Goal: Task Accomplishment & Management: Use online tool/utility

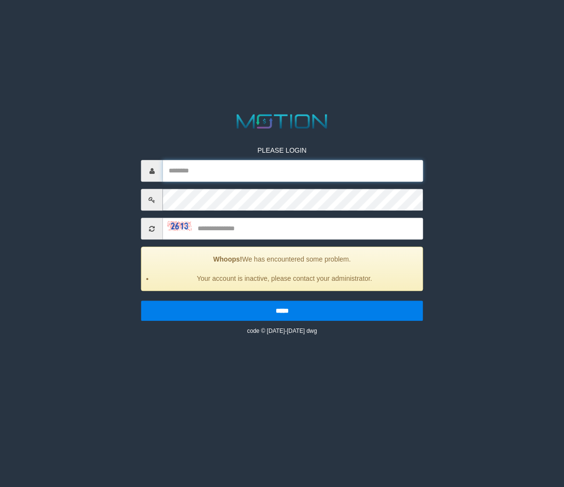
type input "**********"
click at [242, 230] on input "text" at bounding box center [293, 229] width 260 height 22
type input "****"
click at [141, 301] on input "*****" at bounding box center [282, 311] width 282 height 20
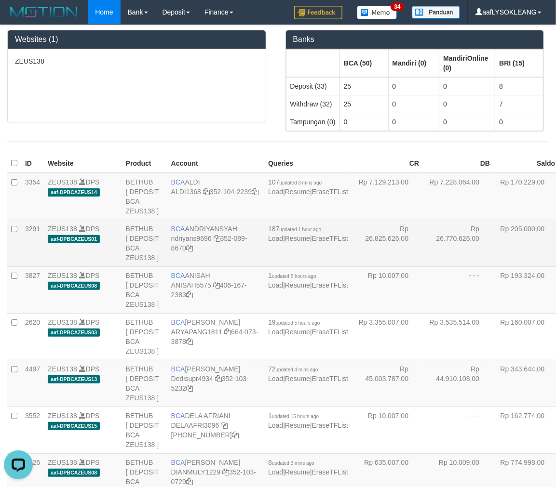
drag, startPoint x: 319, startPoint y: 271, endPoint x: 314, endPoint y: 268, distance: 6.0
click at [352, 267] on td "Rp 26.825.626,00" at bounding box center [387, 243] width 71 height 47
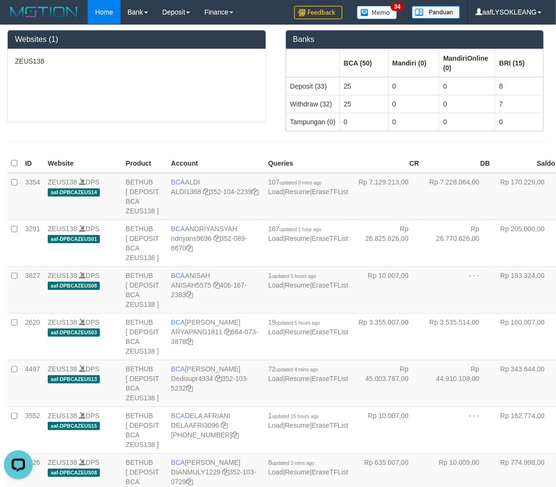
click at [190, 70] on div "ZEUS138" at bounding box center [137, 85] width 258 height 73
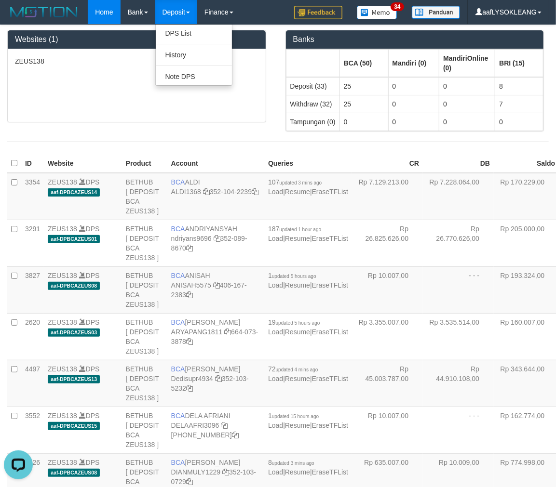
click at [191, 14] on link "Deposit" at bounding box center [176, 12] width 42 height 24
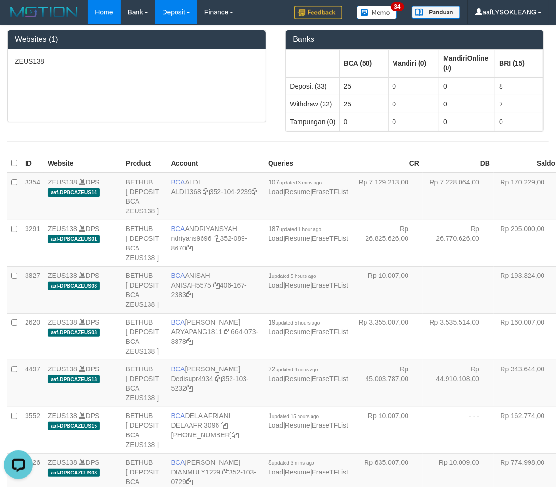
click at [191, 14] on link "Deposit" at bounding box center [176, 12] width 42 height 24
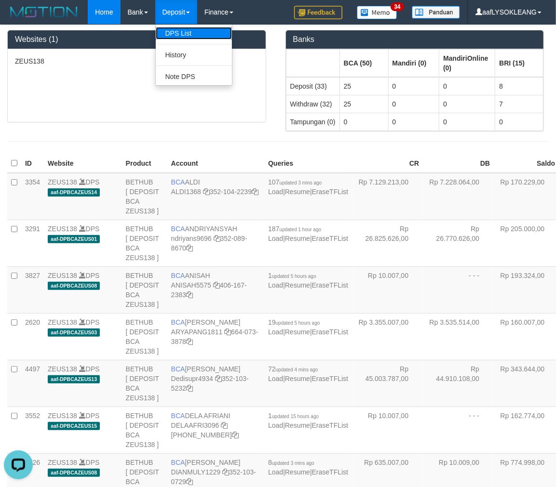
click at [187, 37] on link "DPS List" at bounding box center [194, 33] width 76 height 13
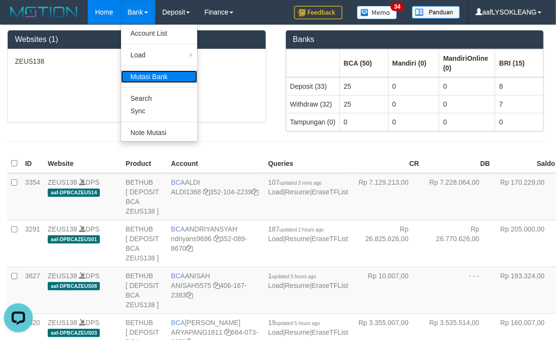
click at [156, 80] on link "Mutasi Bank" at bounding box center [159, 76] width 76 height 13
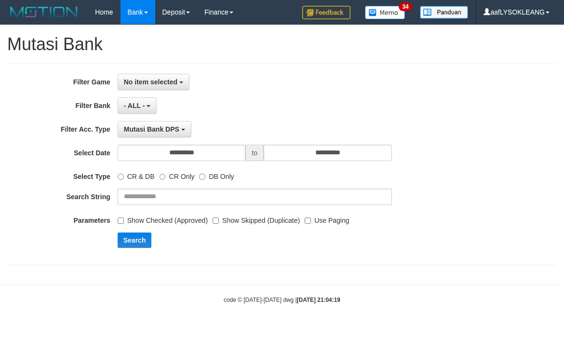
drag, startPoint x: 286, startPoint y: 94, endPoint x: 239, endPoint y: 92, distance: 47.3
click at [285, 94] on div "**********" at bounding box center [235, 164] width 470 height 181
click at [161, 82] on span "No item selected" at bounding box center [151, 82] width 54 height 8
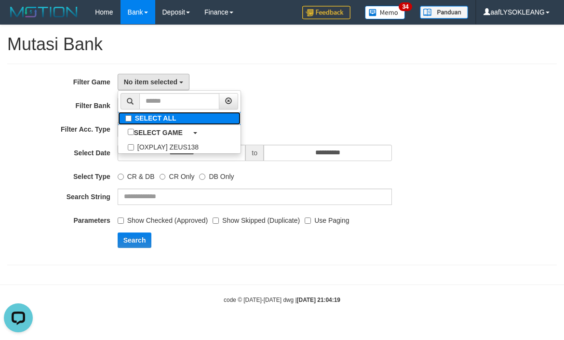
click at [167, 118] on label "SELECT ALL" at bounding box center [179, 118] width 122 height 13
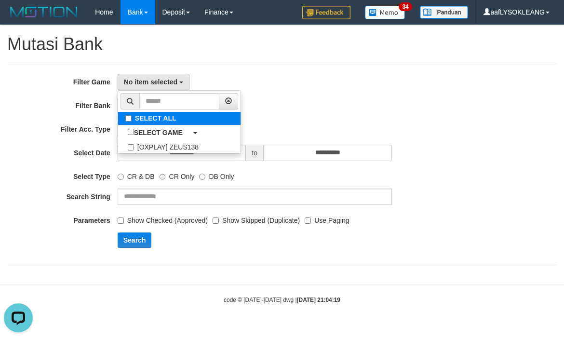
select select "***"
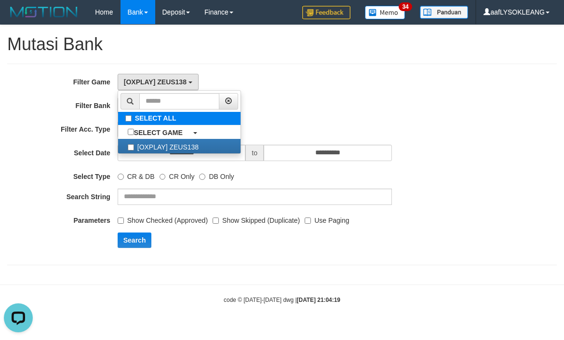
scroll to position [8, 0]
click at [365, 94] on div "**********" at bounding box center [235, 164] width 470 height 181
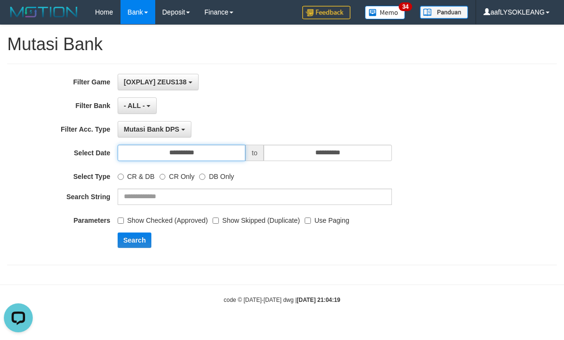
click at [213, 158] on input "**********" at bounding box center [182, 153] width 128 height 16
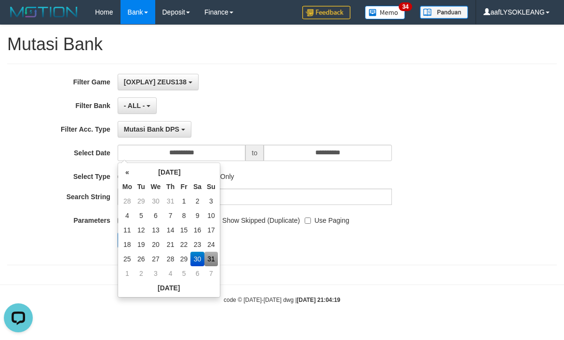
click at [210, 260] on td "31" at bounding box center [211, 259] width 14 height 14
type input "**********"
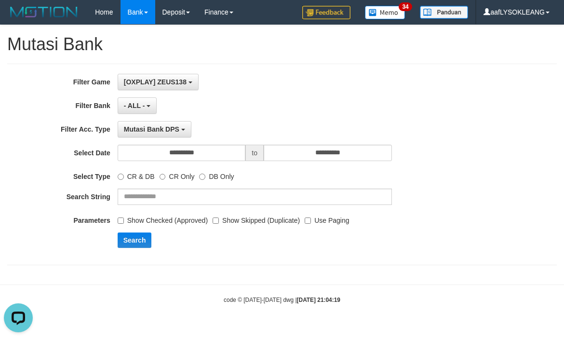
click at [333, 92] on div "**********" at bounding box center [235, 164] width 470 height 181
click at [169, 78] on span "[OXPLAY] ZEUS138" at bounding box center [155, 82] width 63 height 8
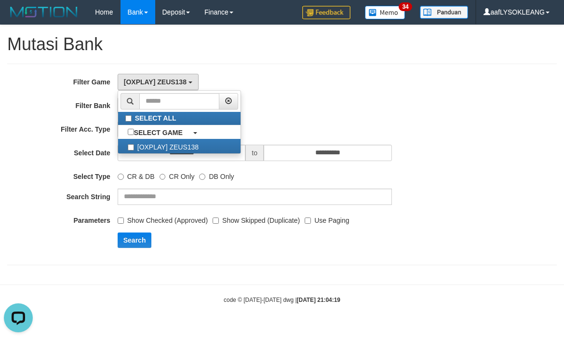
drag, startPoint x: 369, startPoint y: 90, endPoint x: 364, endPoint y: 93, distance: 5.8
click at [368, 90] on div "**********" at bounding box center [235, 164] width 470 height 181
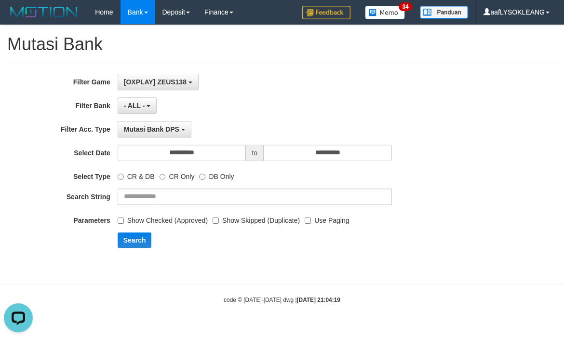
click at [367, 101] on div "- ALL - SELECT ALL - ALL - SELECT BANK BCA MANDIRI MANDIRIONLINE BRI BNI BTN MA…" at bounding box center [255, 105] width 274 height 16
click at [310, 213] on label "Use Paging" at bounding box center [327, 218] width 44 height 13
click at [132, 241] on button "Search" at bounding box center [135, 239] width 34 height 15
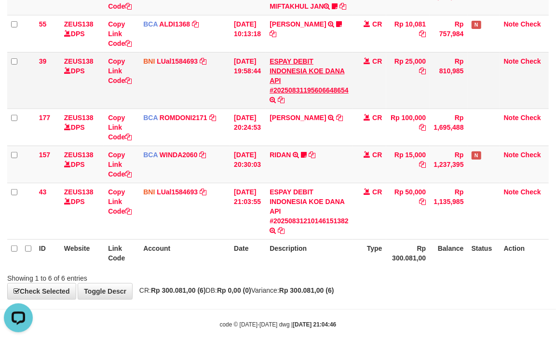
scroll to position [155, 0]
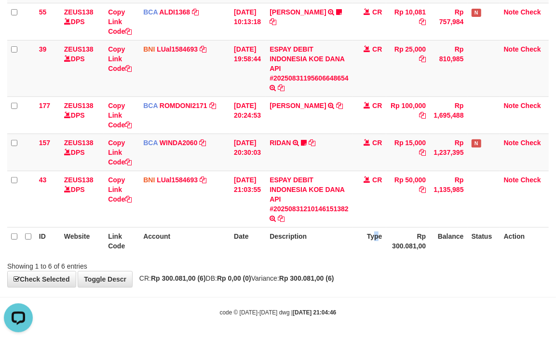
click at [378, 248] on th "Type" at bounding box center [369, 240] width 34 height 27
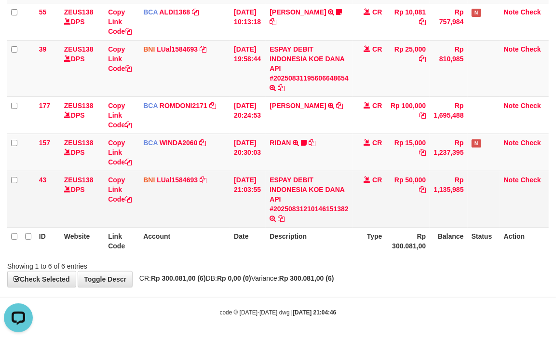
drag, startPoint x: 368, startPoint y: 197, endPoint x: 341, endPoint y: 182, distance: 30.6
click at [367, 197] on td "CR" at bounding box center [369, 199] width 34 height 56
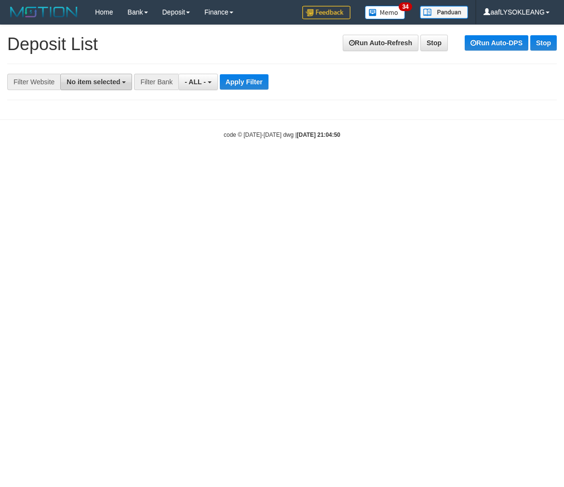
click at [114, 87] on button "No item selected" at bounding box center [96, 82] width 72 height 16
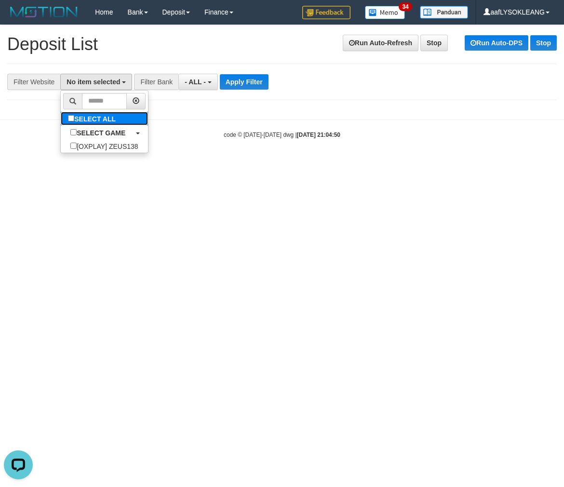
click at [124, 118] on label "SELECT ALL" at bounding box center [93, 119] width 65 height 14
select select "***"
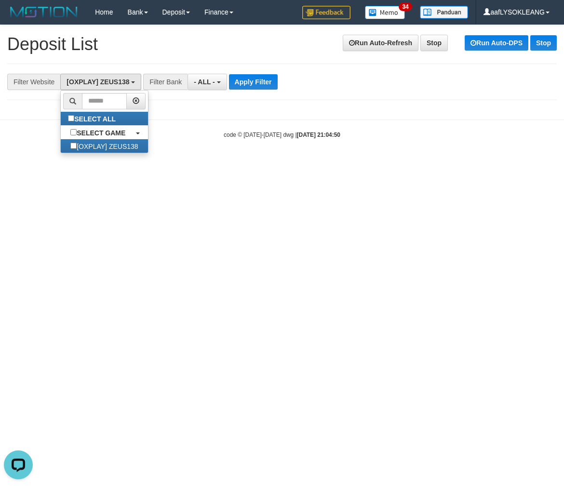
click at [209, 147] on body "Toggle navigation Home Bank Account List Load By Website Group [OXPLAY] ZEUS138…" at bounding box center [282, 81] width 564 height 163
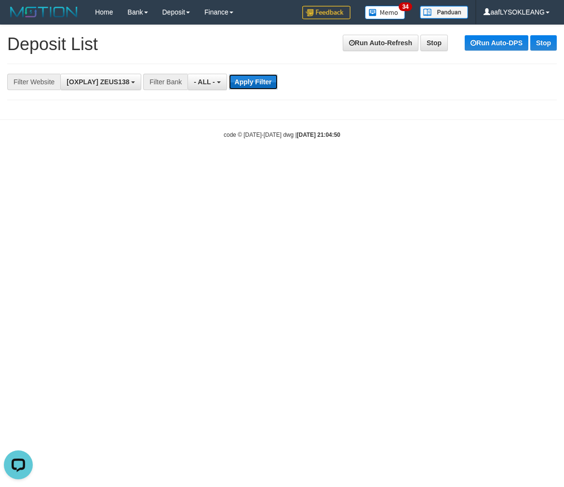
click at [253, 74] on button "Apply Filter" at bounding box center [253, 81] width 49 height 15
click at [255, 80] on button "Apply Filter" at bounding box center [253, 81] width 49 height 15
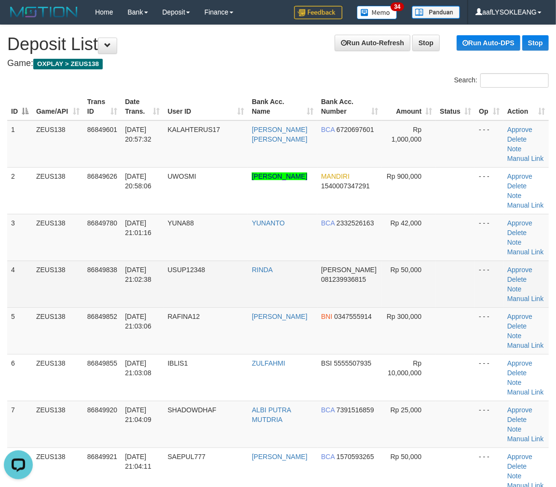
click at [461, 280] on td at bounding box center [455, 284] width 39 height 47
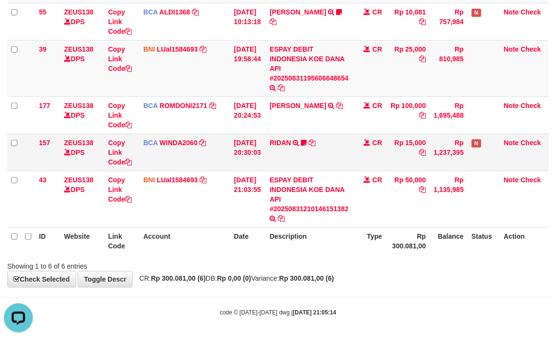
click at [483, 165] on td "N" at bounding box center [484, 152] width 32 height 37
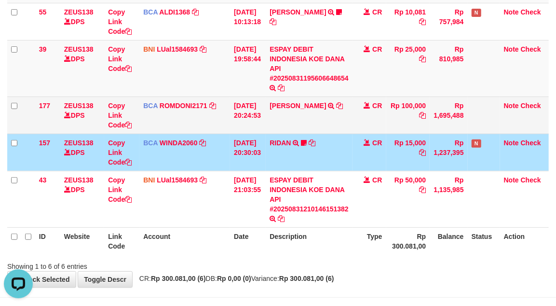
scroll to position [189, 0]
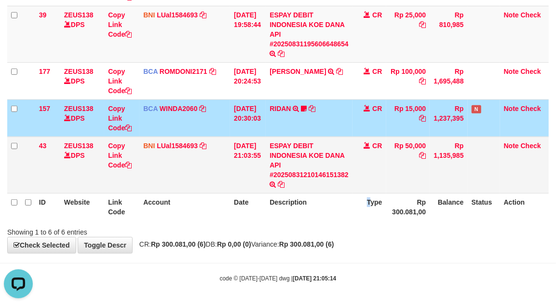
drag, startPoint x: 368, startPoint y: 205, endPoint x: 295, endPoint y: 179, distance: 77.9
click at [365, 203] on th "Type" at bounding box center [369, 206] width 34 height 27
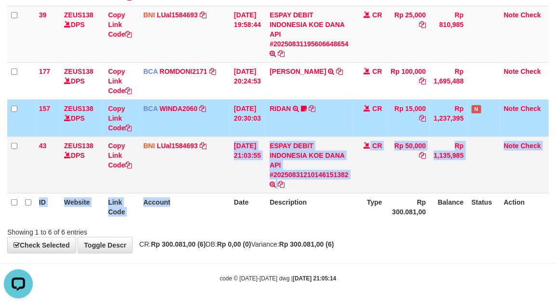
drag, startPoint x: 212, startPoint y: 193, endPoint x: 200, endPoint y: 187, distance: 13.6
click at [203, 189] on table "ID Website Link Code Account Date Description Type Amount Balance Status Action…" at bounding box center [277, 62] width 541 height 316
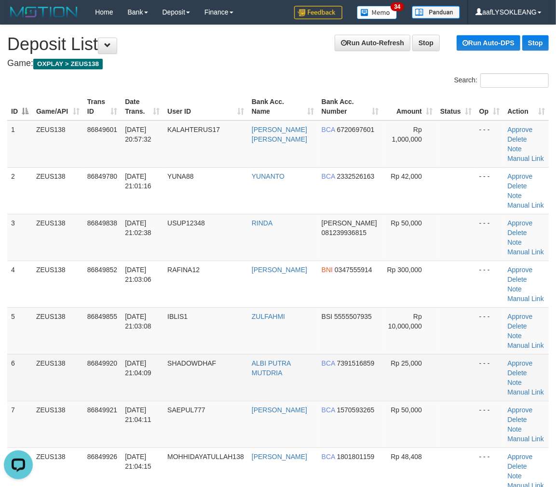
scroll to position [107, 0]
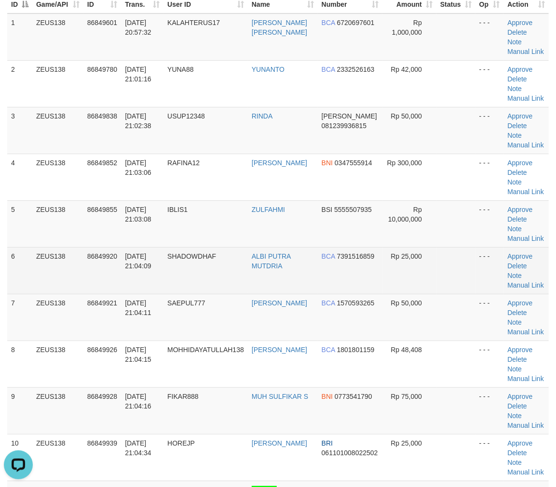
drag, startPoint x: 425, startPoint y: 287, endPoint x: 422, endPoint y: 283, distance: 5.2
click at [422, 284] on td "Rp 25,000" at bounding box center [409, 270] width 54 height 47
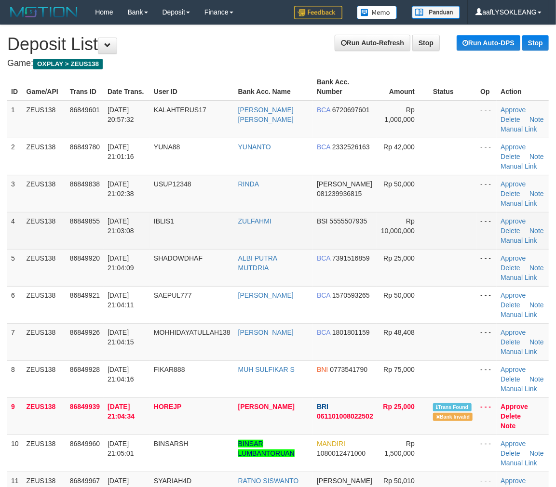
click at [455, 249] on td at bounding box center [452, 230] width 47 height 37
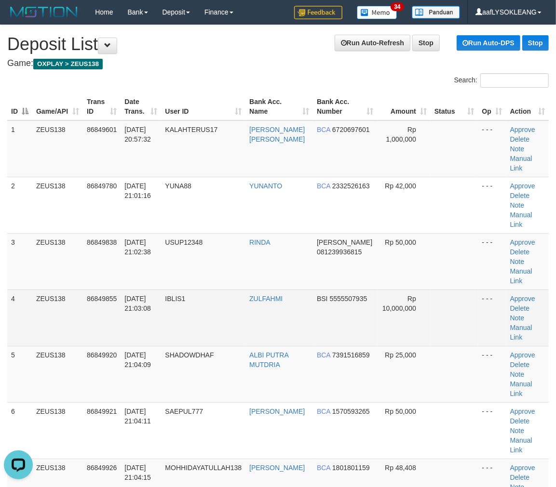
click at [401, 300] on td "Rp 10,000,000" at bounding box center [404, 318] width 53 height 56
click at [398, 310] on span "Rp 10,000,000" at bounding box center [399, 303] width 34 height 17
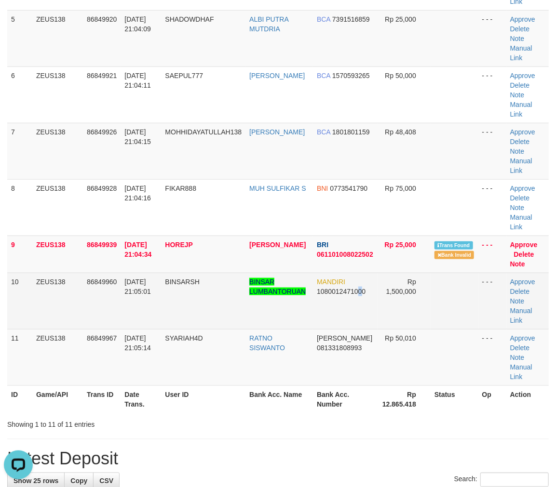
click at [363, 311] on td "MANDIRI 1080012471000" at bounding box center [345, 301] width 64 height 56
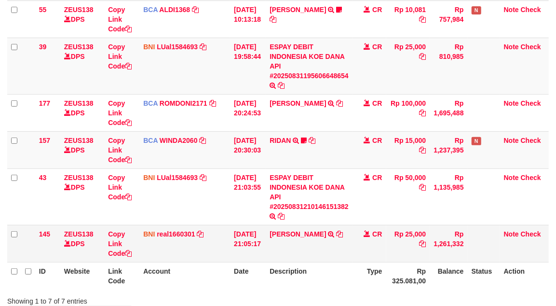
scroll to position [227, 0]
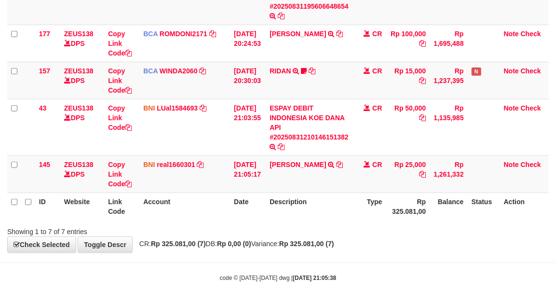
click at [338, 194] on th "Description" at bounding box center [309, 205] width 87 height 27
copy link "REZA PANG"
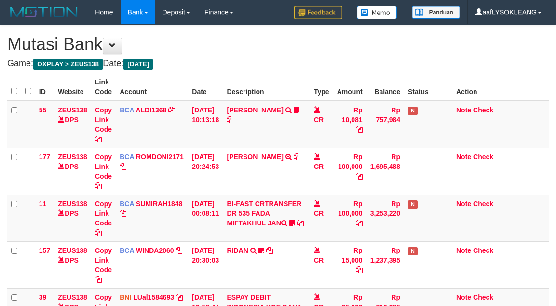
scroll to position [226, 0]
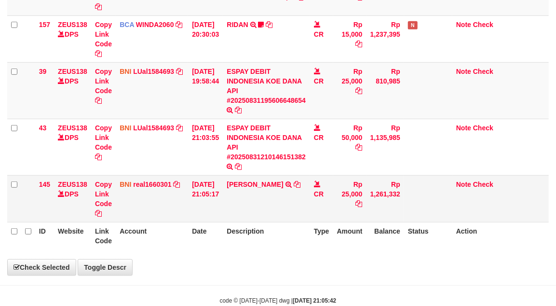
click at [285, 205] on td "REZA PANGESTU TRANSFER DARI REZA PANGESTU" at bounding box center [266, 198] width 87 height 47
click at [261, 257] on div "**********" at bounding box center [278, 36] width 556 height 475
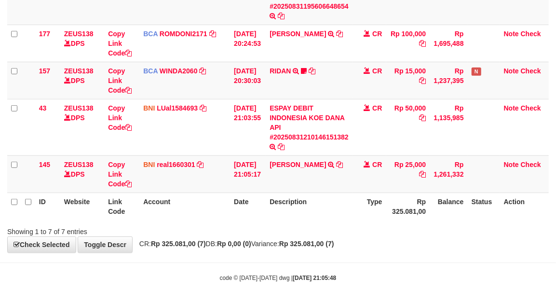
drag, startPoint x: 310, startPoint y: 227, endPoint x: 211, endPoint y: 203, distance: 101.7
click at [306, 227] on div "Showing 1 to 7 of 7 entries" at bounding box center [278, 230] width 556 height 14
drag, startPoint x: 312, startPoint y: 228, endPoint x: 308, endPoint y: 227, distance: 4.9
click at [311, 227] on div "Showing 1 to 7 of 7 entries" at bounding box center [278, 230] width 556 height 14
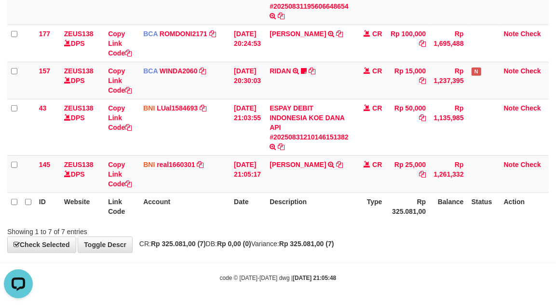
drag, startPoint x: 354, startPoint y: 223, endPoint x: 347, endPoint y: 222, distance: 6.9
click at [348, 223] on div "Showing 1 to 7 of 7 entries" at bounding box center [278, 230] width 556 height 14
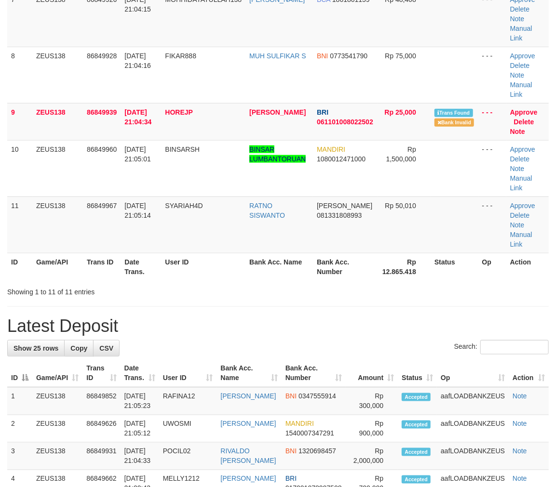
scroll to position [336, 0]
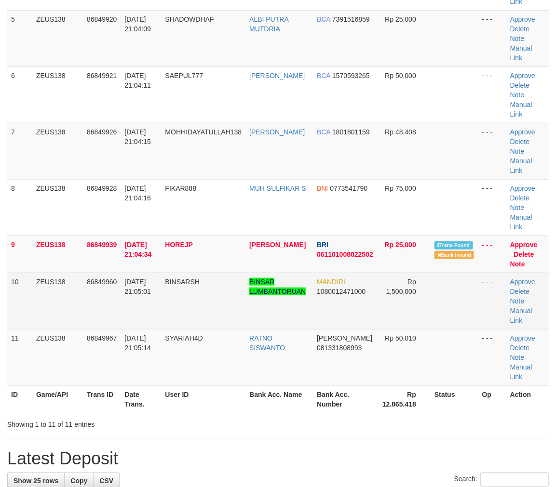
click at [447, 319] on td at bounding box center [455, 301] width 48 height 56
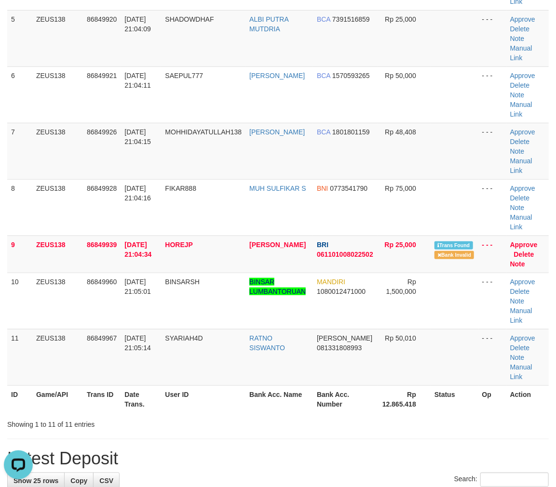
scroll to position [0, 0]
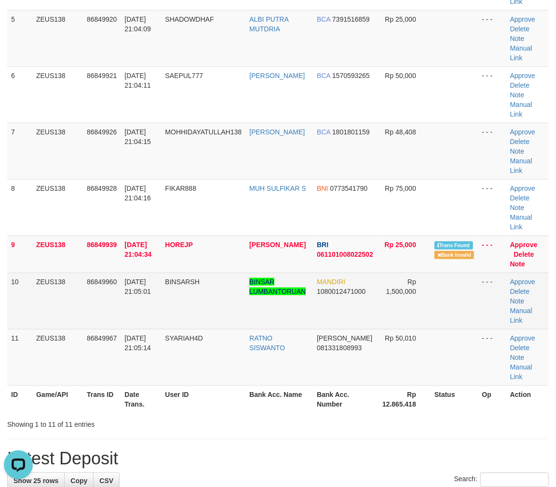
drag, startPoint x: 446, startPoint y: 314, endPoint x: 562, endPoint y: 357, distance: 124.0
click at [439, 312] on td at bounding box center [455, 301] width 48 height 56
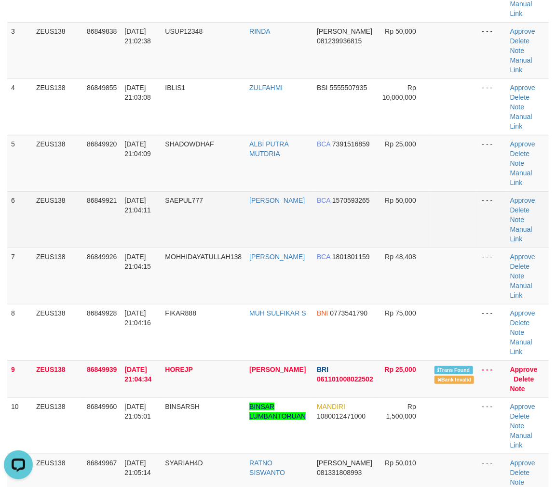
scroll to position [140, 0]
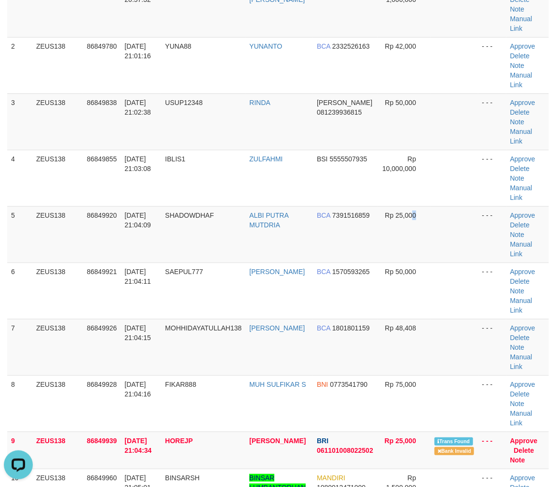
drag, startPoint x: 416, startPoint y: 233, endPoint x: 562, endPoint y: 261, distance: 148.7
click at [412, 230] on td "Rp 25,000" at bounding box center [404, 234] width 53 height 56
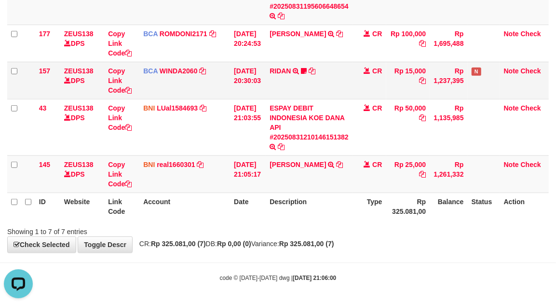
drag, startPoint x: 280, startPoint y: 94, endPoint x: 282, endPoint y: 86, distance: 8.3
click at [281, 93] on td "RIDAN TRSF E-BANKING CR 3108/FTSCY/WS95031 15000.00RIDAN Hercules122" at bounding box center [309, 80] width 87 height 37
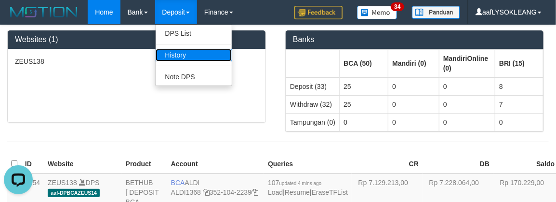
click at [184, 60] on link "History" at bounding box center [194, 55] width 76 height 13
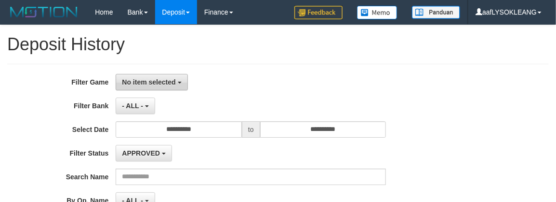
click at [176, 81] on button "No item selected" at bounding box center [152, 82] width 72 height 16
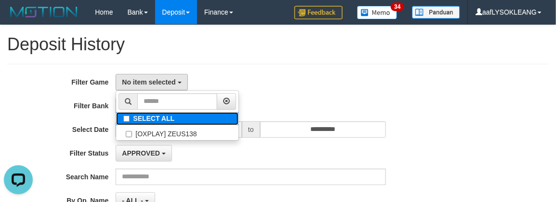
click at [179, 121] on label "SELECT ALL" at bounding box center [177, 118] width 122 height 13
select select "***"
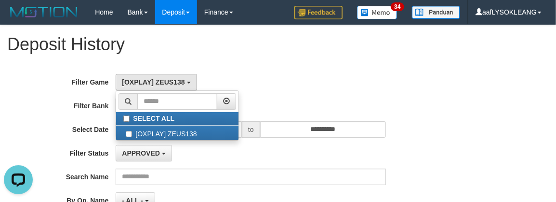
drag, startPoint x: 401, startPoint y: 91, endPoint x: 293, endPoint y: 151, distance: 123.9
click at [394, 97] on div "**********" at bounding box center [232, 166] width 464 height 185
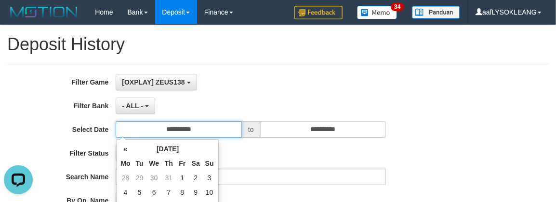
click at [211, 133] on input "**********" at bounding box center [179, 129] width 126 height 16
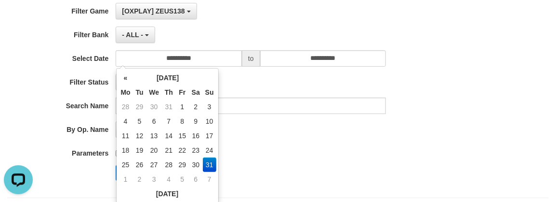
click at [431, 122] on div "By Op. Name ******* - ALL - - select status - - ALL -" at bounding box center [232, 129] width 464 height 16
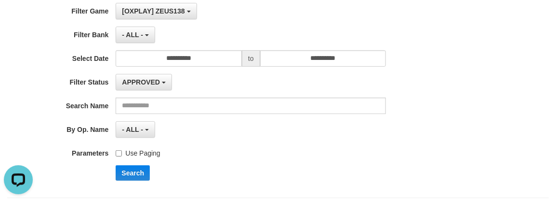
click at [130, 152] on label "Use Paging" at bounding box center [138, 151] width 44 height 13
click at [134, 167] on button "Search" at bounding box center [133, 172] width 34 height 15
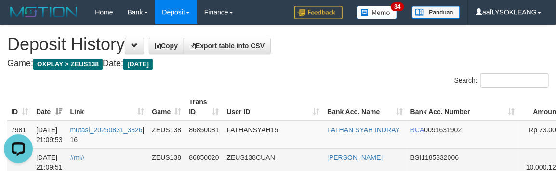
scroll to position [71, 0]
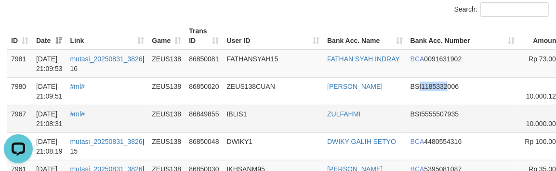
drag, startPoint x: 435, startPoint y: 97, endPoint x: 416, endPoint y: 107, distance: 21.6
click at [420, 101] on td "BSI 1185332006" at bounding box center [463, 90] width 112 height 27
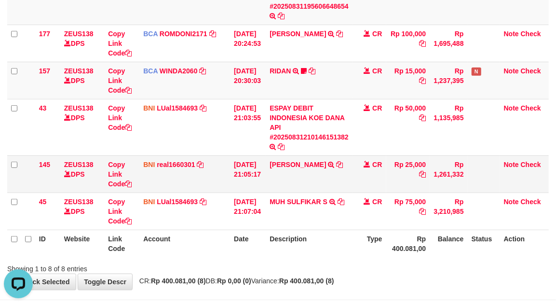
scroll to position [263, 0]
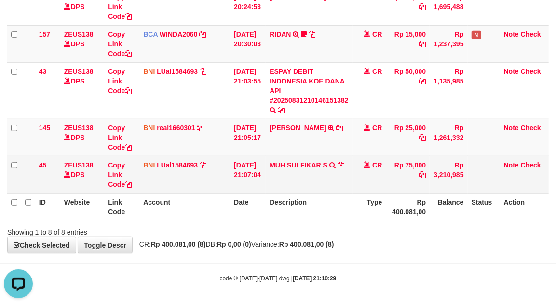
drag, startPoint x: 309, startPoint y: 213, endPoint x: 172, endPoint y: 180, distance: 140.7
click at [305, 213] on th "Description" at bounding box center [309, 206] width 87 height 27
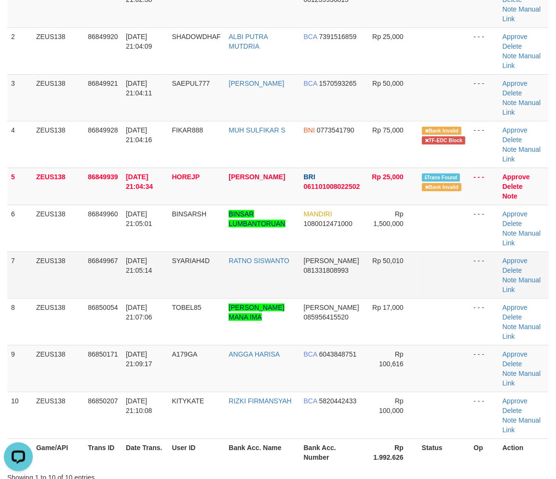
click at [247, 272] on td "RATNO SISWANTO" at bounding box center [262, 275] width 75 height 47
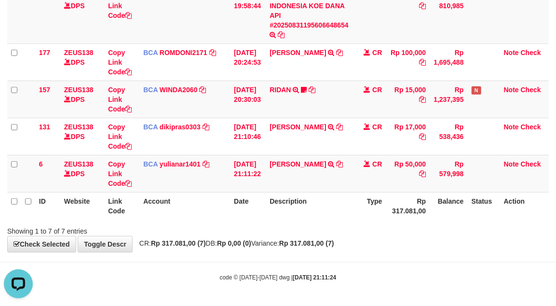
drag, startPoint x: 264, startPoint y: 116, endPoint x: 563, endPoint y: 27, distance: 312.6
click at [265, 113] on tbody "11 ZEUS138 DPS Copy Link Code BCA SUMIRAH1848 DPS SUMIRAH mutasi_20250831_4156 …" at bounding box center [277, 53] width 541 height 280
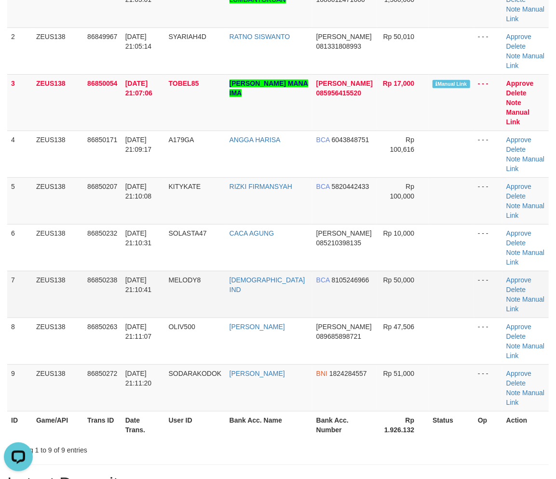
drag, startPoint x: 467, startPoint y: 235, endPoint x: 488, endPoint y: 243, distance: 23.0
click at [469, 271] on tr "7 ZEUS138 86850238 31/08/2025 21:10:41 MELODY8 SEPTYAN DHARMA IND BCA 810524696…" at bounding box center [277, 294] width 541 height 47
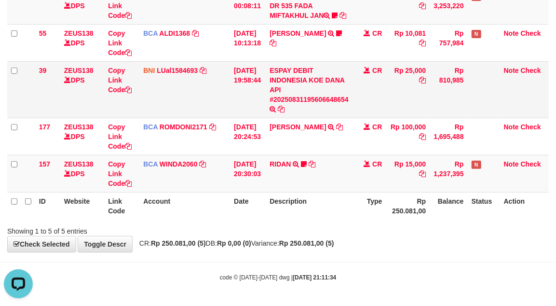
drag, startPoint x: 398, startPoint y: 90, endPoint x: 392, endPoint y: 90, distance: 5.3
click at [393, 90] on td "Rp 25,000" at bounding box center [408, 89] width 44 height 56
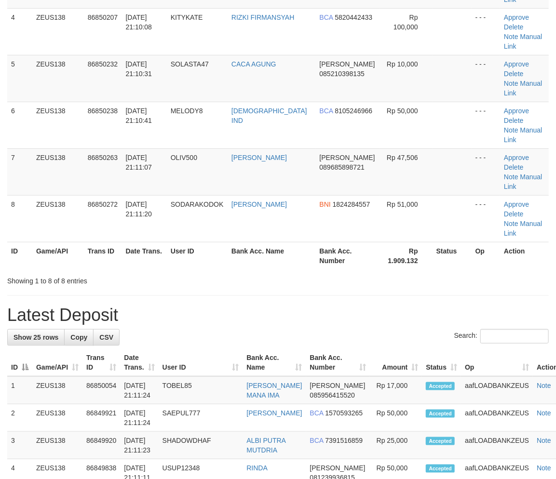
click at [257, 306] on h1 "Latest Deposit" at bounding box center [277, 315] width 541 height 19
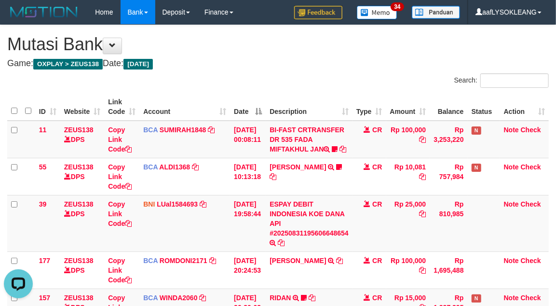
drag, startPoint x: 144, startPoint y: 113, endPoint x: 153, endPoint y: 111, distance: 9.9
click at [144, 113] on th "Account" at bounding box center [184, 106] width 91 height 27
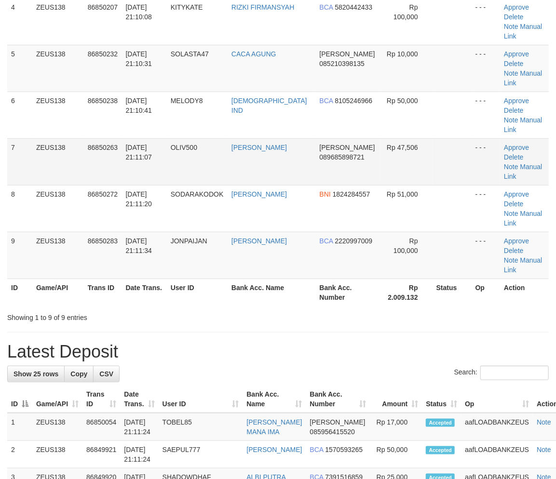
scroll to position [140, 0]
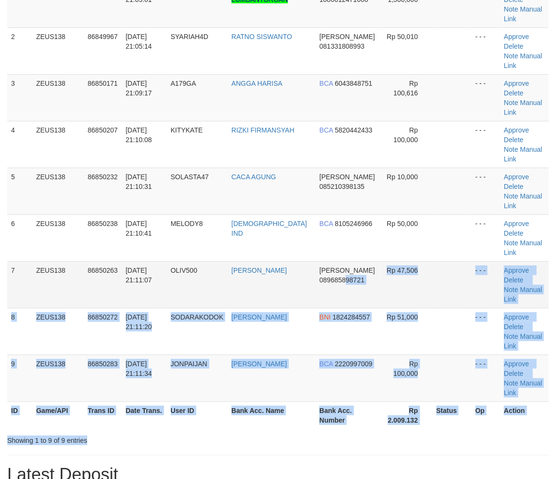
drag, startPoint x: 341, startPoint y: 232, endPoint x: 375, endPoint y: 234, distance: 33.3
click at [343, 232] on div "Search: ID Game/API Trans ID Date Trans. User ID Bank Acc. Name Bank Acc. Numbe…" at bounding box center [277, 189] width 541 height 512
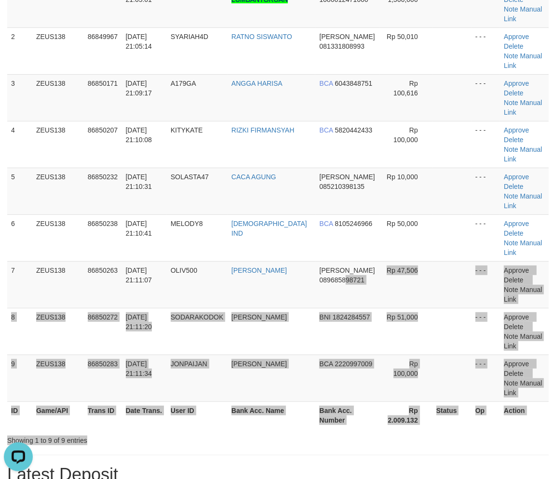
scroll to position [0, 0]
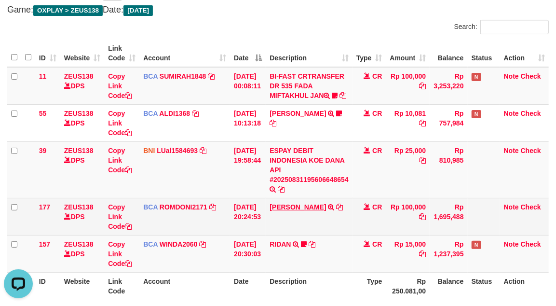
scroll to position [142, 0]
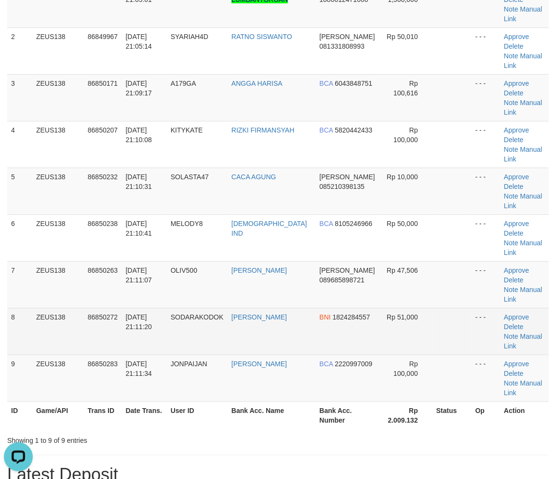
click at [433, 308] on td at bounding box center [452, 331] width 39 height 47
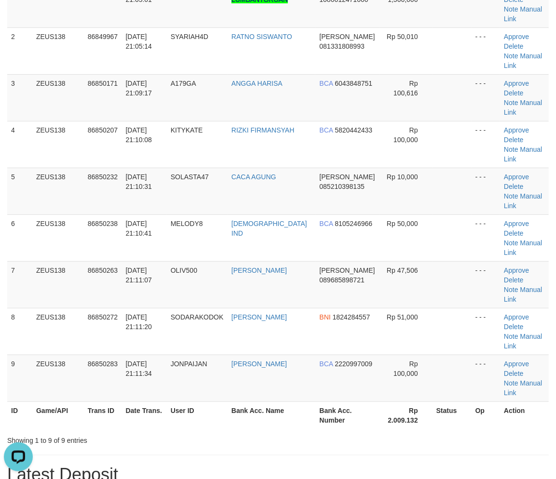
scroll to position [449, 0]
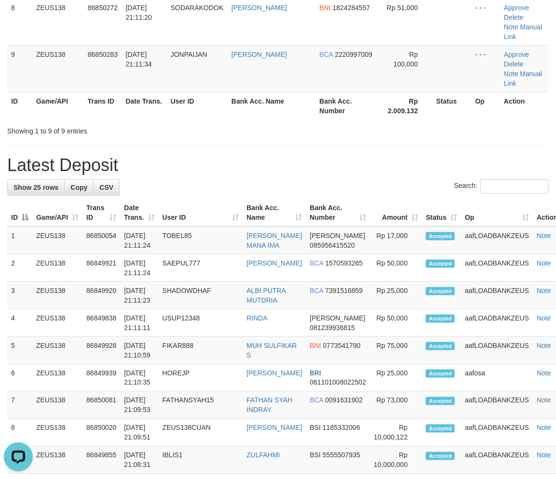
drag, startPoint x: 457, startPoint y: 270, endPoint x: 561, endPoint y: 271, distance: 104.2
click at [467, 337] on tr "5 ZEUS138 86849928 31/08/2025 21:10:59 FIKAR888 MUH SULFIKAR S BNI 0773541790 R…" at bounding box center [289, 350] width 565 height 27
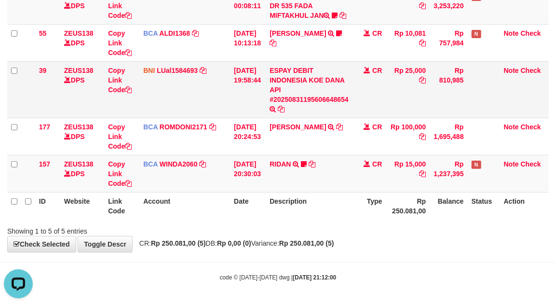
click at [398, 102] on td "Rp 25,000" at bounding box center [408, 89] width 44 height 56
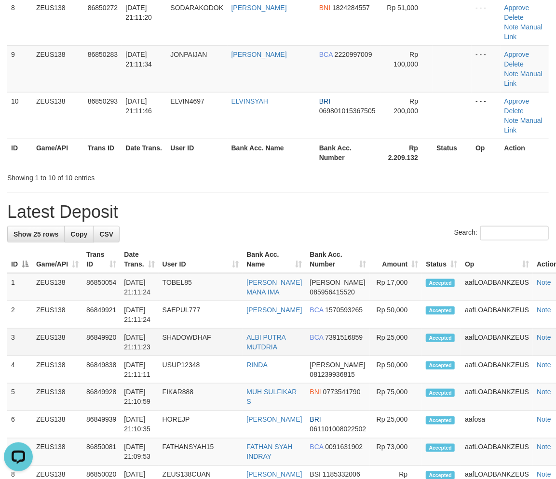
drag, startPoint x: 301, startPoint y: 260, endPoint x: 314, endPoint y: 266, distance: 14.1
click at [314, 329] on tr "3 ZEUS138 86849920 31/08/2025 21:11:23 SHADOWDHAF ALBI PUTRA MUTDRIA BCA 739151…" at bounding box center [289, 342] width 565 height 27
drag, startPoint x: 371, startPoint y: 226, endPoint x: 562, endPoint y: 263, distance: 194.5
click at [399, 301] on td "Rp 50,000" at bounding box center [396, 314] width 52 height 27
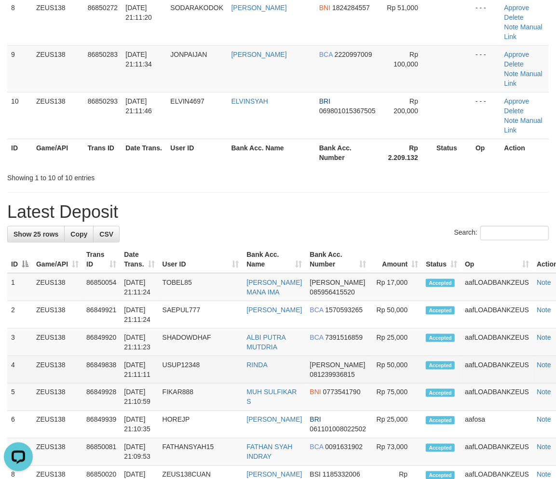
click at [424, 356] on td "Accepted" at bounding box center [441, 369] width 39 height 27
click at [430, 356] on td "Accepted" at bounding box center [441, 369] width 39 height 27
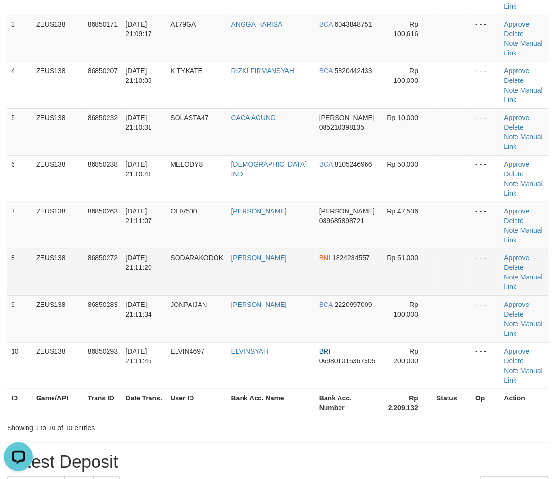
scroll to position [110, 0]
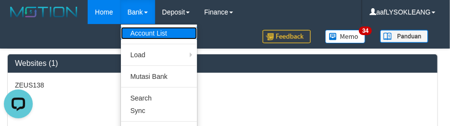
click at [152, 32] on link "Account List" at bounding box center [159, 33] width 76 height 13
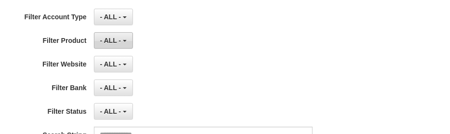
click at [117, 37] on span "- ALL -" at bounding box center [110, 41] width 21 height 8
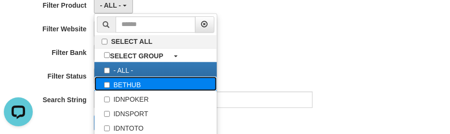
click at [169, 81] on label "BETHUB" at bounding box center [156, 84] width 122 height 14
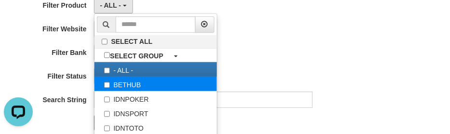
select select "*"
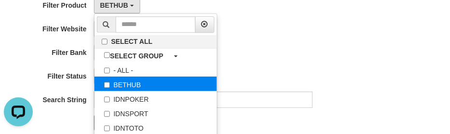
scroll to position [8, 0]
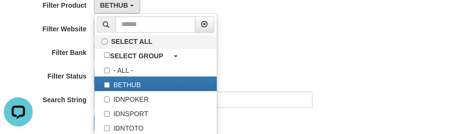
click at [322, 63] on div "**********" at bounding box center [187, 55] width 375 height 164
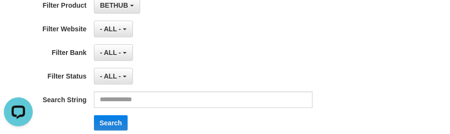
click at [278, 46] on div "- ALL - SELECT ALL SELECT BANK - ALL - BCA MANDIRI MANDIRIONLINE BRI BNI BTN MA…" at bounding box center [203, 52] width 219 height 16
click at [127, 53] on button "- ALL -" at bounding box center [113, 52] width 39 height 16
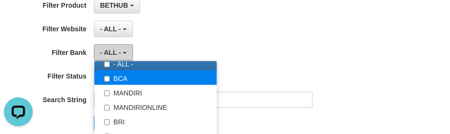
scroll to position [36, 0]
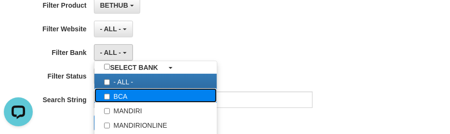
click at [156, 100] on label "BCA" at bounding box center [156, 95] width 122 height 14
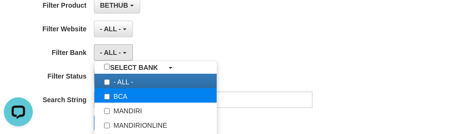
select select "***"
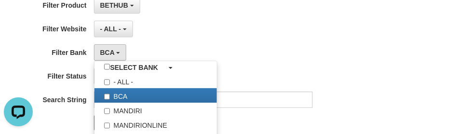
click at [327, 50] on div "**********" at bounding box center [187, 52] width 375 height 16
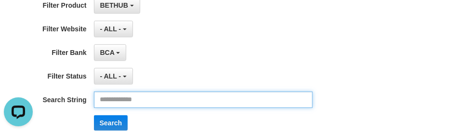
click at [129, 99] on input "text" at bounding box center [203, 100] width 219 height 16
paste input "*******"
type input "*******"
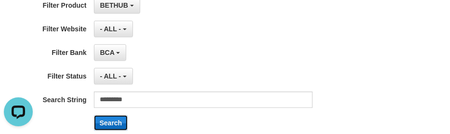
click at [114, 117] on button "Search" at bounding box center [111, 122] width 34 height 15
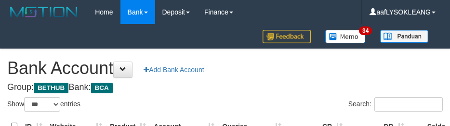
select select "***"
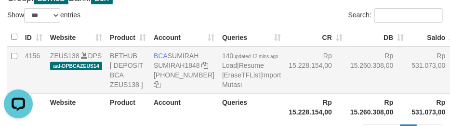
scroll to position [107, 0]
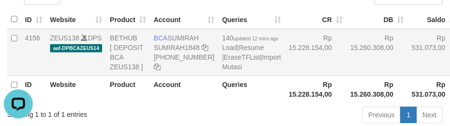
click at [347, 64] on td "Rp 15.260.308,00" at bounding box center [378, 52] width 62 height 47
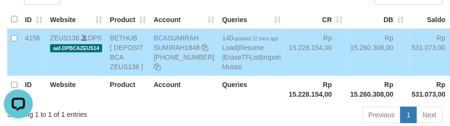
scroll to position [161, 0]
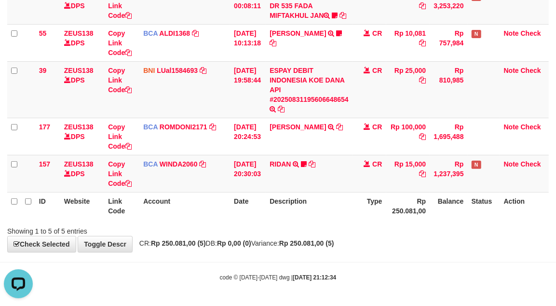
drag, startPoint x: 341, startPoint y: 216, endPoint x: 5, endPoint y: 140, distance: 345.1
click at [308, 200] on th "Description" at bounding box center [309, 205] width 87 height 27
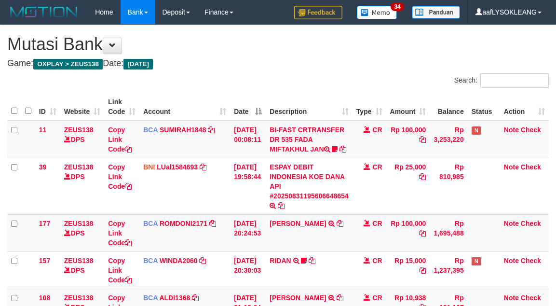
click at [182, 251] on td "BCA WINDA2060 DPS WINDA mutasi_20250831_4644 | 157 mutasi_20250831_4644 | 157" at bounding box center [184, 269] width 91 height 37
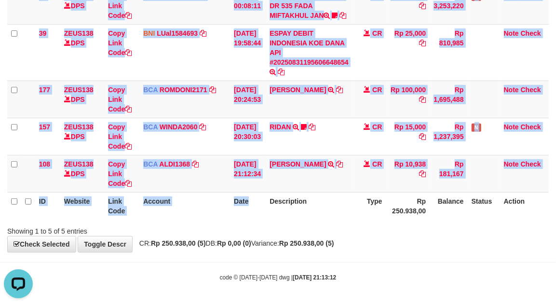
drag, startPoint x: 269, startPoint y: 217, endPoint x: 207, endPoint y: 208, distance: 61.9
click at [268, 217] on div "ID Website Link Code Account Date Description Type Amount Balance Status Action…" at bounding box center [278, 90] width 556 height 266
drag, startPoint x: 280, startPoint y: 211, endPoint x: 3, endPoint y: 169, distance: 279.9
click at [271, 210] on div "ID Website Link Code Account Date Description Type Amount Balance Status Action…" at bounding box center [278, 90] width 556 height 266
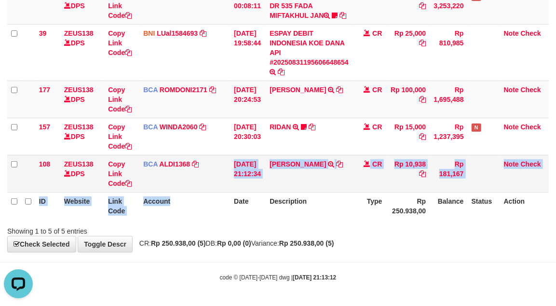
drag, startPoint x: 225, startPoint y: 189, endPoint x: 214, endPoint y: 186, distance: 11.7
click at [214, 186] on table "ID Website Link Code Account Date Description Type Amount Balance Status Action…" at bounding box center [277, 89] width 541 height 260
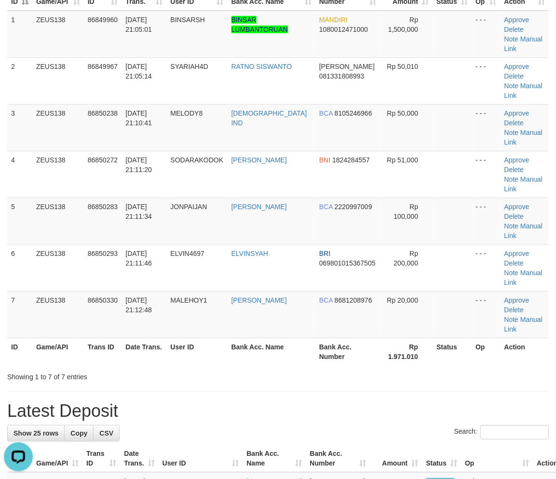
drag, startPoint x: 457, startPoint y: 354, endPoint x: 561, endPoint y: 362, distance: 104.5
drag, startPoint x: 489, startPoint y: 341, endPoint x: 563, endPoint y: 352, distance: 74.7
click at [547, 402] on h1 "Latest Deposit" at bounding box center [277, 411] width 541 height 19
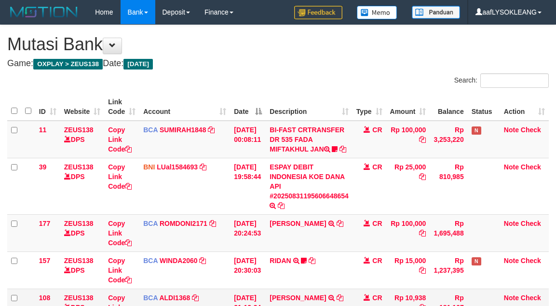
scroll to position [120, 0]
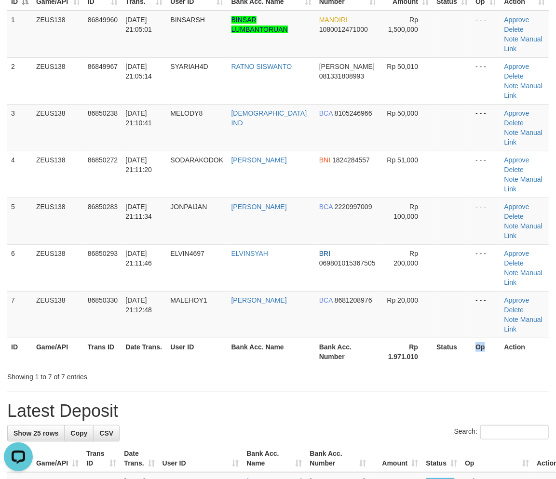
drag, startPoint x: 495, startPoint y: 275, endPoint x: 563, endPoint y: 278, distance: 68.5
click at [503, 338] on tr "ID Game/API Trans ID Date Trans. User ID Bank Acc. Name Bank Acc. Number Rp 1.9…" at bounding box center [277, 351] width 541 height 27
drag, startPoint x: 410, startPoint y: 260, endPoint x: 430, endPoint y: 261, distance: 19.8
click at [427, 291] on td "Rp 20,000" at bounding box center [406, 314] width 53 height 47
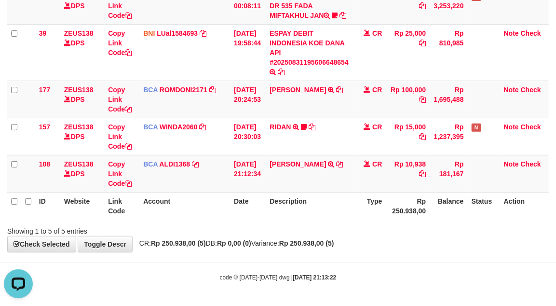
drag, startPoint x: 342, startPoint y: 137, endPoint x: 0, endPoint y: 92, distance: 344.8
click at [336, 136] on td "RIDAN TRSF E-BANKING CR 3108/FTSCY/WS95031 15000.00RIDAN Hercules122" at bounding box center [309, 136] width 87 height 37
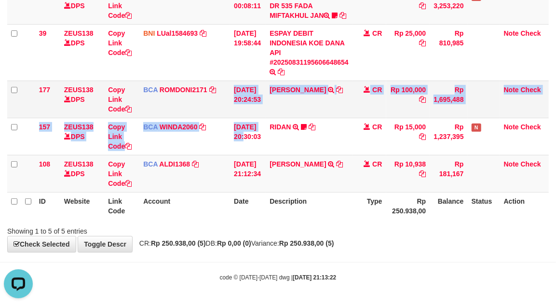
drag, startPoint x: 248, startPoint y: 123, endPoint x: 236, endPoint y: 112, distance: 16.4
click at [229, 114] on tbody "11 ZEUS138 DPS Copy Link Code BCA SUMIRAH1848 DPS SUMIRAH mutasi_20250831_4156 …" at bounding box center [277, 89] width 541 height 205
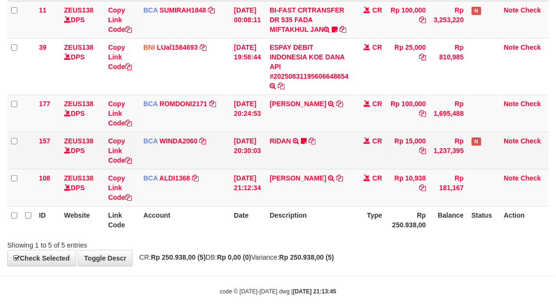
scroll to position [142, 0]
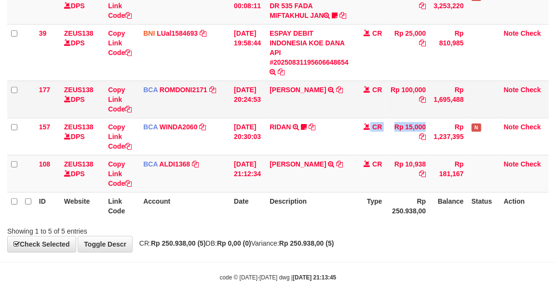
click at [369, 135] on tr "157 ZEUS138 DPS Copy Link Code BCA WINDA2060 DPS WINDA mutasi_20250831_4644 | 1…" at bounding box center [277, 136] width 541 height 37
drag, startPoint x: 51, startPoint y: 95, endPoint x: 109, endPoint y: 94, distance: 57.9
click at [51, 95] on td "177" at bounding box center [47, 99] width 25 height 37
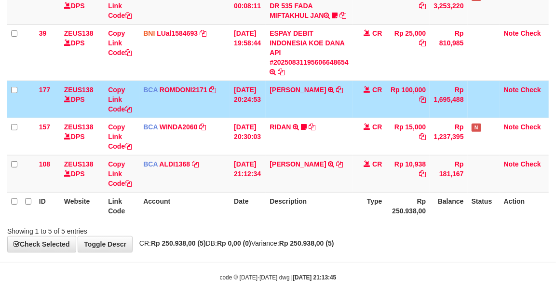
drag, startPoint x: 203, startPoint y: 106, endPoint x: 330, endPoint y: 100, distance: 127.0
click at [228, 106] on td "BCA ROMDONI2171 DPS ROMDONI mutasi_20250831_3611 | 177 mutasi_20250831_3611 | 1…" at bounding box center [184, 99] width 91 height 37
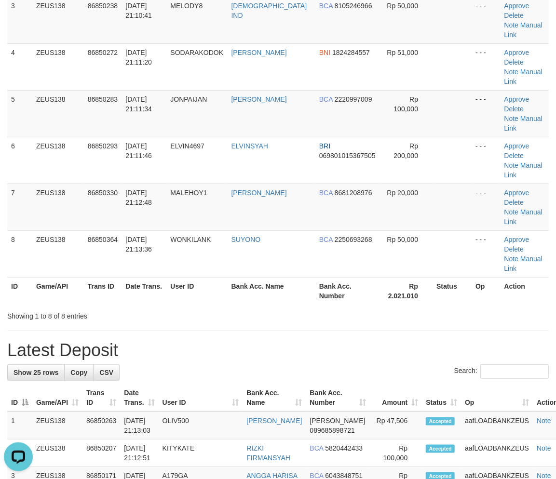
scroll to position [235, 0]
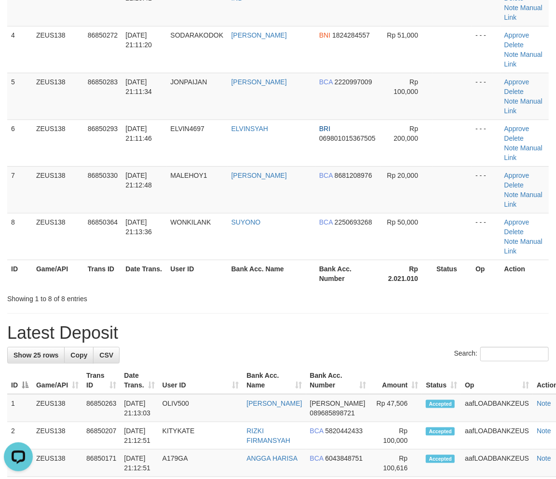
click at [287, 324] on h1 "Latest Deposit" at bounding box center [277, 333] width 541 height 19
click at [304, 324] on h1 "Latest Deposit" at bounding box center [277, 333] width 541 height 19
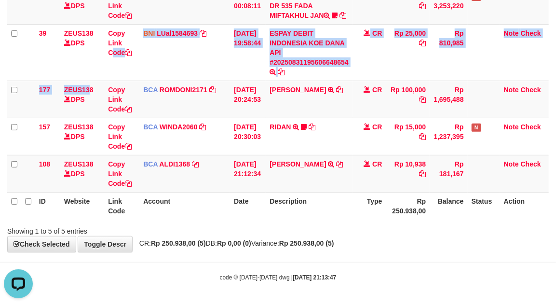
drag, startPoint x: 102, startPoint y: 79, endPoint x: 2, endPoint y: 80, distance: 99.3
click at [27, 83] on tbody "11 ZEUS138 DPS Copy Link Code BCA SUMIRAH1848 DPS SUMIRAH mutasi_20250831_4156 …" at bounding box center [277, 89] width 541 height 205
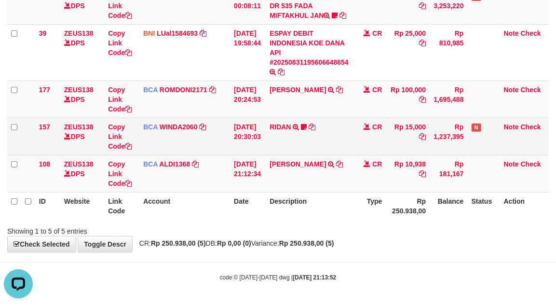
drag, startPoint x: 331, startPoint y: 146, endPoint x: 3, endPoint y: 98, distance: 330.8
click at [331, 146] on td "RIDAN TRSF E-BANKING CR 3108/FTSCY/WS95031 15000.00RIDAN Hercules122" at bounding box center [309, 136] width 87 height 37
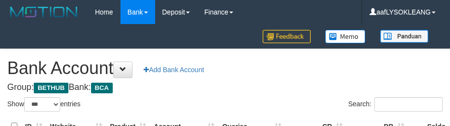
select select "***"
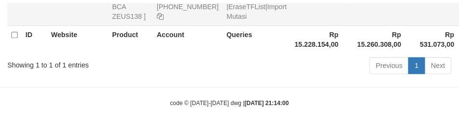
scroll to position [143, 0]
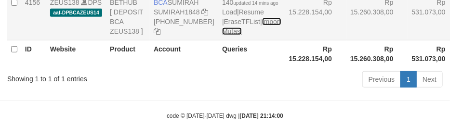
click at [222, 35] on link "Import Mutasi" at bounding box center [251, 26] width 59 height 17
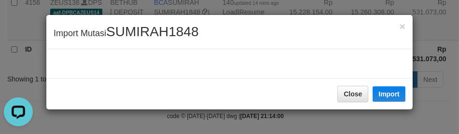
scroll to position [0, 0]
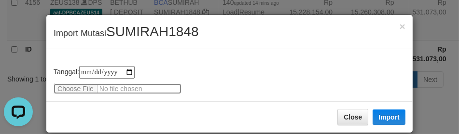
click at [81, 83] on input "file" at bounding box center [118, 88] width 128 height 11
type input "**********"
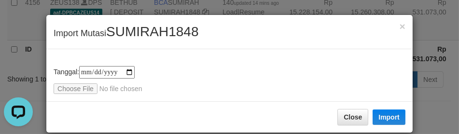
click at [162, 24] on span "SUMIRAH1848" at bounding box center [152, 31] width 92 height 15
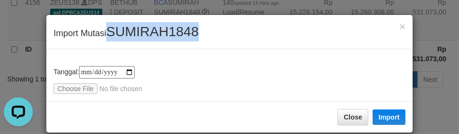
copy span "SUMIRAH1848"
click at [163, 26] on span "SUMIRAH1848" at bounding box center [152, 31] width 92 height 15
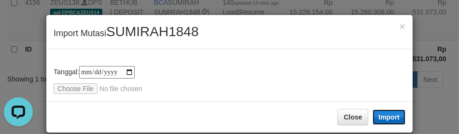
click at [378, 117] on button "Import" at bounding box center [388, 116] width 33 height 15
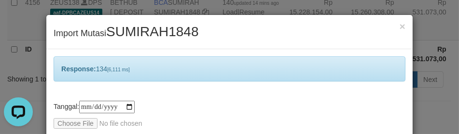
click at [242, 63] on div "Response: 134 [6,111 ms]" at bounding box center [229, 68] width 351 height 25
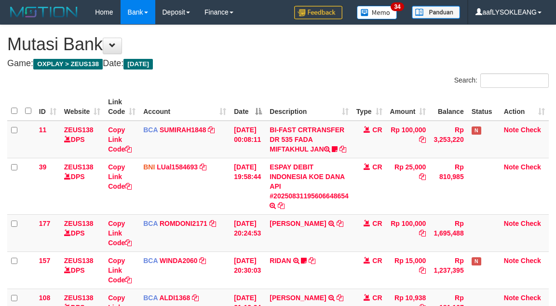
scroll to position [120, 0]
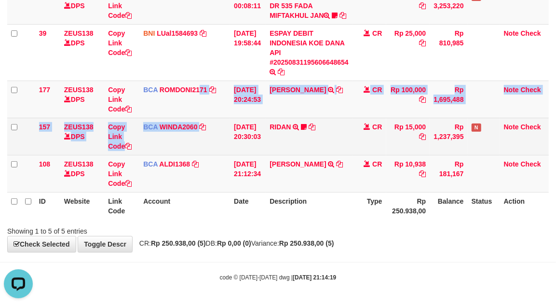
click at [199, 118] on tbody "11 ZEUS138 DPS Copy Link Code BCA SUMIRAH1848 DPS SUMIRAH mutasi_20250831_4156 …" at bounding box center [277, 89] width 541 height 205
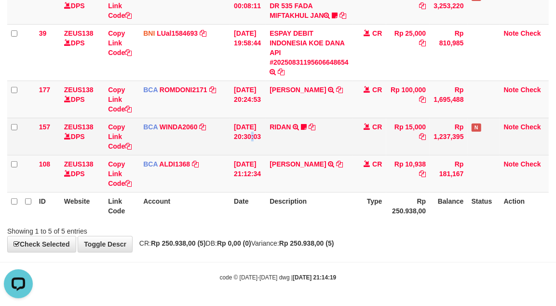
drag, startPoint x: 256, startPoint y: 126, endPoint x: 253, endPoint y: 130, distance: 5.2
click at [254, 130] on td "[DATE] 20:30:03" at bounding box center [248, 136] width 36 height 37
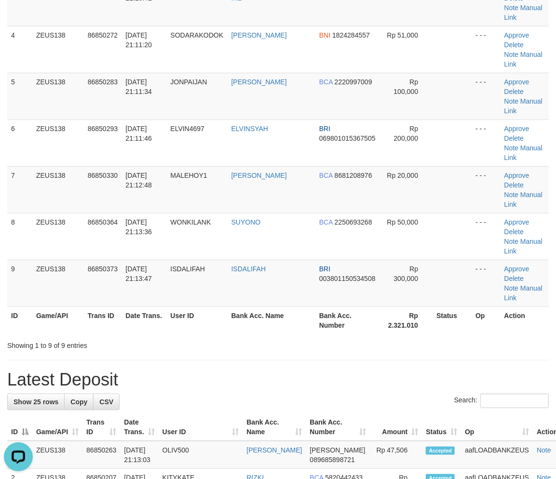
click at [338, 337] on div "Showing 1 to 9 of 9 entries" at bounding box center [278, 344] width 556 height 14
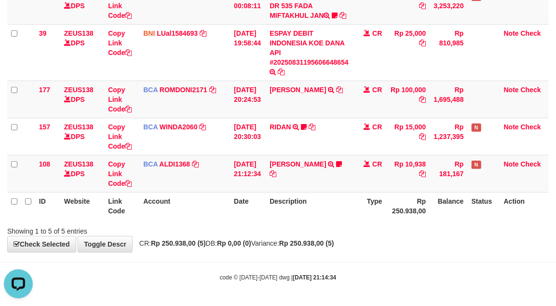
drag, startPoint x: 342, startPoint y: 108, endPoint x: 0, endPoint y: 82, distance: 342.8
click at [332, 110] on td "[PERSON_NAME] SETORAN VIA CDM TANGGAL :31/08 31/08 WSID:Z3QA1 [PERSON_NAME]" at bounding box center [309, 99] width 87 height 37
drag, startPoint x: 414, startPoint y: 219, endPoint x: 352, endPoint y: 205, distance: 62.8
click at [406, 219] on div "Search: ID Website Link Code Account Date Description Type Amount Balance Statu…" at bounding box center [277, 88] width 541 height 296
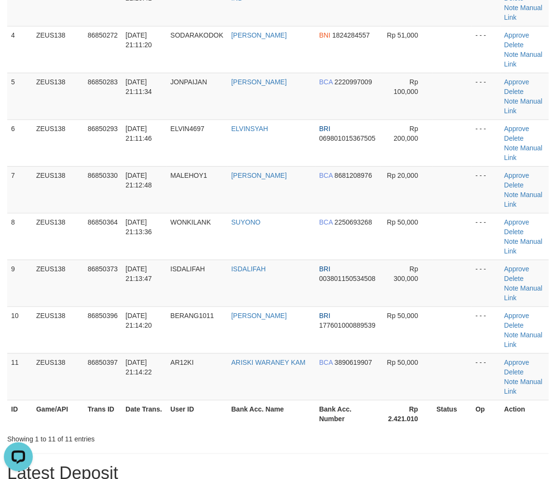
drag, startPoint x: 351, startPoint y: 294, endPoint x: 378, endPoint y: 297, distance: 27.6
click at [358, 400] on th "Bank Acc. Number" at bounding box center [347, 413] width 65 height 27
drag, startPoint x: 438, startPoint y: 331, endPoint x: 465, endPoint y: 331, distance: 27.5
click at [447, 431] on div "Showing 1 to 11 of 11 entries" at bounding box center [278, 438] width 556 height 14
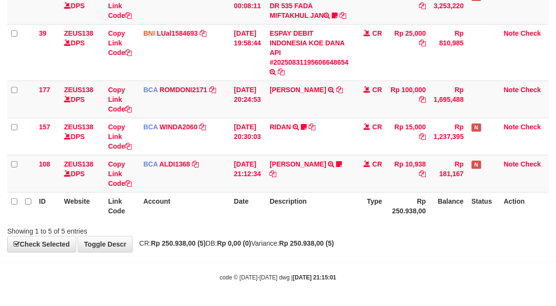
click at [348, 220] on div "ID Website Link Code Account Date Description Type Amount Balance Status Action…" at bounding box center [278, 90] width 556 height 266
drag, startPoint x: 490, startPoint y: 234, endPoint x: 486, endPoint y: 229, distance: 7.2
click at [486, 229] on div "Showing 1 to 5 of 5 entries" at bounding box center [278, 229] width 556 height 14
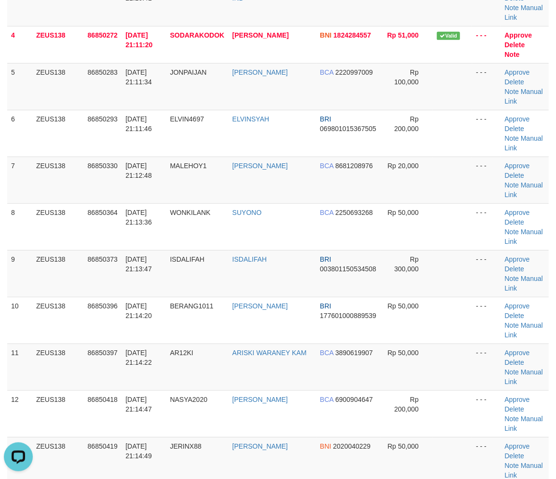
drag, startPoint x: 425, startPoint y: 341, endPoint x: 561, endPoint y: 364, distance: 137.8
click at [427, 437] on td "Rp 50,000" at bounding box center [407, 460] width 52 height 47
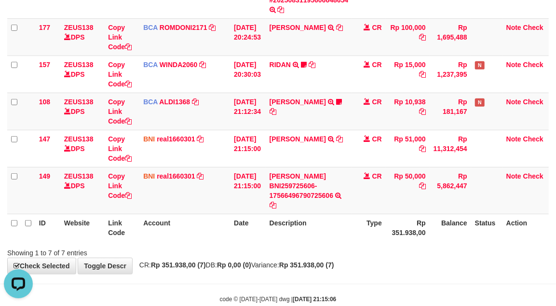
scroll to position [227, 0]
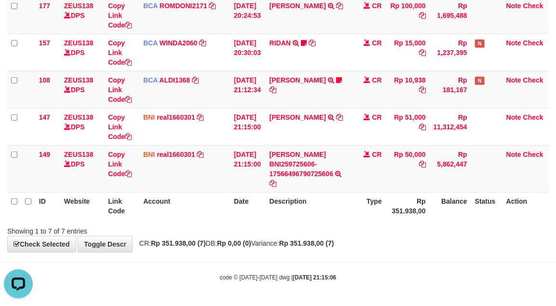
drag, startPoint x: 399, startPoint y: 255, endPoint x: 394, endPoint y: 250, distance: 6.8
click at [394, 250] on body "Toggle navigation Home Bank Account List Load By Website Group [OXPLAY] ZEUS138…" at bounding box center [278, 44] width 556 height 523
drag, startPoint x: 459, startPoint y: 276, endPoint x: 455, endPoint y: 272, distance: 5.1
click at [460, 276] on div "code © 2012-2018 dwg | 2025/08/31 21:15:06" at bounding box center [278, 277] width 556 height 10
click at [440, 247] on div "**********" at bounding box center [278, 30] width 556 height 444
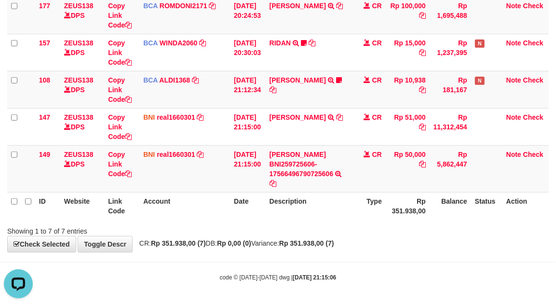
click at [378, 224] on div "Showing 1 to 7 of 7 entries" at bounding box center [278, 229] width 556 height 14
click at [396, 231] on div "Showing 1 to 7 of 7 entries" at bounding box center [278, 229] width 556 height 14
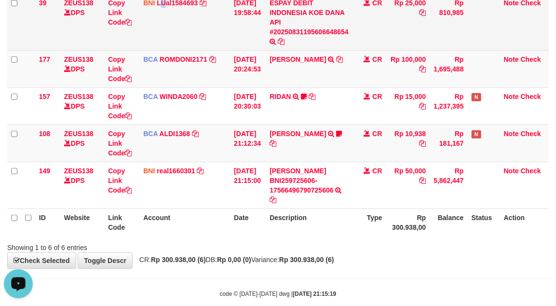
click at [162, 8] on td "BNI LUal1584693 DPS LUCKY ALAMSYAH mutasi_20250831_2414 | 39 mutasi_20250831_24…" at bounding box center [184, 22] width 91 height 56
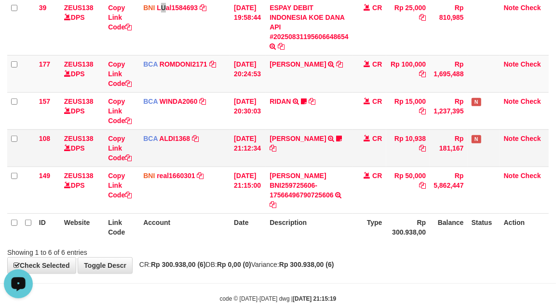
scroll to position [189, 0]
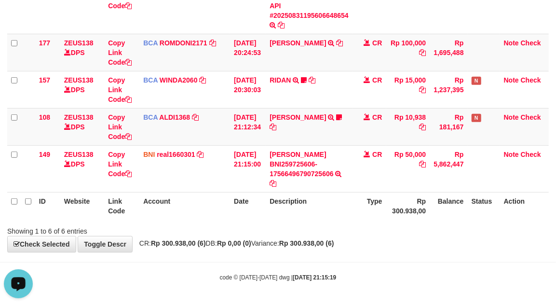
drag, startPoint x: 313, startPoint y: 211, endPoint x: 300, endPoint y: 204, distance: 15.1
click at [307, 208] on th "Description" at bounding box center [309, 205] width 87 height 27
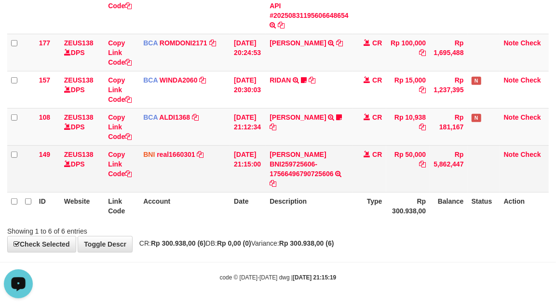
click at [288, 149] on td "GEGER ARI BOWO BNI259725606-17566496790725606 TRANSFER DARI SDR GEGER ARI BOWO …" at bounding box center [309, 168] width 87 height 47
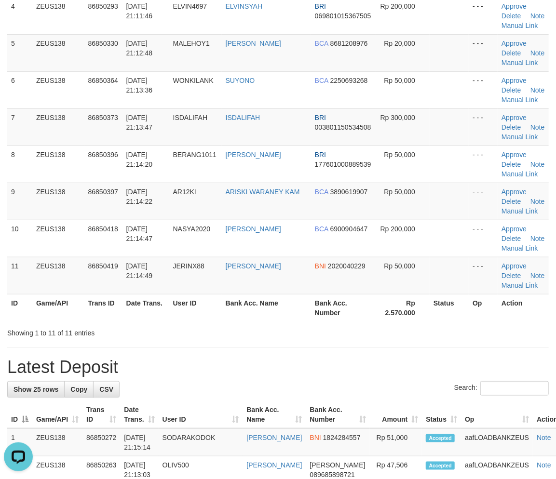
click at [452, 346] on div "**********" at bounding box center [278, 485] width 556 height 1390
drag, startPoint x: 457, startPoint y: 302, endPoint x: 563, endPoint y: 317, distance: 106.6
click at [517, 311] on tr "ID Game/API Trans ID Date Trans. User ID Bank Acc. Name Bank Acc. Number Rp 2.5…" at bounding box center [277, 307] width 541 height 27
drag, startPoint x: 364, startPoint y: 311, endPoint x: 408, endPoint y: 310, distance: 43.9
click at [375, 309] on tr "ID Game/API Trans ID Date Trans. User ID Bank Acc. Name Bank Acc. Number Rp 2.5…" at bounding box center [277, 307] width 541 height 27
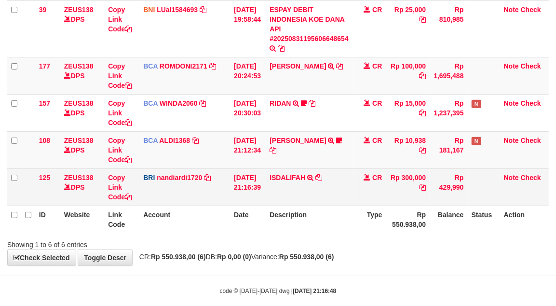
scroll to position [179, 0]
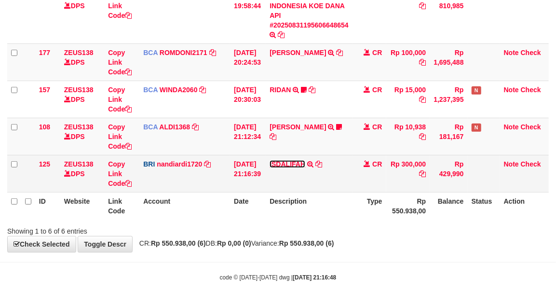
click at [290, 160] on link "ISDALIFAH" at bounding box center [288, 164] width 36 height 8
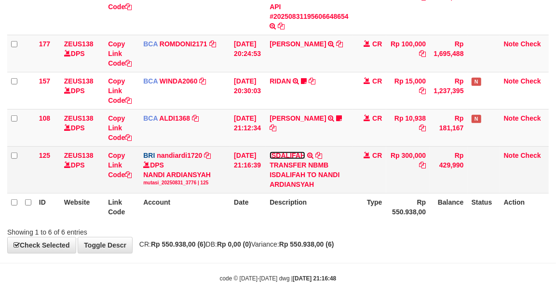
click at [290, 159] on link "ISDALIFAH" at bounding box center [288, 155] width 36 height 8
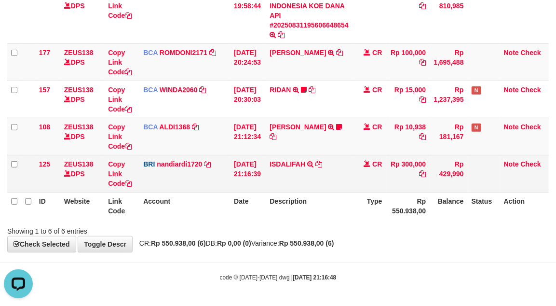
click at [293, 158] on td "ISDALIFAH TRANSFER NBMB ISDALIFAH TO NANDI ARDIANSYAH" at bounding box center [309, 173] width 87 height 37
copy td "ISDALIFAH"
click at [293, 158] on td "ISDALIFAH TRANSFER NBMB ISDALIFAH TO NANDI ARDIANSYAH" at bounding box center [309, 173] width 87 height 37
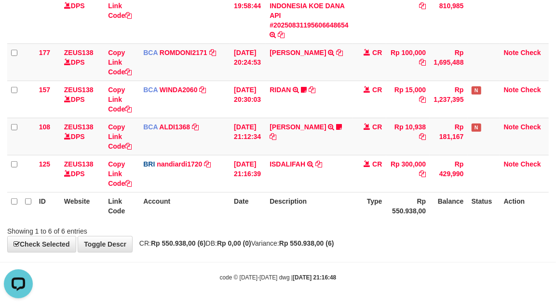
drag, startPoint x: 336, startPoint y: 163, endPoint x: 2, endPoint y: 119, distance: 337.1
click at [326, 160] on td "ISDALIFAH TRANSFER NBMB ISDALIFAH TO NANDI ARDIANSYAH" at bounding box center [309, 173] width 87 height 37
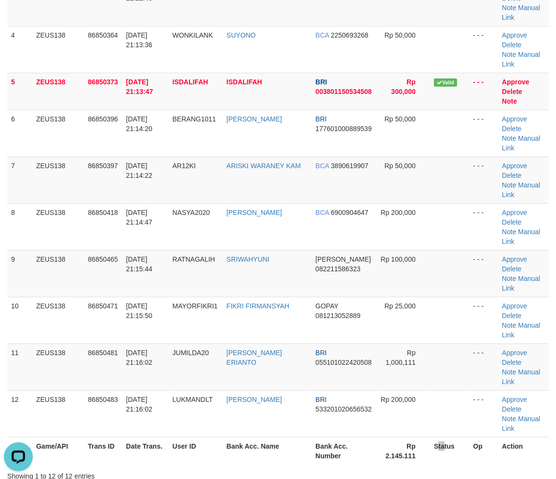
click at [432, 437] on th "Status" at bounding box center [449, 450] width 39 height 27
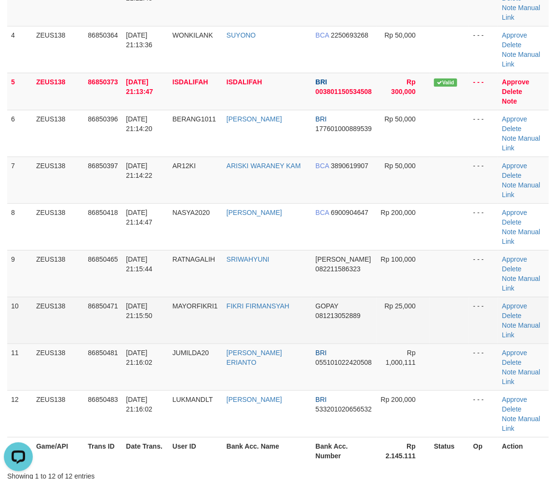
drag, startPoint x: 310, startPoint y: 252, endPoint x: 331, endPoint y: 242, distance: 23.5
click at [321, 344] on td "BRI 055101022420508" at bounding box center [343, 367] width 65 height 47
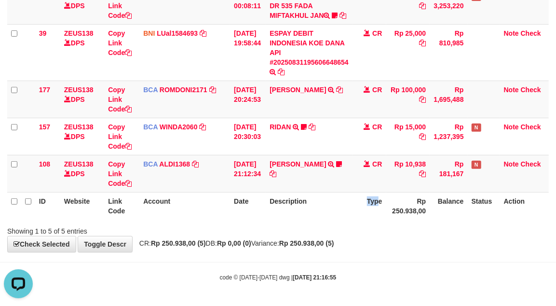
click at [374, 208] on th "Type" at bounding box center [369, 205] width 34 height 27
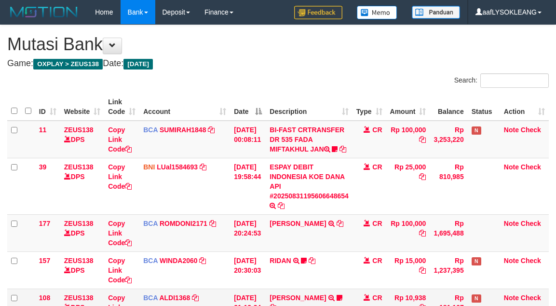
scroll to position [179, 0]
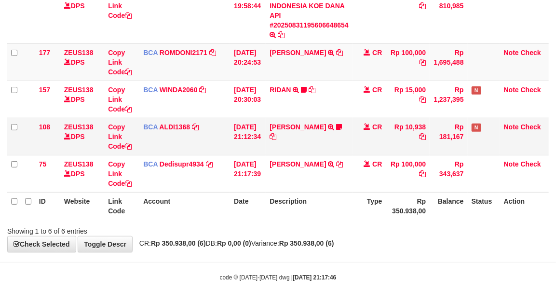
drag, startPoint x: 215, startPoint y: 126, endPoint x: 66, endPoint y: 94, distance: 152.0
click at [215, 126] on td "BCA ALDI1368 DPS ALDI mutasi_20250831_3354 | 108 mutasi_20250831_3354 | 108" at bounding box center [184, 136] width 91 height 37
drag, startPoint x: 184, startPoint y: 18, endPoint x: 1, endPoint y: 24, distance: 182.8
click at [183, 18] on td "BNI LUal1584693 DPS LUCKY ALAMSYAH mutasi_20250831_2414 | 39 mutasi_20250831_24…" at bounding box center [184, 15] width 91 height 56
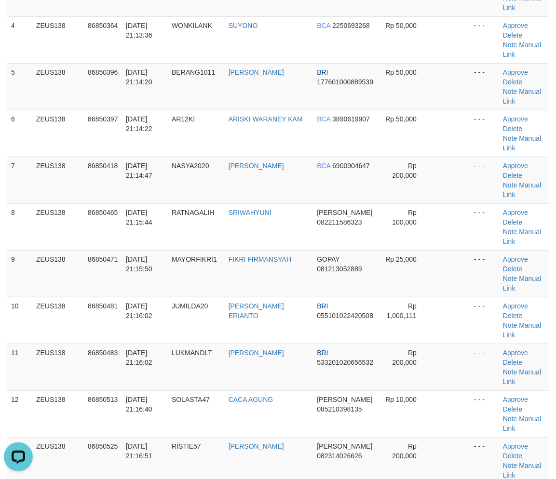
drag, startPoint x: 450, startPoint y: 189, endPoint x: 561, endPoint y: 204, distance: 112.4
click at [466, 250] on tr "9 ZEUS138 86850471 31/08/2025 21:15:50 MAYORFIKRI1 FIKRI FIRMANSYAH GOPAY 08121…" at bounding box center [277, 273] width 541 height 47
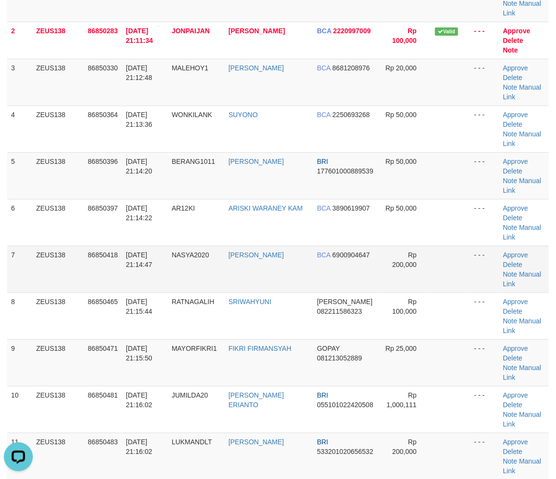
scroll to position [74, 0]
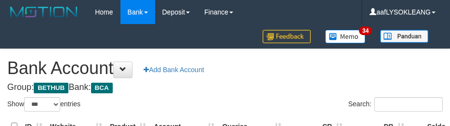
select select "***"
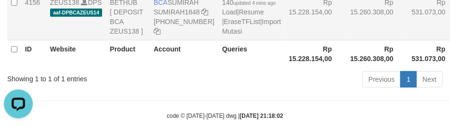
click at [347, 40] on td "Rp 15.260.308,00" at bounding box center [378, 16] width 62 height 47
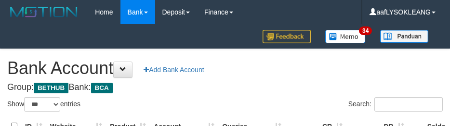
select select "***"
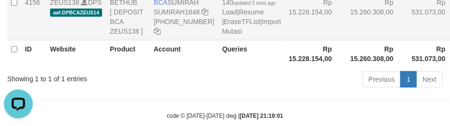
click at [347, 41] on td "Rp 15.260.308,00" at bounding box center [378, 16] width 62 height 47
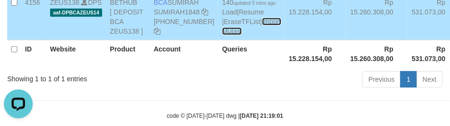
click at [222, 35] on link "Import Mutasi" at bounding box center [251, 26] width 59 height 17
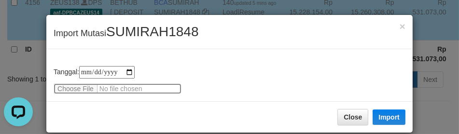
click at [82, 84] on input "file" at bounding box center [118, 88] width 128 height 11
type input "**********"
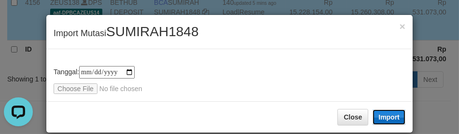
click at [377, 112] on button "Import" at bounding box center [388, 116] width 33 height 15
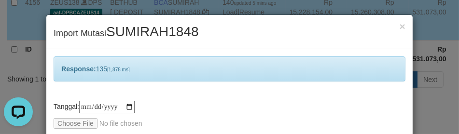
scroll to position [46, 0]
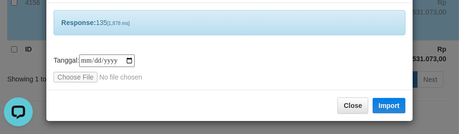
click at [224, 73] on div "**********" at bounding box center [229, 68] width 351 height 28
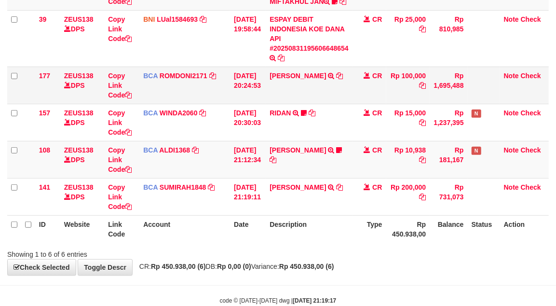
scroll to position [179, 0]
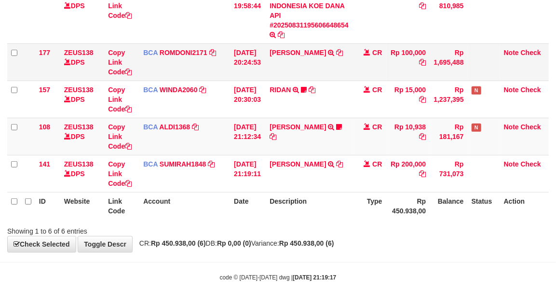
click at [171, 63] on td "BCA ROMDONI2171 DPS ROMDONI mutasi_20250831_3611 | 177 mutasi_20250831_3611 | 1…" at bounding box center [184, 61] width 91 height 37
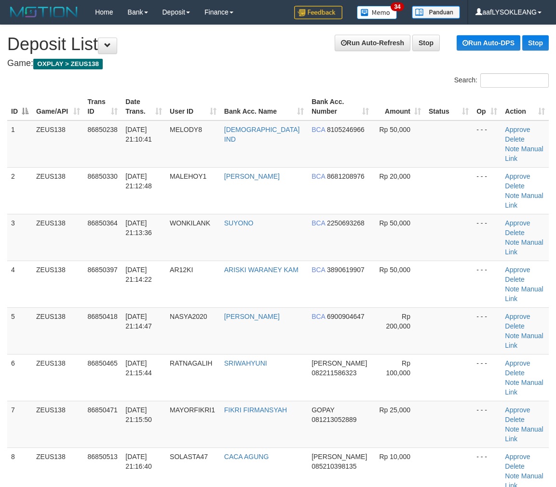
scroll to position [74, 0]
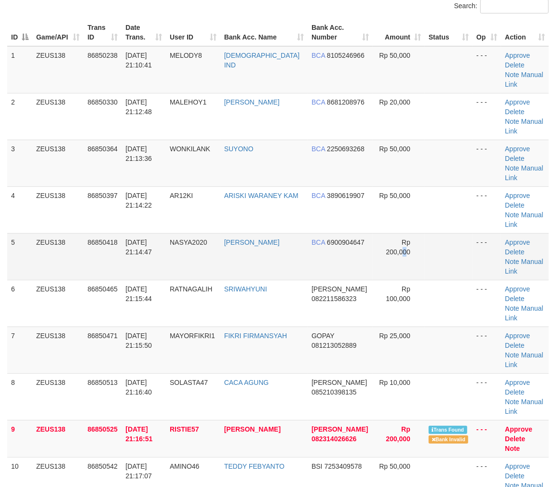
click at [397, 233] on td "Rp 200,000" at bounding box center [399, 256] width 52 height 47
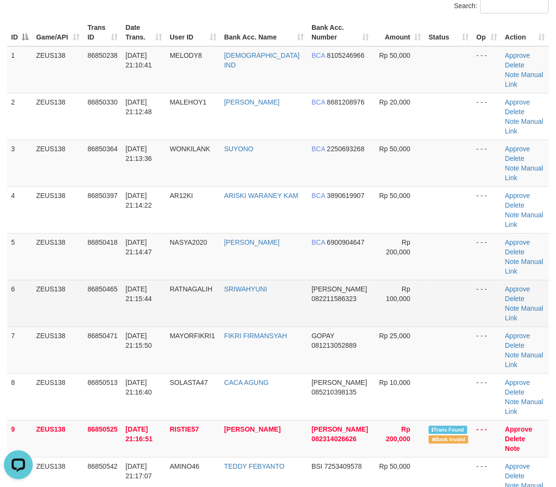
click at [414, 280] on tr "6 ZEUS138 86850465 31/08/2025 21:15:44 RATNAGALIH SRIWAHYUNI DANA 082211586323 …" at bounding box center [277, 303] width 541 height 47
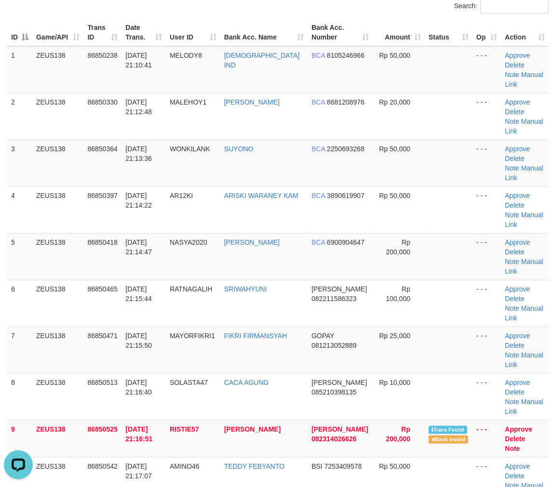
scroll to position [146, 0]
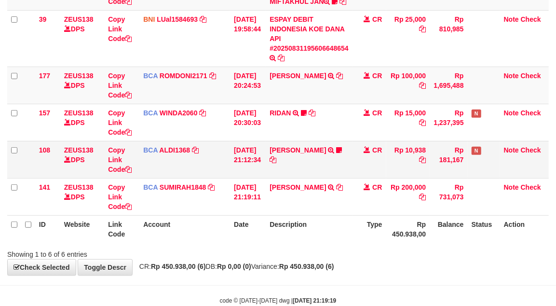
scroll to position [179, 0]
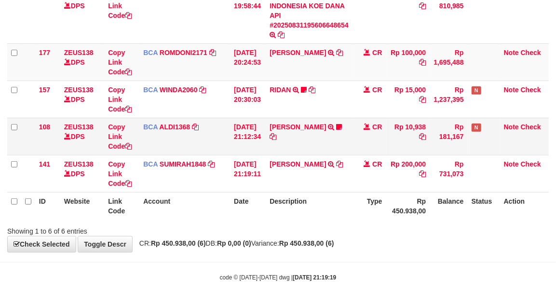
click at [219, 119] on td "BCA ALDI1368 DPS ALDI mutasi_20250831_3354 | 108 mutasi_20250831_3354 | 108" at bounding box center [184, 136] width 91 height 37
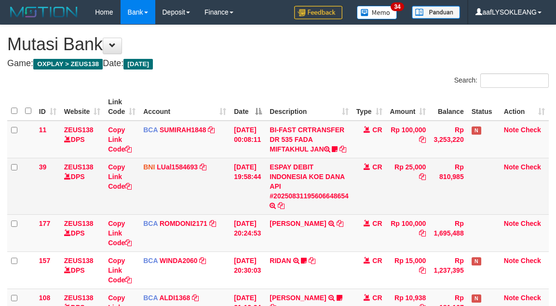
scroll to position [148, 0]
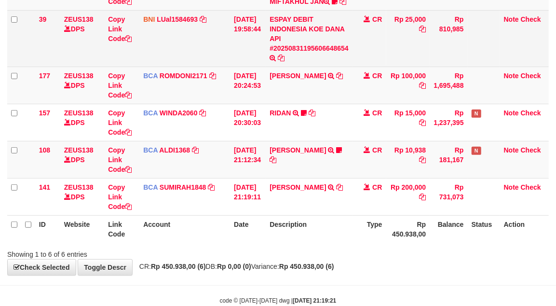
click at [224, 77] on td "BCA ROMDONI2171 DPS ROMDONI mutasi_20250831_3611 | 177 mutasi_20250831_3611 | 1…" at bounding box center [184, 85] width 91 height 37
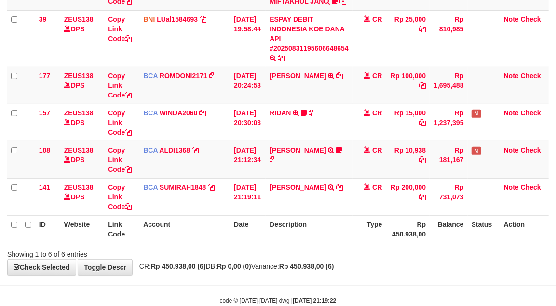
scroll to position [179, 0]
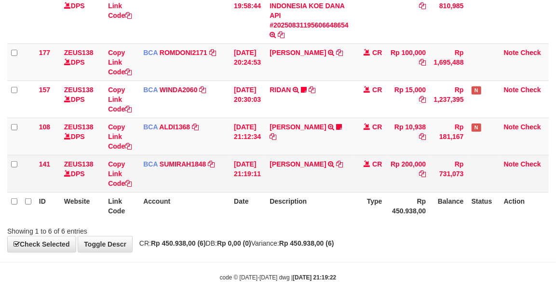
click at [287, 159] on td "[PERSON_NAME] TRSF E-BANKING CR 3108/FTSCY/WS95051 200000.002025083168010594 TR…" at bounding box center [309, 173] width 87 height 37
copy link "AGUS"
click at [287, 159] on td "AGUS SETIADI TRSF E-BANKING CR 3108/FTSCY/WS95051 200000.002025083168010594 TRF…" at bounding box center [309, 173] width 87 height 37
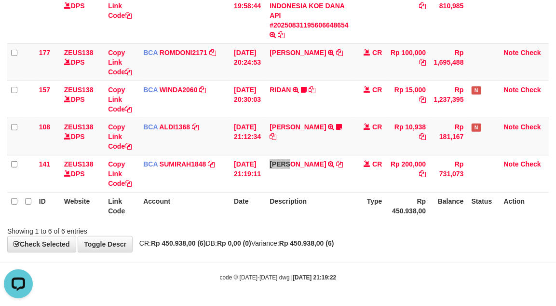
scroll to position [0, 0]
drag, startPoint x: 246, startPoint y: 219, endPoint x: 237, endPoint y: 214, distance: 10.8
click at [244, 218] on th "Date" at bounding box center [248, 205] width 36 height 27
click at [237, 214] on th "Date" at bounding box center [248, 205] width 36 height 27
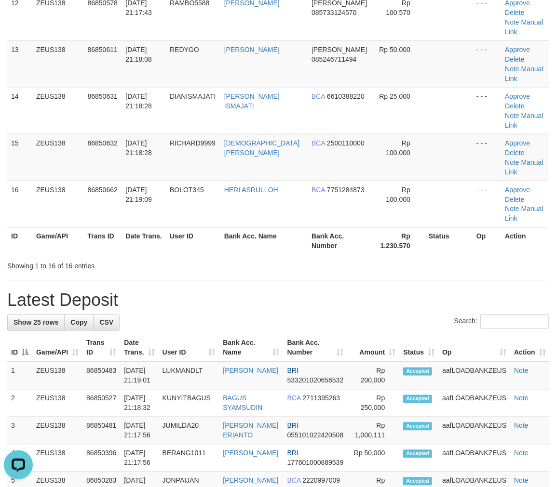
click at [416, 315] on div "Search:" at bounding box center [277, 323] width 541 height 17
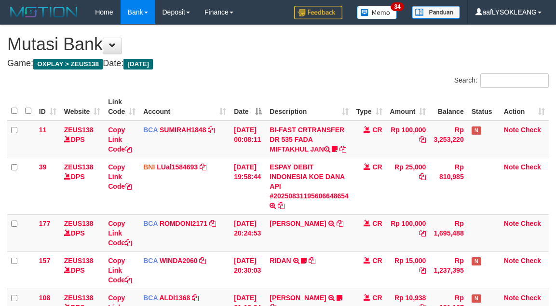
scroll to position [179, 0]
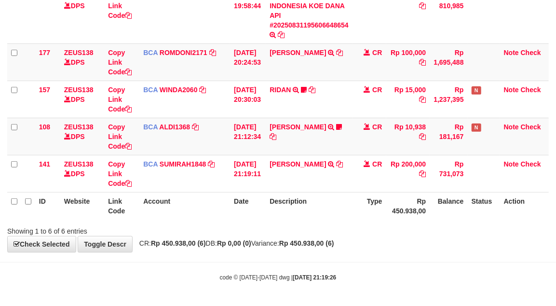
drag, startPoint x: 317, startPoint y: 202, endPoint x: 21, endPoint y: 83, distance: 319.2
click at [315, 200] on th "Description" at bounding box center [309, 205] width 87 height 27
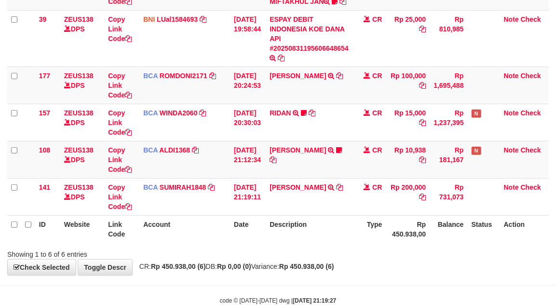
scroll to position [179, 0]
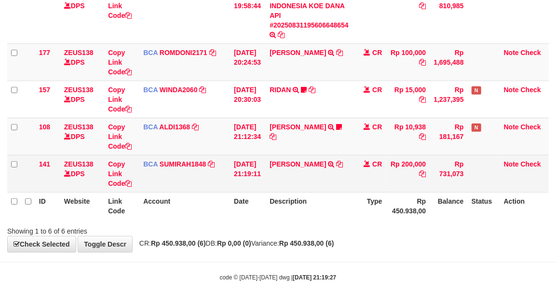
click at [210, 184] on td "BCA SUMIRAH1848 DPS SUMIRAH mutasi_20250831_4156 | 141 mutasi_20250831_4156 | 1…" at bounding box center [184, 173] width 91 height 37
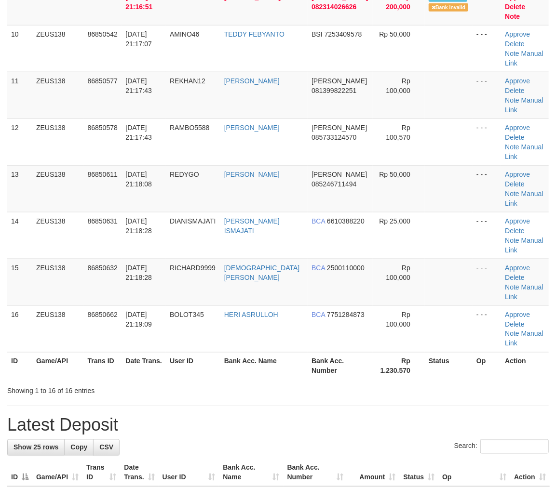
scroll to position [471, 0]
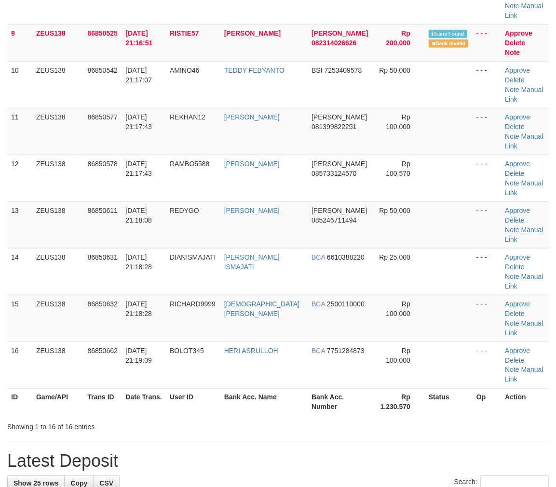
click at [420, 419] on div "Showing 1 to 16 of 16 entries" at bounding box center [278, 426] width 556 height 14
drag, startPoint x: 420, startPoint y: 275, endPoint x: 563, endPoint y: 291, distance: 144.1
click at [431, 419] on div "Showing 1 to 16 of 16 entries" at bounding box center [278, 426] width 556 height 14
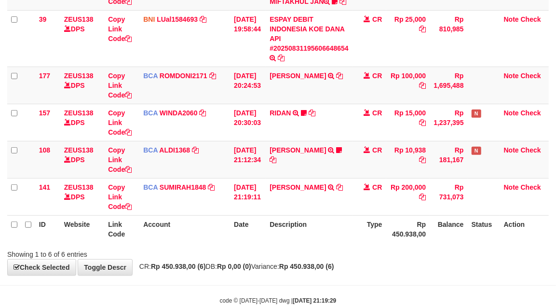
scroll to position [179, 0]
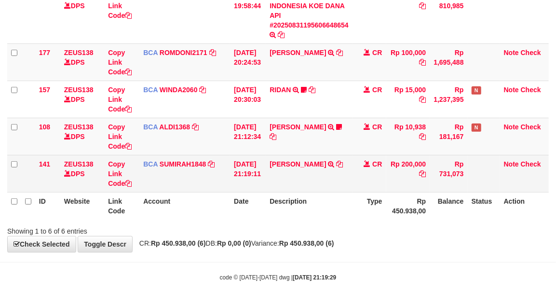
click at [430, 165] on tr "141 ZEUS138 DPS Copy Link Code BCA SUMIRAH1848 DPS SUMIRAH mutasi_20250831_4156…" at bounding box center [277, 173] width 541 height 37
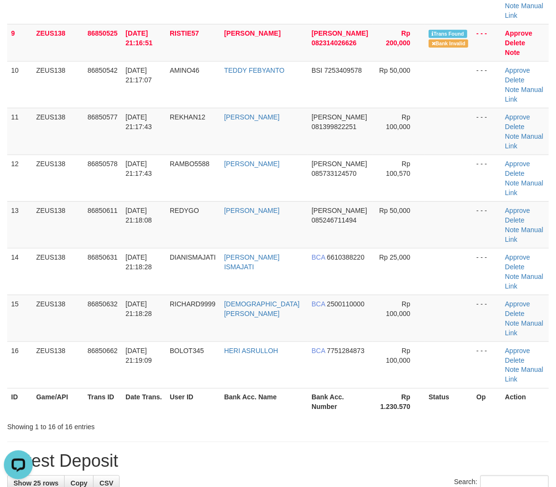
drag, startPoint x: 337, startPoint y: 271, endPoint x: 325, endPoint y: 277, distance: 13.2
click at [336, 271] on div "**********" at bounding box center [278, 414] width 556 height 1720
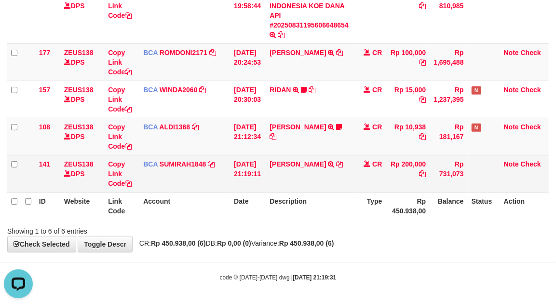
drag, startPoint x: 417, startPoint y: 185, endPoint x: 358, endPoint y: 170, distance: 60.1
click at [391, 177] on td "Rp 200,000" at bounding box center [408, 173] width 44 height 37
click at [277, 171] on td "AGUS SETIADI TRSF E-BANKING CR 3108/FTSCY/WS95051 200000.002025083168010594 TRF…" at bounding box center [309, 173] width 87 height 37
click at [272, 170] on td "AGUS SETIADI TRSF E-BANKING CR 3108/FTSCY/WS95051 200000.002025083168010594 TRF…" at bounding box center [309, 173] width 87 height 37
drag, startPoint x: 365, startPoint y: 182, endPoint x: 345, endPoint y: 178, distance: 20.1
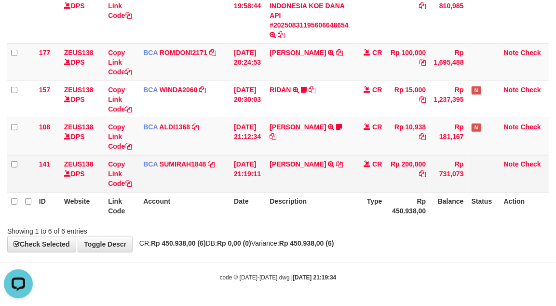
click at [363, 182] on td "CR" at bounding box center [369, 173] width 34 height 37
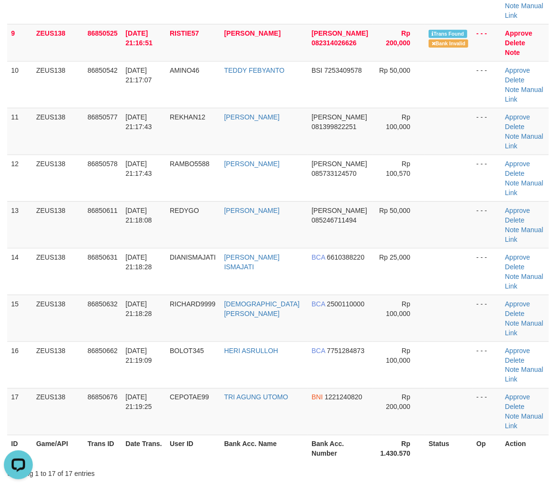
drag, startPoint x: 473, startPoint y: 291, endPoint x: 486, endPoint y: 297, distance: 13.6
click at [475, 435] on th "Op" at bounding box center [487, 448] width 28 height 27
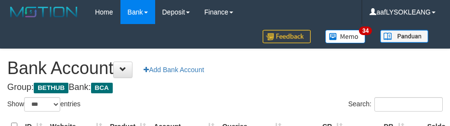
select select "***"
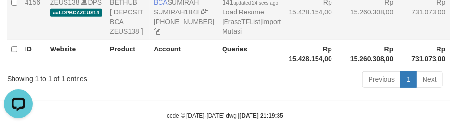
click at [305, 34] on td "Rp 15.428.154,00" at bounding box center [316, 16] width 62 height 47
drag, startPoint x: 304, startPoint y: 34, endPoint x: 324, endPoint y: 41, distance: 20.9
click at [314, 33] on tr "4156 ZEUS138 DPS aaf-DPBCAZEUS14 BETHUB [ DEPOSIT BCA ZEUS138 ] BCA SUMIRAH SUM…" at bounding box center [262, 16] width 510 height 47
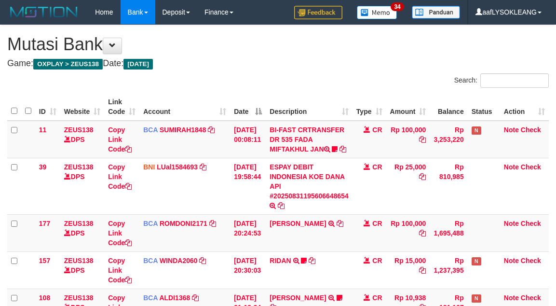
scroll to position [148, 0]
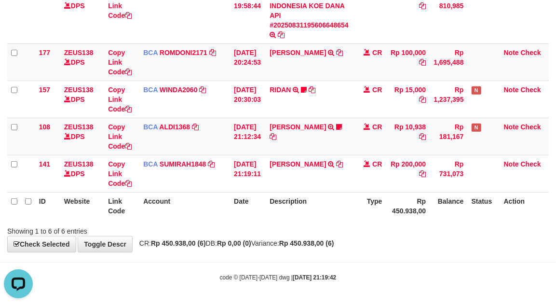
drag, startPoint x: 358, startPoint y: 212, endPoint x: 2, endPoint y: 157, distance: 360.1
click at [340, 211] on tr "ID Website Link Code Account Date Description Type Rp 450.938,00 Balance Status…" at bounding box center [277, 205] width 541 height 27
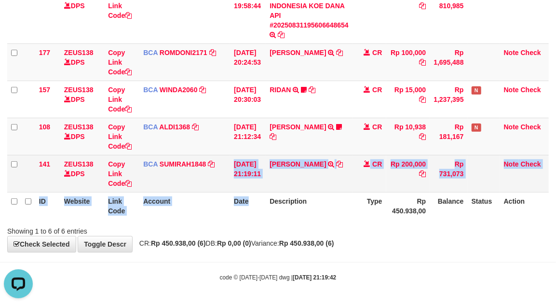
drag, startPoint x: 240, startPoint y: 186, endPoint x: 293, endPoint y: 170, distance: 54.9
click at [228, 179] on table "ID Website Link Code Account Date Description Type Amount Balance Status Action…" at bounding box center [277, 70] width 541 height 297
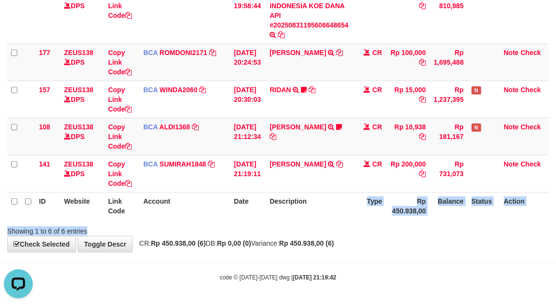
drag, startPoint x: 312, startPoint y: 217, endPoint x: 304, endPoint y: 216, distance: 8.7
click at [307, 216] on div "Search: ID Website Link Code Account Date Description Type Amount Balance Statu…" at bounding box center [277, 69] width 541 height 333
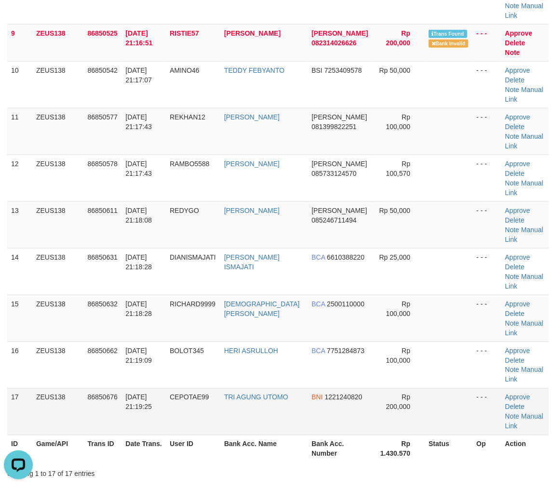
drag, startPoint x: 361, startPoint y: 268, endPoint x: 391, endPoint y: 269, distance: 30.4
click at [373, 389] on td "Rp 200,000" at bounding box center [399, 412] width 52 height 47
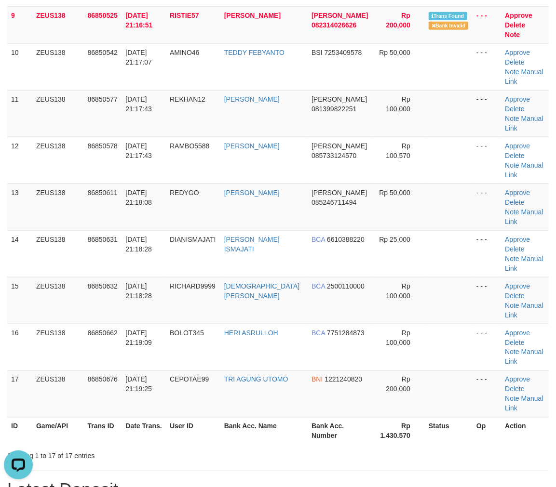
drag, startPoint x: 415, startPoint y: 336, endPoint x: 421, endPoint y: 336, distance: 6.3
click at [421, 337] on div "**********" at bounding box center [278, 420] width 556 height 1767
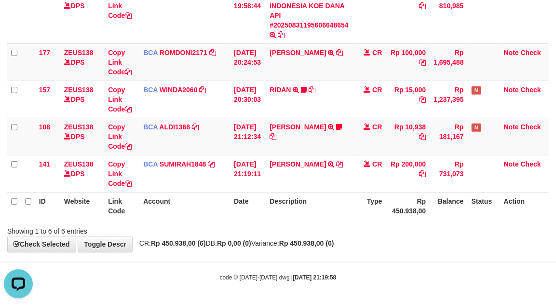
drag, startPoint x: 423, startPoint y: 104, endPoint x: 2, endPoint y: 58, distance: 423.9
click at [410, 103] on td "Rp 15,000" at bounding box center [408, 99] width 44 height 37
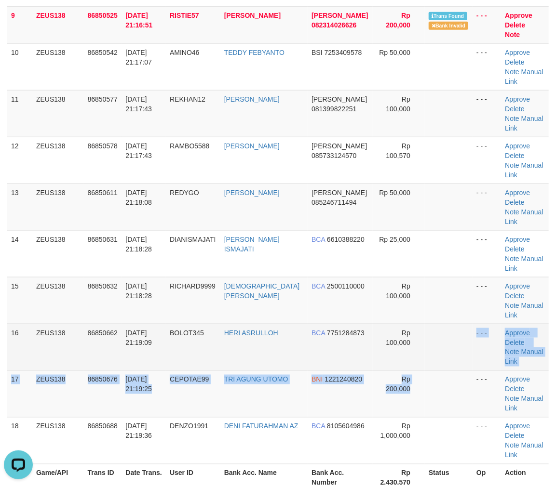
click at [460, 215] on tbody "1 ZEUS138 86850238 [DATE] 21:10:41 MELODY8 [DEMOGRAPHIC_DATA] IND BCA 810524696…" at bounding box center [277, 48] width 541 height 833
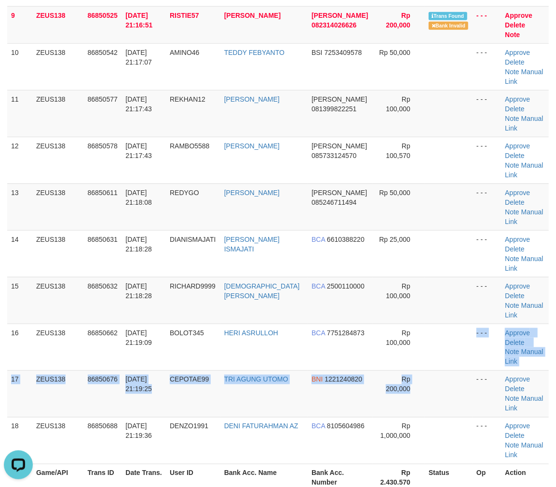
scroll to position [524, 0]
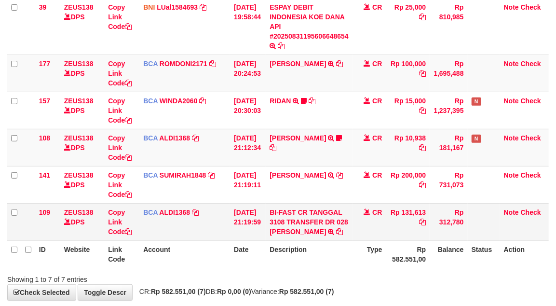
scroll to position [227, 0]
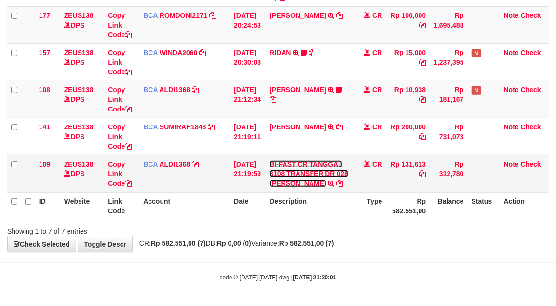
click at [328, 161] on link "BI-FAST CR TANGGAL 3108 TRANSFER DR 028 [PERSON_NAME]" at bounding box center [309, 173] width 79 height 27
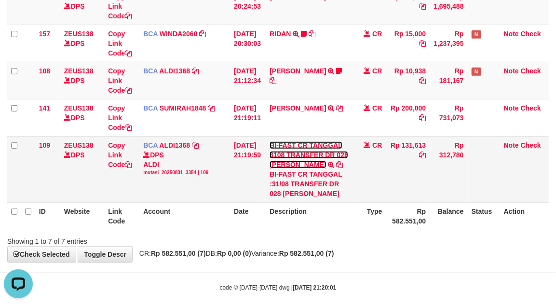
scroll to position [0, 0]
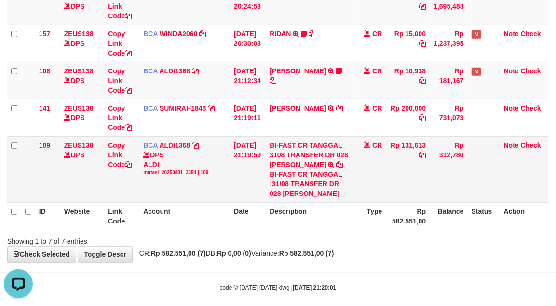
click at [304, 198] on div "BI-FAST CR TANGGAL :31/08 TRANSFER DR 028 [PERSON_NAME]" at bounding box center [309, 183] width 79 height 29
copy div "GUGUM"
drag, startPoint x: 304, startPoint y: 210, endPoint x: 230, endPoint y: 179, distance: 80.7
click at [304, 198] on div "BI-FAST CR TANGGAL :31/08 TRANSFER DR 028 [PERSON_NAME]" at bounding box center [309, 183] width 79 height 29
click at [408, 155] on td "Rp 131,613" at bounding box center [408, 169] width 44 height 66
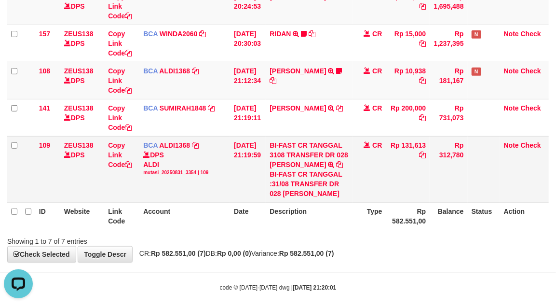
copy td "131,613"
click at [408, 155] on td "Rp 131,613" at bounding box center [408, 169] width 44 height 66
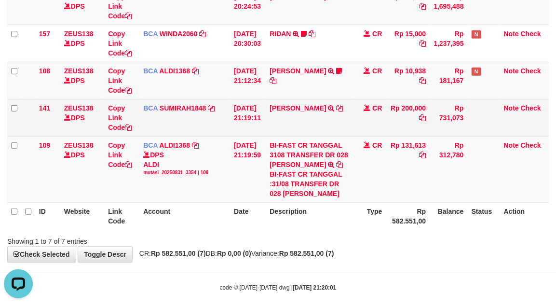
drag, startPoint x: 316, startPoint y: 181, endPoint x: 75, endPoint y: 125, distance: 246.9
click at [311, 182] on td "BI-FAST CR TANGGAL 3108 TRANSFER DR 028 GUGUM SURYA TAUFIK BI-FAST CR TANGGAL :…" at bounding box center [309, 169] width 87 height 66
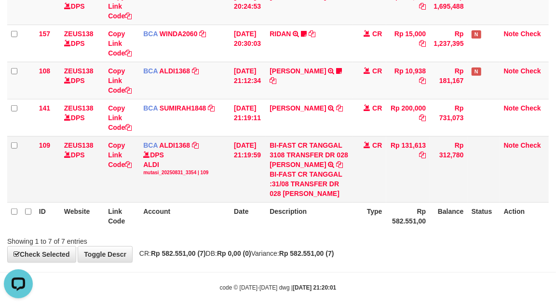
scroll to position [265, 0]
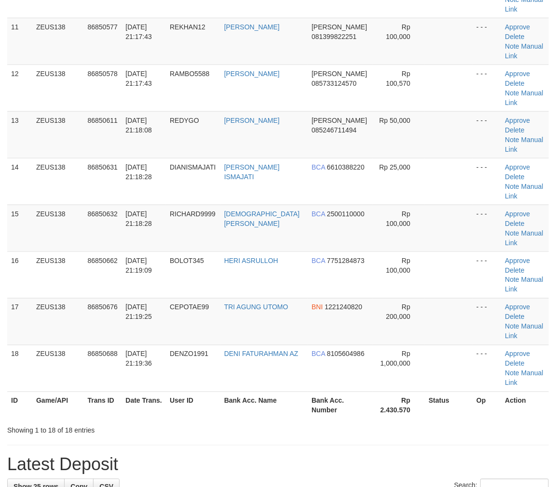
drag, startPoint x: 206, startPoint y: 223, endPoint x: 215, endPoint y: 225, distance: 8.3
click at [215, 392] on th "User ID" at bounding box center [193, 405] width 54 height 27
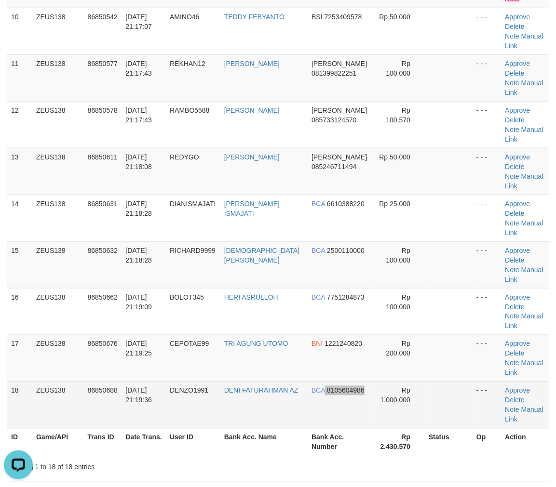
click at [338, 382] on td "BCA 8105604986" at bounding box center [340, 405] width 65 height 47
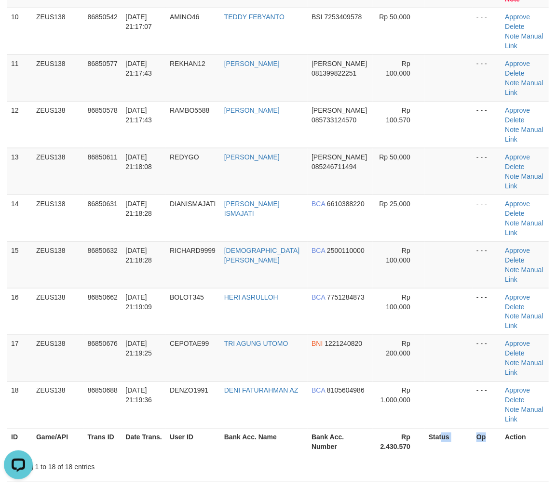
click at [497, 429] on tr "ID Game/API Trans ID Date Trans. User ID Bank Acc. Name Bank Acc. Number Rp 2.4…" at bounding box center [277, 442] width 541 height 27
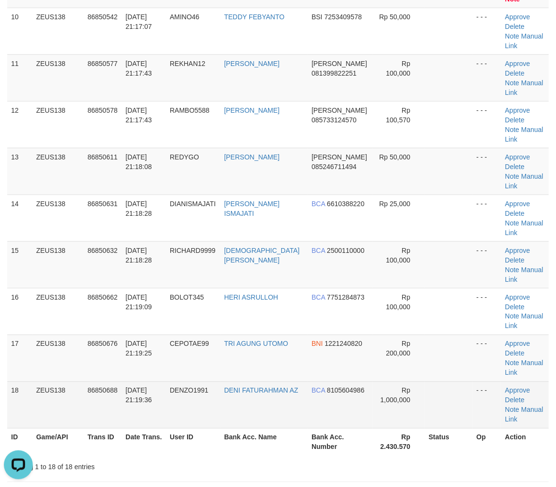
drag, startPoint x: 217, startPoint y: 219, endPoint x: 311, endPoint y: 229, distance: 94.0
click at [261, 382] on tr "18 ZEUS138 86850688 31/08/2025 21:19:36 DENZO1991 DENI FATURAHMAN AZ BCA 810560…" at bounding box center [277, 405] width 541 height 47
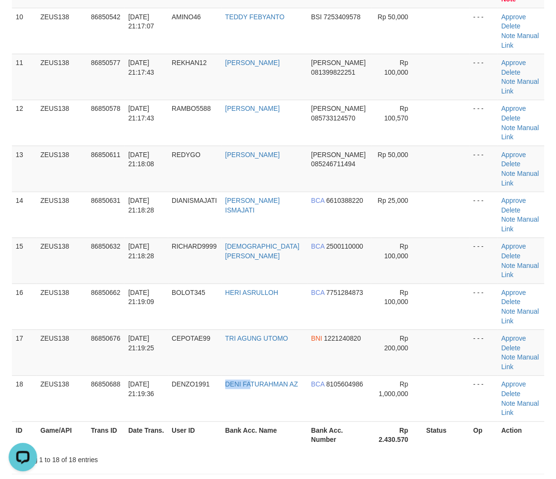
scroll to position [595, 0]
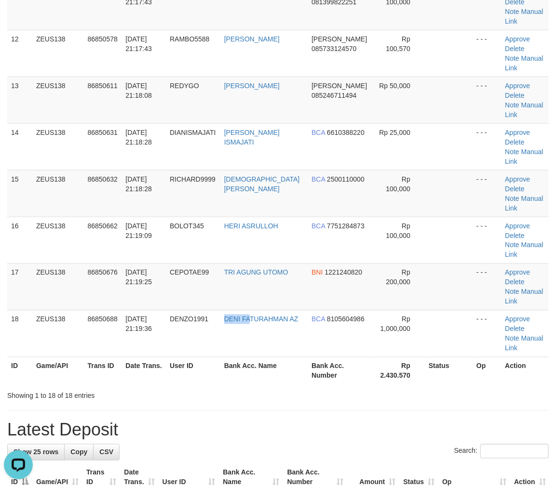
click at [364, 464] on th "Amount" at bounding box center [373, 477] width 52 height 27
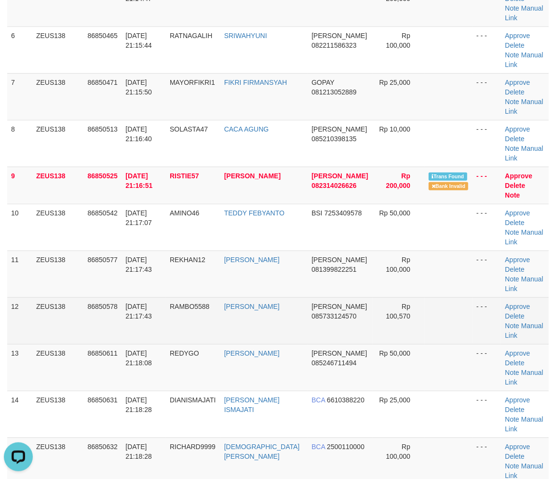
scroll to position [220, 0]
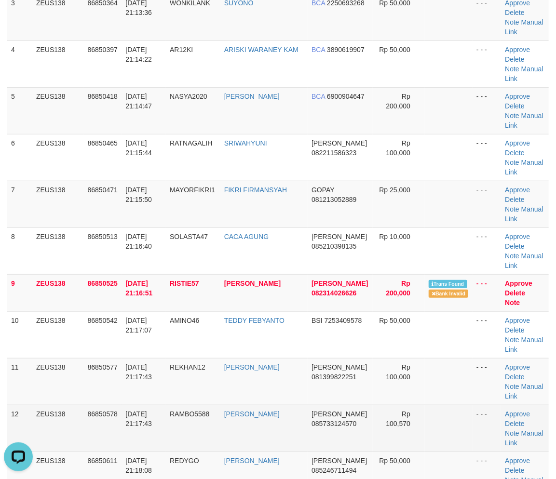
click at [431, 405] on td at bounding box center [449, 428] width 48 height 47
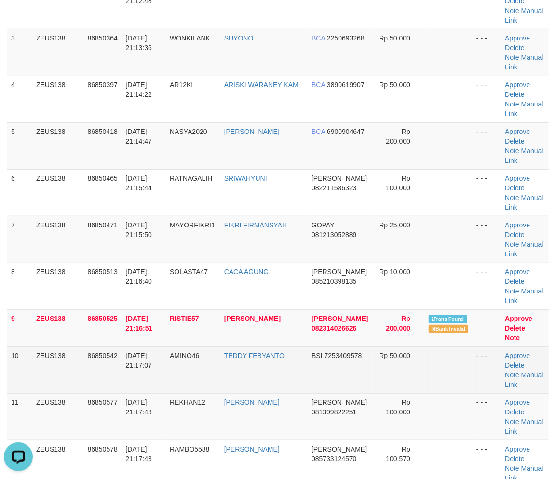
scroll to position [257, 0]
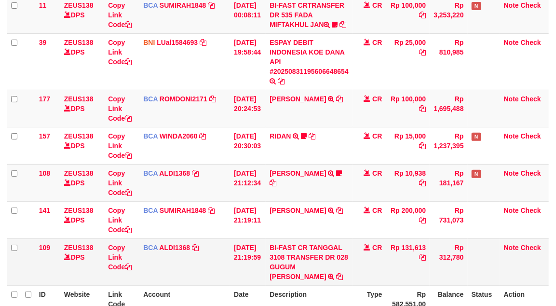
scroll to position [227, 0]
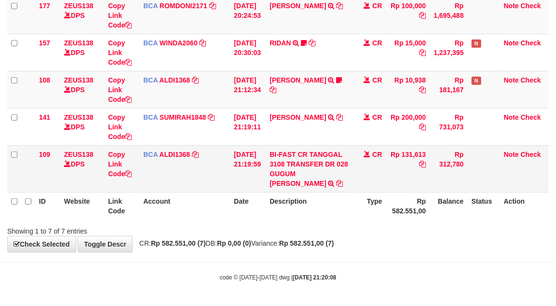
click at [365, 187] on td "CR" at bounding box center [369, 168] width 34 height 47
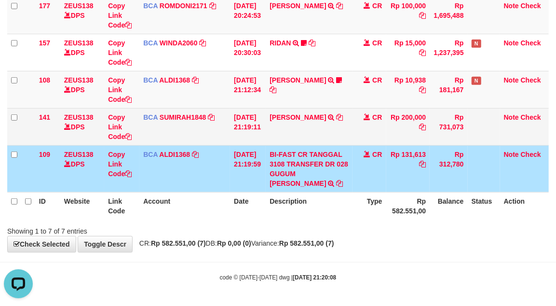
scroll to position [0, 0]
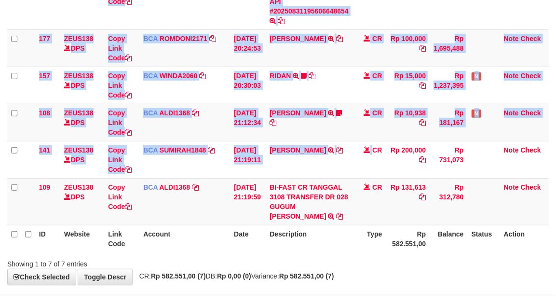
scroll to position [227, 0]
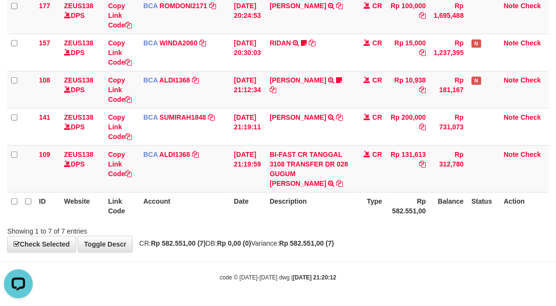
click at [221, 199] on th "Account" at bounding box center [184, 205] width 91 height 27
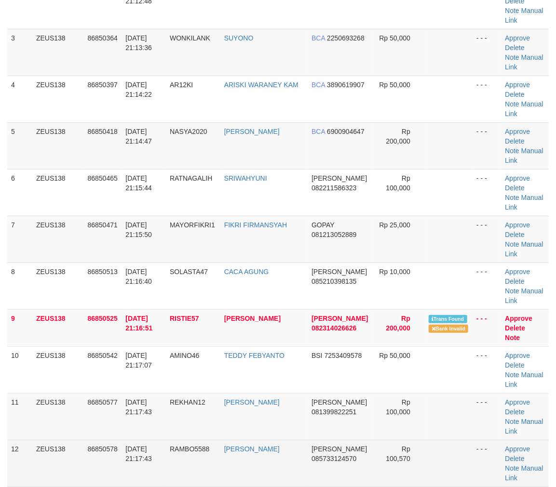
scroll to position [239, 0]
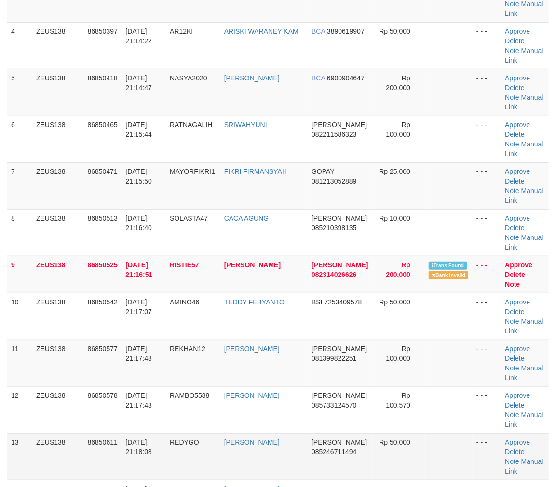
drag, startPoint x: 449, startPoint y: 313, endPoint x: 465, endPoint y: 319, distance: 17.4
click at [455, 387] on td at bounding box center [449, 410] width 48 height 47
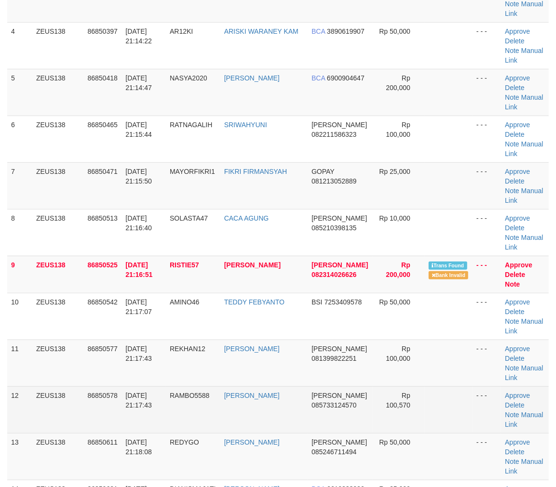
click at [443, 387] on td at bounding box center [449, 410] width 48 height 47
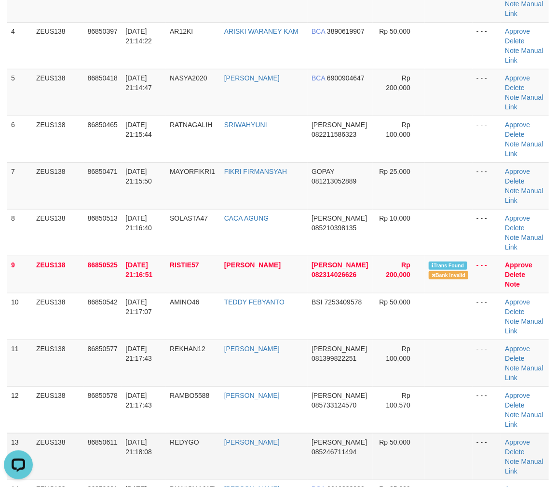
scroll to position [0, 0]
click at [458, 387] on td at bounding box center [449, 410] width 48 height 47
drag, startPoint x: 444, startPoint y: 364, endPoint x: 460, endPoint y: 368, distance: 16.8
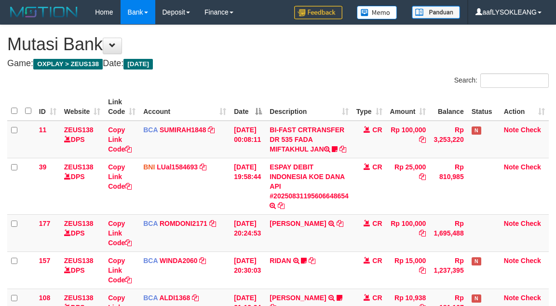
scroll to position [227, 0]
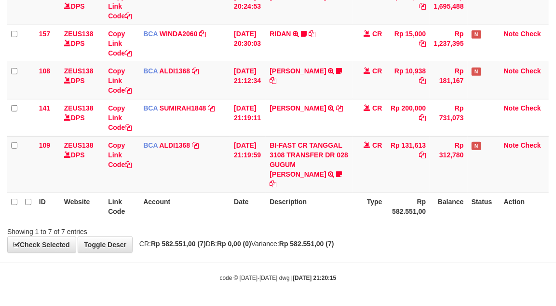
drag, startPoint x: 216, startPoint y: 197, endPoint x: 217, endPoint y: 204, distance: 7.4
click at [217, 204] on th "Account" at bounding box center [184, 205] width 91 height 27
click at [337, 177] on icon at bounding box center [340, 174] width 6 height 7
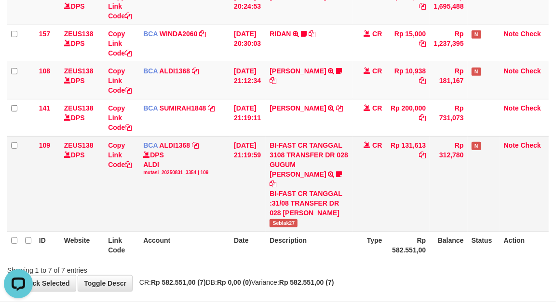
click at [290, 227] on span "Seblak27" at bounding box center [284, 223] width 28 height 8
copy span "Seblak27"
click at [162, 203] on td "BCA ALDI1368 DPS ALDI mutasi_20250831_3354 | 109 mutasi_20250831_3354 | 109" at bounding box center [184, 183] width 91 height 95
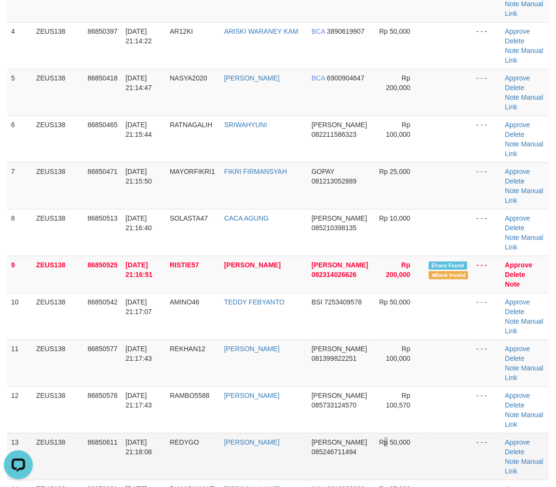
click at [377, 433] on td "Rp 50,000" at bounding box center [399, 456] width 52 height 47
drag, startPoint x: 352, startPoint y: 323, endPoint x: 360, endPoint y: 324, distance: 7.8
click at [358, 433] on td "DANA 085246711494" at bounding box center [340, 456] width 65 height 47
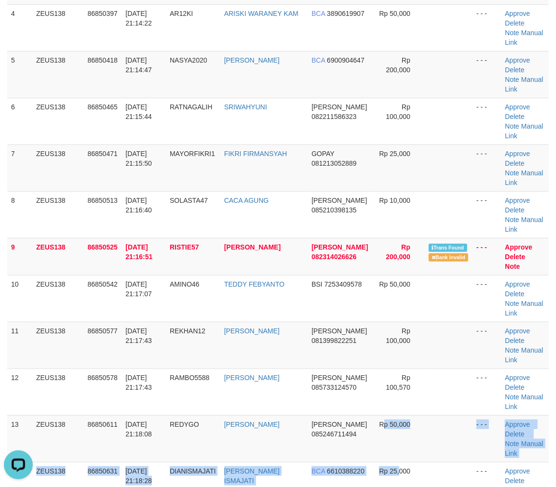
drag, startPoint x: 375, startPoint y: 336, endPoint x: 550, endPoint y: 365, distance: 177.4
click at [402, 339] on tbody "1 ZEUS138 86850238 31/08/2025 21:10:41 MELODY8 SEPTYAN DHARMA IND BCA 810524696…" at bounding box center [277, 280] width 541 height 833
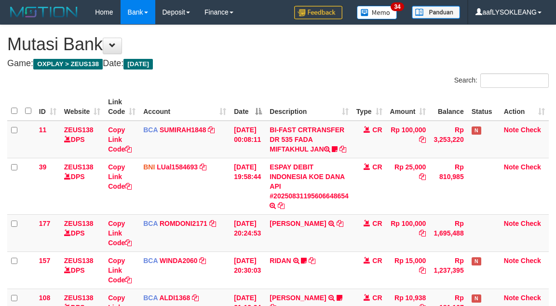
scroll to position [227, 0]
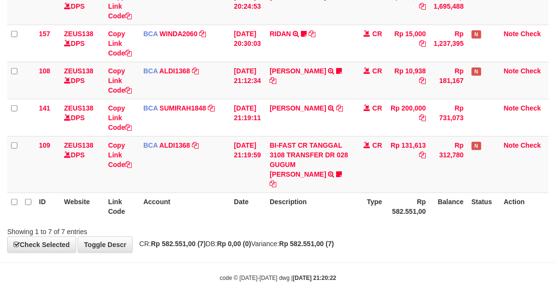
drag, startPoint x: 166, startPoint y: 205, endPoint x: 87, endPoint y: 203, distance: 79.6
click at [169, 209] on th "Account" at bounding box center [184, 205] width 91 height 27
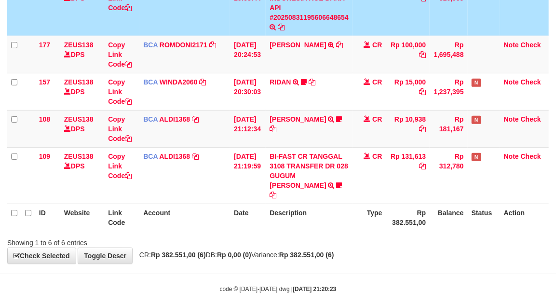
scroll to position [189, 0]
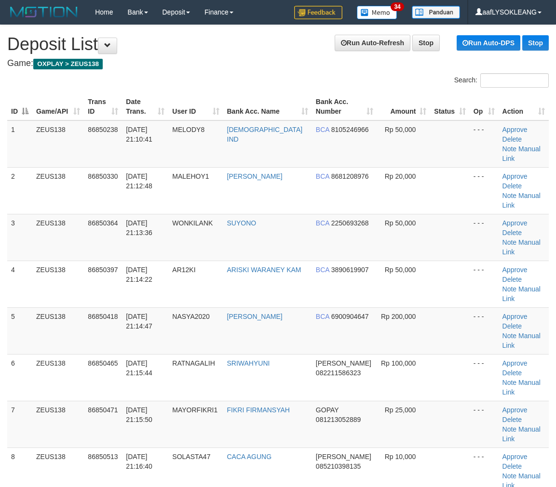
scroll to position [475, 0]
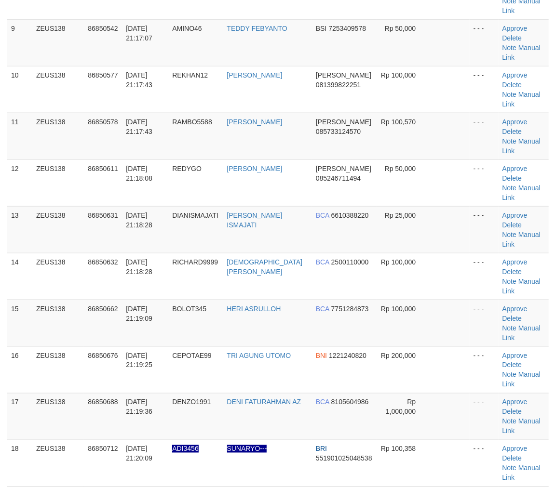
drag, startPoint x: 0, startPoint y: 0, endPoint x: 463, endPoint y: 321, distance: 563.1
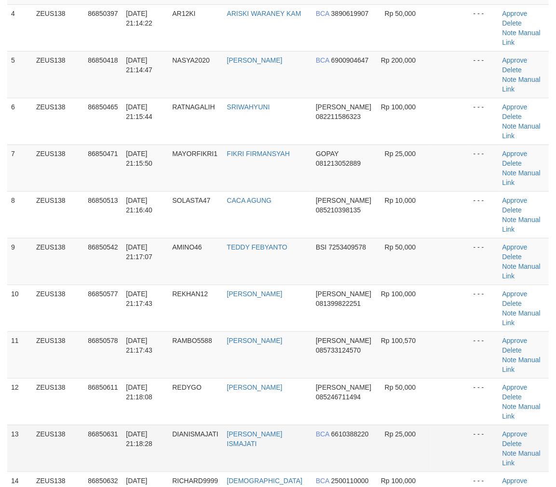
drag, startPoint x: 352, startPoint y: 332, endPoint x: 382, endPoint y: 337, distance: 30.8
click at [354, 332] on tbody "1 ZEUS138 86850238 31/08/2025 21:10:41 MELODY8 SEPTYAN DHARMA IND BCA 810524696…" at bounding box center [277, 308] width 541 height 889
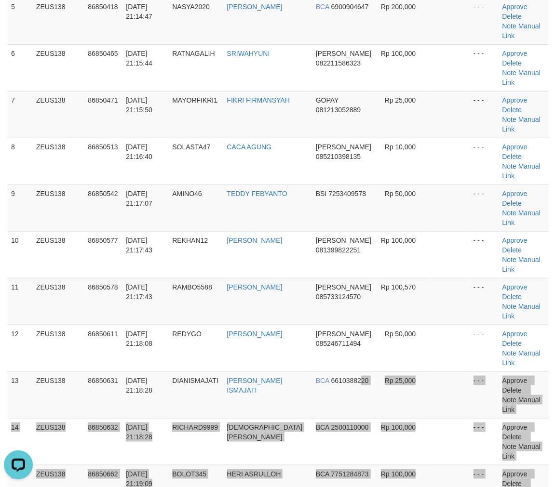
scroll to position [0, 0]
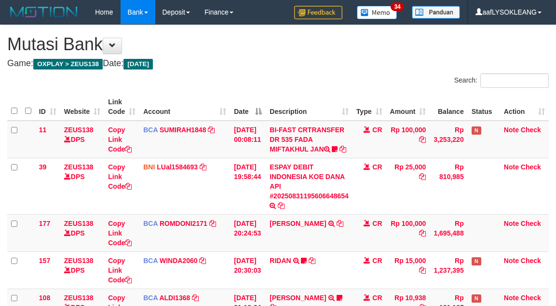
scroll to position [167, 0]
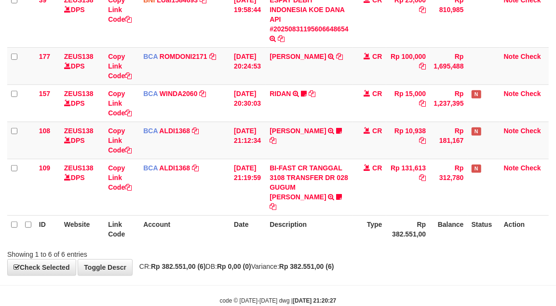
scroll to position [189, 0]
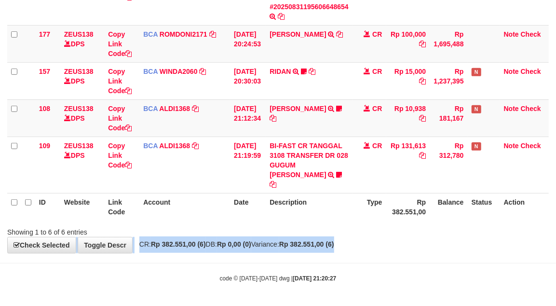
drag, startPoint x: 362, startPoint y: 239, endPoint x: 281, endPoint y: 227, distance: 82.3
click at [346, 235] on div "**********" at bounding box center [278, 44] width 556 height 417
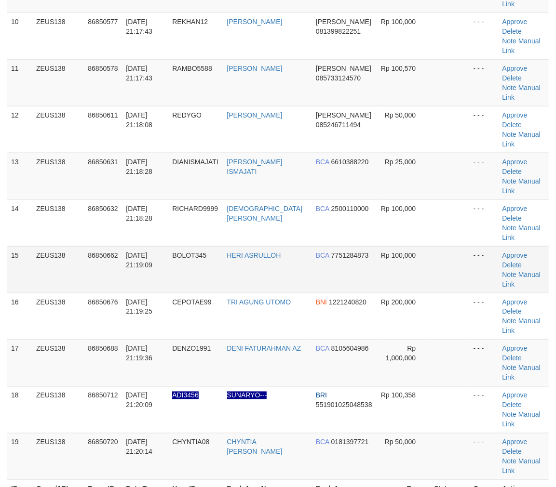
scroll to position [310, 0]
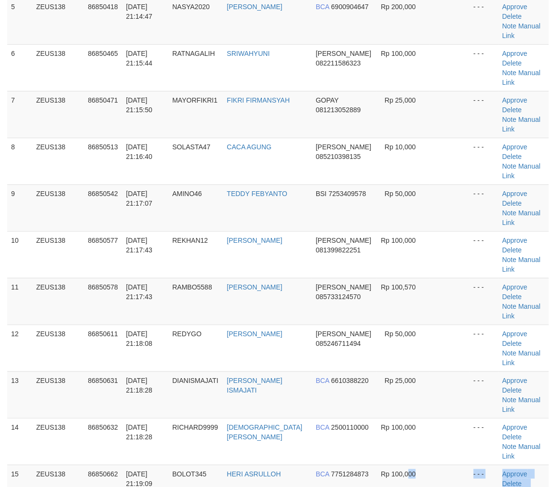
drag, startPoint x: 400, startPoint y: 350, endPoint x: 562, endPoint y: 378, distance: 164.5
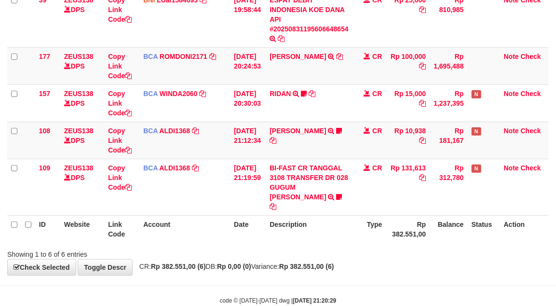
click at [359, 224] on th "Type" at bounding box center [369, 228] width 34 height 27
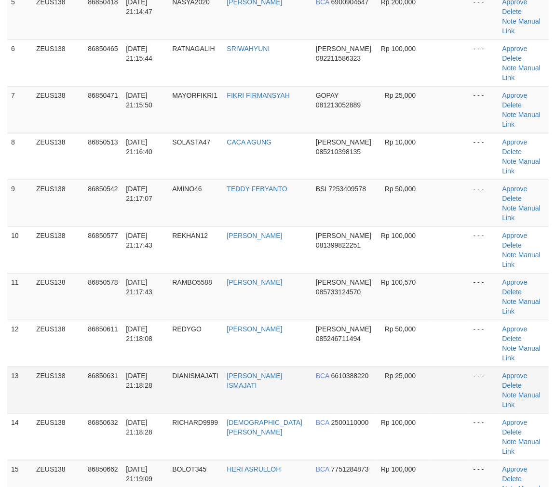
scroll to position [208, 0]
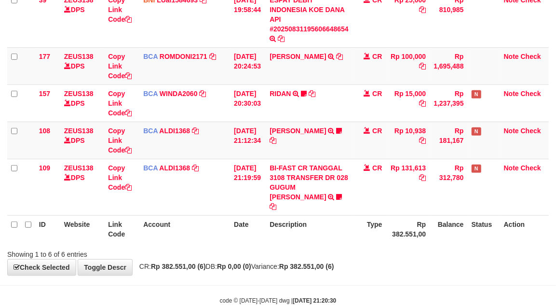
click at [395, 223] on th "Rp 382.551,00" at bounding box center [408, 228] width 44 height 27
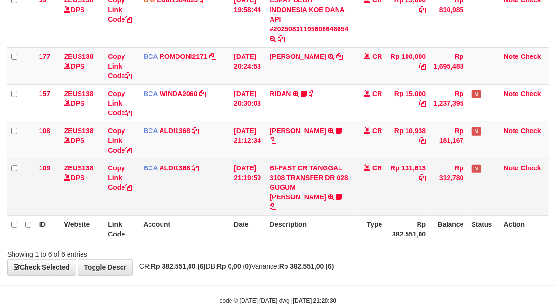
scroll to position [189, 0]
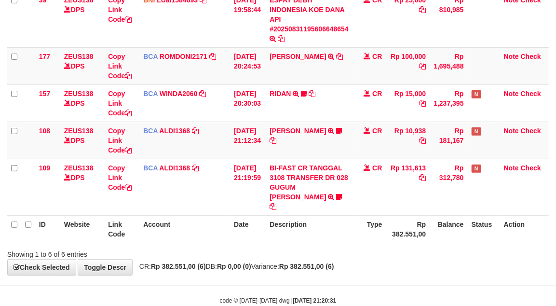
scroll to position [189, 0]
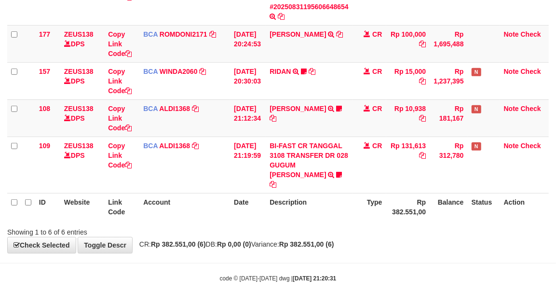
click at [345, 225] on div "Showing 1 to 6 of 6 entries" at bounding box center [278, 230] width 556 height 14
drag, startPoint x: 276, startPoint y: 208, endPoint x: 252, endPoint y: 208, distance: 23.6
click at [278, 211] on th "Description" at bounding box center [309, 206] width 87 height 27
click at [382, 238] on div "**********" at bounding box center [278, 44] width 556 height 417
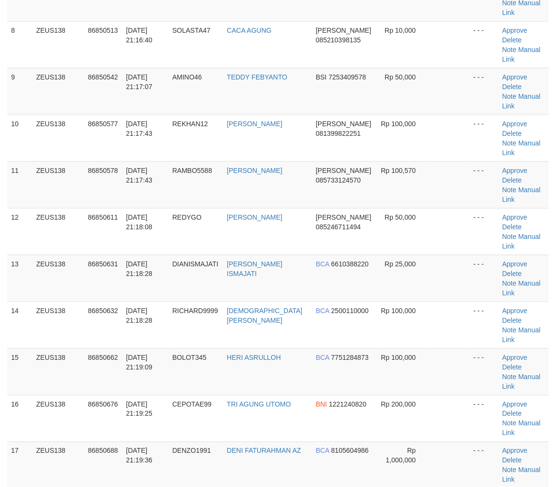
scroll to position [208, 0]
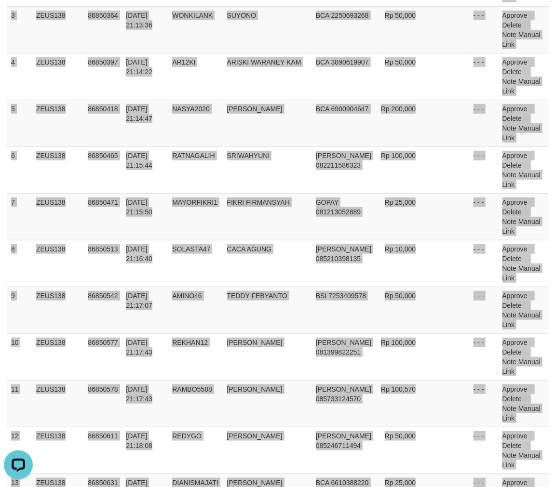
scroll to position [0, 0]
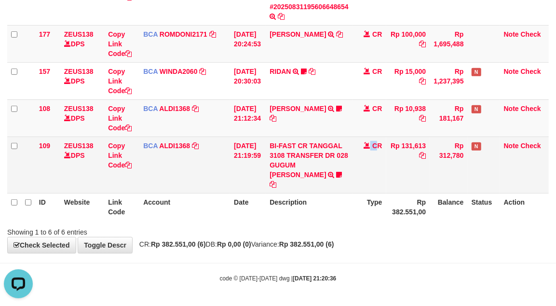
drag, startPoint x: 365, startPoint y: 186, endPoint x: 270, endPoint y: 173, distance: 95.5
click at [321, 184] on tr "109 ZEUS138 DPS Copy Link Code BCA ALDI1368 DPS ALDI mutasi_20250831_3354 | 109…" at bounding box center [277, 164] width 541 height 56
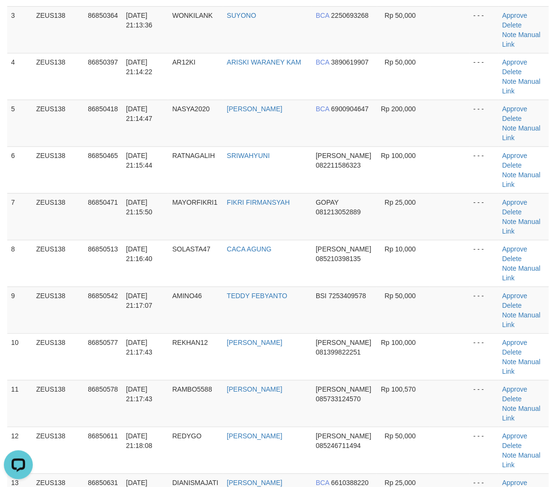
drag, startPoint x: 415, startPoint y: 232, endPoint x: 563, endPoint y: 249, distance: 148.5
click at [445, 287] on tr "9 ZEUS138 86850542 31/08/2025 21:17:07 AMINO46 TEDDY FEBYANTO BSI 7253409578 Rp…" at bounding box center [277, 310] width 541 height 47
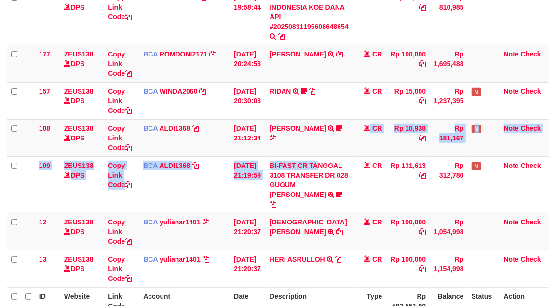
scroll to position [189, 0]
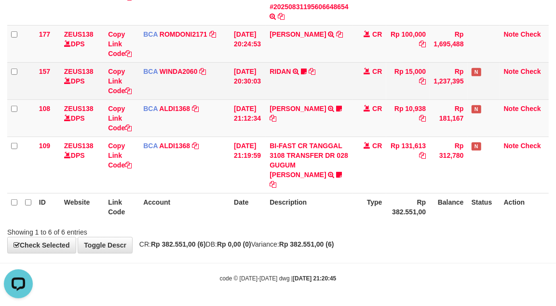
drag, startPoint x: 270, startPoint y: 90, endPoint x: 181, endPoint y: 85, distance: 88.8
click at [251, 87] on td "31/08/2025 20:30:03" at bounding box center [248, 80] width 36 height 37
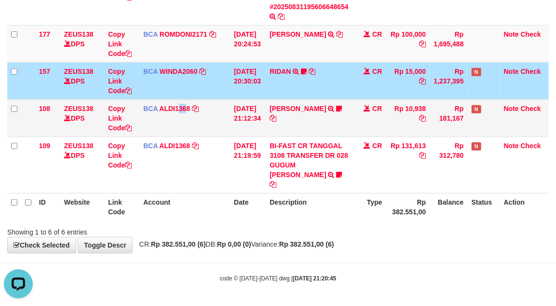
drag, startPoint x: 186, startPoint y: 112, endPoint x: 175, endPoint y: 98, distance: 17.8
click at [180, 108] on td "BCA ALDI1368 DPS ALDI mutasi_20250831_3354 | 108 mutasi_20250831_3354 | 108" at bounding box center [184, 117] width 91 height 37
click at [286, 136] on td "ROY YULISTIAWAN TRSF E-BANKING CR 3108/FTSCY/WS95031 10938.00ROY YULISTIAWAN Be…" at bounding box center [309, 117] width 87 height 37
drag, startPoint x: 353, startPoint y: 118, endPoint x: 291, endPoint y: 102, distance: 63.7
click at [332, 115] on tr "108 ZEUS138 DPS Copy Link Code BCA ALDI1368 DPS ALDI mutasi_20250831_3354 | 108…" at bounding box center [277, 117] width 541 height 37
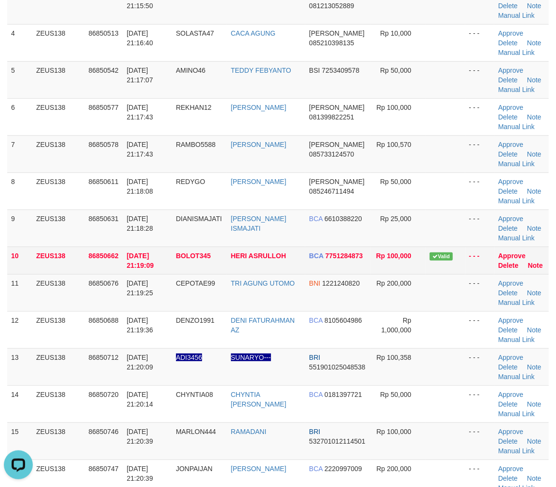
drag, startPoint x: 373, startPoint y: 246, endPoint x: 496, endPoint y: 251, distance: 122.6
click at [395, 246] on tbody "1 ZEUS138 86850330 31/08/2025 21:12:48 MALEHOY1 MUHAMMAD ILHAM BCA 8681208976 R…" at bounding box center [277, 205] width 541 height 585
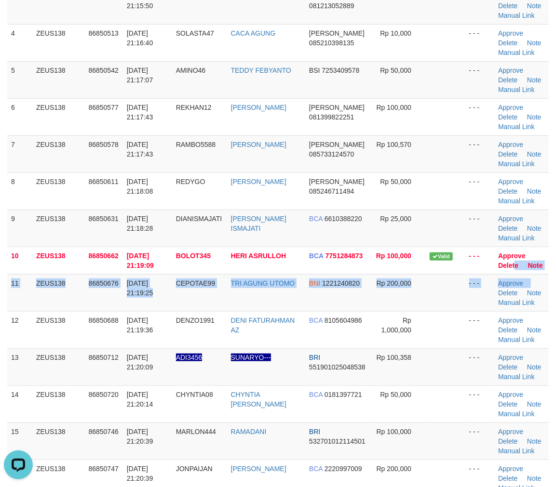
drag, startPoint x: 515, startPoint y: 272, endPoint x: 562, endPoint y: 286, distance: 49.0
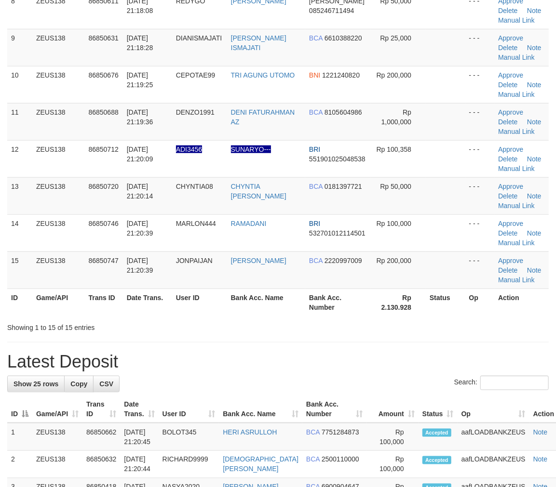
scroll to position [208, 0]
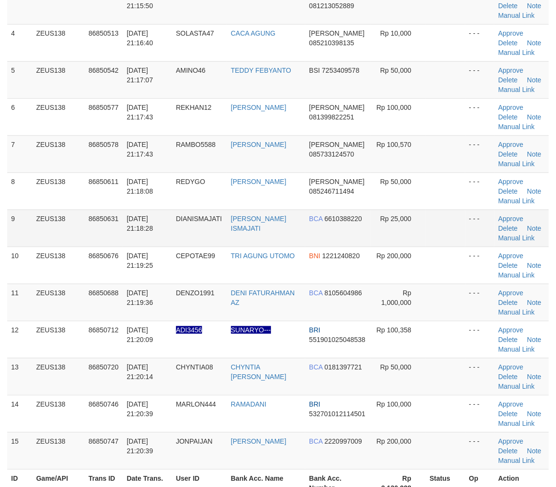
drag, startPoint x: 542, startPoint y: 225, endPoint x: 548, endPoint y: 225, distance: 5.8
click at [547, 225] on td "Approve Delete Note Manual Link" at bounding box center [521, 228] width 54 height 37
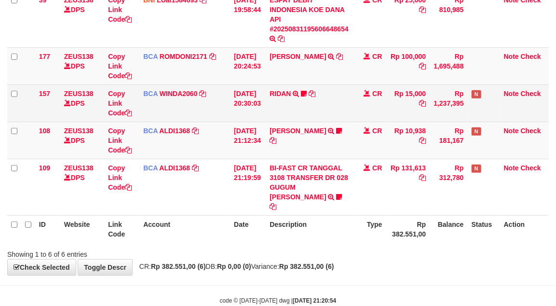
scroll to position [189, 0]
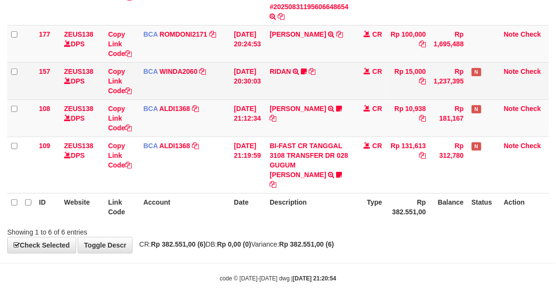
drag, startPoint x: 360, startPoint y: 78, endPoint x: 54, endPoint y: 59, distance: 306.3
click at [325, 78] on tr "157 ZEUS138 DPS Copy Link Code BCA WINDA2060 DPS WINDA mutasi_20250831_4644 | 1…" at bounding box center [277, 80] width 541 height 37
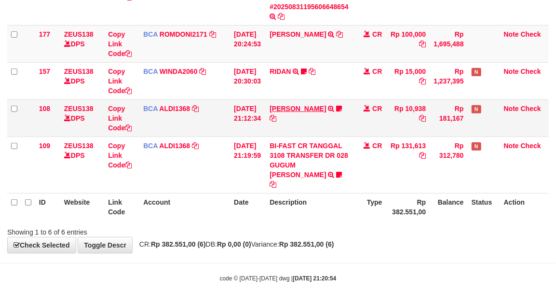
drag, startPoint x: 367, startPoint y: 129, endPoint x: 278, endPoint y: 116, distance: 90.2
click at [365, 128] on td "CR" at bounding box center [369, 117] width 34 height 37
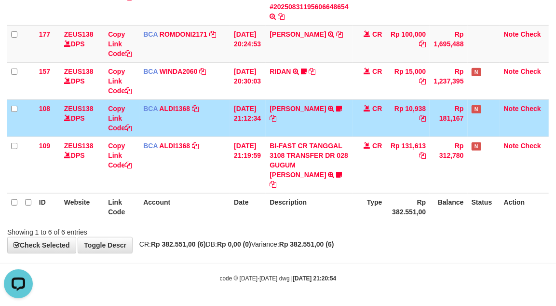
scroll to position [0, 0]
click at [246, 123] on td "[DATE] 21:12:34" at bounding box center [248, 117] width 36 height 37
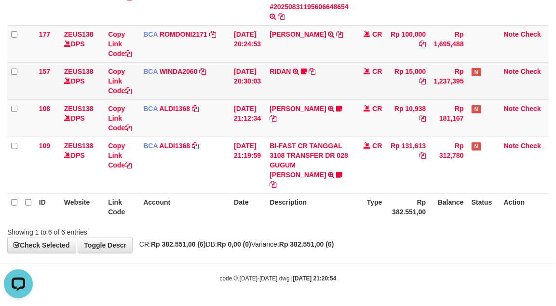
click at [193, 88] on td "BCA WINDA2060 DPS WINDA mutasi_20250831_4644 | 157 mutasi_20250831_4644 | 157" at bounding box center [184, 80] width 91 height 37
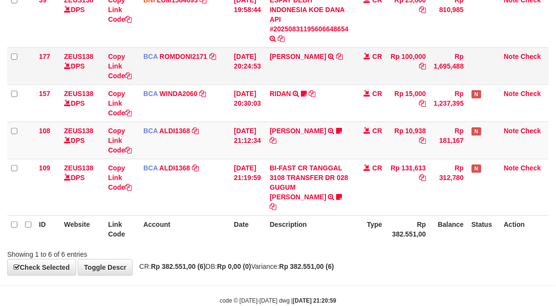
scroll to position [189, 0]
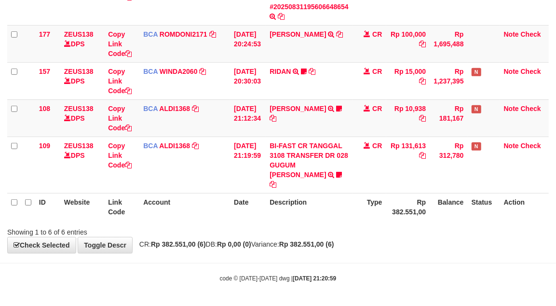
drag, startPoint x: 416, startPoint y: 189, endPoint x: 562, endPoint y: 184, distance: 146.2
click at [430, 185] on td "Rp 131,613" at bounding box center [408, 164] width 44 height 56
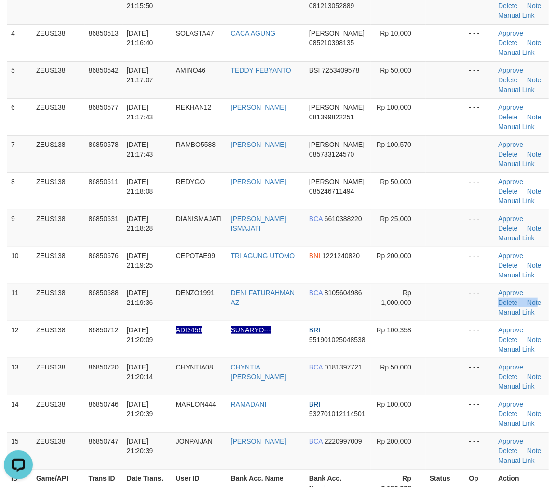
drag, startPoint x: 526, startPoint y: 297, endPoint x: 561, endPoint y: 305, distance: 36.0
click at [550, 303] on div "ID Game/API Trans ID Date Trans. User ID Bank Acc. Name Bank Acc. Number Amount…" at bounding box center [278, 191] width 556 height 618
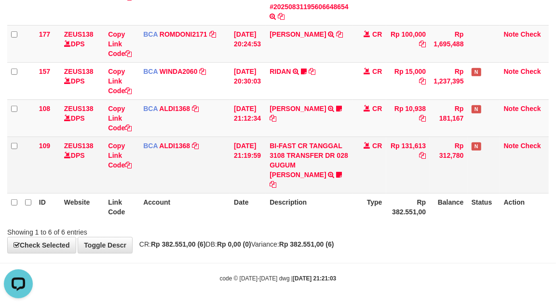
drag, startPoint x: 256, startPoint y: 175, endPoint x: 219, endPoint y: 169, distance: 37.2
click at [244, 174] on tr "109 ZEUS138 DPS Copy Link Code BCA ALDI1368 DPS ALDI mutasi_20250831_3354 | 109…" at bounding box center [277, 164] width 541 height 56
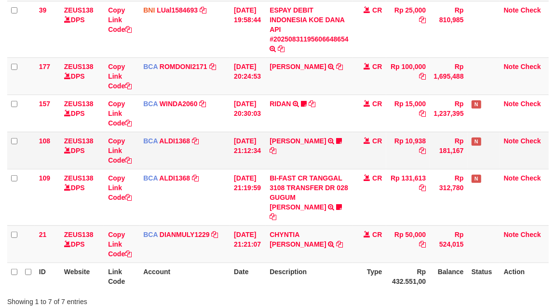
scroll to position [189, 0]
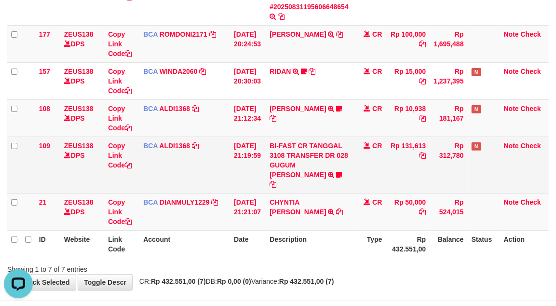
scroll to position [227, 0]
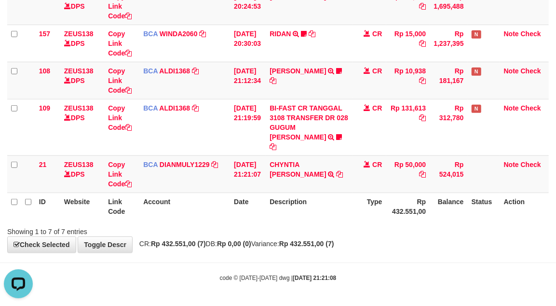
drag, startPoint x: 233, startPoint y: 142, endPoint x: 0, endPoint y: 128, distance: 233.3
click at [219, 142] on tr "109 ZEUS138 DPS Copy Link Code BCA ALDI1368 DPS ALDI mutasi_20250831_3354 | 109…" at bounding box center [277, 127] width 541 height 56
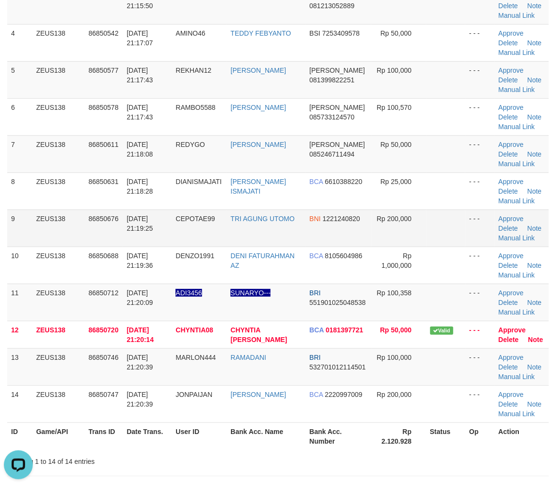
drag, startPoint x: 218, startPoint y: 218, endPoint x: 312, endPoint y: 230, distance: 94.7
click at [223, 215] on td "CEPOTAE99" at bounding box center [199, 228] width 55 height 37
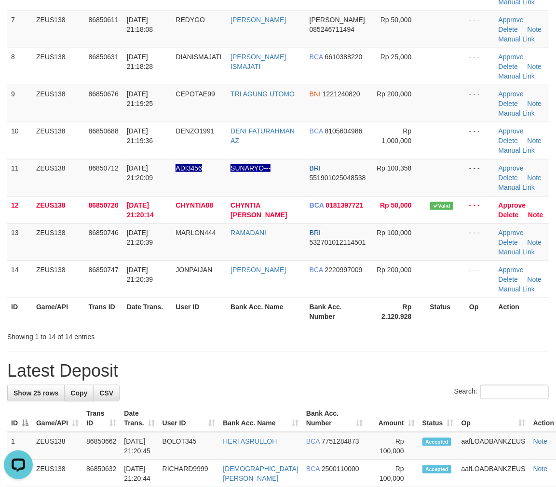
drag, startPoint x: 425, startPoint y: 207, endPoint x: 562, endPoint y: 244, distance: 142.2
click at [446, 216] on td "Valid" at bounding box center [446, 209] width 40 height 27
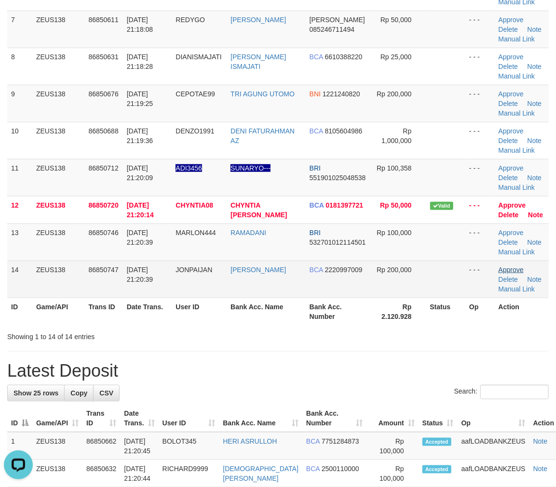
drag, startPoint x: 435, startPoint y: 246, endPoint x: 515, endPoint y: 266, distance: 82.6
click at [448, 251] on td at bounding box center [446, 242] width 40 height 37
click at [415, 276] on tr "14 ZEUS138 86850747 31/08/2025 21:20:39 JONPAIJAN JOHAN MAULANA BCA 2220997009 …" at bounding box center [277, 279] width 541 height 37
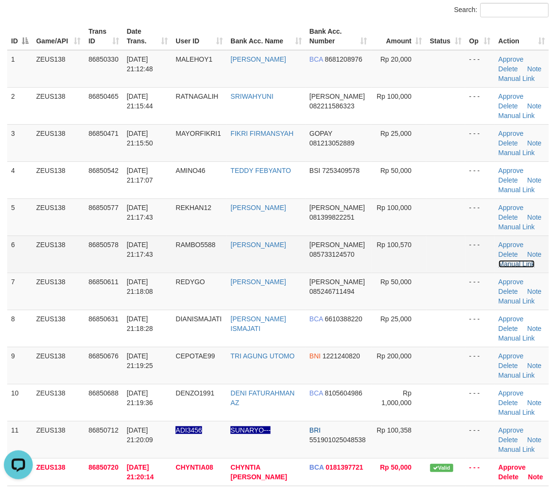
click at [516, 264] on link "Manual Link" at bounding box center [517, 264] width 37 height 8
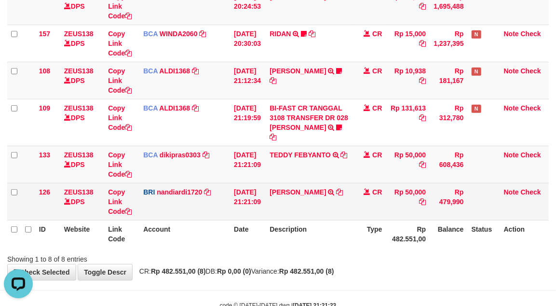
scroll to position [263, 0]
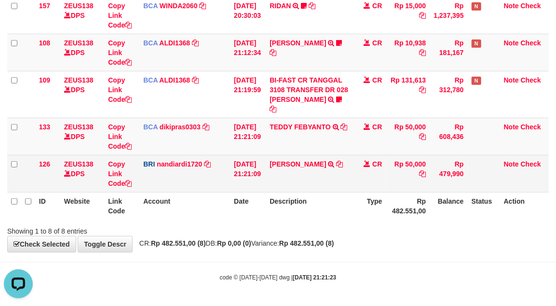
drag, startPoint x: 449, startPoint y: 186, endPoint x: 439, endPoint y: 185, distance: 9.7
click at [450, 185] on td "Rp 479,990" at bounding box center [449, 173] width 38 height 37
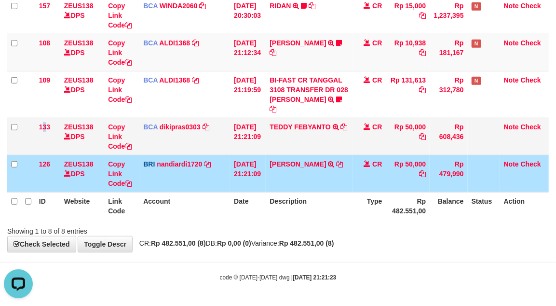
click at [68, 142] on tr "133 ZEUS138 DPS Copy Link Code BCA dikipras0303 DPS DIKI PRASA PRATAMA mutasi_2…" at bounding box center [277, 136] width 541 height 37
drag, startPoint x: 26, startPoint y: 122, endPoint x: 273, endPoint y: 147, distance: 249.1
click at [83, 128] on tr "133 ZEUS138 DPS Copy Link Code BCA dikipras0303 DPS DIKI PRASA PRATAMA mutasi_2…" at bounding box center [277, 136] width 541 height 37
drag, startPoint x: 325, startPoint y: 167, endPoint x: 309, endPoint y: 160, distance: 17.7
click at [310, 162] on td "DANA MUHAMMADRIZA TRANSFER NBMB DANA MUHAMMADRIZA TO NANDI ARDIANSYAH" at bounding box center [309, 173] width 87 height 37
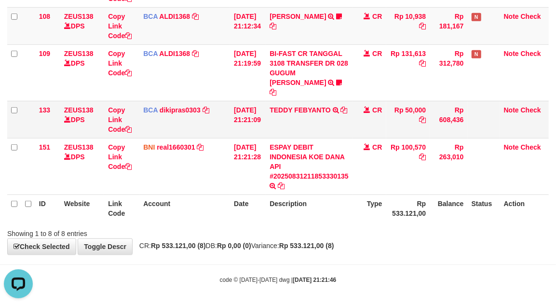
scroll to position [283, 0]
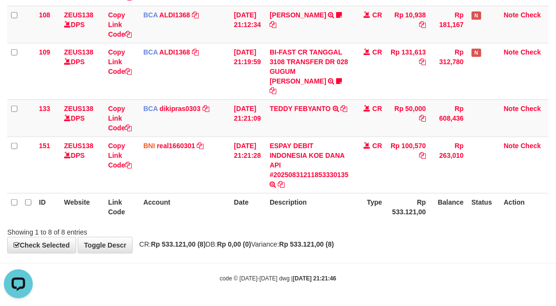
drag, startPoint x: 266, startPoint y: 118, endPoint x: 2, endPoint y: 92, distance: 265.1
click at [254, 118] on tr "133 ZEUS138 DPS Copy Link Code BCA dikipras0303 DPS DIKI PRASA PRATAMA mutasi_2…" at bounding box center [277, 117] width 541 height 37
drag, startPoint x: 217, startPoint y: 122, endPoint x: 13, endPoint y: 84, distance: 208.4
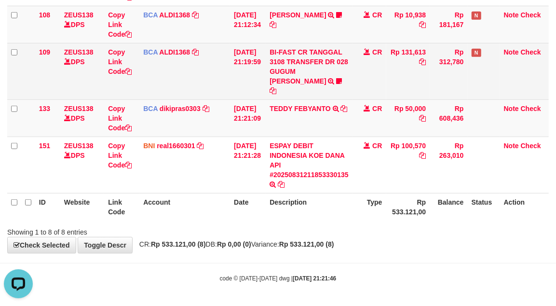
click at [205, 119] on td "BCA dikipras0303 DPS DIKI PRASA PRATAMA mutasi_20250831_4138 | 133 mutasi_20250…" at bounding box center [184, 117] width 91 height 37
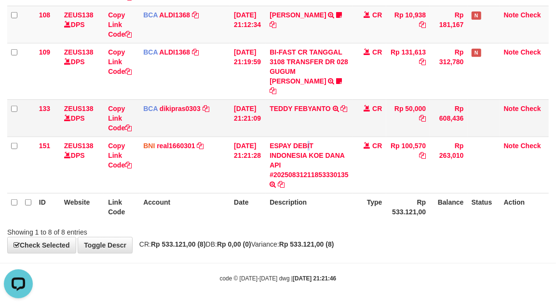
drag, startPoint x: 316, startPoint y: 137, endPoint x: 233, endPoint y: 131, distance: 83.2
click at [312, 137] on td "ESPAY DEBIT INDONESIA KOE DANA API #20250831211853330135 TRANSFER DARI ESPAY DE…" at bounding box center [309, 164] width 87 height 56
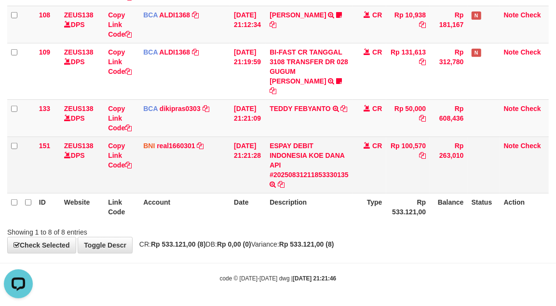
click at [412, 143] on td "Rp 100,570" at bounding box center [408, 164] width 44 height 56
copy td "100,570"
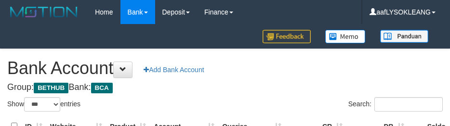
select select "***"
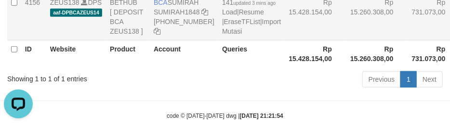
click at [285, 40] on td "Rp 15.428.154,00" at bounding box center [316, 16] width 62 height 47
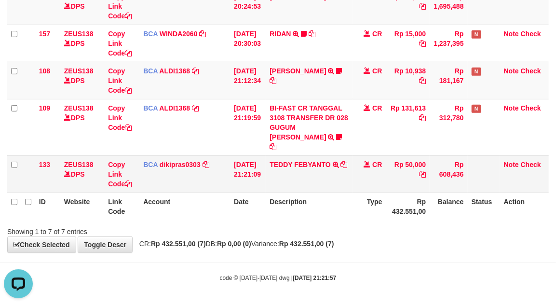
click at [267, 191] on table "ID Website Link Code Account Date Description Type Amount Balance Status Action…" at bounding box center [277, 42] width 541 height 353
drag, startPoint x: 242, startPoint y: 122, endPoint x: 0, endPoint y: 98, distance: 242.8
click at [179, 116] on tr "109 ZEUS138 DPS Copy Link Code BCA ALDI1368 DPS ALDI mutasi_20250831_3354 | 109…" at bounding box center [277, 127] width 541 height 56
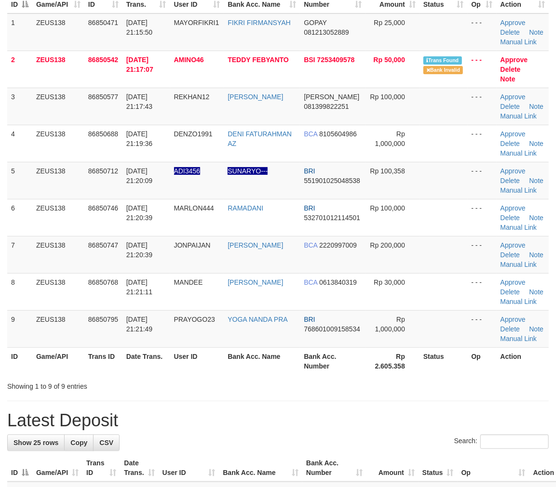
drag, startPoint x: 358, startPoint y: 213, endPoint x: 561, endPoint y: 264, distance: 209.8
click at [357, 213] on td "BRI 532701012114501" at bounding box center [332, 217] width 65 height 37
drag, startPoint x: 195, startPoint y: 239, endPoint x: 26, endPoint y: 230, distance: 169.5
click at [209, 239] on tr "7 ZEUS138 86850747 31/08/2025 21:20:39 JONPAIJAN JOHAN MAULANA BCA 2220997009 R…" at bounding box center [277, 254] width 541 height 37
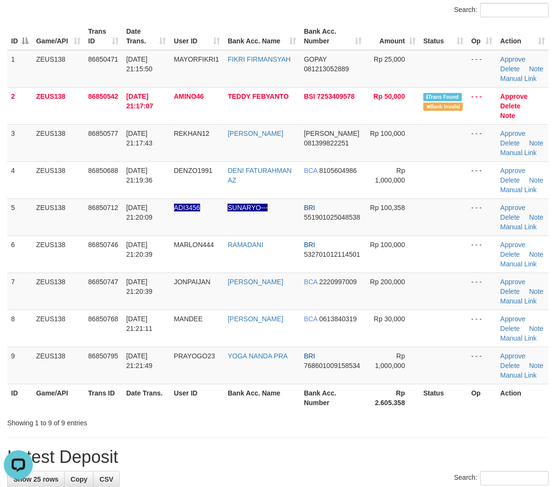
drag, startPoint x: 363, startPoint y: 238, endPoint x: 561, endPoint y: 276, distance: 201.8
click at [389, 243] on td "Rp 100,000" at bounding box center [392, 254] width 54 height 37
drag, startPoint x: 518, startPoint y: 295, endPoint x: 563, endPoint y: 297, distance: 44.9
click at [539, 295] on td "Approve [GEOGRAPHIC_DATA] Note Manual Link" at bounding box center [523, 291] width 52 height 37
click at [333, 278] on span "2220997009" at bounding box center [338, 282] width 38 height 8
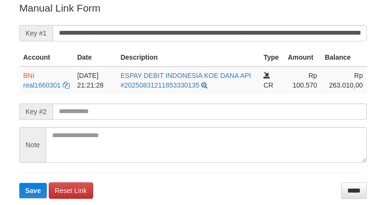
scroll to position [195, 0]
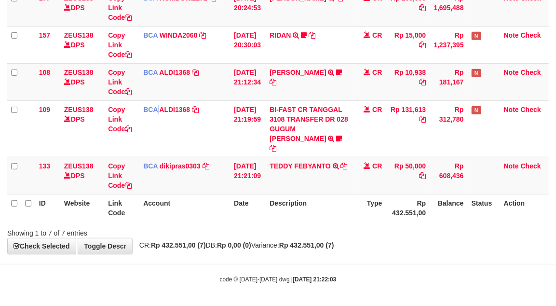
drag, startPoint x: 159, startPoint y: 141, endPoint x: 2, endPoint y: 106, distance: 160.5
click at [154, 138] on td "BCA ALDI1368 DPS ALDI mutasi_20250831_3354 | 109 mutasi_20250831_3354 | 109" at bounding box center [184, 128] width 91 height 56
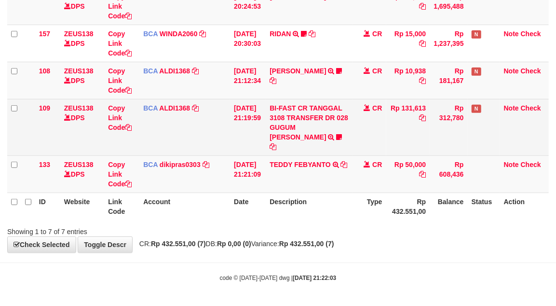
drag, startPoint x: 200, startPoint y: 138, endPoint x: 387, endPoint y: 119, distance: 188.6
click at [203, 137] on td "BCA ALDI1368 DPS ALDI mutasi_20250831_3354 | 109 mutasi_20250831_3354 | 109" at bounding box center [184, 127] width 91 height 56
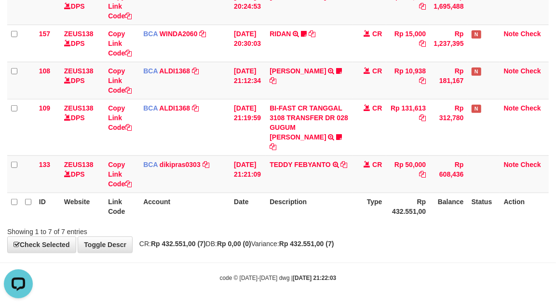
scroll to position [0, 0]
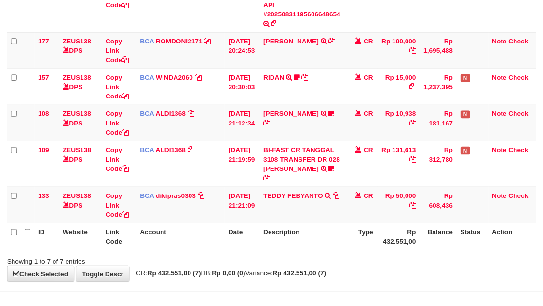
scroll to position [227, 0]
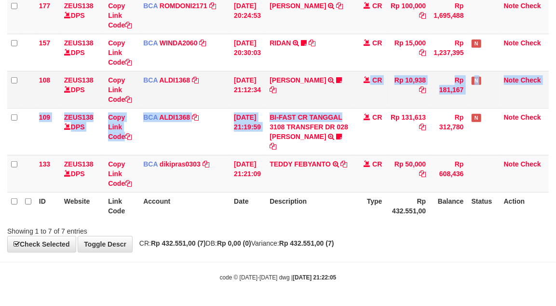
click at [339, 105] on tbody "11 ZEUS138 DPS Copy Link Code BCA SUMIRAH1848 DPS SUMIRAH mutasi_20250831_4156 …" at bounding box center [277, 47] width 541 height 289
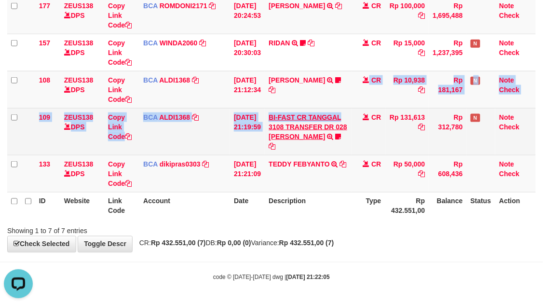
scroll to position [0, 0]
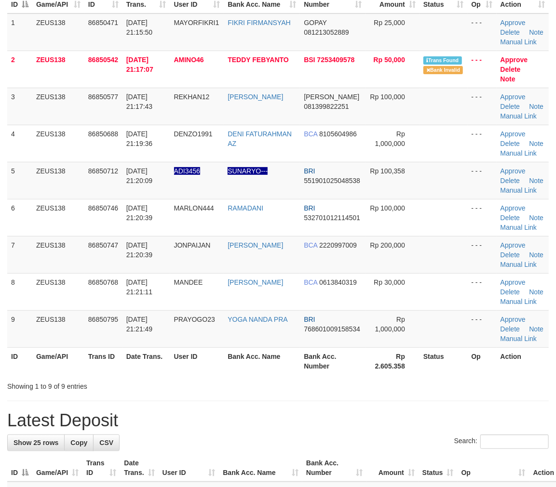
scroll to position [70, 0]
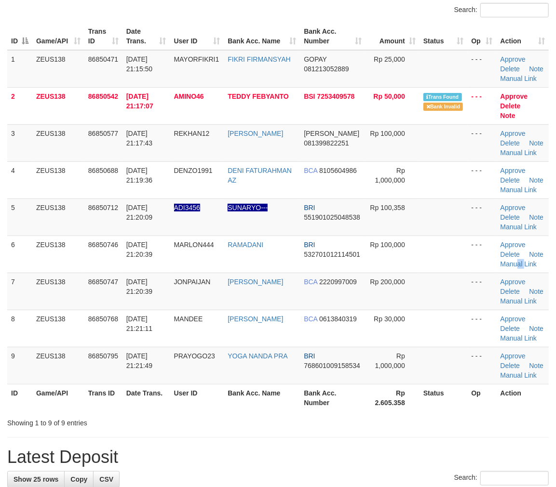
drag, startPoint x: 517, startPoint y: 259, endPoint x: 561, endPoint y: 262, distance: 44.0
click at [548, 261] on td "Approve Delete Note Manual Link" at bounding box center [523, 254] width 52 height 37
click at [555, 264] on div "ID Game/API Trans ID Date Trans. User ID Bank Acc. Name Bank Acc. Number Amount…" at bounding box center [278, 217] width 556 height 395
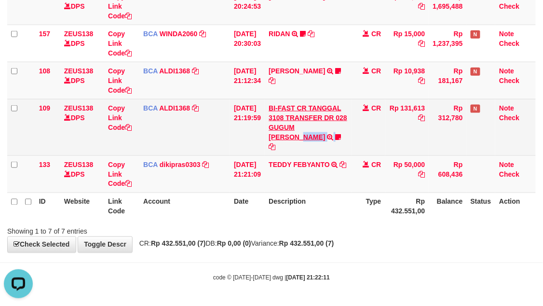
drag, startPoint x: 334, startPoint y: 137, endPoint x: 304, endPoint y: 132, distance: 30.8
click at [330, 136] on td "BI-FAST CR TANGGAL 3108 TRANSFER DR 028 GUGUM SURYA TAUFIK BI-FAST CR TANGGAL :…" at bounding box center [308, 127] width 87 height 56
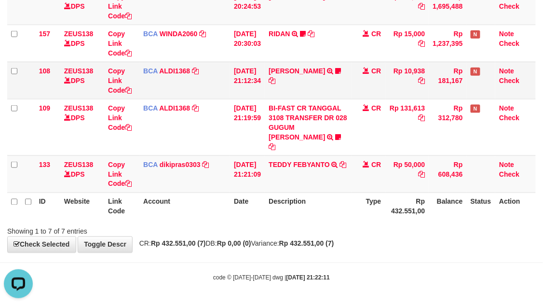
drag, startPoint x: 23, startPoint y: 71, endPoint x: 64, endPoint y: 70, distance: 40.5
click at [59, 70] on tr "108 ZEUS138 DPS Copy Link Code BCA ALDI1368 DPS ALDI mutasi_20250831_3354 | 108…" at bounding box center [271, 80] width 528 height 37
drag, startPoint x: 378, startPoint y: 113, endPoint x: 547, endPoint y: 123, distance: 169.5
click at [410, 113] on tr "109 ZEUS138 DPS Copy Link Code BCA ALDI1368 DPS ALDI mutasi_20250831_3354 | 109…" at bounding box center [271, 127] width 528 height 56
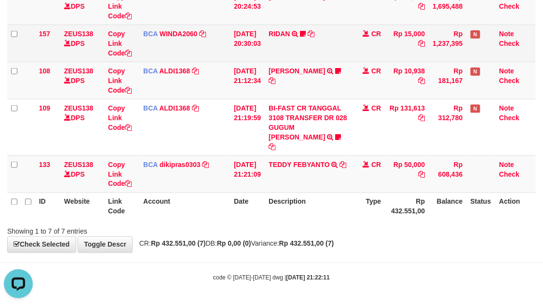
drag, startPoint x: 393, startPoint y: 96, endPoint x: 81, endPoint y: 61, distance: 314.5
click at [392, 95] on td "Rp 10,938" at bounding box center [407, 80] width 44 height 37
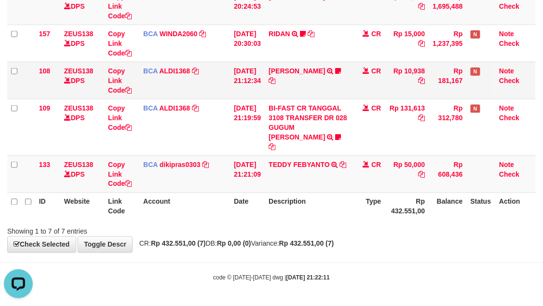
click at [311, 93] on td "ROY YULISTIAWAN TRSF E-BANKING CR 3108/FTSCY/WS95031 10938.00ROY YULISTIAWAN Be…" at bounding box center [308, 80] width 87 height 37
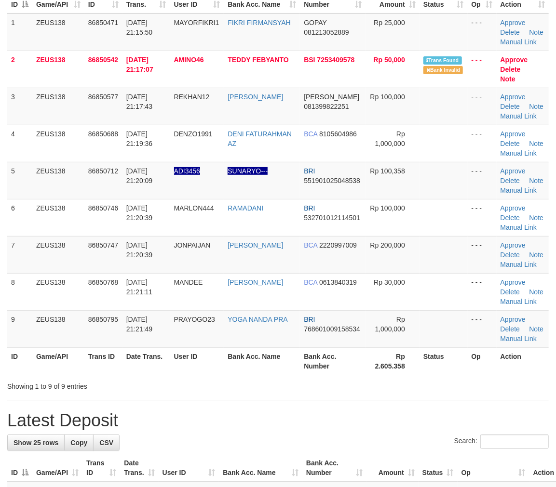
scroll to position [70, 0]
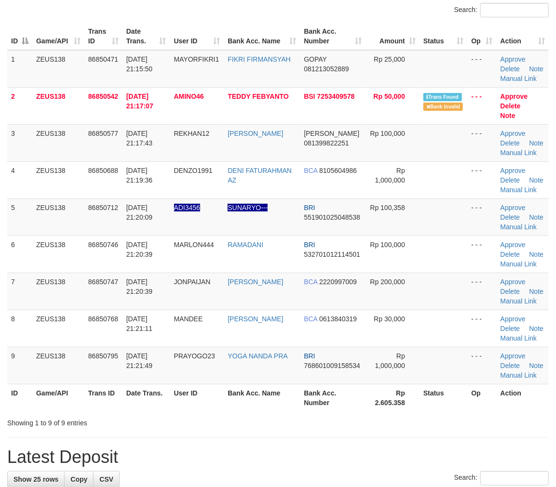
drag, startPoint x: 538, startPoint y: 230, endPoint x: 566, endPoint y: 230, distance: 27.5
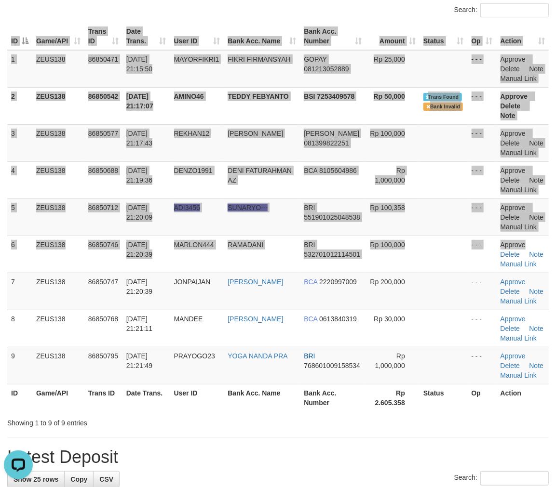
scroll to position [0, 0]
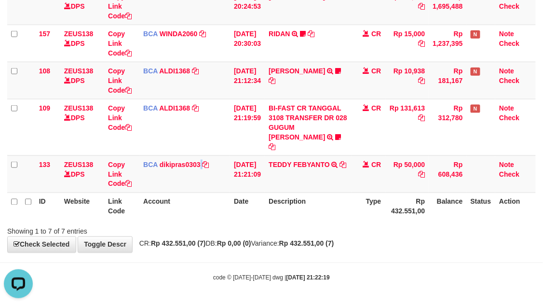
drag, startPoint x: 201, startPoint y: 175, endPoint x: 4, endPoint y: 150, distance: 198.3
click at [195, 175] on td "BCA dikipras0303 DPS DIKI PRASA PRATAMA mutasi_20250831_4138 | 133 mutasi_20250…" at bounding box center [184, 173] width 91 height 37
drag, startPoint x: 142, startPoint y: 134, endPoint x: 1, endPoint y: 113, distance: 142.8
click at [126, 129] on tr "109 ZEUS138 DPS Copy Link Code BCA ALDI1368 DPS ALDI mutasi_20250831_3354 | 109…" at bounding box center [271, 127] width 528 height 56
drag, startPoint x: 319, startPoint y: 175, endPoint x: 314, endPoint y: 175, distance: 4.8
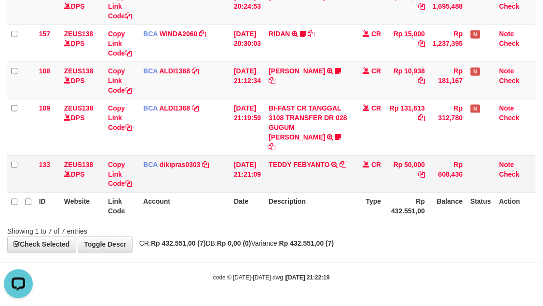
click at [317, 175] on td "TEDDY FEBYANTO TRSF E-BANKING CR 3108/FTSCY/WS95031 50000.00TEDDY FEBYANTO" at bounding box center [308, 173] width 87 height 37
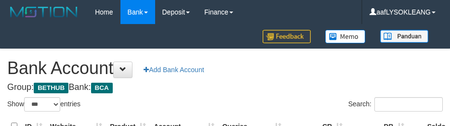
select select "***"
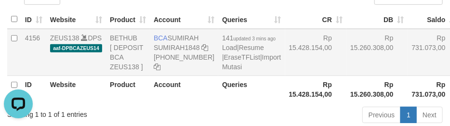
click at [300, 68] on td "Rp 15.428.154,00" at bounding box center [316, 52] width 62 height 47
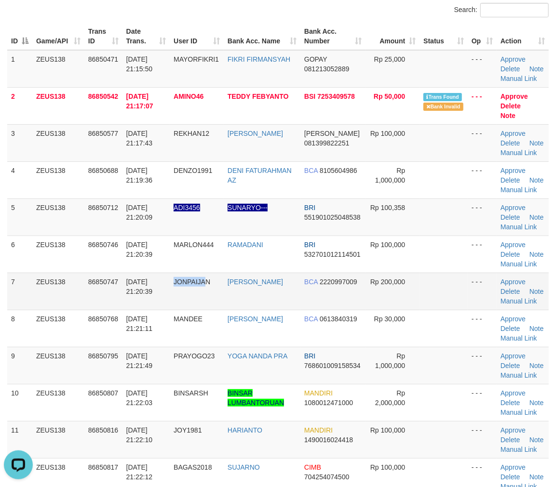
drag, startPoint x: 208, startPoint y: 299, endPoint x: 256, endPoint y: 286, distance: 49.1
click at [179, 283] on td "JONPAIJAN" at bounding box center [197, 291] width 54 height 37
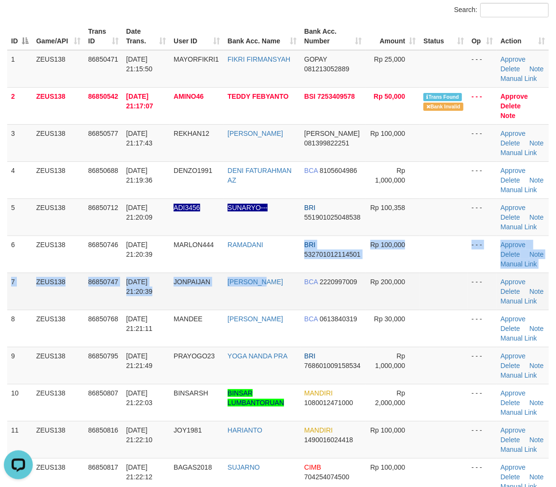
drag, startPoint x: 285, startPoint y: 271, endPoint x: 380, endPoint y: 284, distance: 95.3
click at [370, 282] on tr "7 ZEUS138 86850747 31/08/2025 21:20:39 JONPAIJAN JOHAN MAULANA BCA 2220997009 R…" at bounding box center [277, 291] width 541 height 37
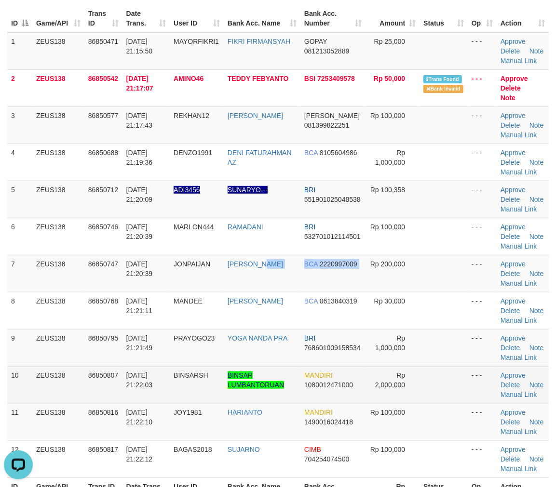
scroll to position [214, 0]
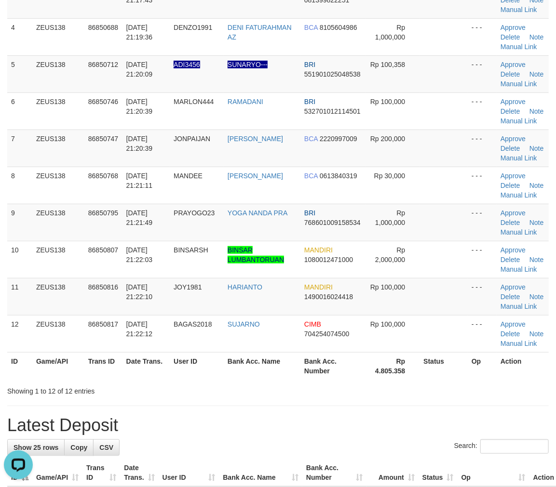
drag, startPoint x: 364, startPoint y: 269, endPoint x: 563, endPoint y: 300, distance: 201.5
click at [396, 277] on td "Rp 2,000,000" at bounding box center [392, 259] width 54 height 37
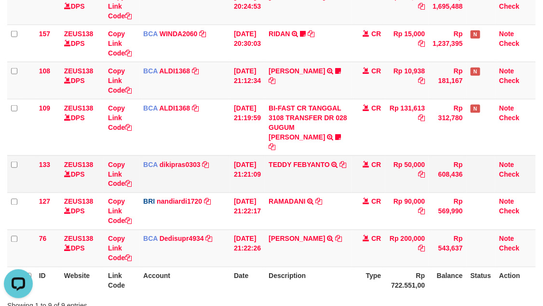
scroll to position [300, 0]
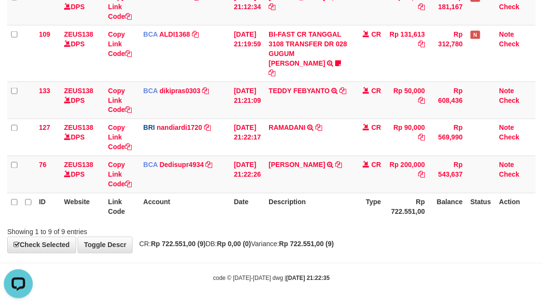
drag, startPoint x: 145, startPoint y: 82, endPoint x: 2, endPoint y: 59, distance: 144.1
click at [144, 82] on td "BCA dikipras0303 DPS DIKI PRASA PRATAMA mutasi_20250831_4138 | 133 mutasi_20250…" at bounding box center [184, 99] width 91 height 37
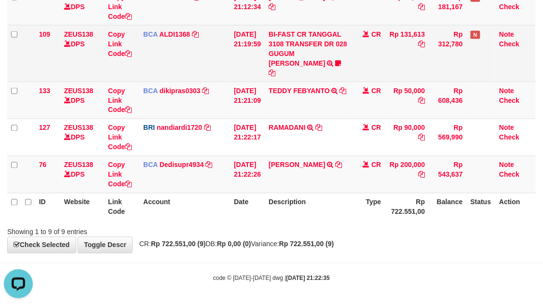
drag, startPoint x: 59, startPoint y: 66, endPoint x: 65, endPoint y: 58, distance: 9.8
click at [51, 61] on td "109" at bounding box center [47, 53] width 25 height 56
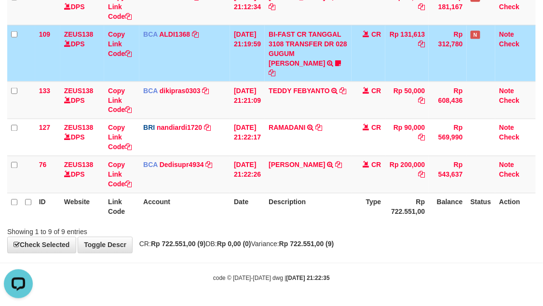
drag, startPoint x: 439, startPoint y: 205, endPoint x: 431, endPoint y: 209, distance: 9.3
click at [434, 206] on tr "ID Website Link Code Account Date Description Type Rp 722.551,00 Balance Status…" at bounding box center [271, 206] width 528 height 27
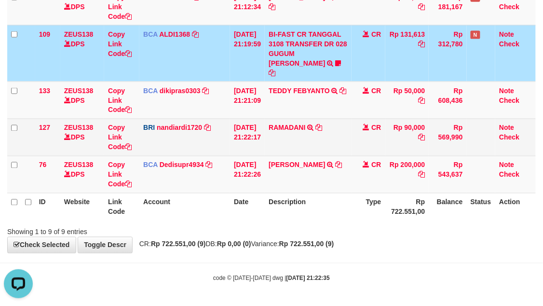
click at [283, 132] on td "RAMADANI TRANSFER NBMB RAMADANI TO NANDI ARDIANSYAH" at bounding box center [308, 137] width 87 height 37
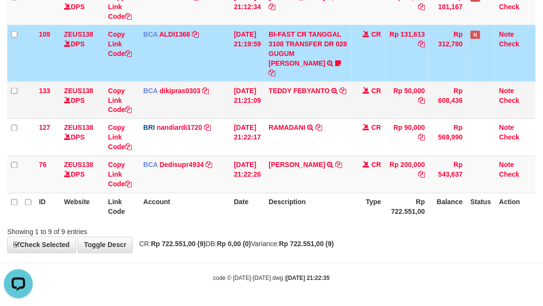
click at [297, 101] on td "TEDDY FEBYANTO TRSF E-BANKING CR 3108/FTSCY/WS95031 50000.00TEDDY FEBYANTO" at bounding box center [308, 99] width 87 height 37
click at [289, 101] on td "TEDDY FEBYANTO TRSF E-BANKING CR 3108/FTSCY/WS95031 50000.00TEDDY FEBYANTO" at bounding box center [308, 99] width 87 height 37
copy link "TEDDY"
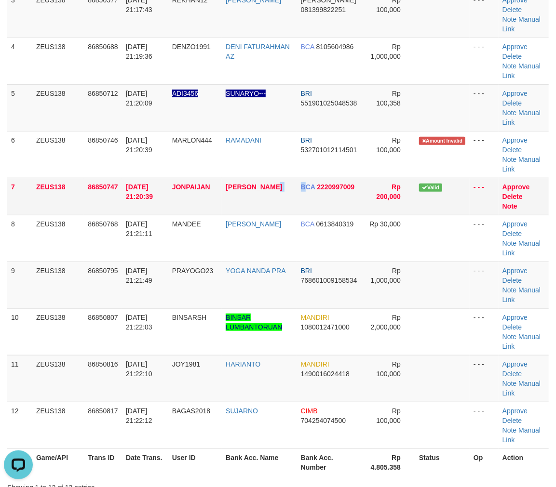
drag, startPoint x: 283, startPoint y: 189, endPoint x: 321, endPoint y: 203, distance: 40.0
click at [314, 202] on tr "7 ZEUS138 86850747 [DATE] 21:20:39 [GEOGRAPHIC_DATA] [PERSON_NAME] BCA 22209970…" at bounding box center [277, 196] width 541 height 37
drag, startPoint x: 527, startPoint y: 302, endPoint x: 552, endPoint y: 312, distance: 26.6
click at [542, 307] on td "Approve Delete Note Manual Link" at bounding box center [524, 285] width 50 height 47
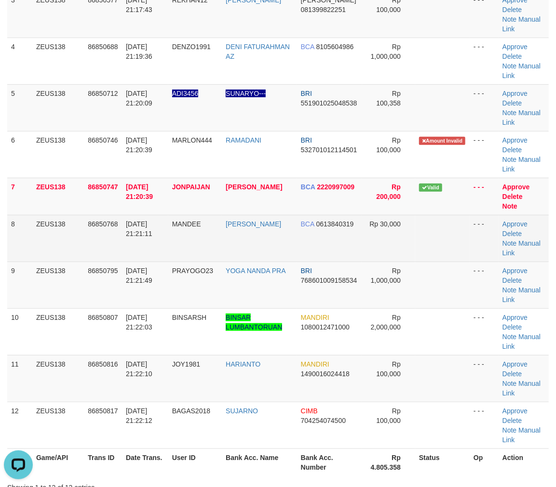
click at [368, 230] on td "Rp 30,000" at bounding box center [388, 238] width 53 height 47
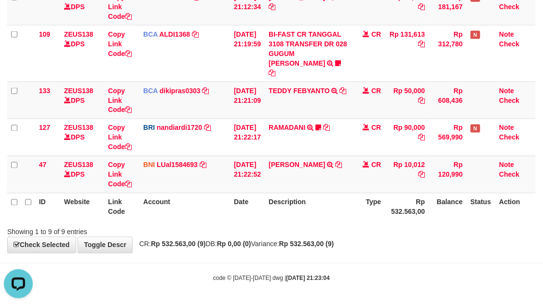
drag, startPoint x: 398, startPoint y: 195, endPoint x: 3, endPoint y: 124, distance: 401.1
click at [393, 196] on th "Rp 532.563,00" at bounding box center [407, 206] width 44 height 27
click at [304, 186] on td "ANTOK FITRIANTO TRANSFER DARI SDR ANTOK FITRIANTO" at bounding box center [308, 174] width 87 height 37
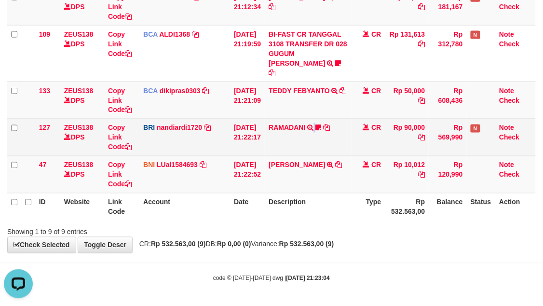
drag, startPoint x: 327, startPoint y: 145, endPoint x: 312, endPoint y: 136, distance: 17.3
click at [315, 138] on td "RAMADANI TRANSFER NBMB RAMADANI TO NANDI ARDIANSYAH MARLON444" at bounding box center [308, 137] width 87 height 37
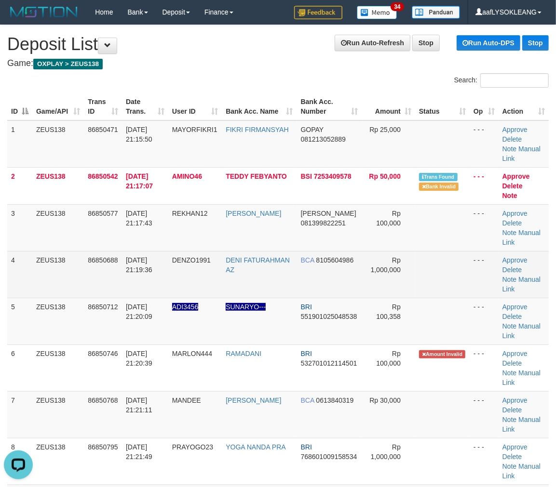
drag, startPoint x: 367, startPoint y: 285, endPoint x: 397, endPoint y: 285, distance: 30.4
click at [370, 285] on td "Rp 1,000,000" at bounding box center [388, 274] width 53 height 47
drag, startPoint x: 494, startPoint y: 251, endPoint x: 517, endPoint y: 254, distance: 22.8
click at [503, 251] on tr "4 ZEUS138 86850688 31/08/2025 21:19:36 DENZO1991 DENI FATURAHMAN AZ BCA 8105604…" at bounding box center [277, 274] width 541 height 47
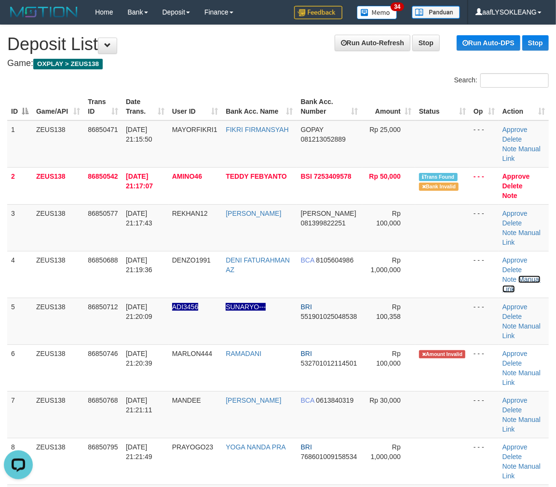
scroll to position [71, 0]
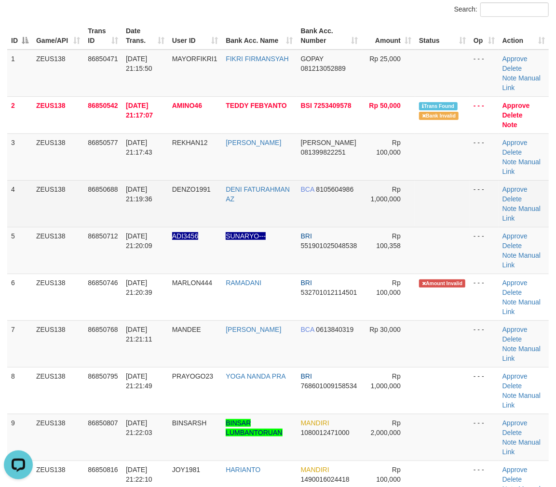
drag, startPoint x: 426, startPoint y: 208, endPoint x: 431, endPoint y: 210, distance: 5.2
click at [429, 209] on td at bounding box center [442, 203] width 54 height 47
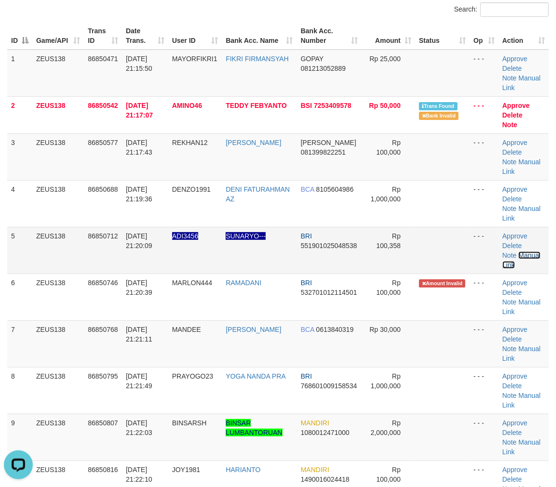
click at [526, 254] on link "Manual Link" at bounding box center [521, 260] width 38 height 17
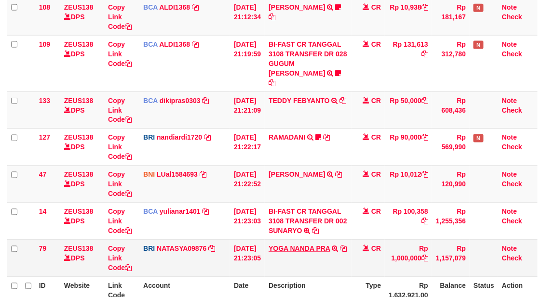
scroll to position [383, 0]
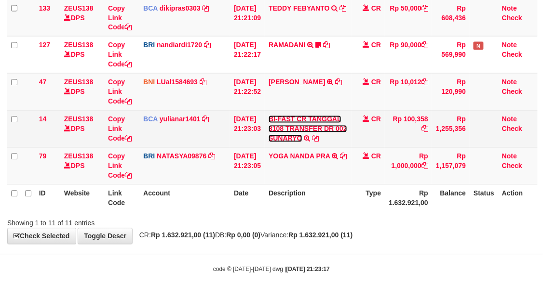
click at [321, 126] on link "BI-FAST CR TANGGAL 3108 TRANSFER DR 002 SUNARYO" at bounding box center [308, 129] width 79 height 27
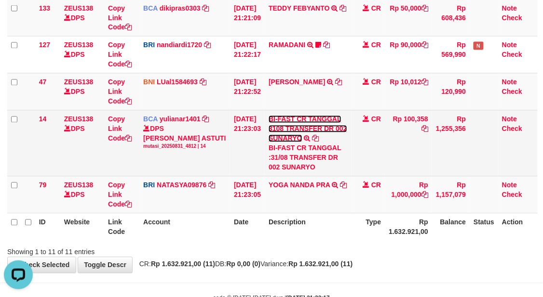
scroll to position [0, 0]
click at [290, 164] on div "BI-FAST CR TANGGAL :31/08 TRANSFER DR 002 SUNARYO" at bounding box center [308, 158] width 79 height 29
click at [308, 166] on div "BI-FAST CR TANGGAL :31/08 TRANSFER DR 002 SUNARYO" at bounding box center [308, 158] width 79 height 29
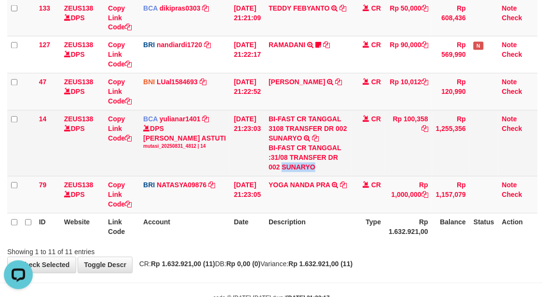
copy div "SUNARYO"
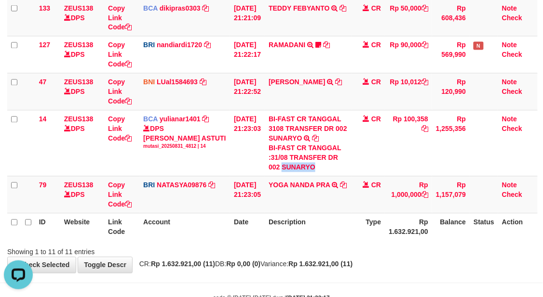
drag, startPoint x: 308, startPoint y: 166, endPoint x: 2, endPoint y: 59, distance: 323.9
click at [300, 162] on div "BI-FAST CR TANGGAL :31/08 TRANSFER DR 002 SUNARYO" at bounding box center [308, 158] width 79 height 29
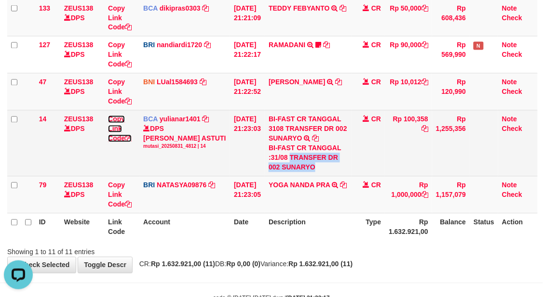
click at [123, 139] on link "Copy Link Code" at bounding box center [120, 129] width 24 height 27
copy div "TRANSFER DR 002 SUNARYO"
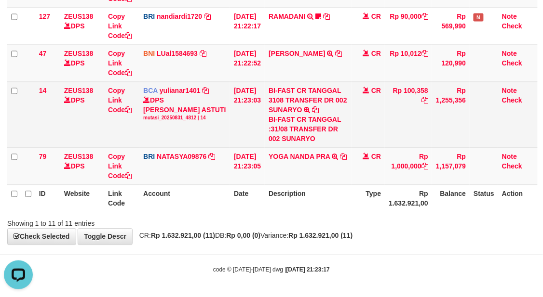
click at [235, 125] on td "[DATE] 21:23:03" at bounding box center [247, 114] width 35 height 66
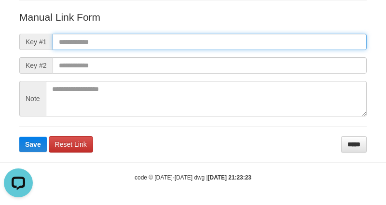
paste input "**********"
click at [81, 39] on input "text" at bounding box center [210, 42] width 314 height 16
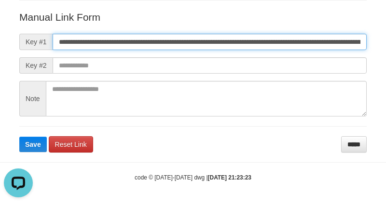
scroll to position [0, 518]
type input "**********"
click at [19, 137] on button "Save" at bounding box center [32, 144] width 27 height 15
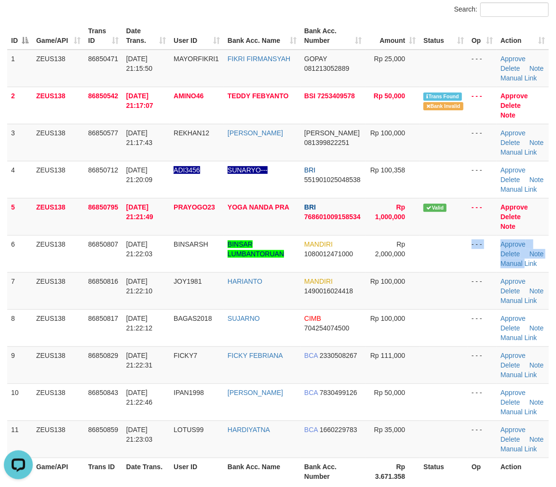
drag, startPoint x: 462, startPoint y: 252, endPoint x: 562, endPoint y: 277, distance: 102.8
click at [533, 268] on tr "6 ZEUS138 86850807 [DATE] 21:22:03 [GEOGRAPHIC_DATA] BINSAR LUMBANTORUAN MANDIR…" at bounding box center [277, 253] width 541 height 37
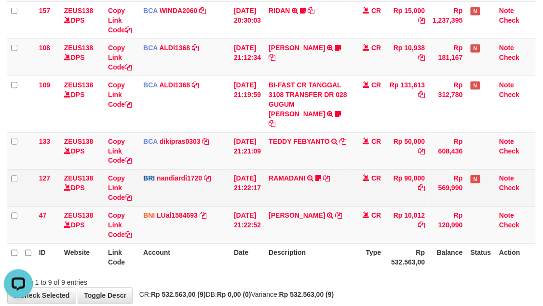
scroll to position [300, 0]
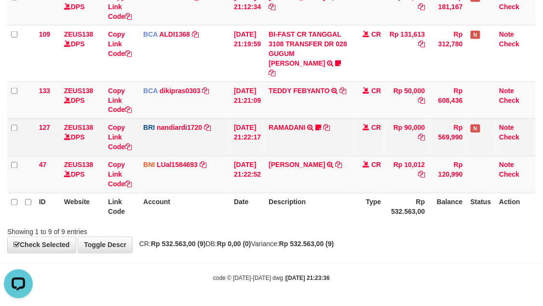
drag, startPoint x: 300, startPoint y: 147, endPoint x: 133, endPoint y: 123, distance: 168.9
click at [291, 143] on td "RAMADANI TRANSFER NBMB RAMADANI TO NANDI ARDIANSYAH MARLON444" at bounding box center [308, 137] width 87 height 37
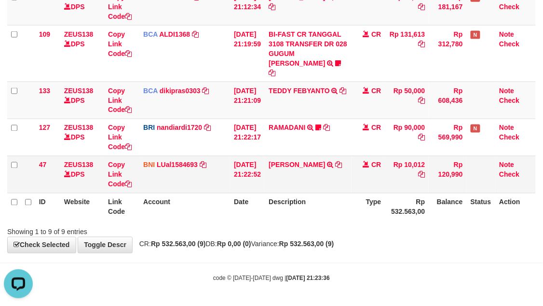
drag, startPoint x: 388, startPoint y: 191, endPoint x: 381, endPoint y: 187, distance: 7.6
click at [385, 189] on td "CR" at bounding box center [368, 174] width 34 height 37
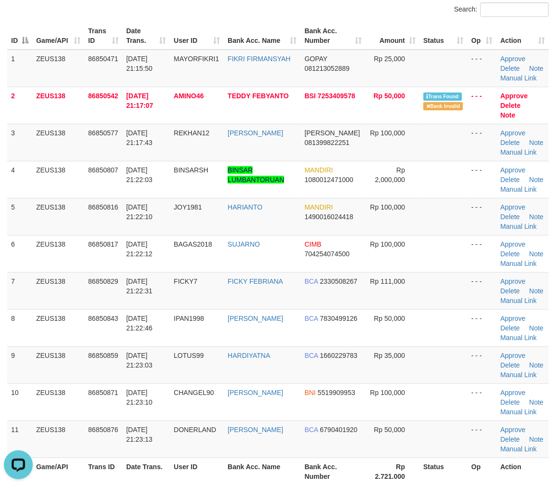
scroll to position [35, 0]
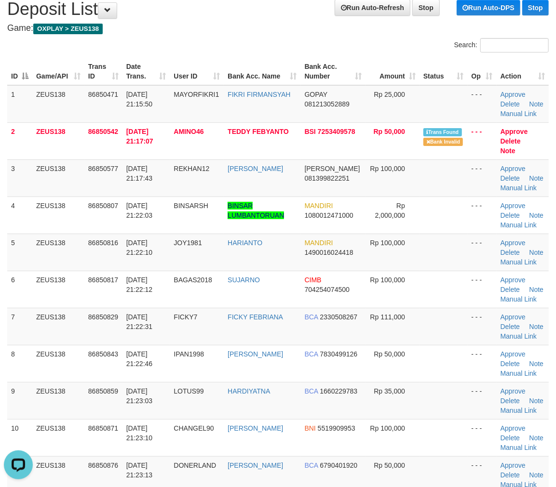
drag, startPoint x: 413, startPoint y: 277, endPoint x: 560, endPoint y: 296, distance: 148.7
click at [463, 280] on tr "6 ZEUS138 86850817 31/08/2025 21:22:12 BAGAS2018 SUJARNO CIMB 704254074500 Rp 1…" at bounding box center [277, 289] width 541 height 37
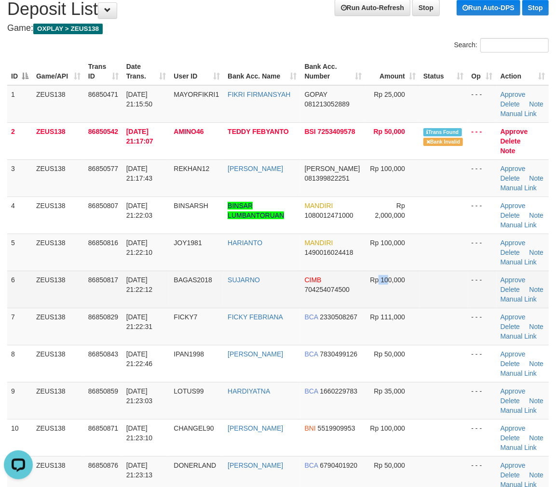
drag, startPoint x: 385, startPoint y: 281, endPoint x: 397, endPoint y: 282, distance: 12.5
click at [387, 281] on td "Rp 100,000" at bounding box center [392, 289] width 54 height 37
drag, startPoint x: 413, startPoint y: 279, endPoint x: 428, endPoint y: 277, distance: 14.6
click at [413, 278] on td "Rp 100,000" at bounding box center [392, 289] width 54 height 37
drag, startPoint x: 214, startPoint y: 280, endPoint x: 320, endPoint y: 295, distance: 107.1
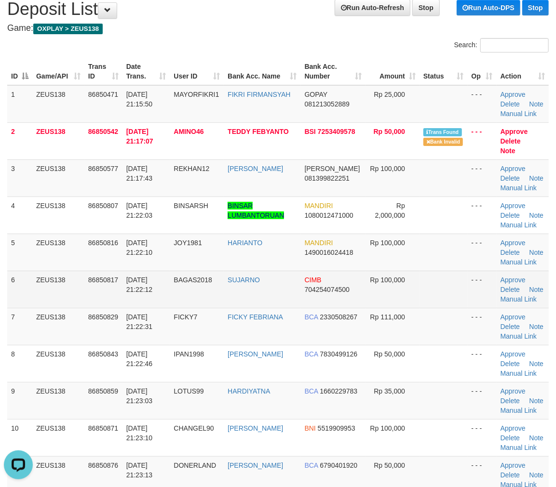
click at [241, 278] on tr "6 ZEUS138 86850817 31/08/2025 21:22:12 BAGAS2018 SUJARNO CIMB 704254074500 Rp 1…" at bounding box center [277, 289] width 541 height 37
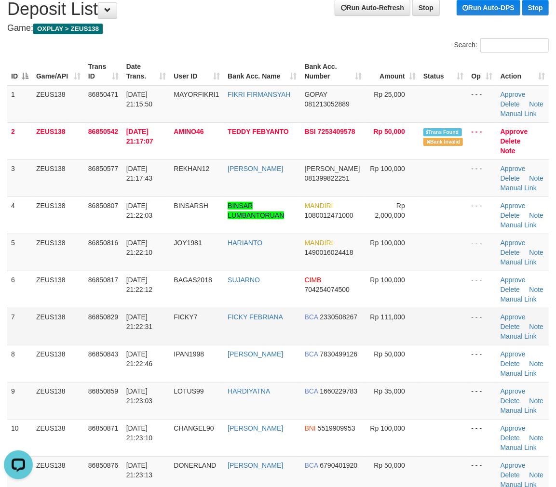
drag, startPoint x: 369, startPoint y: 302, endPoint x: 360, endPoint y: 302, distance: 9.2
click at [360, 308] on tr "7 ZEUS138 86850829 31/08/2025 21:22:31 FICKY7 FICKY FEBRIANA BCA 2330508267 Rp …" at bounding box center [277, 326] width 541 height 37
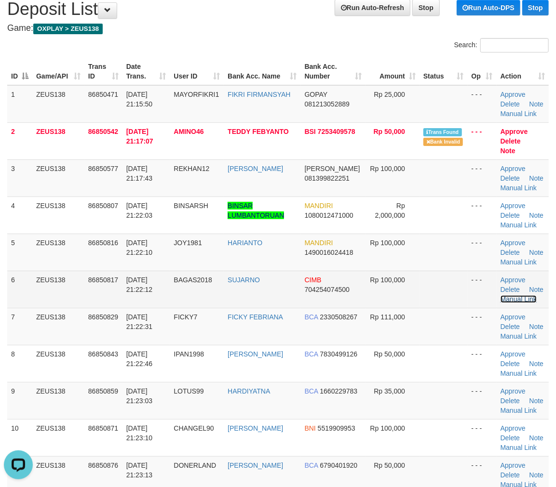
click at [525, 296] on link "Manual Link" at bounding box center [518, 300] width 37 height 8
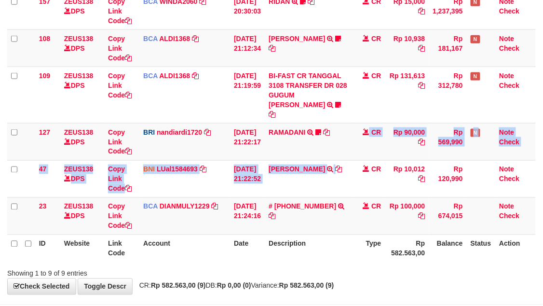
scroll to position [300, 0]
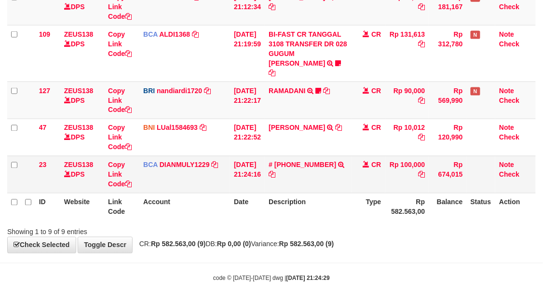
drag, startPoint x: 276, startPoint y: 207, endPoint x: 254, endPoint y: 190, distance: 27.9
click at [264, 195] on tr "ID Website Link Code Account Date Description Type Rp 582.563,00 Balance Status…" at bounding box center [271, 206] width 528 height 27
click at [313, 161] on link "# [PHONE_NUMBER]" at bounding box center [303, 165] width 68 height 8
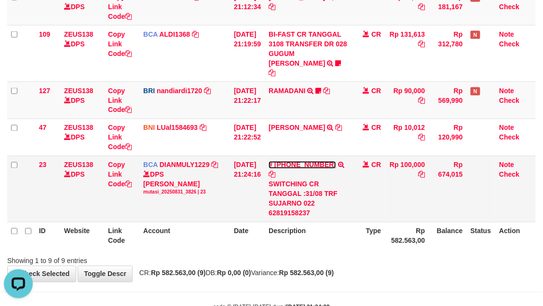
click at [316, 167] on link "# 62-819-1582 #" at bounding box center [303, 165] width 68 height 8
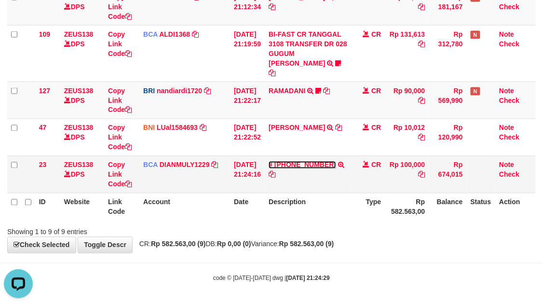
click at [316, 165] on link "# 62-819-1582 #" at bounding box center [303, 165] width 68 height 8
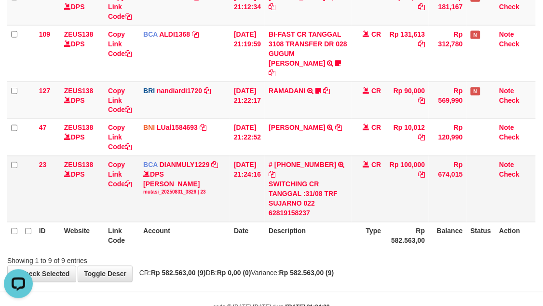
click at [286, 192] on div "SWITCHING CR TANGGAL :31/08 TRF SUJARNO 022 62819158237" at bounding box center [308, 198] width 79 height 39
copy div "SUJARNO"
click at [287, 193] on div "SWITCHING CR TANGGAL :31/08 TRF SUJARNO 022 62819158237" at bounding box center [308, 198] width 79 height 39
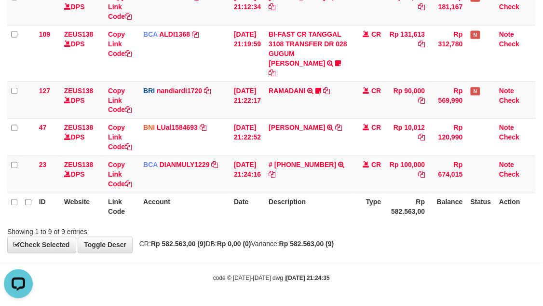
click at [118, 209] on th "Link Code" at bounding box center [121, 206] width 35 height 27
click at [118, 183] on link "Copy Link Code" at bounding box center [120, 174] width 24 height 27
drag, startPoint x: 118, startPoint y: 183, endPoint x: 0, endPoint y: 148, distance: 122.5
click at [112, 181] on link "Copy Link Code" at bounding box center [120, 174] width 24 height 27
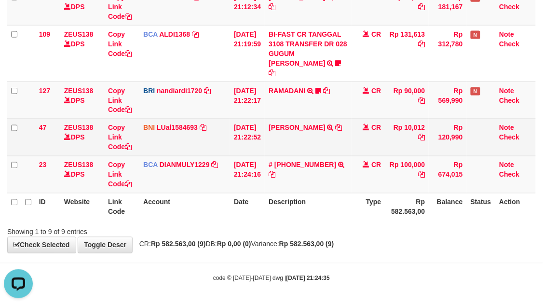
drag, startPoint x: 328, startPoint y: 150, endPoint x: 206, endPoint y: 122, distance: 125.3
click at [316, 148] on td "ANTOK FITRIANTO TRANSFER DARI SDR ANTOK FITRIANTO" at bounding box center [308, 137] width 87 height 37
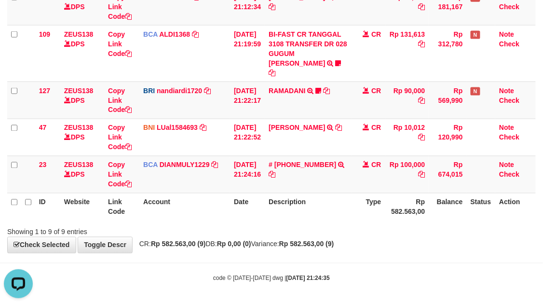
drag, startPoint x: 444, startPoint y: 194, endPoint x: 2, endPoint y: 127, distance: 447.1
click at [429, 193] on tr "ID Website Link Code Account Date Description Type Rp 582.563,00 Balance Status…" at bounding box center [271, 206] width 528 height 27
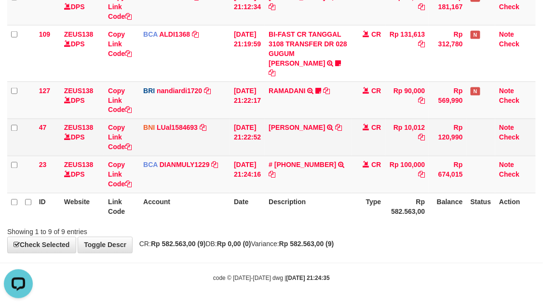
drag, startPoint x: 369, startPoint y: 150, endPoint x: 363, endPoint y: 150, distance: 6.3
click at [366, 149] on td "CR" at bounding box center [368, 137] width 34 height 37
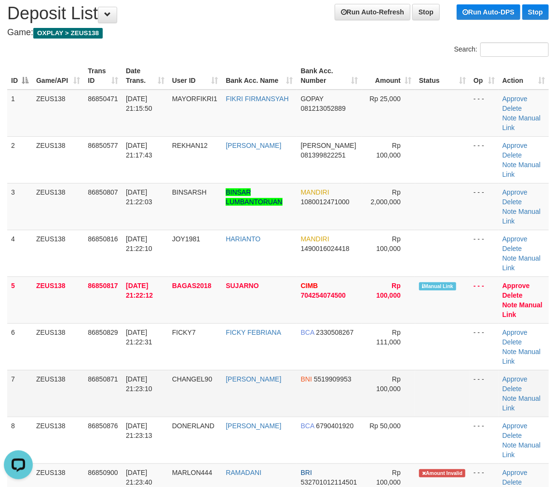
scroll to position [156, 0]
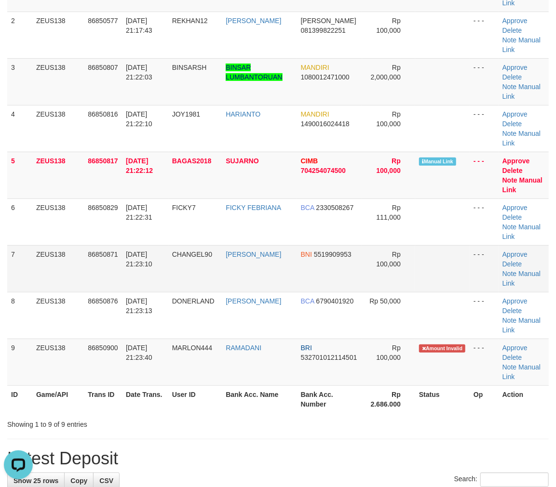
drag, startPoint x: 375, startPoint y: 284, endPoint x: 563, endPoint y: 300, distance: 188.7
click at [376, 284] on td "Rp 100,000" at bounding box center [388, 268] width 53 height 47
drag, startPoint x: 334, startPoint y: 162, endPoint x: 340, endPoint y: 166, distance: 7.4
click at [338, 165] on td "CIMB 704254074500" at bounding box center [329, 175] width 65 height 47
drag, startPoint x: 258, startPoint y: 254, endPoint x: 560, endPoint y: 305, distance: 305.7
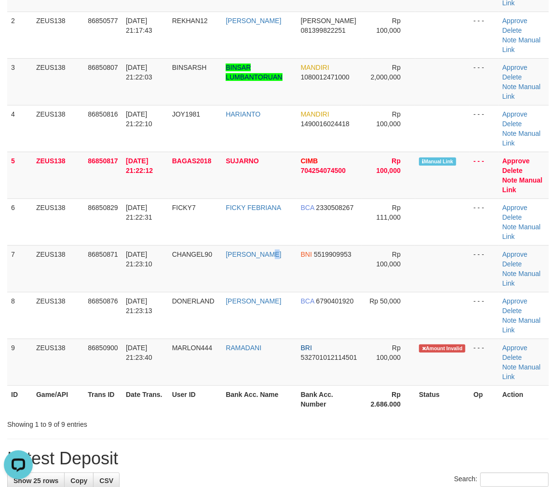
click at [283, 262] on td "ADY SYAPUTRA" at bounding box center [259, 268] width 75 height 47
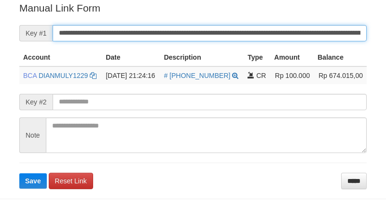
drag, startPoint x: 0, startPoint y: 0, endPoint x: 103, endPoint y: 31, distance: 107.8
click at [103, 31] on input "**********" at bounding box center [210, 33] width 314 height 16
click at [19, 174] on button "Save" at bounding box center [32, 181] width 27 height 15
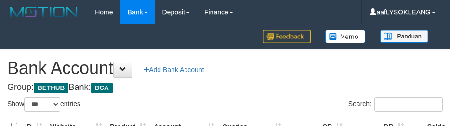
select select "***"
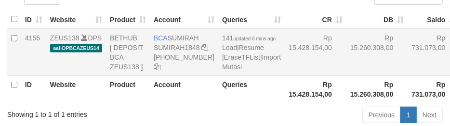
click at [368, 52] on td "Rp 15.260.308,00" at bounding box center [378, 52] width 62 height 47
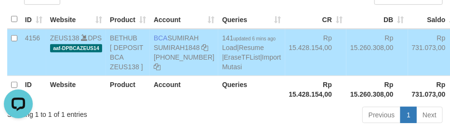
scroll to position [0, 0]
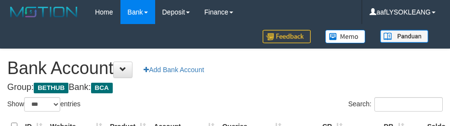
select select "***"
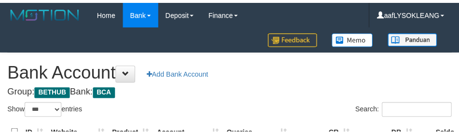
scroll to position [107, 0]
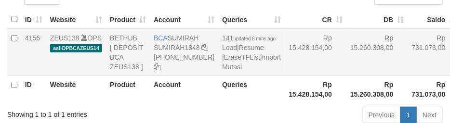
click at [285, 74] on td "Rp 15.428.154,00" at bounding box center [316, 52] width 62 height 47
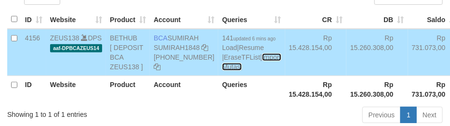
click at [222, 71] on link "Import Mutasi" at bounding box center [251, 62] width 59 height 17
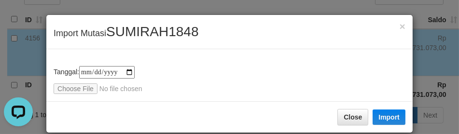
scroll to position [0, 0]
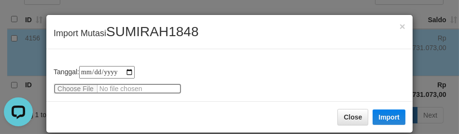
click at [83, 90] on input "file" at bounding box center [118, 88] width 128 height 11
type input "**********"
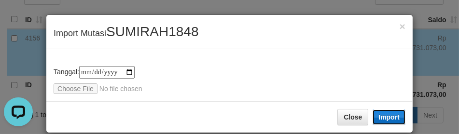
click at [389, 109] on button "Import" at bounding box center [388, 116] width 33 height 15
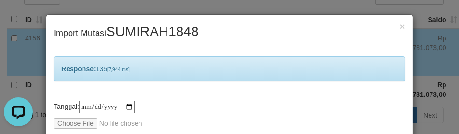
scroll to position [46, 0]
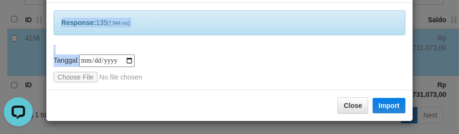
drag, startPoint x: 294, startPoint y: 53, endPoint x: 284, endPoint y: 54, distance: 10.7
click at [293, 53] on div "**********" at bounding box center [229, 46] width 366 height 87
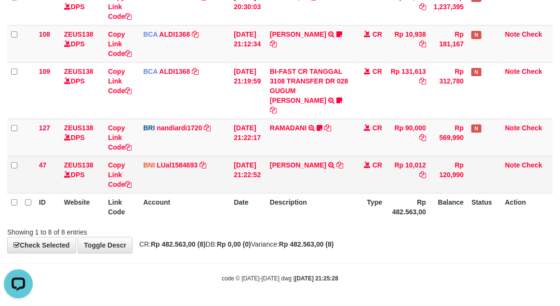
drag, startPoint x: 305, startPoint y: 193, endPoint x: 446, endPoint y: 188, distance: 141.4
click at [303, 193] on th "Description" at bounding box center [309, 206] width 87 height 27
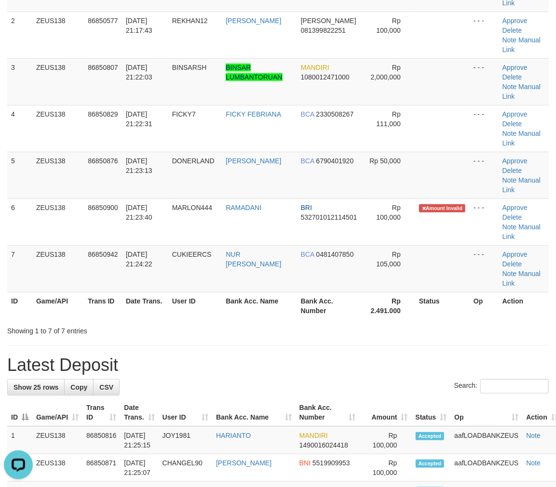
drag, startPoint x: 403, startPoint y: 273, endPoint x: 558, endPoint y: 298, distance: 157.2
click at [444, 282] on tr "7 ZEUS138 86850942 31/08/2025 21:24:22 CUKIEERCS NUR MUHAMMAD NAHRO BCA 0481407…" at bounding box center [277, 268] width 541 height 47
click at [501, 259] on td "Approve Delete Note Manual Link" at bounding box center [524, 268] width 50 height 47
drag, startPoint x: 503, startPoint y: 259, endPoint x: 561, endPoint y: 255, distance: 58.0
click at [503, 259] on td "Approve Delete Note Manual Link" at bounding box center [524, 268] width 50 height 47
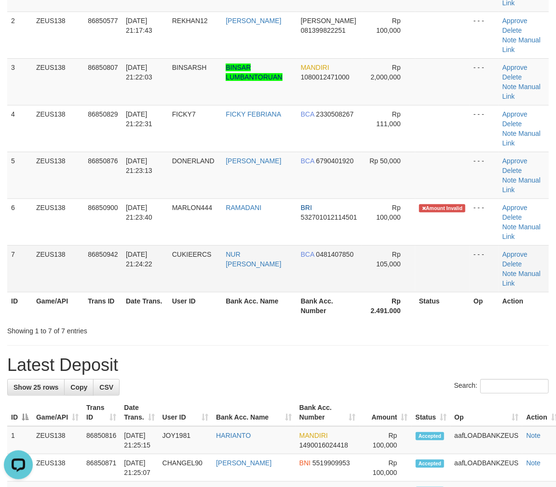
click at [472, 259] on td "- - -" at bounding box center [484, 268] width 29 height 47
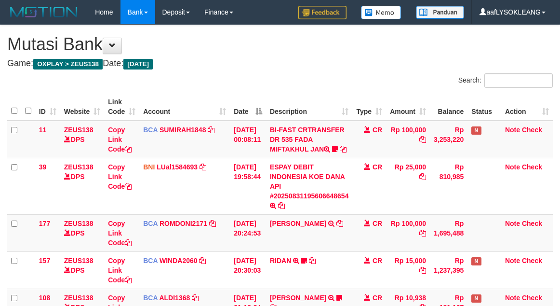
scroll to position [263, 0]
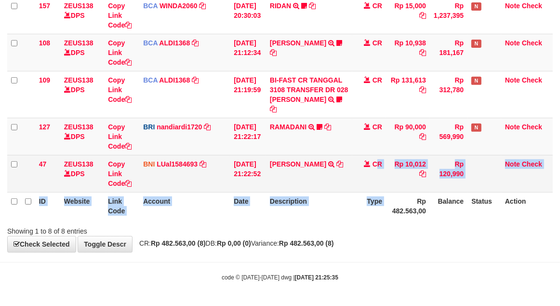
drag, startPoint x: 387, startPoint y: 191, endPoint x: 338, endPoint y: 184, distance: 49.2
click at [369, 192] on tr "ID Website Link Code Account Date Description Type Rp 482.563,00 Balance Status…" at bounding box center [280, 205] width 546 height 27
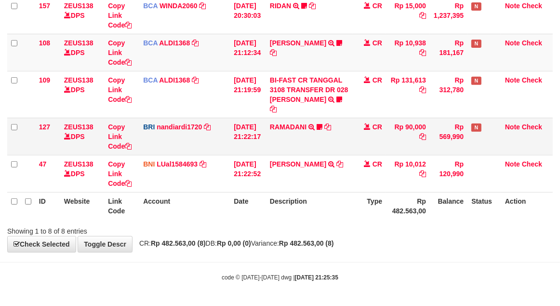
drag, startPoint x: 359, startPoint y: 148, endPoint x: 364, endPoint y: 148, distance: 4.8
click at [364, 148] on td "CR" at bounding box center [369, 136] width 34 height 37
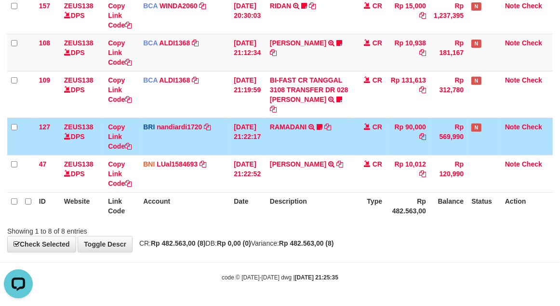
scroll to position [0, 0]
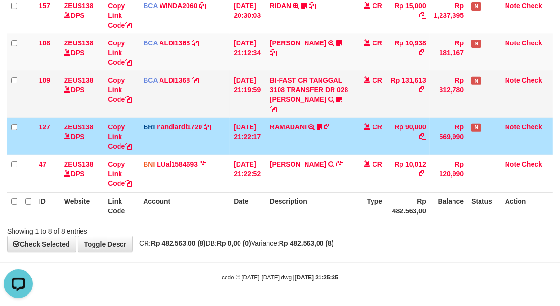
click at [370, 104] on td "CR" at bounding box center [369, 94] width 34 height 47
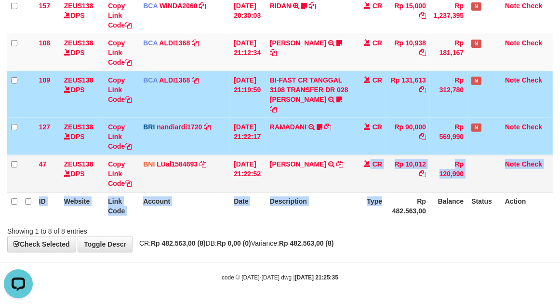
click at [366, 188] on table "ID Website Link Code Account Date Description Type Amount Balance Status Action…" at bounding box center [280, 28] width 546 height 381
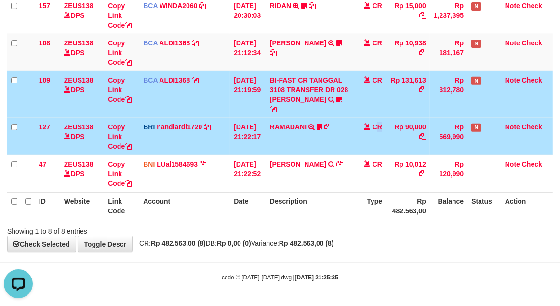
click at [385, 150] on td "CR" at bounding box center [369, 136] width 34 height 37
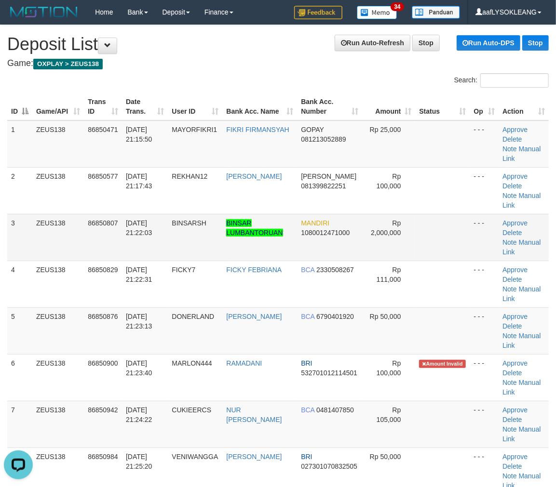
drag, startPoint x: 444, startPoint y: 225, endPoint x: 450, endPoint y: 230, distance: 8.0
click at [449, 228] on td at bounding box center [442, 237] width 54 height 47
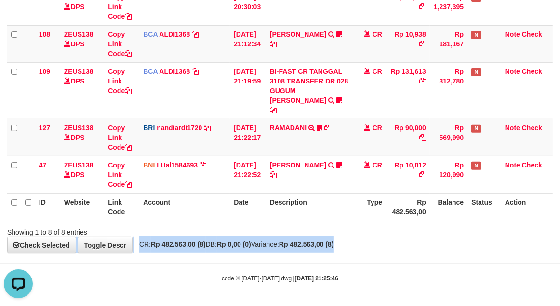
click at [415, 235] on div "**********" at bounding box center [280, 7] width 560 height 491
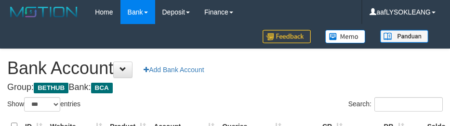
select select "***"
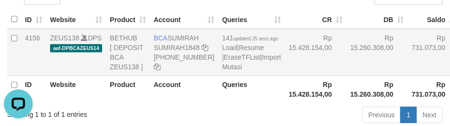
drag, startPoint x: 256, startPoint y: 27, endPoint x: 264, endPoint y: 55, distance: 30.1
click at [285, 29] on th "CR" at bounding box center [316, 19] width 62 height 19
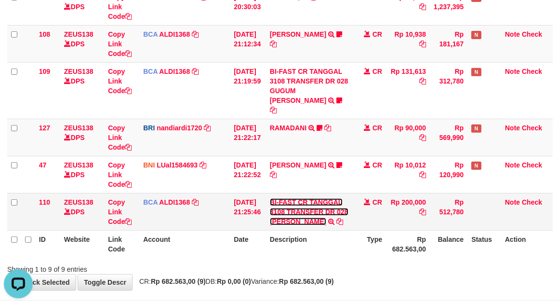
click at [288, 218] on link "BI-FAST CR TANGGAL 3108 TRANSFER DR 028 [PERSON_NAME]" at bounding box center [309, 211] width 79 height 27
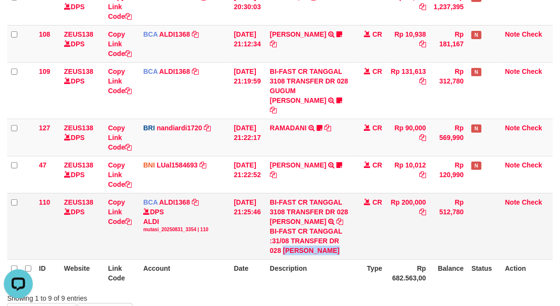
copy tr "[PERSON_NAME]"
drag, startPoint x: 289, startPoint y: 261, endPoint x: 2, endPoint y: 154, distance: 306.5
click at [358, 259] on tr "110 ZEUS138 DPS Copy Link Code BCA ALDI1368 DPS ALDI mutasi_20250831_3354 | 110…" at bounding box center [280, 226] width 546 height 66
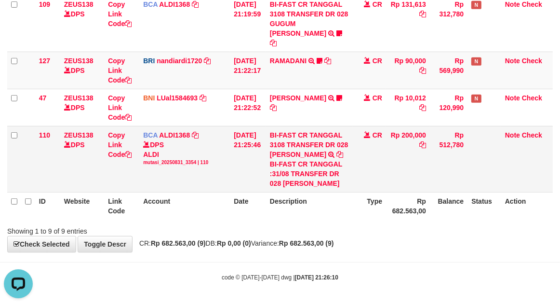
drag, startPoint x: 456, startPoint y: 246, endPoint x: 69, endPoint y: 162, distance: 396.1
drag, startPoint x: 413, startPoint y: 248, endPoint x: 383, endPoint y: 241, distance: 30.6
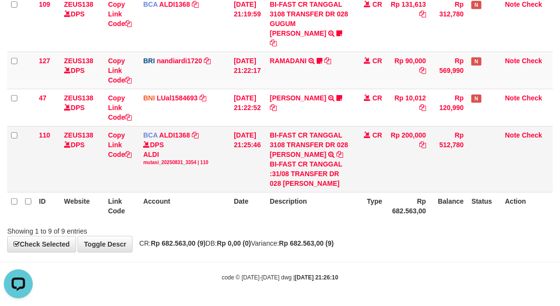
drag, startPoint x: 402, startPoint y: 160, endPoint x: 386, endPoint y: 160, distance: 15.9
click at [401, 160] on td "Rp 200,000" at bounding box center [408, 159] width 44 height 66
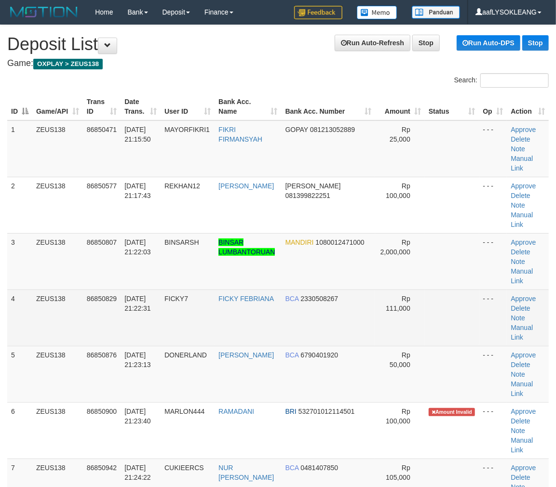
click at [394, 290] on td "Rp 111,000" at bounding box center [399, 318] width 49 height 56
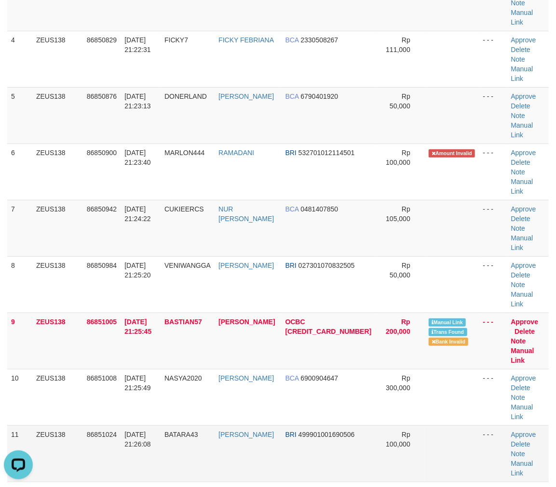
drag, startPoint x: 442, startPoint y: 356, endPoint x: 459, endPoint y: 356, distance: 16.9
click at [447, 426] on td at bounding box center [452, 454] width 54 height 56
click at [465, 426] on td at bounding box center [452, 454] width 54 height 56
drag, startPoint x: 435, startPoint y: 320, endPoint x: 563, endPoint y: 336, distance: 128.3
click at [436, 369] on td at bounding box center [452, 397] width 54 height 56
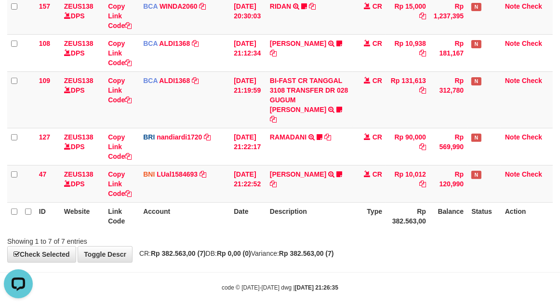
drag, startPoint x: 235, startPoint y: 225, endPoint x: 219, endPoint y: 225, distance: 15.9
click at [228, 232] on div "Showing 1 to 7 of 7 entries" at bounding box center [280, 239] width 560 height 14
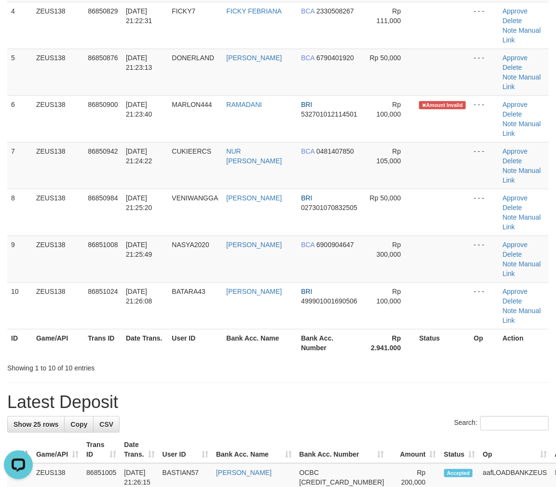
click at [446, 393] on h1 "Latest Deposit" at bounding box center [277, 402] width 541 height 19
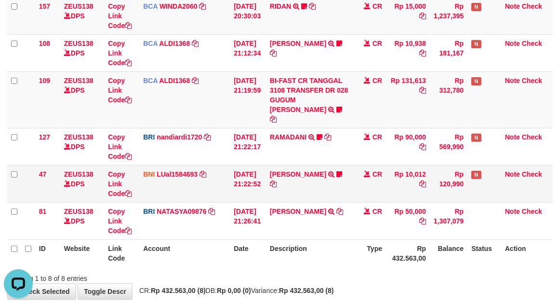
scroll to position [254, 0]
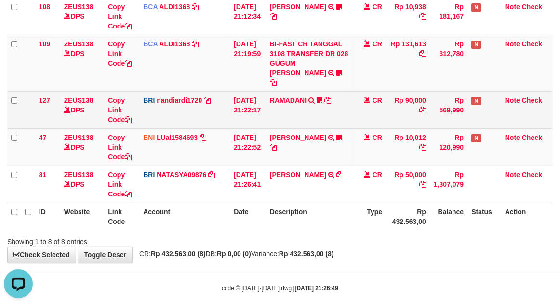
drag, startPoint x: 295, startPoint y: 141, endPoint x: 54, endPoint y: 112, distance: 242.3
click at [288, 140] on td "ANTOK FITRIANTO TRANSFER DARI SDR ANTOK FITRIANTO ID Anaksukses01 https://prnt.…" at bounding box center [309, 146] width 87 height 37
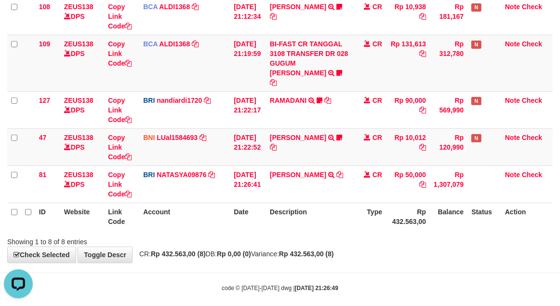
drag, startPoint x: 339, startPoint y: 209, endPoint x: 325, endPoint y: 203, distance: 15.3
click at [339, 208] on th "Description" at bounding box center [309, 216] width 87 height 27
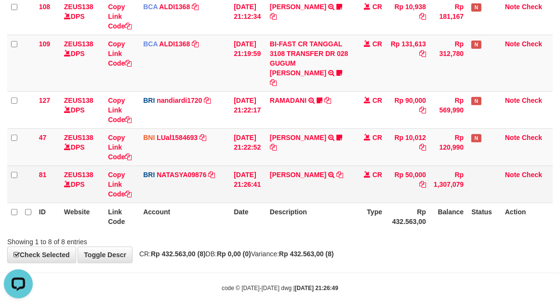
click at [240, 170] on td "31/08/2025 21:26:41" at bounding box center [248, 183] width 36 height 37
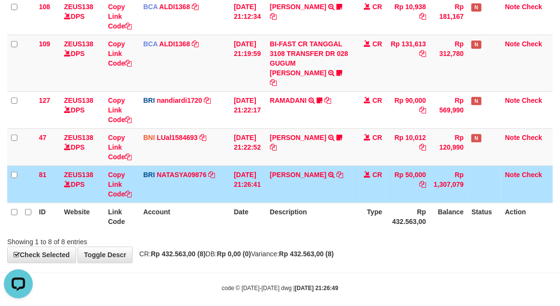
click at [161, 165] on td "BRI NATASYA09876 DPS SITI NURLITA SAPITRI mutasi_20250831_3126 | 81 mutasi_2025…" at bounding box center [184, 183] width 91 height 37
click at [415, 217] on th "Rp 432.563,00" at bounding box center [408, 216] width 44 height 27
drag, startPoint x: 308, startPoint y: 198, endPoint x: 123, endPoint y: 146, distance: 191.4
click at [293, 190] on table "ID Website Link Code Account Date Description Type Amount Balance Status Action…" at bounding box center [280, 34] width 546 height 391
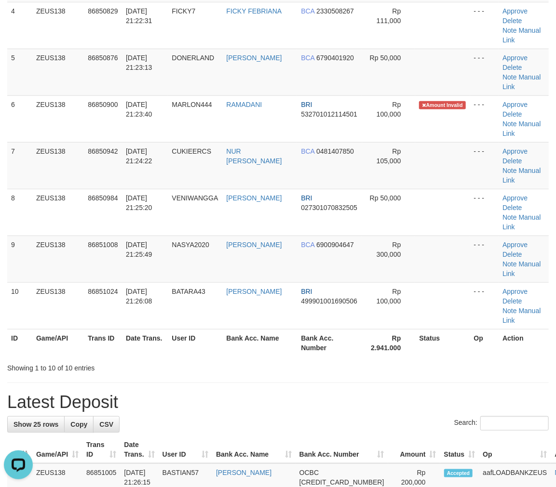
drag, startPoint x: 419, startPoint y: 202, endPoint x: 562, endPoint y: 238, distance: 148.3
click at [435, 208] on td at bounding box center [442, 212] width 54 height 47
click at [450, 246] on td at bounding box center [442, 259] width 54 height 47
drag, startPoint x: 449, startPoint y: 247, endPoint x: 486, endPoint y: 249, distance: 36.2
click at [485, 249] on tr "9 ZEUS138 86851008 31/08/2025 21:25:49 NASYA2020 ANDRY WIBOWO BCA 6900904647 Rp…" at bounding box center [277, 259] width 541 height 47
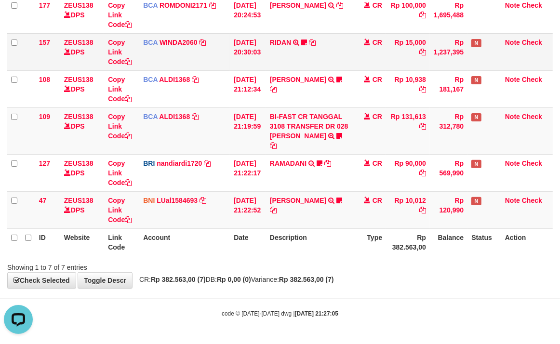
scroll to position [178, 0]
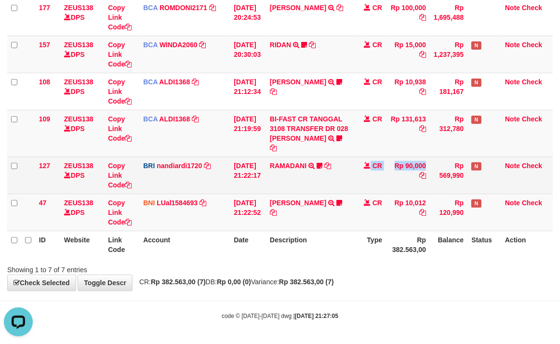
drag, startPoint x: 389, startPoint y: 184, endPoint x: 365, endPoint y: 186, distance: 24.2
click at [373, 184] on tr "127 ZEUS138 DPS Copy Link Code BRI nandiardi1720 DPS NANDI ARDIANSYAH mutasi_20…" at bounding box center [280, 175] width 546 height 37
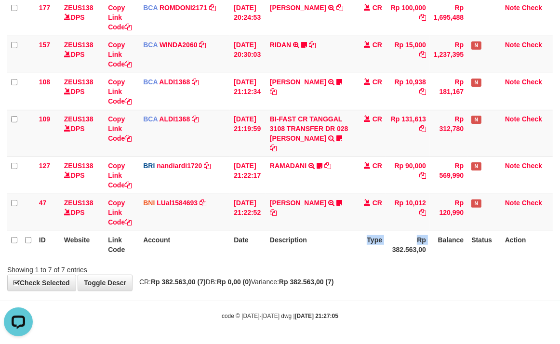
drag, startPoint x: 391, startPoint y: 248, endPoint x: 363, endPoint y: 233, distance: 32.1
click at [369, 239] on tr "ID Website Link Code Account Date Description Type Rp 382.563,00 Balance Status…" at bounding box center [280, 244] width 546 height 27
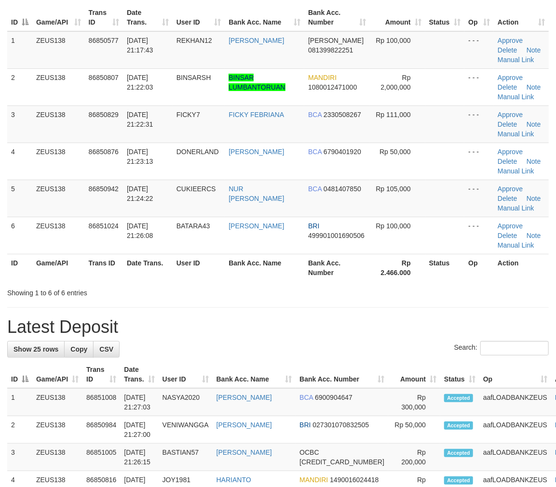
scroll to position [124, 0]
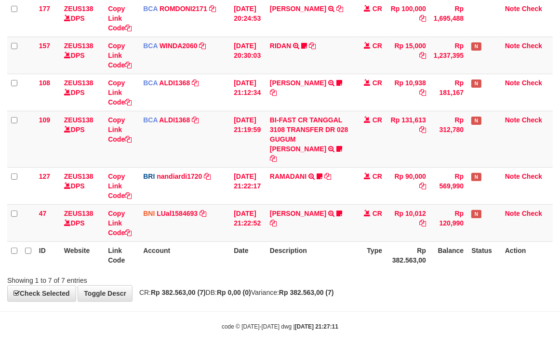
scroll to position [178, 0]
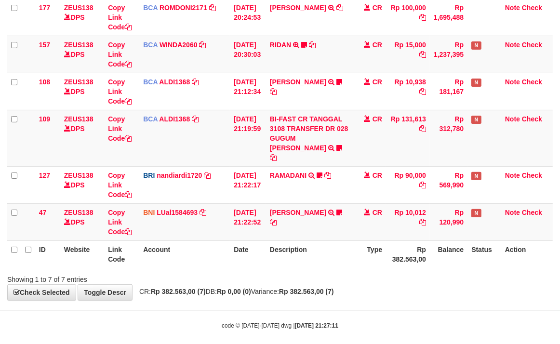
drag, startPoint x: 392, startPoint y: 272, endPoint x: 359, endPoint y: 261, distance: 34.6
click at [365, 271] on div "Showing 1 to 7 of 7 entries" at bounding box center [280, 278] width 560 height 14
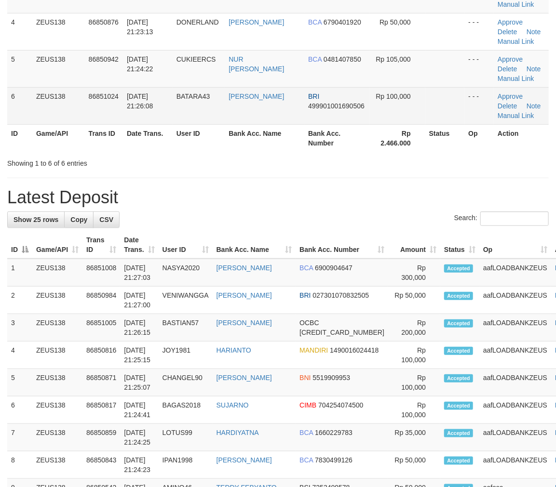
scroll to position [124, 0]
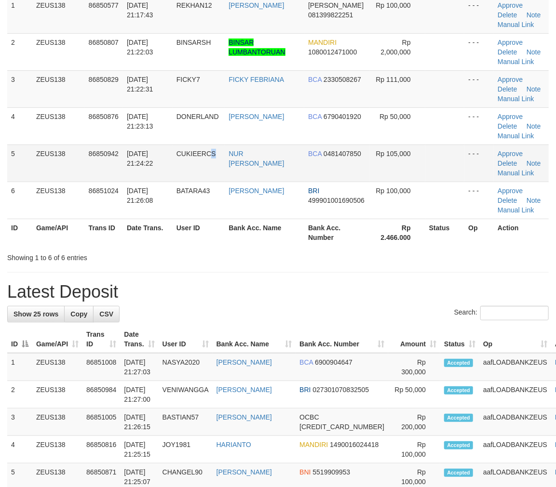
drag, startPoint x: 214, startPoint y: 157, endPoint x: 230, endPoint y: 166, distance: 18.4
click at [225, 165] on td "CUKIEERCS" at bounding box center [199, 163] width 53 height 37
click at [292, 161] on td "NUR MUHAMMAD NAHRO" at bounding box center [265, 163] width 80 height 37
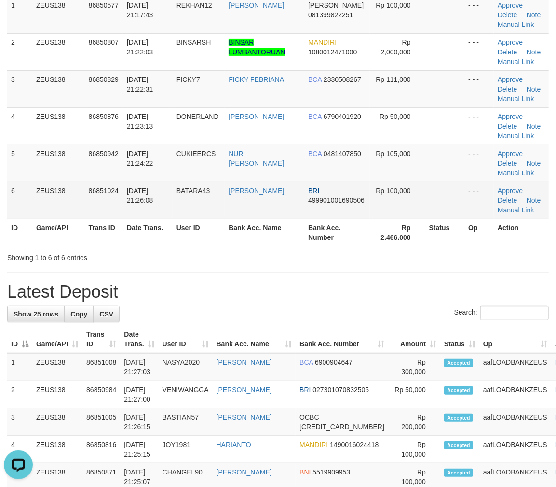
drag, startPoint x: 297, startPoint y: 164, endPoint x: 343, endPoint y: 181, distance: 48.4
click at [322, 175] on tr "5 ZEUS138 86850942 31/08/2025 21:24:22 CUKIEERCS NUR MUHAMMAD NAHRO BCA 0481407…" at bounding box center [277, 163] width 541 height 37
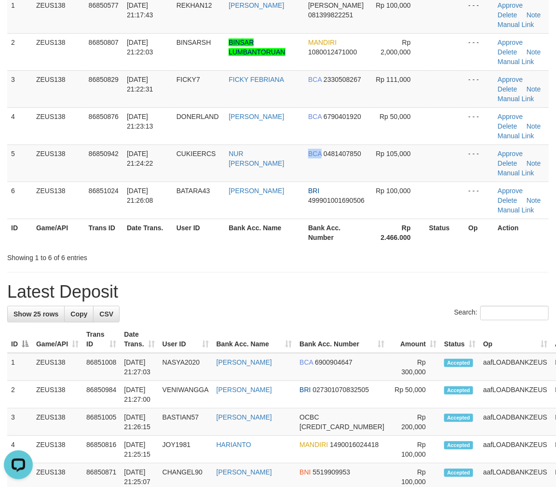
scroll to position [142, 0]
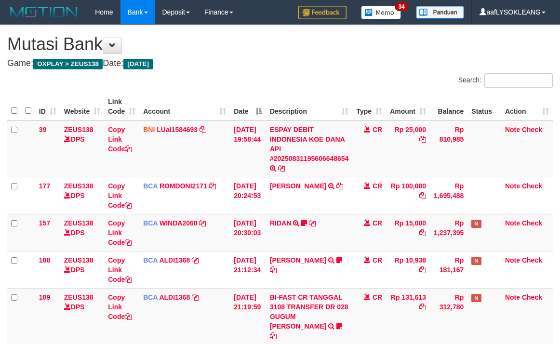
scroll to position [178, 0]
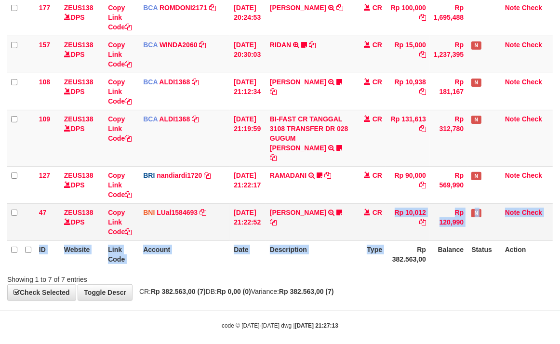
drag, startPoint x: 392, startPoint y: 229, endPoint x: 291, endPoint y: 194, distance: 106.6
click at [384, 228] on table "ID Website Link Code Account Date Description Type Amount Balance Status Action…" at bounding box center [280, 91] width 546 height 353
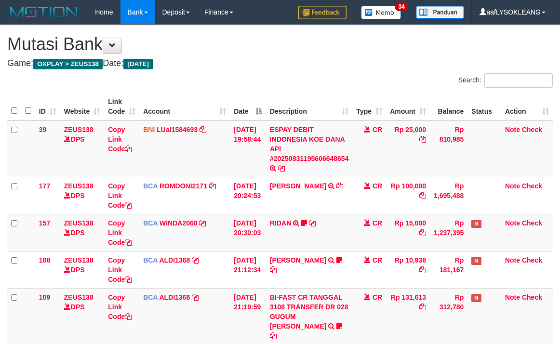
scroll to position [178, 0]
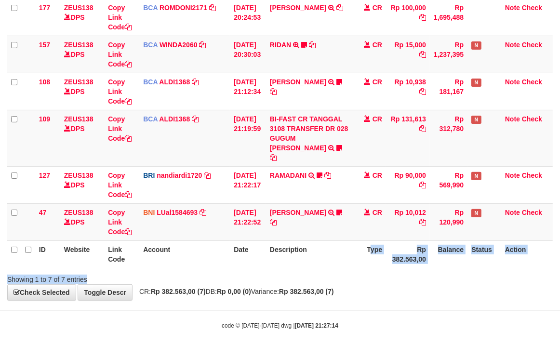
drag, startPoint x: 383, startPoint y: 260, endPoint x: 375, endPoint y: 255, distance: 9.6
click at [376, 257] on div "Search: ID Website Link Code Account Date Description Type Amount Balance Statu…" at bounding box center [280, 90] width 546 height 390
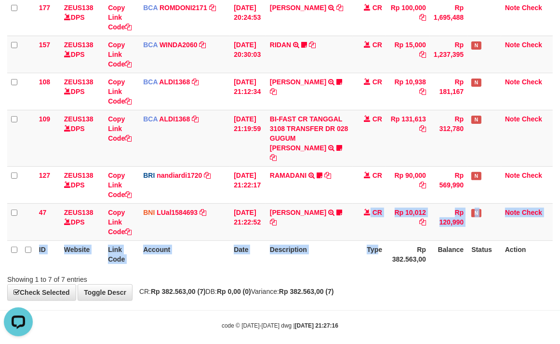
drag, startPoint x: 359, startPoint y: 230, endPoint x: 345, endPoint y: 230, distance: 13.5
click at [348, 241] on tr "ID Website Link Code Account Date Description Type Rp 382.563,00 Balance Status…" at bounding box center [280, 254] width 546 height 27
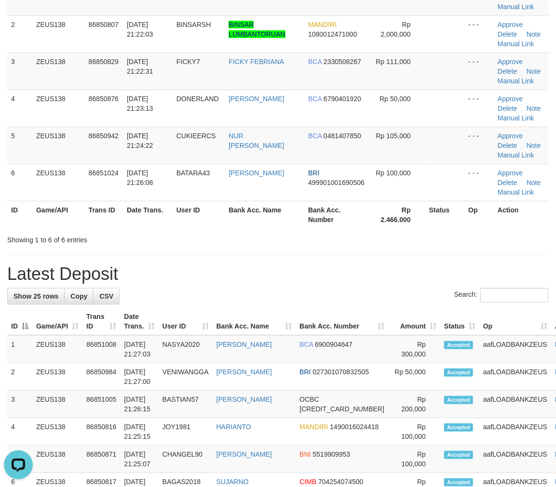
drag, startPoint x: 431, startPoint y: 317, endPoint x: 562, endPoint y: 329, distance: 131.7
click at [541, 328] on tr "ID Game/API Trans ID Date Trans. User ID Bank Acc. Name Bank Acc. Number Amount…" at bounding box center [298, 321] width 583 height 27
drag, startPoint x: 558, startPoint y: 362, endPoint x: 624, endPoint y: 371, distance: 66.7
drag, startPoint x: 479, startPoint y: 267, endPoint x: 550, endPoint y: 272, distance: 71.1
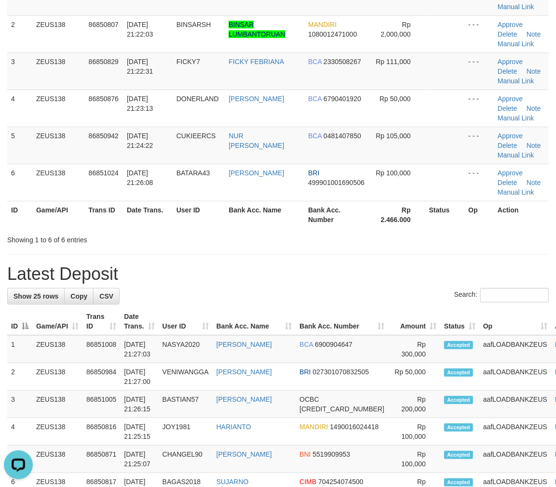
click at [488, 265] on h1 "Latest Deposit" at bounding box center [277, 274] width 541 height 19
drag, startPoint x: 422, startPoint y: 282, endPoint x: 562, endPoint y: 320, distance: 145.3
click at [461, 291] on div "**********" at bounding box center [278, 485] width 556 height 1204
drag, startPoint x: 403, startPoint y: 232, endPoint x: 452, endPoint y: 238, distance: 50.0
click at [420, 236] on div "Showing 1 to 6 of 6 entries" at bounding box center [278, 238] width 556 height 14
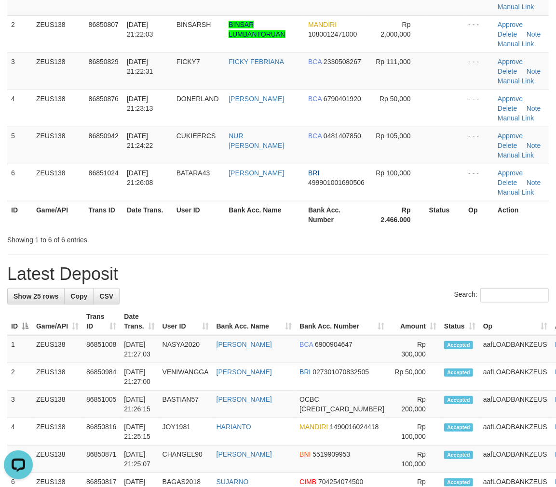
drag, startPoint x: 382, startPoint y: 260, endPoint x: 376, endPoint y: 260, distance: 6.3
click at [376, 260] on div "**********" at bounding box center [278, 485] width 556 height 1204
drag, startPoint x: 454, startPoint y: 229, endPoint x: 445, endPoint y: 230, distance: 9.2
click at [443, 229] on div "ID Game/API Trans ID Date Trans. User ID Bank Acc. Name Bank Acc. Number Amount…" at bounding box center [278, 90] width 556 height 284
click at [408, 276] on div "**********" at bounding box center [278, 485] width 556 height 1204
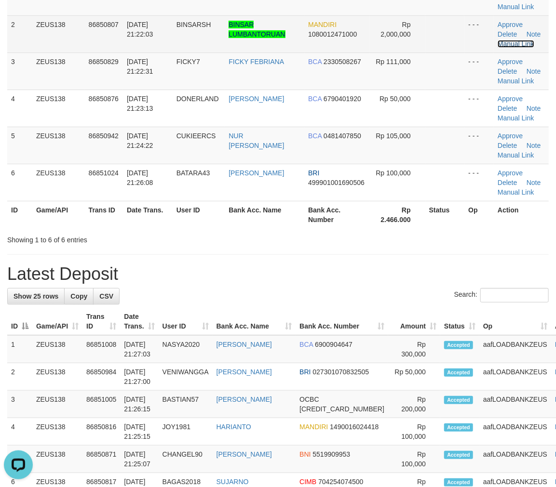
click at [523, 43] on link "Manual Link" at bounding box center [516, 44] width 37 height 8
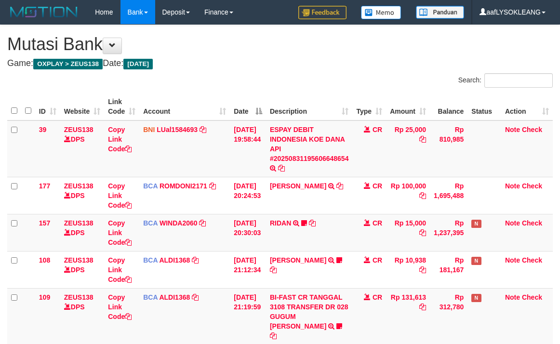
scroll to position [178, 0]
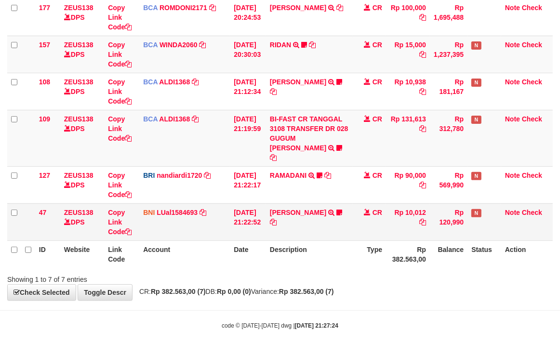
drag, startPoint x: 396, startPoint y: 229, endPoint x: 391, endPoint y: 225, distance: 6.3
click at [393, 225] on td "Rp 10,012" at bounding box center [408, 221] width 44 height 37
drag, startPoint x: 296, startPoint y: 228, endPoint x: 155, endPoint y: 225, distance: 141.3
click at [290, 228] on td "ANTOK FITRIANTO TRANSFER DARI SDR ANTOK FITRIANTO ID Anaksukses01 https://prnt.…" at bounding box center [309, 221] width 87 height 37
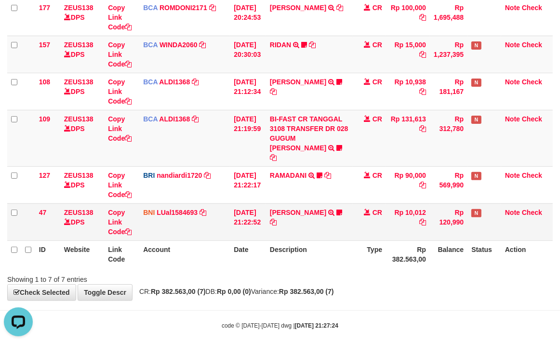
drag, startPoint x: 252, startPoint y: 228, endPoint x: 313, endPoint y: 193, distance: 70.8
click at [266, 216] on td "31/08/2025 21:22:52" at bounding box center [248, 221] width 36 height 37
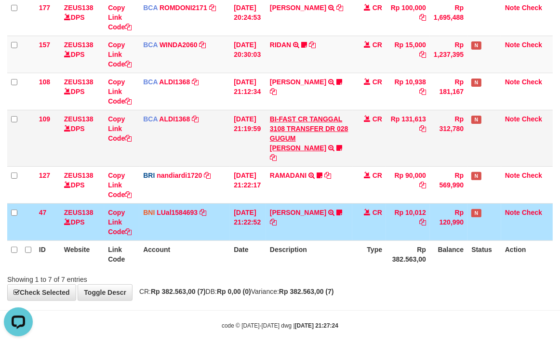
drag, startPoint x: 373, startPoint y: 113, endPoint x: 276, endPoint y: 121, distance: 97.2
click at [341, 118] on tr "109 ZEUS138 DPS Copy Link Code BCA ALDI1368 DPS ALDI mutasi_20250831_3354 | 109…" at bounding box center [280, 138] width 546 height 56
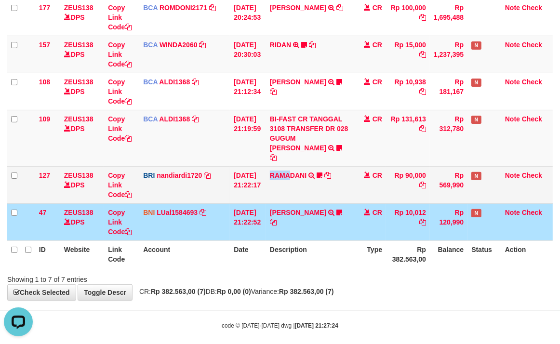
click at [283, 183] on td "RAMADANI TRANSFER NBMB RAMADANI TO NANDI ARDIANSYAH MARLON444" at bounding box center [309, 184] width 87 height 37
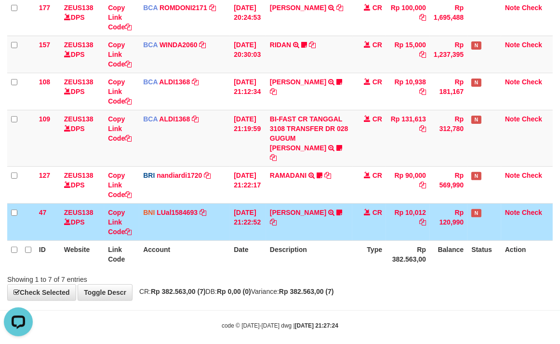
drag, startPoint x: 375, startPoint y: 289, endPoint x: 152, endPoint y: 213, distance: 235.4
click at [368, 286] on body "Toggle navigation Home Bank Account List Load By Website Group [OXPLAY] ZEUS138…" at bounding box center [280, 88] width 560 height 533
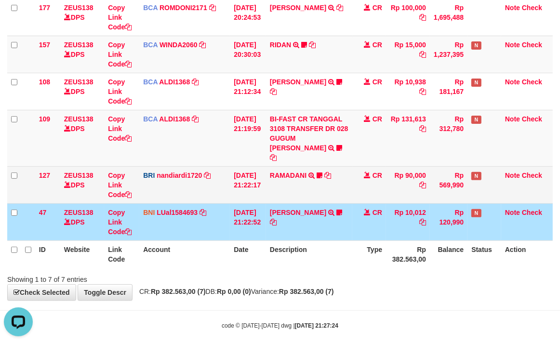
click at [200, 189] on td "BRI nandiardi1720 DPS NANDI ARDIANSYAH mutasi_20250831_3776 | 127 mutasi_202508…" at bounding box center [184, 184] width 91 height 37
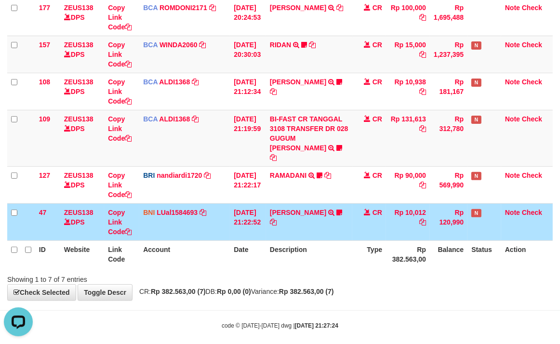
click at [326, 215] on td "ANTOK FITRIANTO TRANSFER DARI SDR ANTOK FITRIANTO ID Anaksukses01 https://prnt.…" at bounding box center [309, 221] width 87 height 37
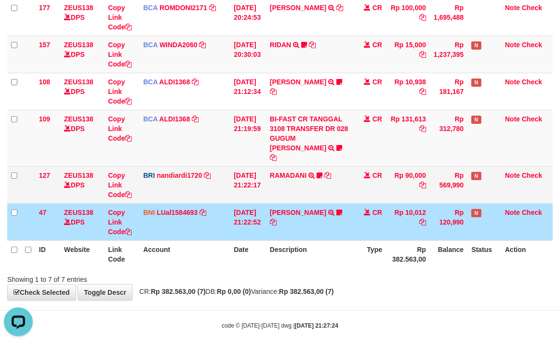
drag, startPoint x: 141, startPoint y: 158, endPoint x: 143, endPoint y: 153, distance: 5.2
click at [141, 166] on td "BRI nandiardi1720 DPS NANDI ARDIANSYAH mutasi_20250831_3776 | 127 mutasi_202508…" at bounding box center [184, 184] width 91 height 37
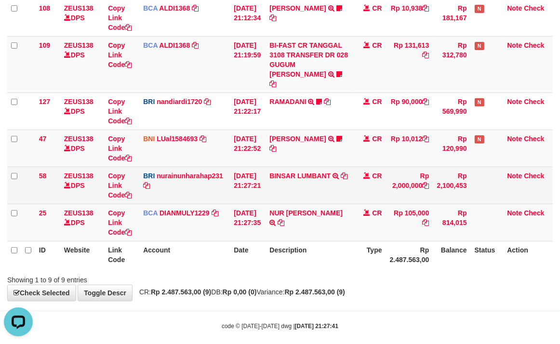
click at [293, 179] on td "BINSAR LUMBANT TRANSFER NBMB BINSAR LUMBANT TO [PERSON_NAME]" at bounding box center [309, 185] width 87 height 37
click at [293, 179] on td "BINSAR LUMBANT TRANSFER NBMB BINSAR LUMBANT TO NURAINUN HARAHAP" at bounding box center [309, 185] width 87 height 37
copy td "BINSAR LUMBANT"
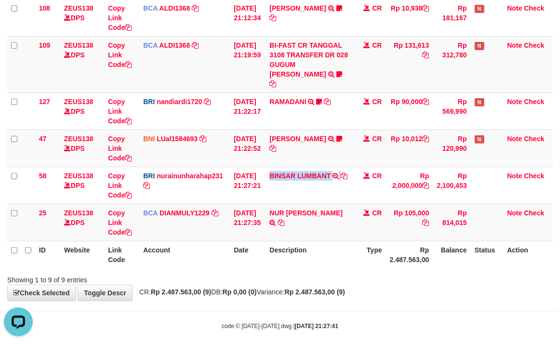
drag, startPoint x: 293, startPoint y: 179, endPoint x: 0, endPoint y: 160, distance: 293.3
click at [293, 180] on td "BINSAR LUMBANT TRANSFER NBMB BINSAR LUMBANT TO NURAINUN HARAHAP" at bounding box center [309, 185] width 87 height 37
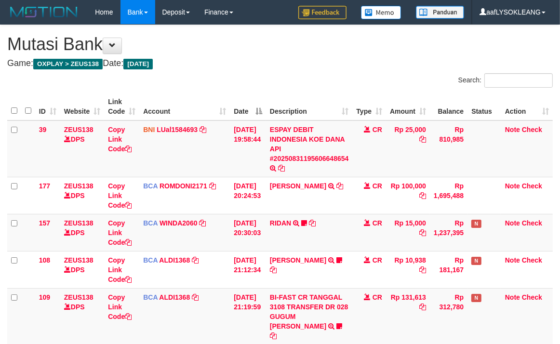
scroll to position [215, 0]
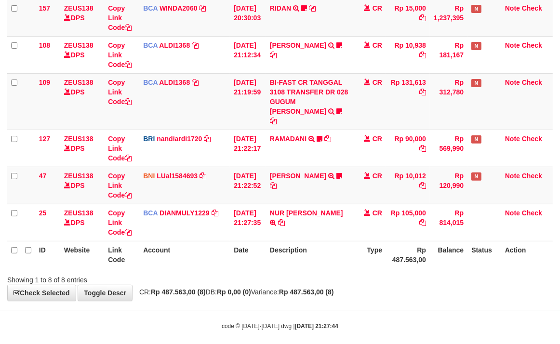
click at [263, 241] on th "Date" at bounding box center [248, 254] width 36 height 27
drag, startPoint x: 290, startPoint y: 155, endPoint x: 3, endPoint y: 123, distance: 289.1
click at [281, 158] on tbody "39 ZEUS138 DPS Copy Link Code BNI LUal1584693 DPS LUCKY ALAMSYAH mutasi_2025083…" at bounding box center [280, 73] width 546 height 336
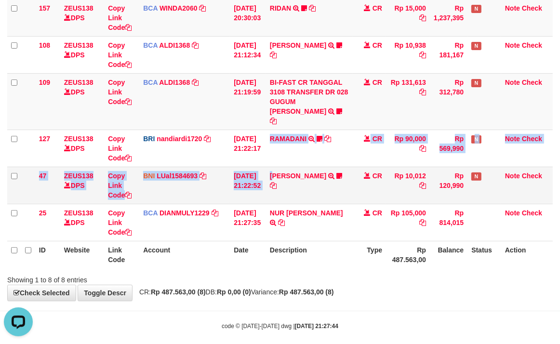
click at [276, 167] on td "ANTOK FITRIANTO TRANSFER DARI SDR ANTOK FITRIANTO ID Anaksukses01 https://prnt.…" at bounding box center [309, 185] width 87 height 37
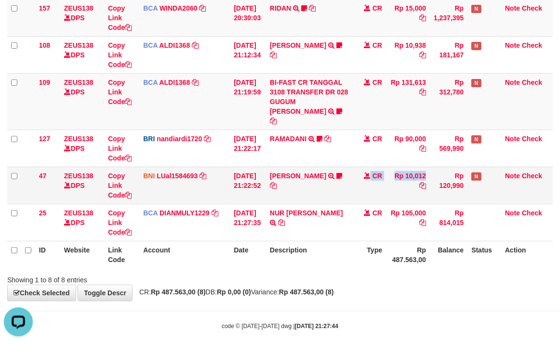
drag, startPoint x: 367, startPoint y: 176, endPoint x: 268, endPoint y: 155, distance: 101.5
click at [366, 176] on tr "47 ZEUS138 DPS Copy Link Code BNI LUal1584693 DPS LUCKY ALAMSYAH mutasi_2025083…" at bounding box center [280, 185] width 546 height 37
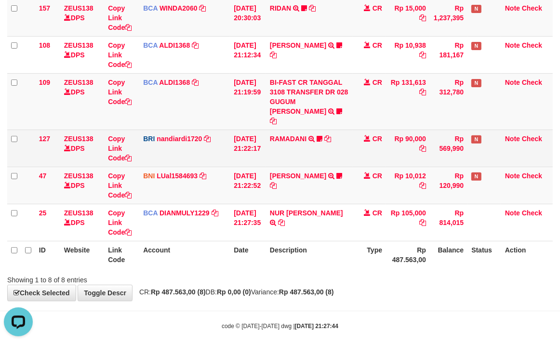
drag, startPoint x: 300, startPoint y: 151, endPoint x: 298, endPoint y: 144, distance: 7.6
click at [298, 151] on td "RAMADANI TRANSFER NBMB RAMADANI TO NANDI ARDIANSYAH MARLON444" at bounding box center [309, 148] width 87 height 37
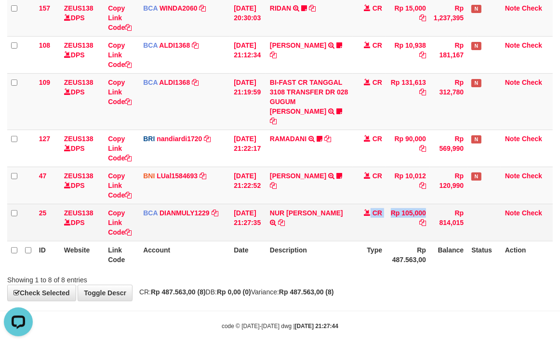
drag, startPoint x: 391, startPoint y: 219, endPoint x: 344, endPoint y: 220, distance: 46.8
click at [369, 220] on tr "25 ZEUS138 DPS Copy Link Code BCA DIANMULY1229 DPS DIAN MULYADI mutasi_20250831…" at bounding box center [280, 222] width 546 height 37
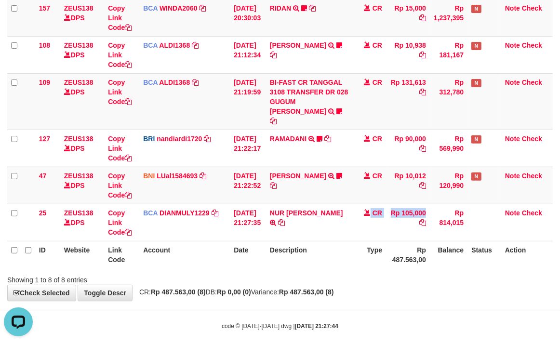
click at [341, 300] on body "Toggle navigation Home Bank Account List Load By Website Group [OXPLAY] ZEUS138…" at bounding box center [280, 70] width 560 height 570
click at [474, 259] on div "ID Website Link Code Account Date Description Type Amount Balance Status Action…" at bounding box center [280, 73] width 560 height 396
click at [337, 110] on icon at bounding box center [340, 111] width 6 height 7
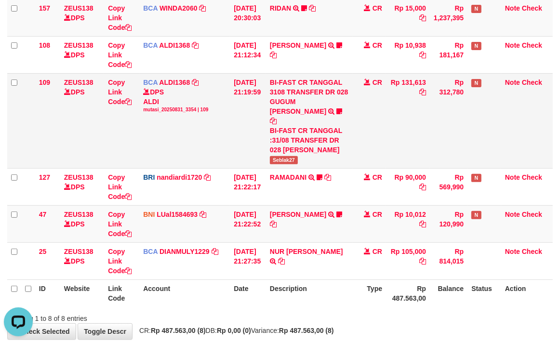
click at [292, 157] on span "Seblak27" at bounding box center [284, 160] width 28 height 8
copy span "Seblak27"
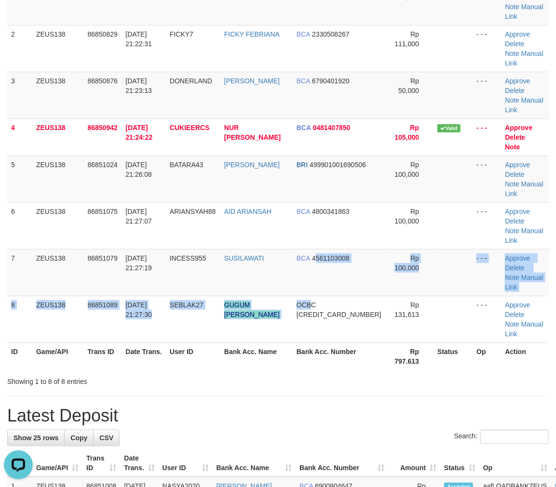
drag, startPoint x: 320, startPoint y: 225, endPoint x: 563, endPoint y: 256, distance: 244.4
click at [366, 240] on tbody "1 ZEUS138 86850577 [DATE] 21:17:43 REKHAN12 [PERSON_NAME] [PERSON_NAME] 0813998…" at bounding box center [277, 160] width 541 height 365
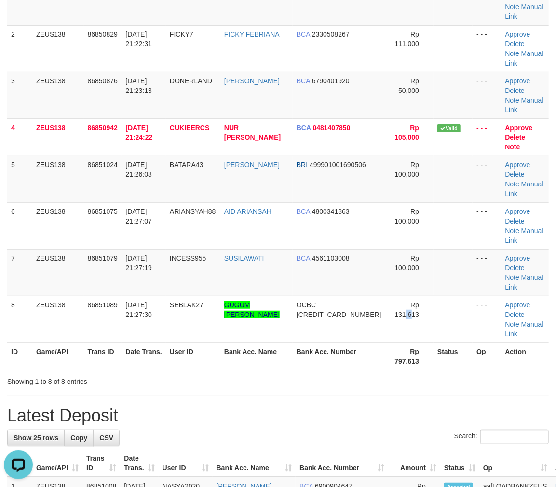
drag, startPoint x: 392, startPoint y: 252, endPoint x: 562, endPoint y: 261, distance: 170.0
click at [426, 296] on tr "8 ZEUS138 86851089 [DATE] 21:27:30 SEBLAK27 GUGUM SURYA TAUFIK GEMILANG OCBC [C…" at bounding box center [277, 319] width 541 height 47
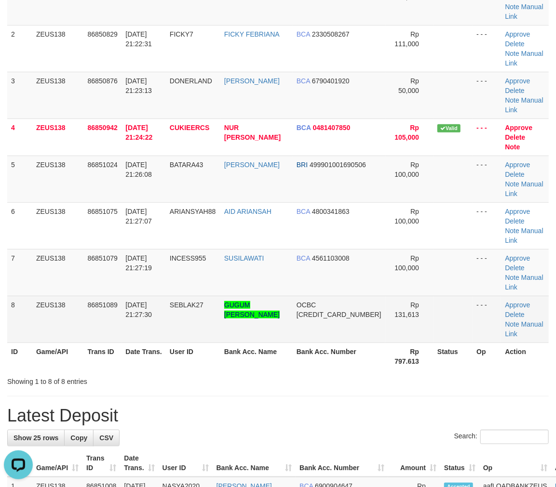
drag, startPoint x: 375, startPoint y: 288, endPoint x: 440, endPoint y: 262, distance: 70.1
click at [387, 343] on th "Rp 797.613" at bounding box center [409, 356] width 48 height 27
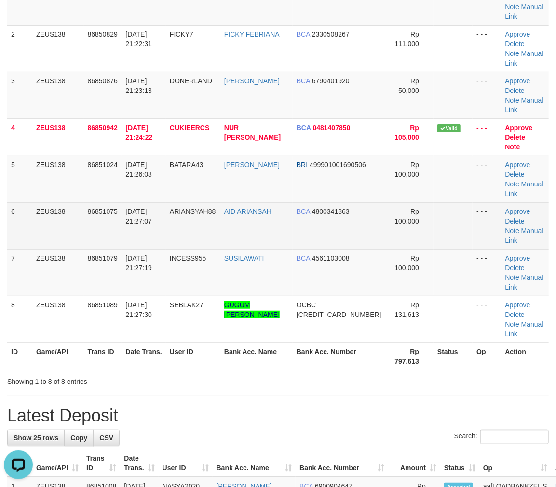
drag, startPoint x: 264, startPoint y: 181, endPoint x: 315, endPoint y: 187, distance: 51.0
click at [282, 203] on td "AID ARIANSAH" at bounding box center [256, 226] width 72 height 47
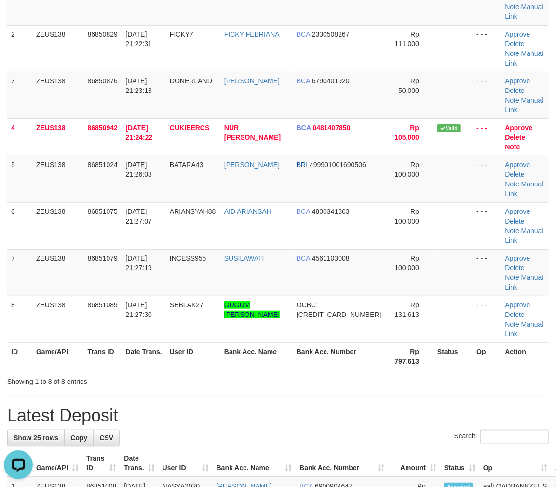
click at [415, 406] on h1 "Latest Deposit" at bounding box center [277, 415] width 541 height 19
drag, startPoint x: 415, startPoint y: 337, endPoint x: 561, endPoint y: 356, distance: 147.4
click at [420, 406] on h1 "Latest Deposit" at bounding box center [277, 415] width 541 height 19
drag, startPoint x: 302, startPoint y: 358, endPoint x: 558, endPoint y: 369, distance: 256.7
click at [303, 430] on div "Search:" at bounding box center [277, 438] width 541 height 17
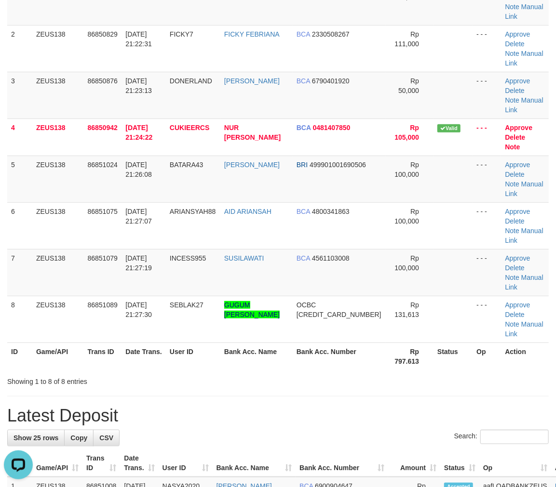
click at [486, 430] on input "Search:" at bounding box center [514, 437] width 68 height 14
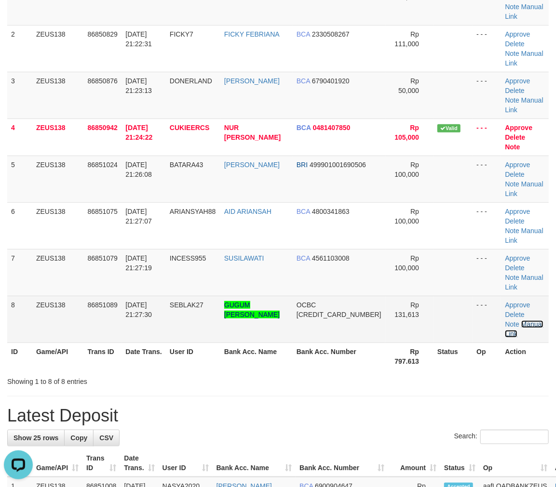
click at [521, 321] on link "Manual Link" at bounding box center [524, 329] width 38 height 17
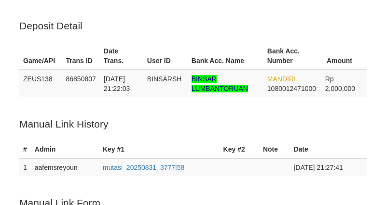
scroll to position [122, 0]
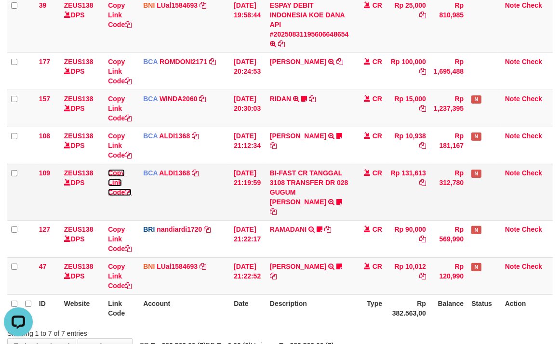
click at [117, 189] on link "Copy Link Code" at bounding box center [120, 182] width 24 height 27
drag, startPoint x: 117, startPoint y: 189, endPoint x: 1, endPoint y: 171, distance: 117.7
click at [108, 189] on link "Copy Link Code" at bounding box center [120, 182] width 24 height 27
click at [229, 176] on tr "109 ZEUS138 DPS Copy Link Code BCA ALDI1368 DPS ALDI mutasi_20250831_3354 | 109…" at bounding box center [280, 192] width 546 height 56
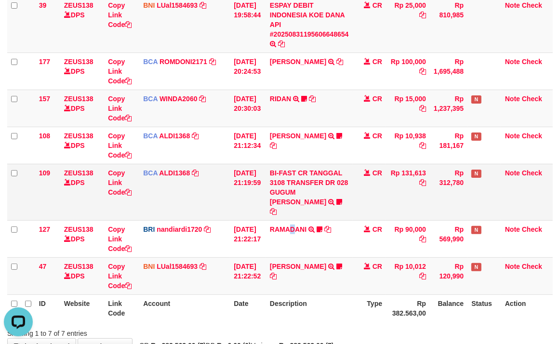
drag, startPoint x: 302, startPoint y: 211, endPoint x: 275, endPoint y: 207, distance: 26.8
click at [295, 220] on td "RAMADANI TRANSFER NBMB RAMADANI TO NANDI ARDIANSYAH MARLON444" at bounding box center [309, 238] width 87 height 37
drag, startPoint x: 278, startPoint y: 199, endPoint x: 267, endPoint y: 195, distance: 12.4
click at [266, 199] on td "31/08/2025 21:19:59" at bounding box center [248, 192] width 36 height 56
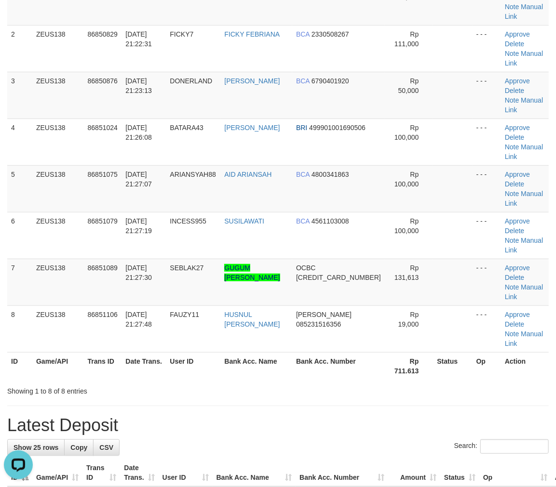
drag, startPoint x: 354, startPoint y: 276, endPoint x: 335, endPoint y: 287, distance: 22.4
click at [335, 352] on th "Bank Acc. Number" at bounding box center [338, 365] width 93 height 27
drag, startPoint x: 378, startPoint y: 270, endPoint x: 374, endPoint y: 279, distance: 9.3
click at [374, 279] on table "ID Game/API Trans ID Date Trans. User ID Bank Acc. Name Bank Acc. Number Amount…" at bounding box center [277, 165] width 541 height 429
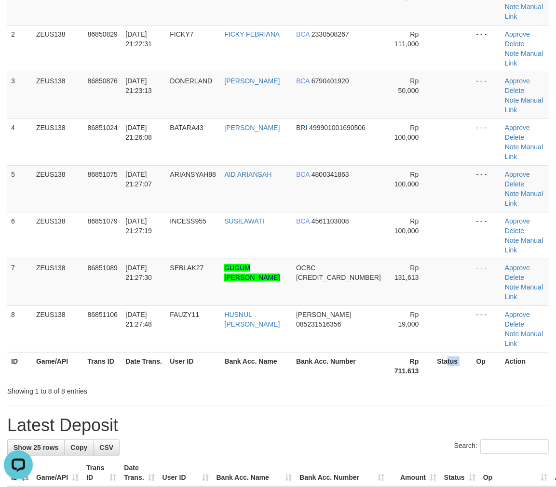
drag, startPoint x: 465, startPoint y: 299, endPoint x: 503, endPoint y: 301, distance: 37.7
click at [442, 352] on tr "ID Game/API Trans ID Date Trans. User ID Bank Acc. Name Bank Acc. Number Rp 711…" at bounding box center [277, 365] width 541 height 27
drag, startPoint x: 268, startPoint y: 223, endPoint x: 281, endPoint y: 228, distance: 14.1
click at [268, 259] on td "GUGUM SURYA TAUFIK GEMILANG" at bounding box center [256, 282] width 72 height 47
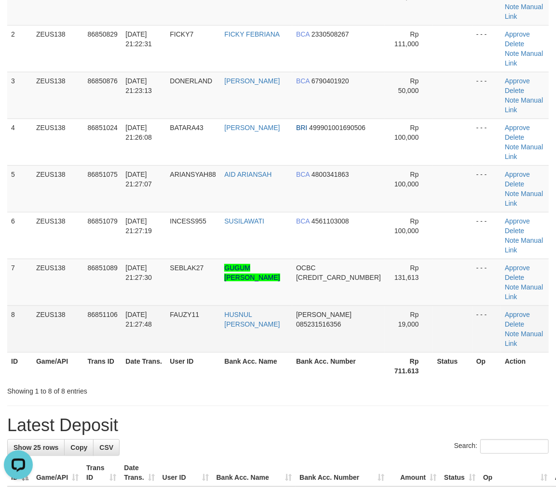
click at [385, 306] on td "Rp 19,000" at bounding box center [409, 329] width 49 height 47
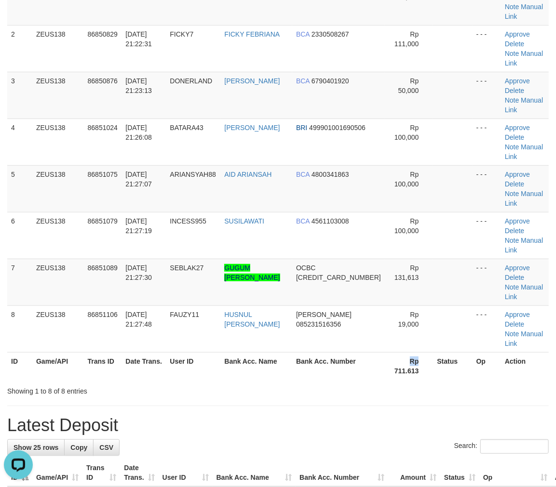
click at [385, 352] on th "Rp 711.613" at bounding box center [409, 365] width 49 height 27
click at [395, 352] on th "Rp 711.613" at bounding box center [409, 365] width 49 height 27
click at [485, 416] on h1 "Latest Deposit" at bounding box center [277, 425] width 541 height 19
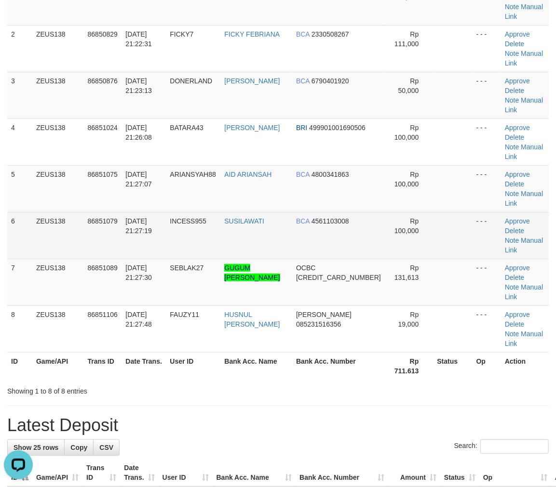
scroll to position [17, 0]
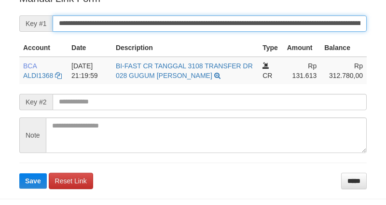
click at [95, 32] on input "**********" at bounding box center [210, 23] width 314 height 16
click at [19, 174] on button "Save" at bounding box center [32, 181] width 27 height 15
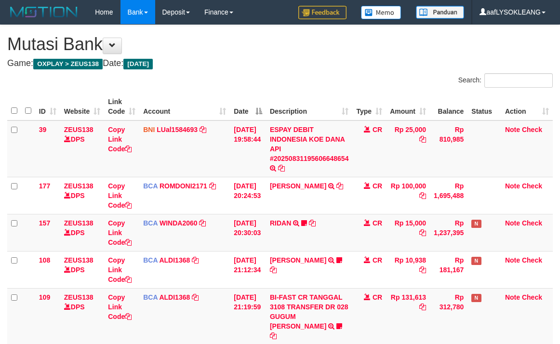
scroll to position [194, 0]
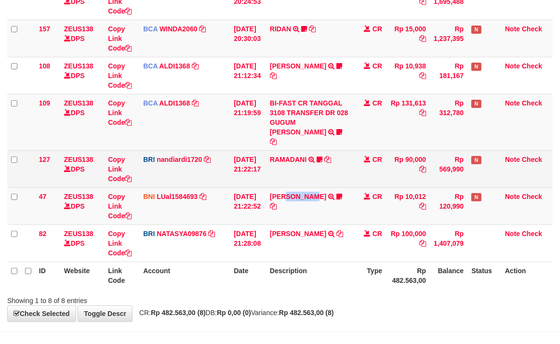
drag, startPoint x: 316, startPoint y: 190, endPoint x: 183, endPoint y: 158, distance: 136.9
click at [293, 188] on td "ANTOK FITRIANTO TRANSFER DARI SDR ANTOK FITRIANTO ID Anaksukses01 https://prnt.…" at bounding box center [309, 206] width 87 height 37
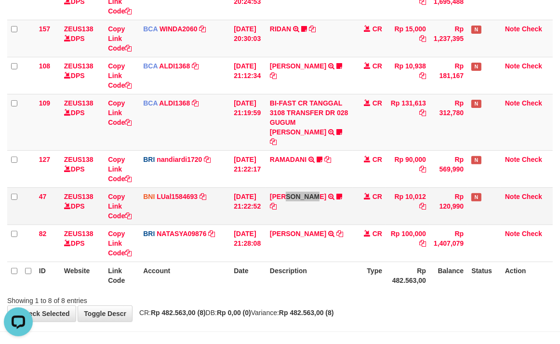
scroll to position [215, 0]
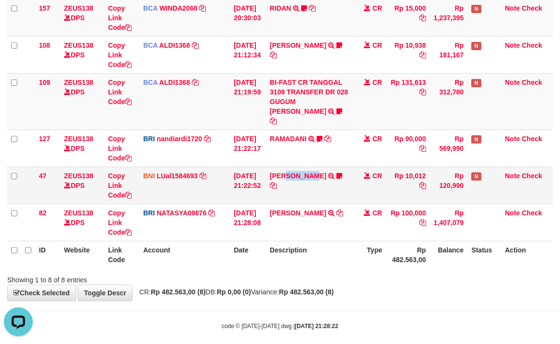
click at [230, 172] on td "[DATE] 21:22:52" at bounding box center [248, 185] width 36 height 37
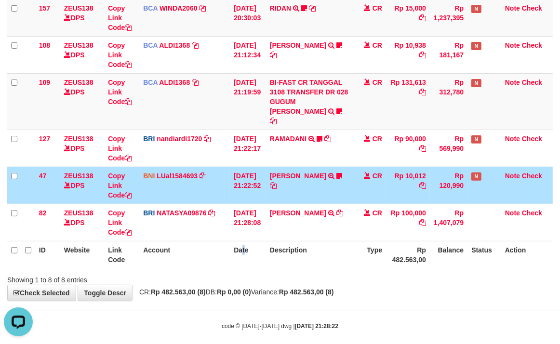
click at [241, 241] on th "Date" at bounding box center [248, 254] width 36 height 27
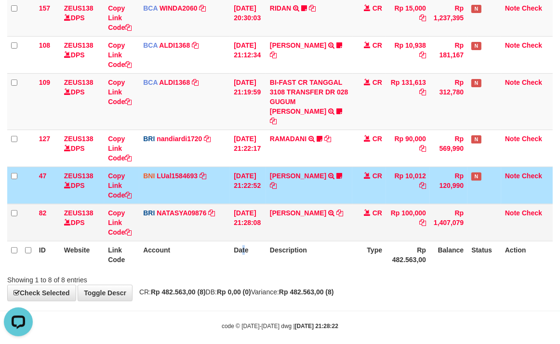
drag, startPoint x: 278, startPoint y: 230, endPoint x: 204, endPoint y: 215, distance: 75.2
click at [265, 227] on table "ID Website Link Code Account Date Description Type Amount Balance Status Action…" at bounding box center [280, 73] width 546 height 391
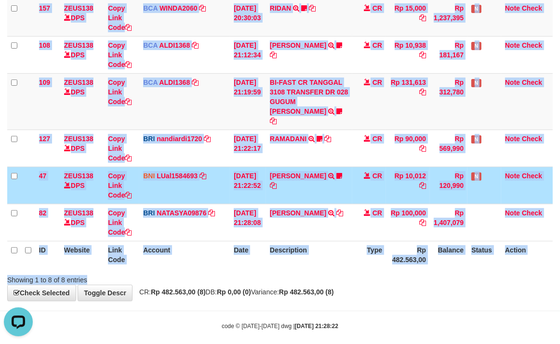
drag, startPoint x: 312, startPoint y: 265, endPoint x: 288, endPoint y: 258, distance: 25.6
click at [291, 258] on div "Search: ID Website Link Code Account Date Description Type Amount Balance Statu…" at bounding box center [280, 71] width 546 height 427
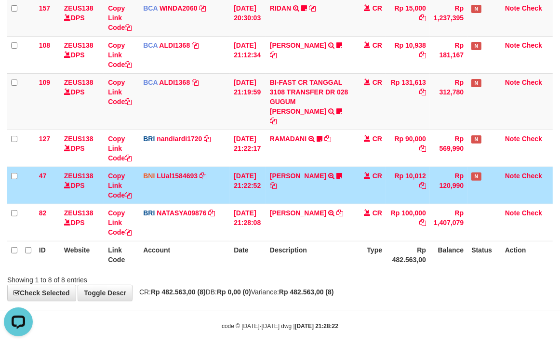
click at [216, 241] on th "Account" at bounding box center [184, 254] width 91 height 27
click at [311, 241] on th "Description" at bounding box center [309, 254] width 87 height 27
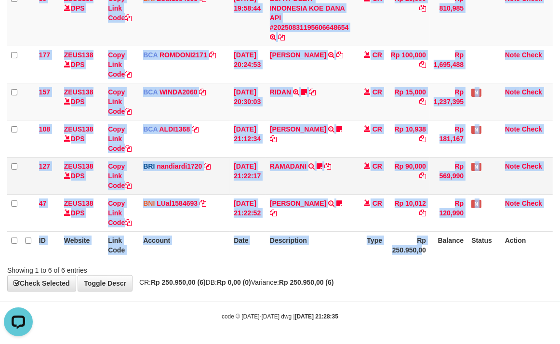
drag, startPoint x: 443, startPoint y: 260, endPoint x: 203, endPoint y: 181, distance: 252.5
click at [426, 257] on div "ID Website Link Code Account Date Description Type Amount Balance Status Action…" at bounding box center [280, 110] width 560 height 303
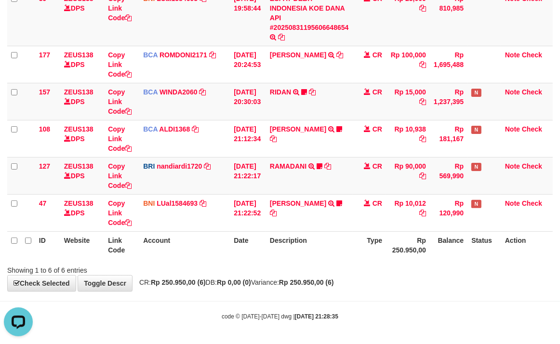
drag, startPoint x: 195, startPoint y: 240, endPoint x: 174, endPoint y: 235, distance: 22.2
click at [173, 235] on th "Account" at bounding box center [184, 244] width 91 height 27
drag, startPoint x: 203, startPoint y: 258, endPoint x: 136, endPoint y: 237, distance: 70.8
click at [203, 258] on div "Search: ID Website Link Code Account Date Description Type Amount Balance Statu…" at bounding box center [280, 108] width 546 height 333
drag, startPoint x: 260, startPoint y: 270, endPoint x: 212, endPoint y: 260, distance: 49.2
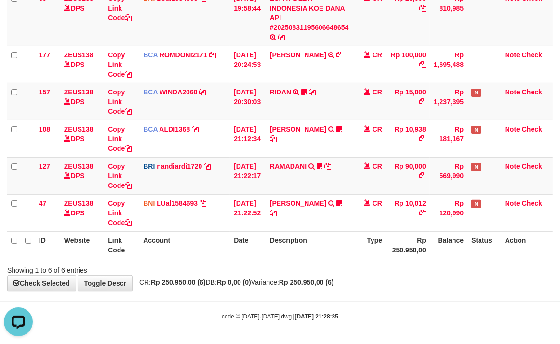
click at [251, 267] on div "Showing 1 to 6 of 6 entries" at bounding box center [280, 269] width 560 height 14
drag, startPoint x: 223, startPoint y: 266, endPoint x: 211, endPoint y: 261, distance: 12.8
click at [213, 263] on div "Showing 1 to 6 of 6 entries" at bounding box center [116, 269] width 219 height 14
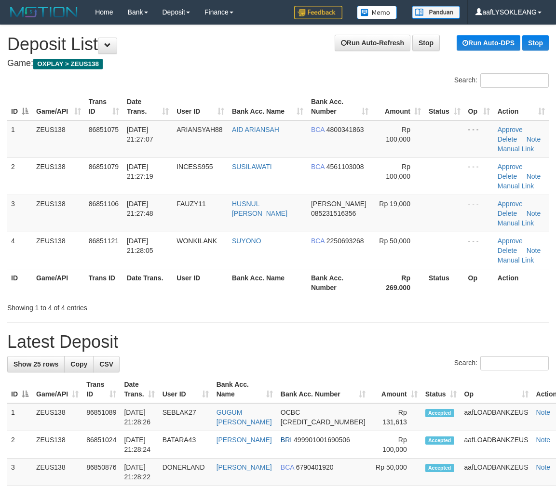
scroll to position [17, 0]
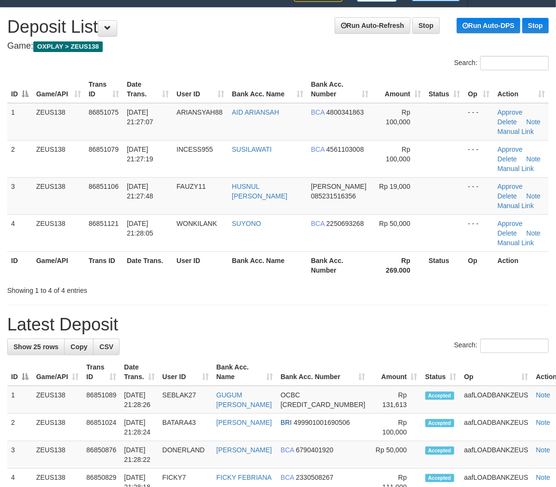
click at [526, 322] on h1 "Latest Deposit" at bounding box center [277, 324] width 541 height 19
click at [524, 322] on h1 "Latest Deposit" at bounding box center [277, 324] width 541 height 19
drag, startPoint x: 394, startPoint y: 297, endPoint x: 390, endPoint y: 301, distance: 6.5
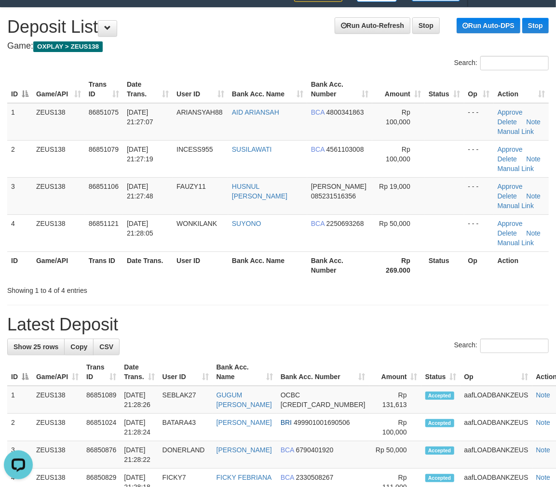
drag, startPoint x: 445, startPoint y: 183, endPoint x: 562, endPoint y: 253, distance: 136.6
click at [445, 183] on td at bounding box center [445, 195] width 40 height 37
click at [458, 352] on label "Search:" at bounding box center [501, 346] width 95 height 14
drag, startPoint x: 437, startPoint y: 300, endPoint x: 562, endPoint y: 333, distance: 128.5
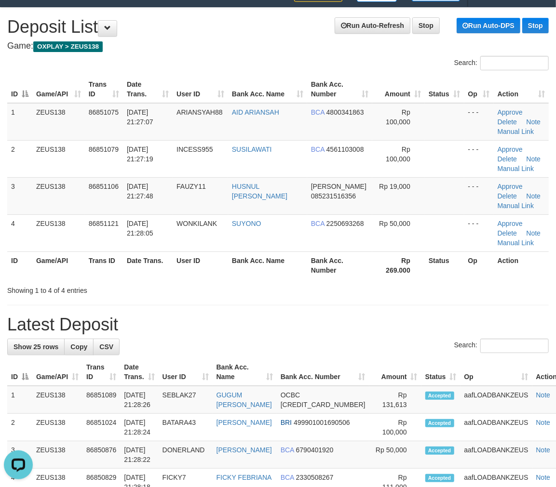
drag, startPoint x: 437, startPoint y: 292, endPoint x: 456, endPoint y: 295, distance: 19.0
click at [438, 292] on div "Showing 1 to 4 of 4 entries" at bounding box center [278, 289] width 556 height 14
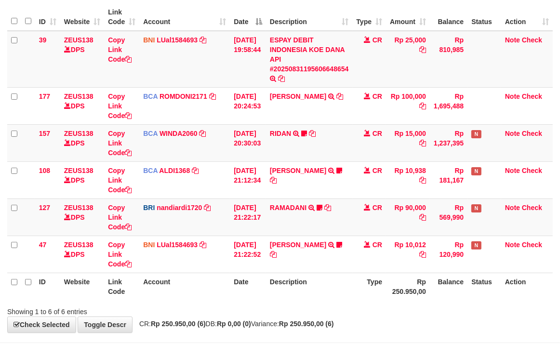
scroll to position [131, 0]
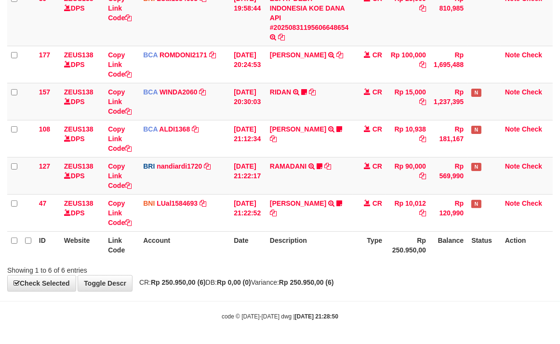
drag, startPoint x: 464, startPoint y: 267, endPoint x: 403, endPoint y: 261, distance: 61.0
click at [462, 267] on div "Showing 1 to 6 of 6 entries" at bounding box center [280, 269] width 560 height 14
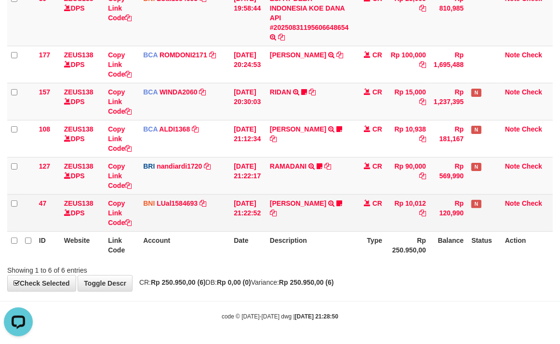
scroll to position [0, 0]
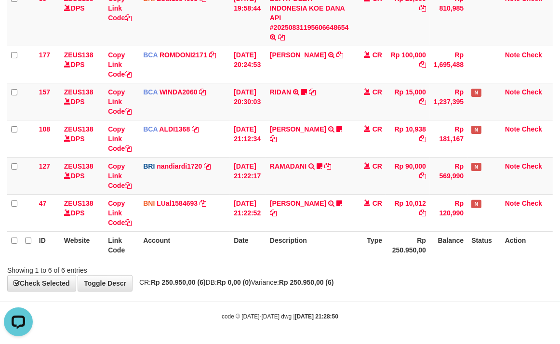
drag, startPoint x: 310, startPoint y: 246, endPoint x: 196, endPoint y: 229, distance: 114.7
click at [305, 246] on th "Description" at bounding box center [309, 244] width 87 height 27
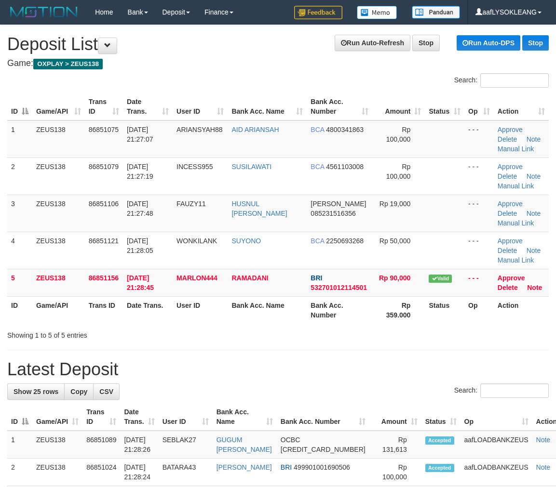
scroll to position [17, 0]
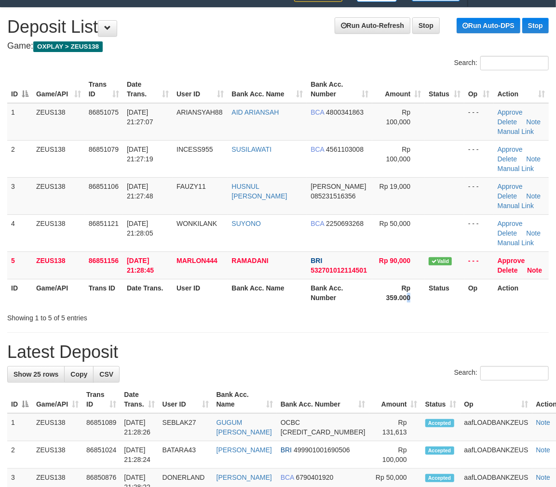
click at [407, 286] on th "Rp 359.000" at bounding box center [398, 292] width 53 height 27
drag, startPoint x: 456, startPoint y: 336, endPoint x: 519, endPoint y: 343, distance: 63.5
drag, startPoint x: 492, startPoint y: 345, endPoint x: 563, endPoint y: 350, distance: 71.5
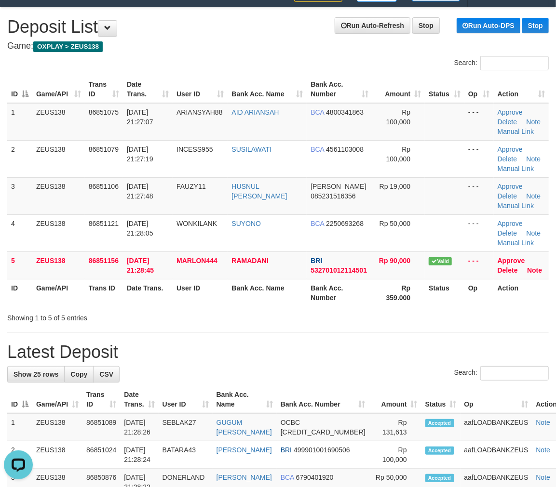
click at [548, 348] on h1 "Latest Deposit" at bounding box center [277, 352] width 541 height 19
click at [532, 273] on td "Approve Delete Note" at bounding box center [521, 265] width 55 height 27
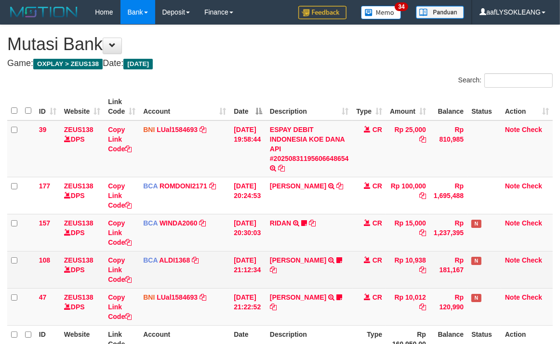
scroll to position [94, 0]
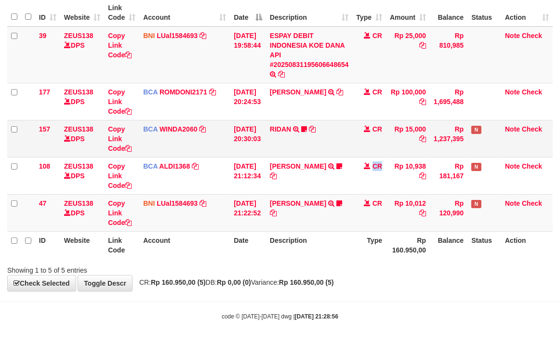
drag, startPoint x: 384, startPoint y: 158, endPoint x: 176, endPoint y: 138, distance: 209.3
click at [365, 162] on td "CR" at bounding box center [369, 175] width 34 height 37
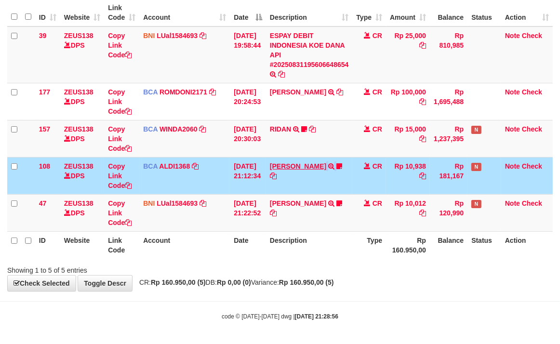
drag, startPoint x: 336, startPoint y: 173, endPoint x: 331, endPoint y: 165, distance: 8.7
click at [330, 167] on td "ROY YULISTIAWAN TRSF E-BANKING CR 3108/FTSCY/WS95031 10938.00ROY YULISTIAWAN Be…" at bounding box center [309, 175] width 87 height 37
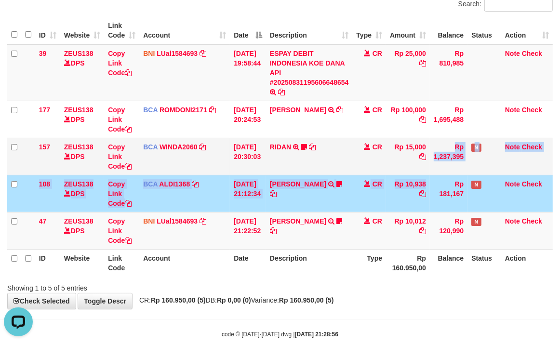
drag, startPoint x: 413, startPoint y: 172, endPoint x: 351, endPoint y: 160, distance: 63.3
click at [407, 170] on tbody "39 ZEUS138 DPS Copy Link Code BNI LUal1584693 DPS LUCKY ALAMSYAH mutasi_2025083…" at bounding box center [280, 146] width 546 height 205
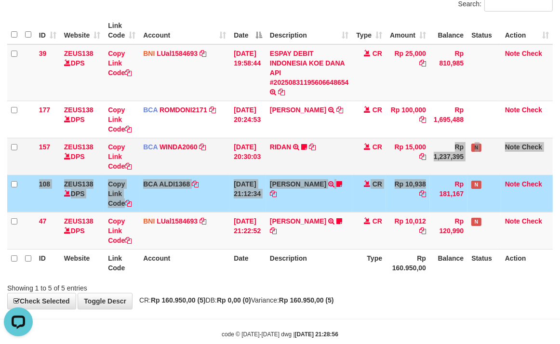
scroll to position [94, 0]
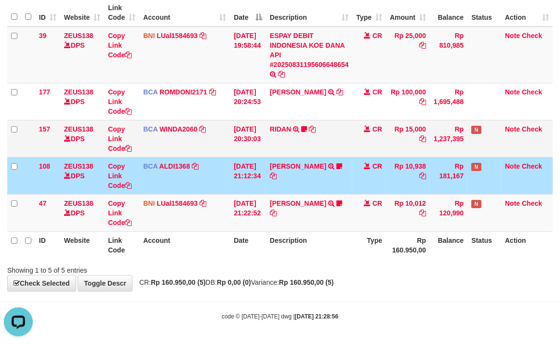
drag, startPoint x: 203, startPoint y: 147, endPoint x: 268, endPoint y: 140, distance: 65.9
click at [203, 145] on td "BCA WINDA2060 DPS WINDA mutasi_20250831_4644 | 157 mutasi_20250831_4644 | 157" at bounding box center [184, 138] width 91 height 37
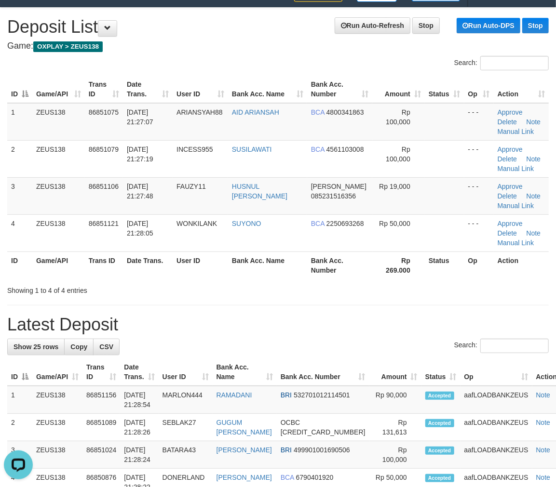
drag, startPoint x: 383, startPoint y: 301, endPoint x: 481, endPoint y: 311, distance: 98.3
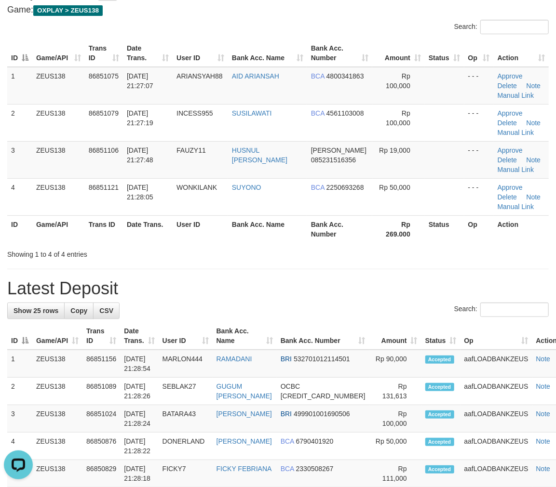
drag, startPoint x: 416, startPoint y: 285, endPoint x: 469, endPoint y: 296, distance: 54.1
click at [420, 285] on h1 "Latest Deposit" at bounding box center [277, 288] width 541 height 19
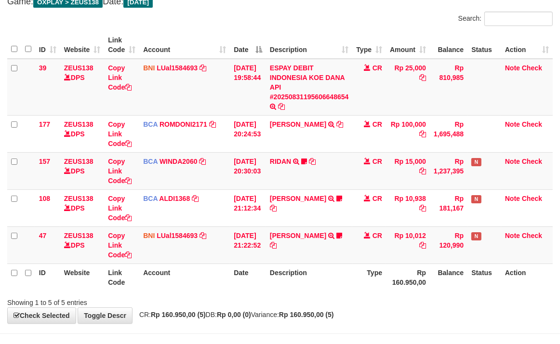
scroll to position [94, 0]
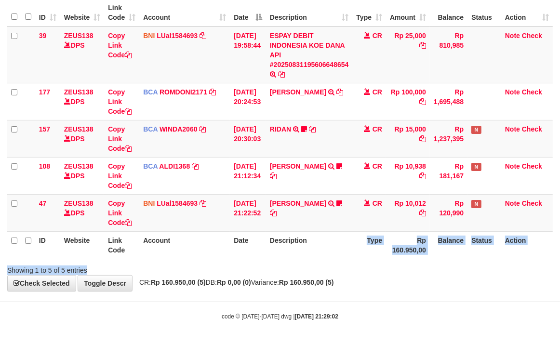
drag, startPoint x: 316, startPoint y: 245, endPoint x: 296, endPoint y: 240, distance: 20.5
click at [299, 240] on div "Search: ID Website Link Code Account Date Description Type Amount Balance Statu…" at bounding box center [280, 127] width 546 height 296
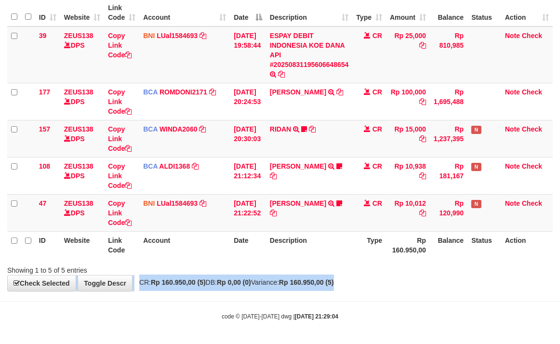
scroll to position [94, 0]
drag, startPoint x: 408, startPoint y: 269, endPoint x: 396, endPoint y: 261, distance: 14.3
click at [404, 266] on div "**********" at bounding box center [280, 111] width 560 height 360
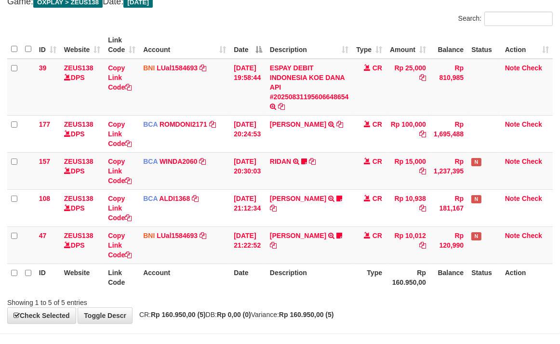
scroll to position [94, 0]
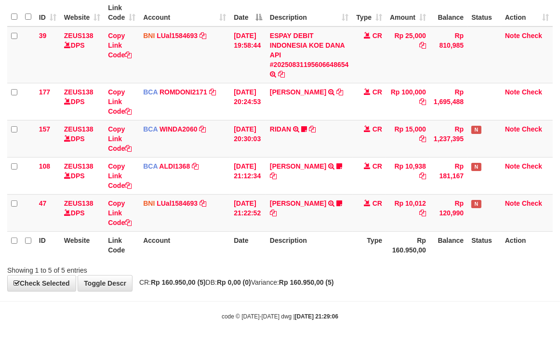
drag, startPoint x: 329, startPoint y: 267, endPoint x: 6, endPoint y: 196, distance: 330.6
click at [277, 253] on div "Search: ID Website Link Code Account Date Description Type Amount Balance Statu…" at bounding box center [280, 127] width 546 height 296
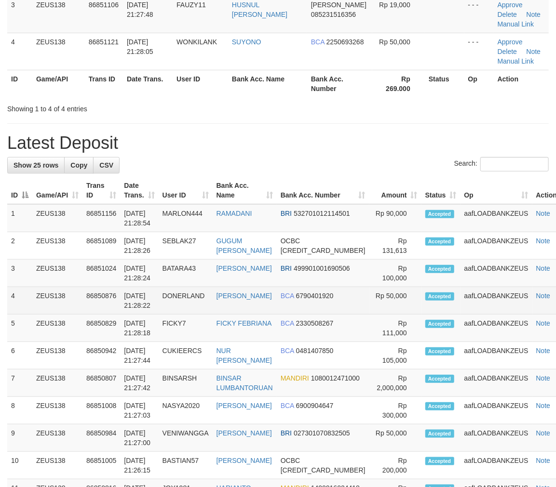
drag, startPoint x: 432, startPoint y: 311, endPoint x: 542, endPoint y: 321, distance: 111.4
click at [449, 310] on tr "4 ZEUS138 86850876 31/08/2025 21:28:22 DONERLAND MUHAMMAD HERLANDA BCA 67904019…" at bounding box center [289, 300] width 564 height 27
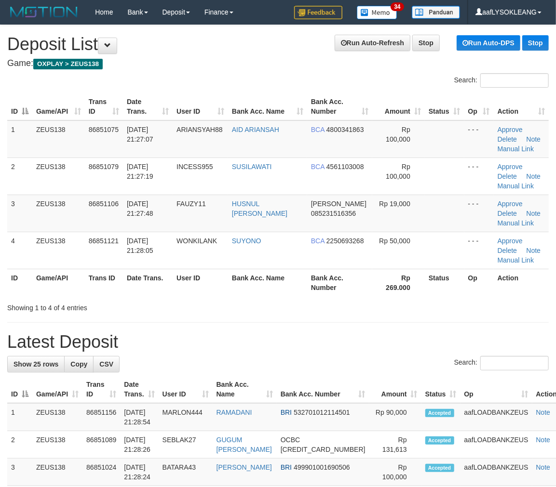
click at [386, 299] on div "Showing 1 to 4 of 4 entries" at bounding box center [278, 306] width 556 height 14
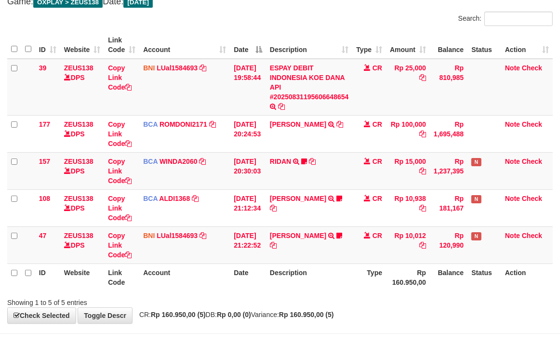
scroll to position [94, 0]
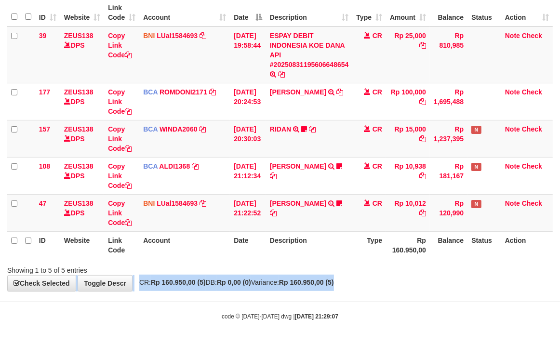
drag, startPoint x: 393, startPoint y: 280, endPoint x: 379, endPoint y: 274, distance: 15.3
click at [379, 274] on div "**********" at bounding box center [280, 111] width 560 height 360
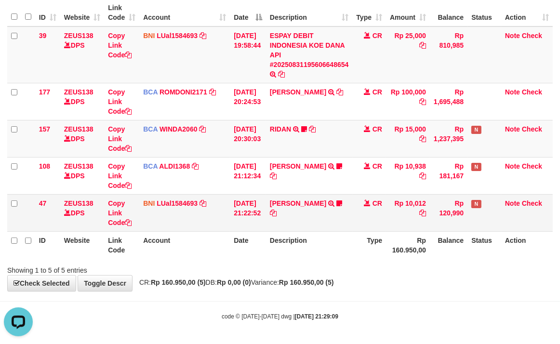
drag, startPoint x: 398, startPoint y: 234, endPoint x: 220, endPoint y: 216, distance: 178.8
click at [386, 232] on tr "ID Website Link Code Account Date Description Type Rp 160.950,00 Balance Status…" at bounding box center [280, 244] width 546 height 27
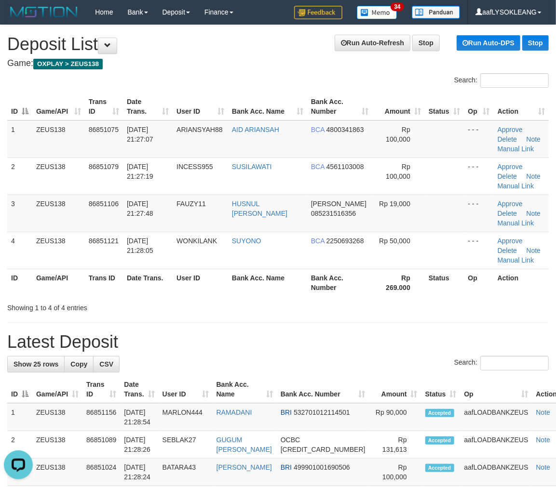
drag, startPoint x: 408, startPoint y: 311, endPoint x: 467, endPoint y: 317, distance: 59.1
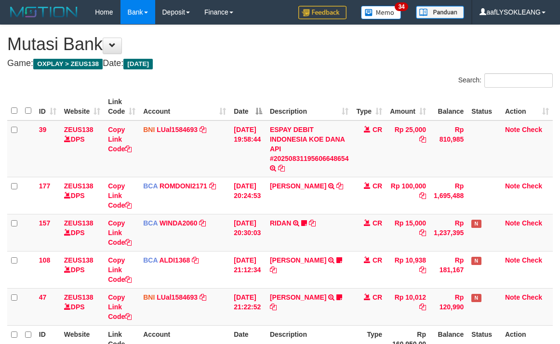
scroll to position [94, 0]
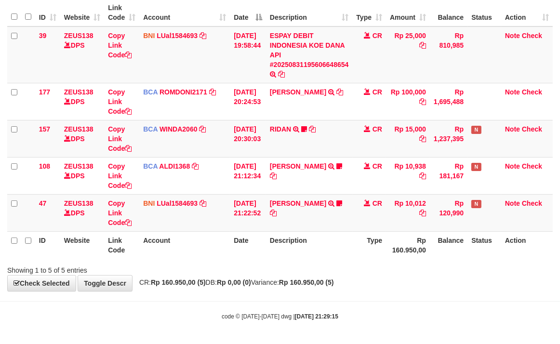
click at [300, 246] on th "Description" at bounding box center [309, 244] width 87 height 27
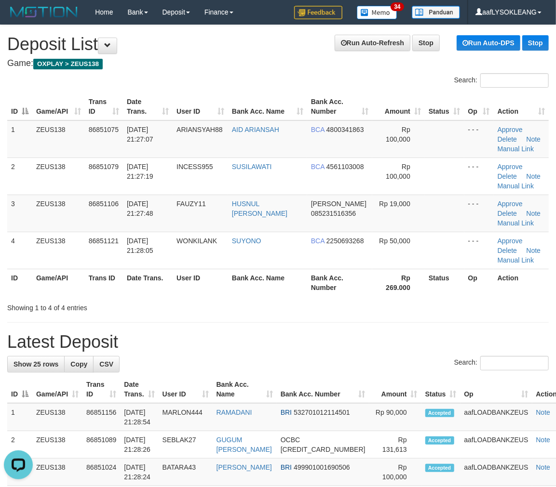
click at [416, 302] on div "Showing 1 to 4 of 4 entries" at bounding box center [278, 306] width 556 height 14
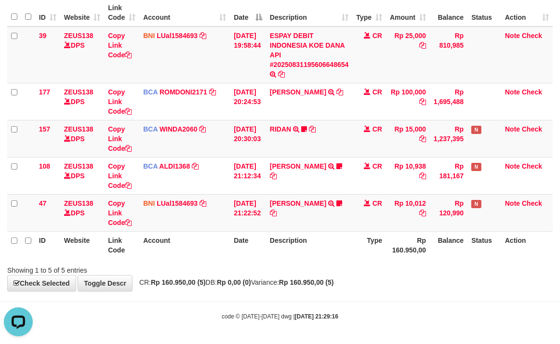
drag, startPoint x: 338, startPoint y: 250, endPoint x: 269, endPoint y: 232, distance: 70.6
click at [334, 250] on th "Description" at bounding box center [309, 244] width 87 height 27
drag, startPoint x: 382, startPoint y: 280, endPoint x: 208, endPoint y: 237, distance: 179.7
click at [369, 275] on div "**********" at bounding box center [280, 111] width 560 height 360
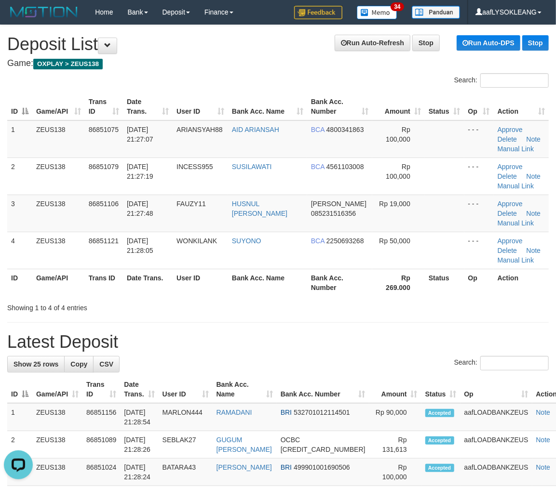
drag, startPoint x: 429, startPoint y: 321, endPoint x: 562, endPoint y: 345, distance: 134.8
drag, startPoint x: 433, startPoint y: 313, endPoint x: 446, endPoint y: 317, distance: 13.6
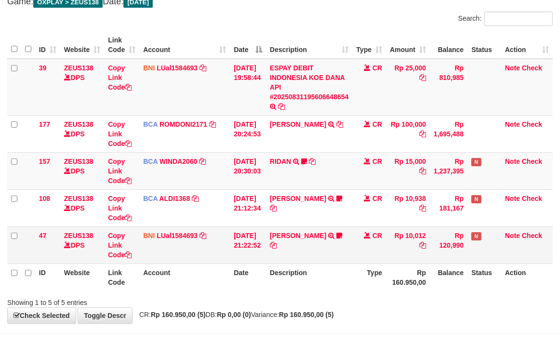
click at [340, 264] on th "Description" at bounding box center [309, 277] width 87 height 27
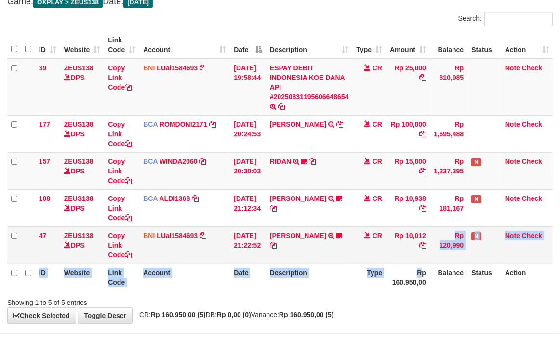
scroll to position [94, 0]
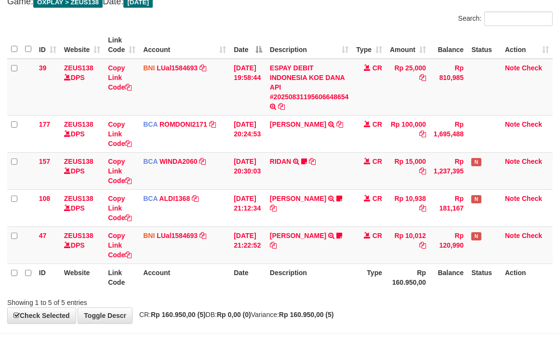
scroll to position [94, 0]
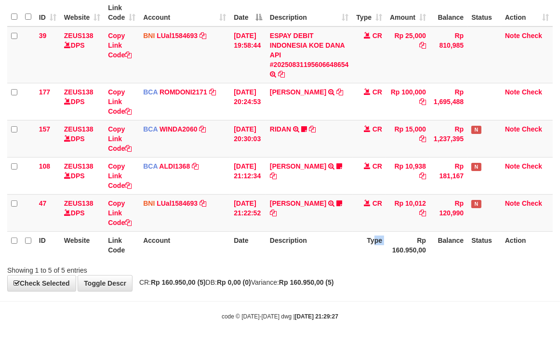
drag, startPoint x: 402, startPoint y: 241, endPoint x: 339, endPoint y: 246, distance: 62.9
click at [367, 243] on tr "ID Website Link Code Account Date Description Type Rp 160.950,00 Balance Status…" at bounding box center [280, 244] width 546 height 27
click at [299, 247] on th "Description" at bounding box center [309, 244] width 87 height 27
click at [281, 232] on th "Description" at bounding box center [309, 244] width 87 height 27
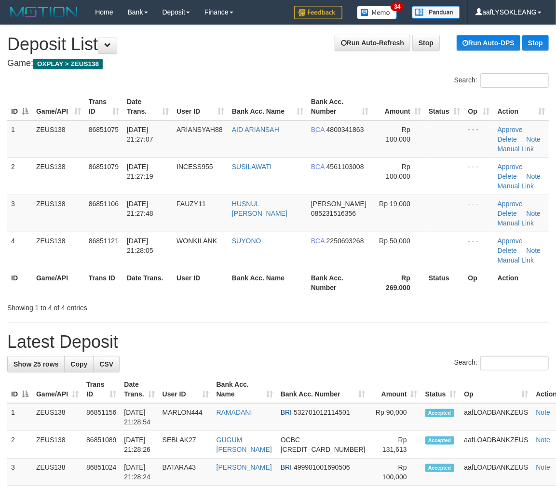
drag, startPoint x: 421, startPoint y: 298, endPoint x: 426, endPoint y: 300, distance: 5.8
click at [421, 299] on div at bounding box center [393, 299] width 324 height 0
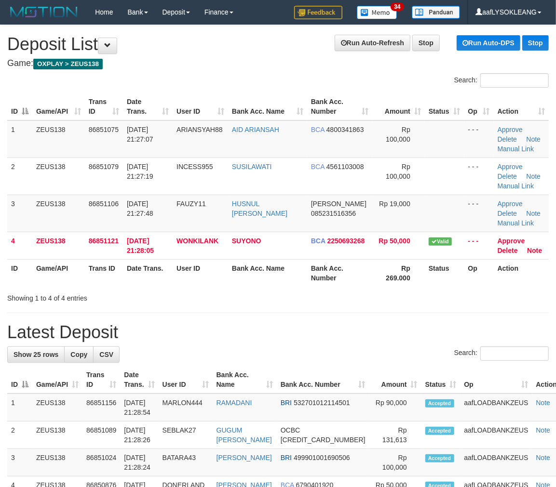
drag, startPoint x: 459, startPoint y: 337, endPoint x: 562, endPoint y: 353, distance: 104.6
click at [464, 337] on h1 "Latest Deposit" at bounding box center [277, 332] width 541 height 19
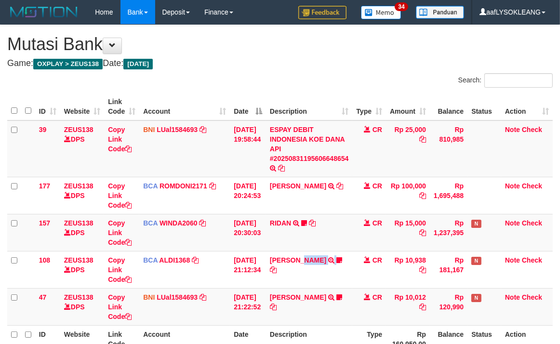
scroll to position [94, 0]
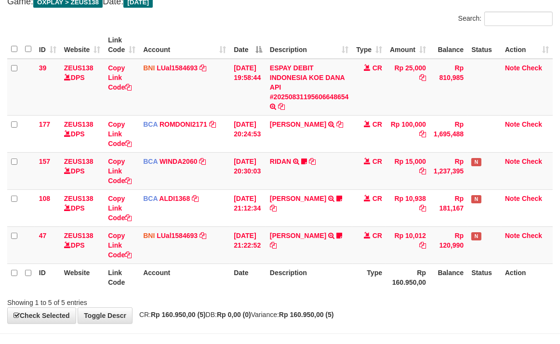
scroll to position [94, 0]
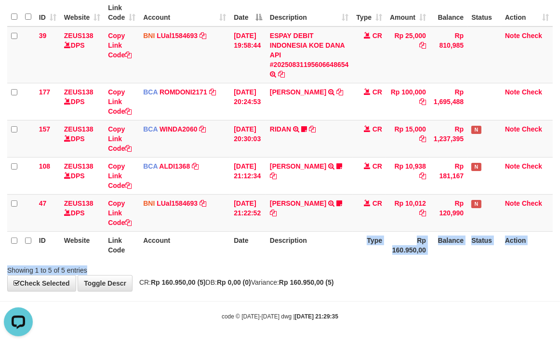
click at [319, 252] on div "Search: ID Website Link Code Account Date Description Type Amount Balance Statu…" at bounding box center [280, 127] width 546 height 296
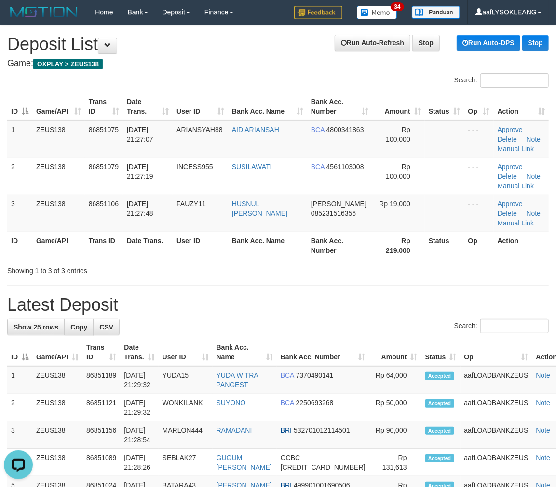
click at [454, 329] on label "Search:" at bounding box center [501, 326] width 95 height 14
click at [480, 329] on input "Search:" at bounding box center [514, 326] width 68 height 14
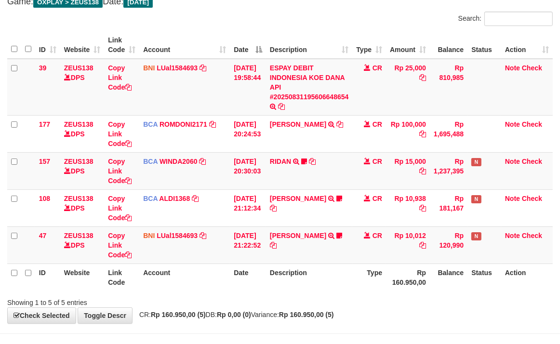
scroll to position [94, 0]
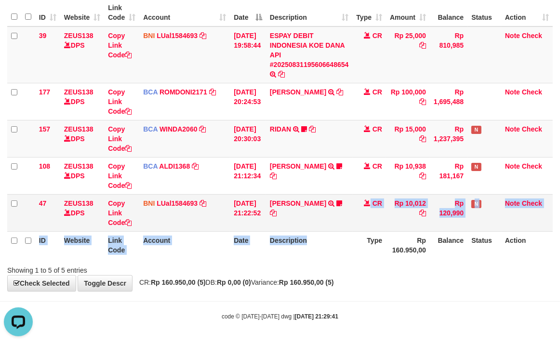
drag, startPoint x: 336, startPoint y: 230, endPoint x: 301, endPoint y: 229, distance: 34.7
click at [309, 230] on td "ANTOK FITRIANTO TRANSFER DARI SDR ANTOK FITRIANTO ID Anaksukses01 https://prnt.…" at bounding box center [309, 212] width 87 height 37
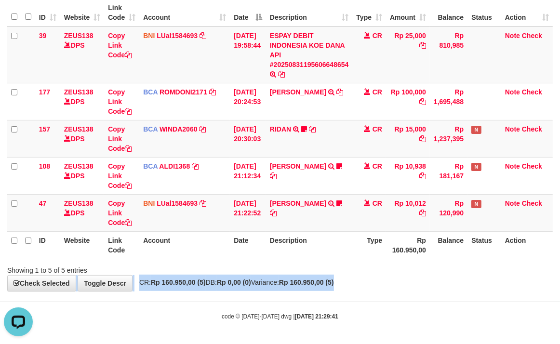
drag, startPoint x: 384, startPoint y: 275, endPoint x: 374, endPoint y: 264, distance: 15.1
click at [377, 269] on div "**********" at bounding box center [280, 111] width 560 height 360
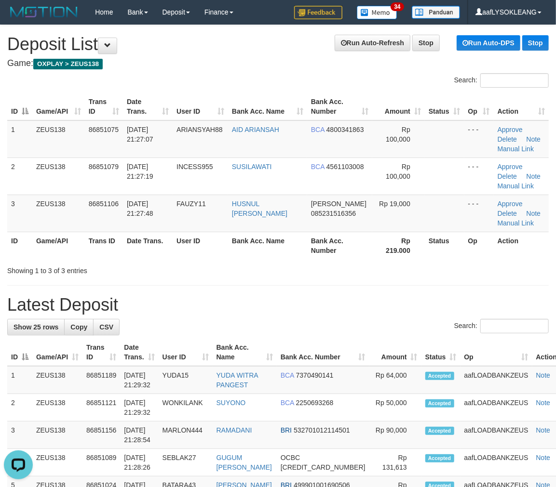
drag, startPoint x: 365, startPoint y: 301, endPoint x: 481, endPoint y: 313, distance: 116.8
click at [368, 301] on h1 "Latest Deposit" at bounding box center [277, 305] width 541 height 19
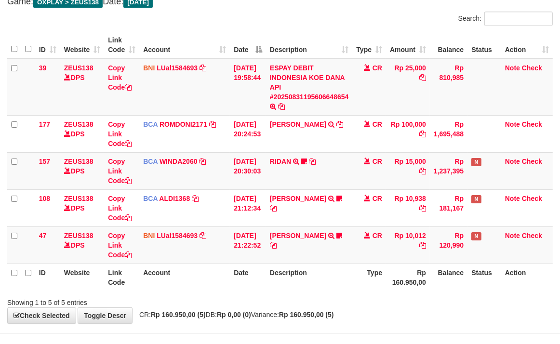
scroll to position [94, 0]
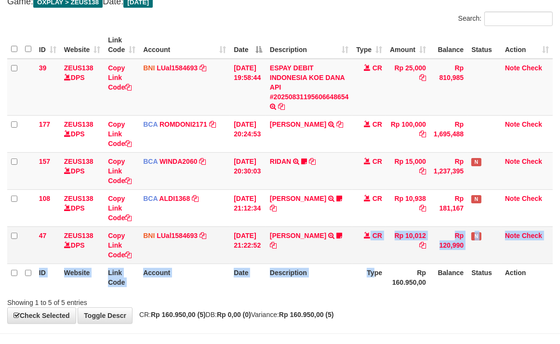
drag, startPoint x: 0, startPoint y: 0, endPoint x: 365, endPoint y: 261, distance: 449.0
click at [365, 261] on table "ID Website Link Code Account Date Description Type Amount Balance Status Action…" at bounding box center [280, 161] width 546 height 260
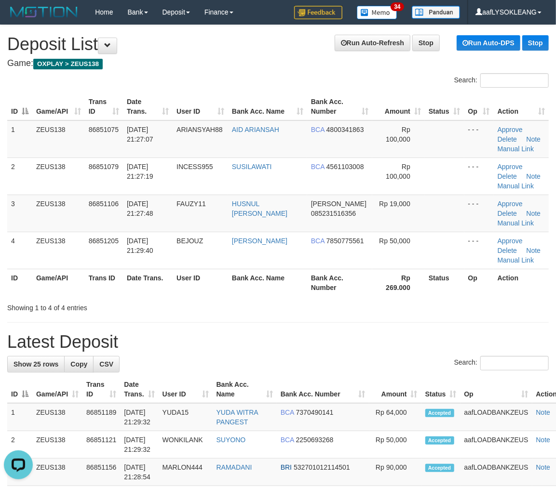
drag, startPoint x: 466, startPoint y: 327, endPoint x: 473, endPoint y: 327, distance: 6.8
click at [441, 297] on div "ID Game/API Trans ID Date Trans. User ID Bank Acc. Name Bank Acc. Number Amount…" at bounding box center [278, 194] width 556 height 209
drag, startPoint x: 420, startPoint y: 311, endPoint x: 425, endPoint y: 309, distance: 5.4
click at [424, 309] on div "Showing 1 to 4 of 4 entries" at bounding box center [278, 306] width 556 height 14
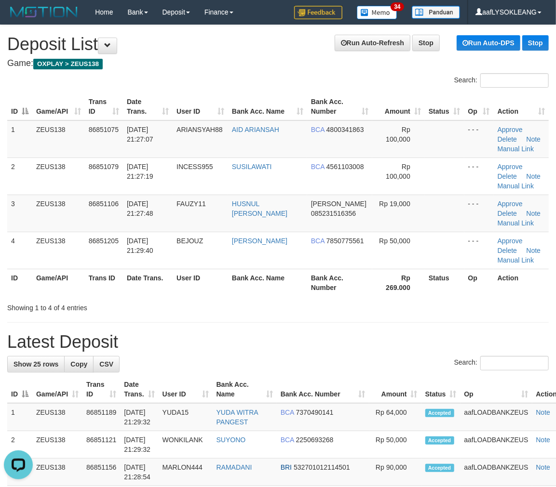
drag, startPoint x: 405, startPoint y: 326, endPoint x: 561, endPoint y: 349, distance: 157.4
drag, startPoint x: 433, startPoint y: 350, endPoint x: 438, endPoint y: 350, distance: 5.3
click at [437, 350] on h1 "Latest Deposit" at bounding box center [277, 342] width 541 height 19
drag, startPoint x: 248, startPoint y: 276, endPoint x: 280, endPoint y: 280, distance: 32.1
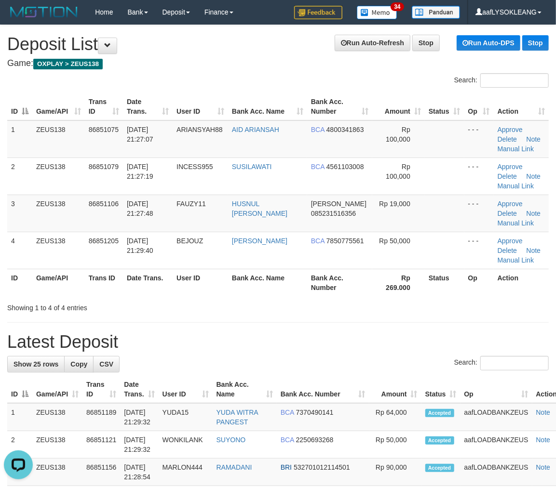
click at [256, 277] on th "Bank Acc. Name" at bounding box center [267, 282] width 79 height 27
click at [414, 358] on div "Search:" at bounding box center [277, 364] width 541 height 17
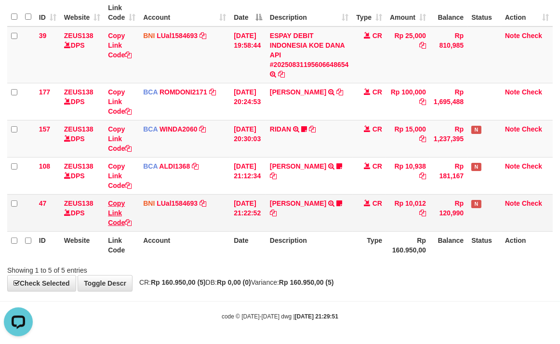
drag, startPoint x: 365, startPoint y: 254, endPoint x: 116, endPoint y: 210, distance: 253.1
click at [338, 248] on tr "ID Website Link Code Account Date Description Type Rp 160.950,00 Balance Status…" at bounding box center [280, 244] width 546 height 27
click at [330, 269] on div "Showing 1 to 5 of 5 entries" at bounding box center [280, 269] width 560 height 14
drag, startPoint x: 369, startPoint y: 249, endPoint x: 140, endPoint y: 219, distance: 231.0
click at [366, 247] on th "Type" at bounding box center [369, 244] width 34 height 27
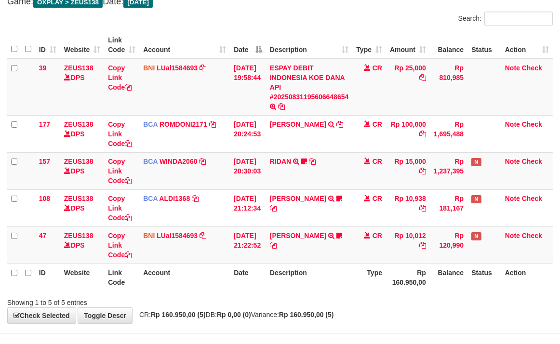
scroll to position [94, 0]
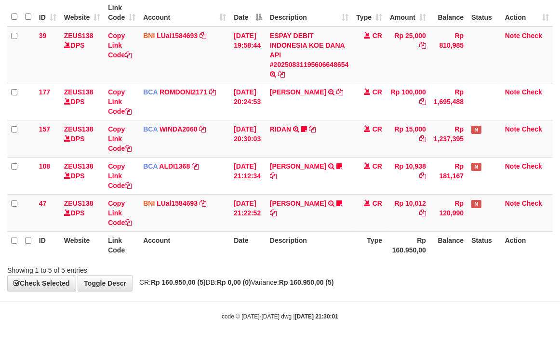
drag, startPoint x: 368, startPoint y: 243, endPoint x: 5, endPoint y: 207, distance: 364.3
click at [358, 243] on th "Type" at bounding box center [369, 244] width 34 height 27
click at [305, 301] on body "Toggle navigation Home Bank Account List Load By Website Group [OXPLAY] ZEUS138…" at bounding box center [280, 125] width 560 height 439
drag, startPoint x: 359, startPoint y: 271, endPoint x: 206, endPoint y: 251, distance: 153.6
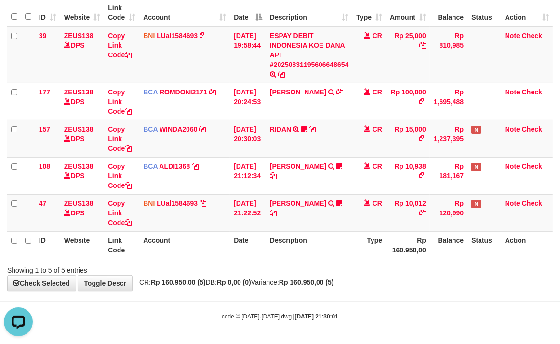
click at [357, 269] on div "Showing 1 to 5 of 5 entries" at bounding box center [280, 269] width 560 height 14
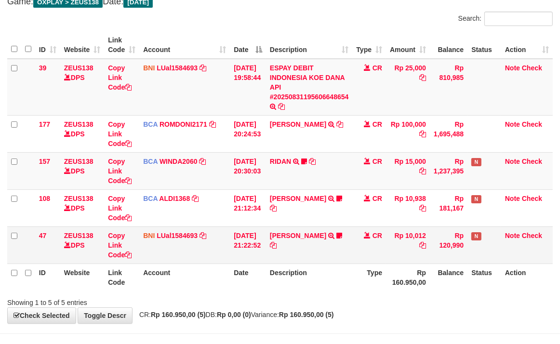
scroll to position [94, 0]
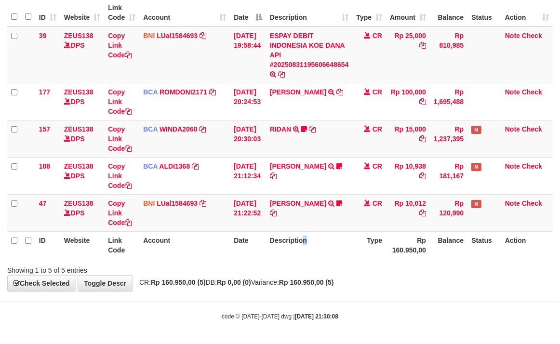
drag, startPoint x: 320, startPoint y: 233, endPoint x: 0, endPoint y: 181, distance: 323.8
click at [289, 230] on table "ID Website Link Code Account Date Description Type Amount Balance Status Action…" at bounding box center [280, 129] width 546 height 260
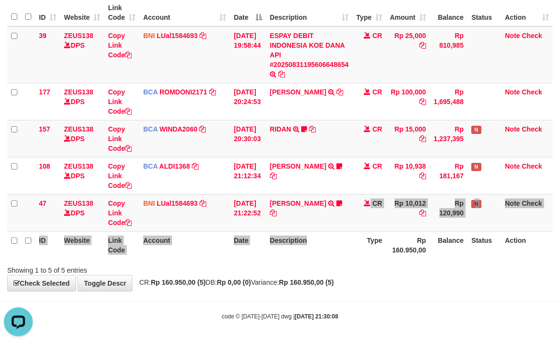
scroll to position [0, 0]
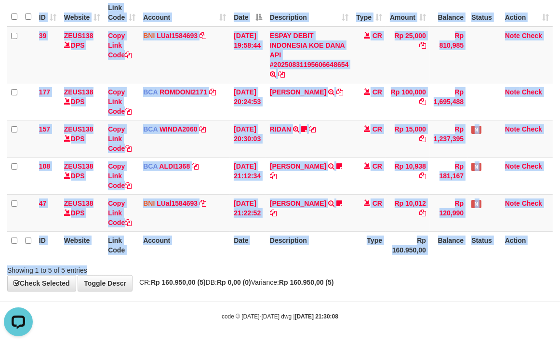
drag, startPoint x: 364, startPoint y: 272, endPoint x: 351, endPoint y: 259, distance: 18.4
click at [351, 259] on div "Search: ID Website Link Code Account Date Description Type Amount Balance Statu…" at bounding box center [280, 127] width 546 height 296
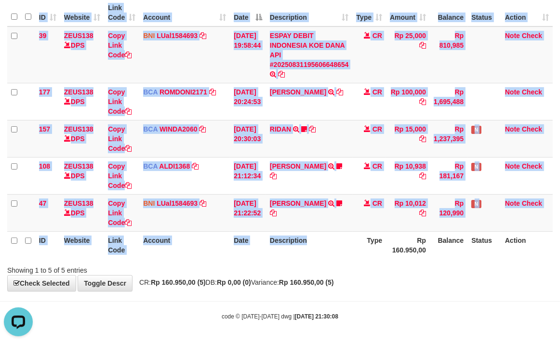
drag, startPoint x: 326, startPoint y: 254, endPoint x: 299, endPoint y: 248, distance: 27.7
click at [321, 252] on div "ID Website Link Code Account Date Description Type Amount Balance Status Action…" at bounding box center [280, 129] width 560 height 266
click at [387, 297] on body "Toggle navigation Home Bank Account List Load By Website Group [OXPLAY] ZEUS138…" at bounding box center [280, 125] width 560 height 439
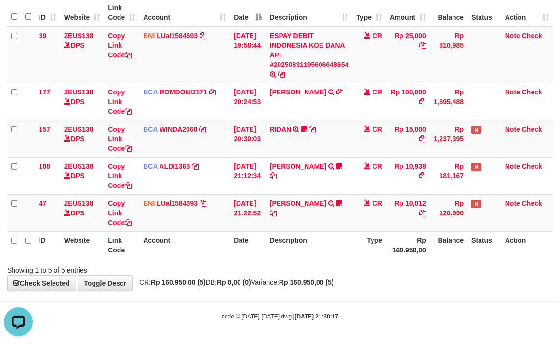
drag, startPoint x: 357, startPoint y: 247, endPoint x: 293, endPoint y: 244, distance: 64.2
click at [320, 243] on tr "ID Website Link Code Account Date Description Type Rp 160.950,00 Balance Status…" at bounding box center [280, 244] width 546 height 27
click at [314, 252] on th "Description" at bounding box center [309, 244] width 87 height 27
click at [262, 248] on th "Date" at bounding box center [248, 244] width 36 height 27
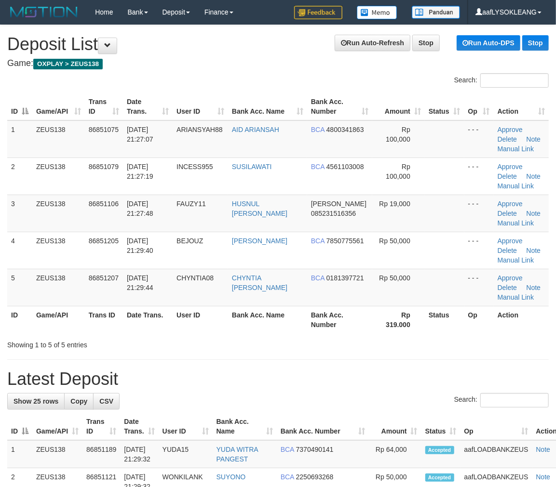
drag, startPoint x: 386, startPoint y: 343, endPoint x: 392, endPoint y: 346, distance: 7.2
click at [392, 346] on div "Showing 1 to 5 of 5 entries" at bounding box center [278, 344] width 556 height 14
drag, startPoint x: 362, startPoint y: 371, endPoint x: 446, endPoint y: 377, distance: 84.1
click at [422, 375] on h1 "Latest Deposit" at bounding box center [277, 379] width 541 height 19
drag, startPoint x: 386, startPoint y: 355, endPoint x: 494, endPoint y: 360, distance: 107.7
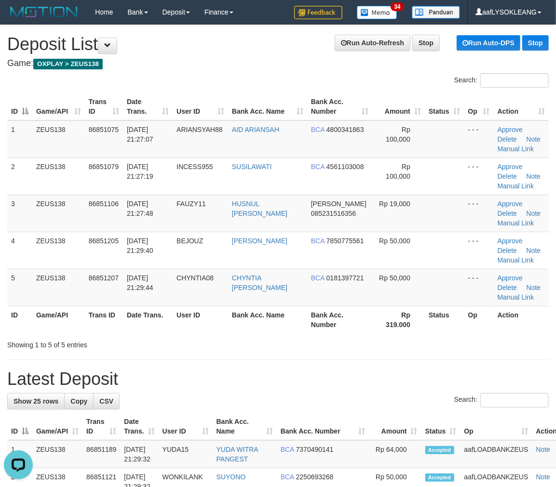
drag, startPoint x: 344, startPoint y: 355, endPoint x: 364, endPoint y: 358, distance: 20.5
drag, startPoint x: 465, startPoint y: 332, endPoint x: 497, endPoint y: 341, distance: 33.1
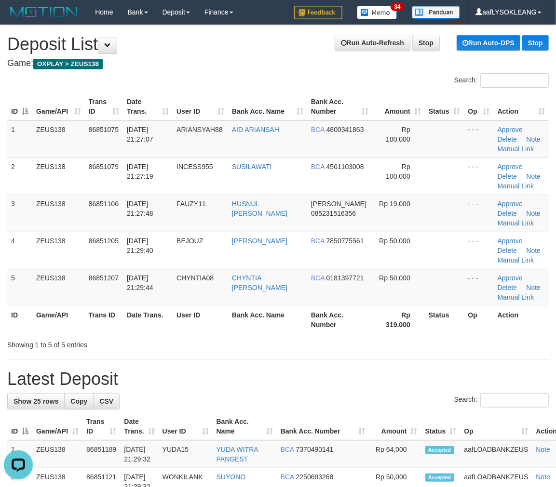
click at [485, 338] on div "Search: ID Game/API Trans ID Date Trans. User ID Bank Acc. Name Bank Acc. Numbe…" at bounding box center [277, 211] width 541 height 277
click at [332, 300] on td "BCA 0181397721" at bounding box center [339, 287] width 65 height 37
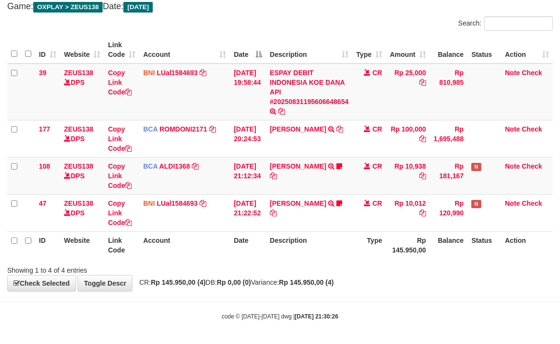
scroll to position [57, 0]
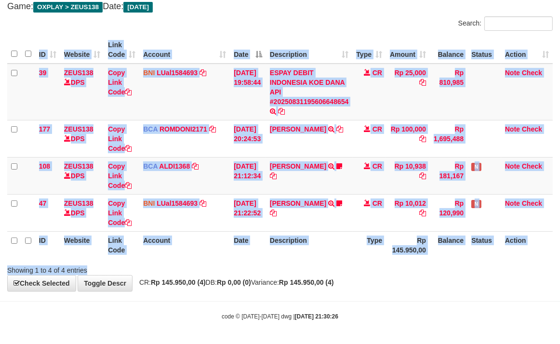
drag, startPoint x: 313, startPoint y: 261, endPoint x: 2, endPoint y: 228, distance: 313.2
click at [283, 257] on div "Search: ID Website Link Code Account Date Description Type Amount Balance Statu…" at bounding box center [280, 145] width 546 height 259
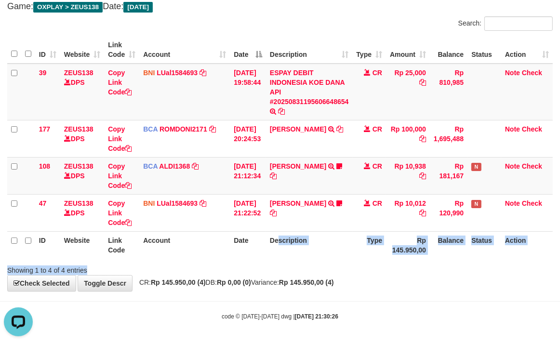
scroll to position [0, 0]
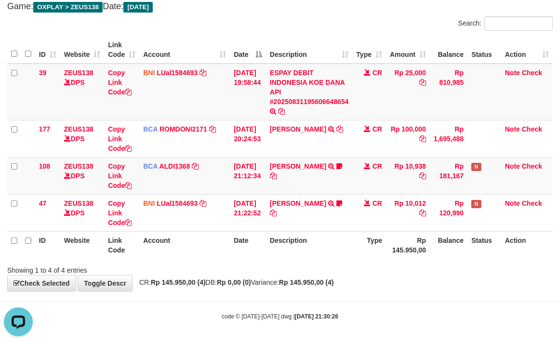
drag, startPoint x: 472, startPoint y: 295, endPoint x: 454, endPoint y: 291, distance: 17.7
click at [475, 295] on body "Toggle navigation Home Bank Account List Load By Website Group [OXPLAY] ZEUS138…" at bounding box center [280, 144] width 560 height 402
click at [277, 254] on th "Description" at bounding box center [309, 244] width 87 height 27
drag, startPoint x: 367, startPoint y: 285, endPoint x: 4, endPoint y: 187, distance: 376.2
click at [303, 260] on div "**********" at bounding box center [280, 129] width 560 height 323
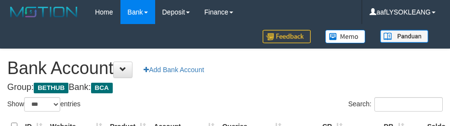
select select "***"
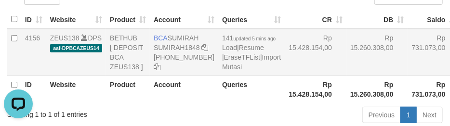
drag, startPoint x: 293, startPoint y: 64, endPoint x: 260, endPoint y: 76, distance: 34.9
click at [293, 64] on td "Rp 15.428.154,00" at bounding box center [316, 52] width 62 height 47
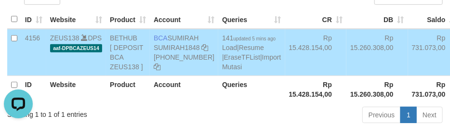
click at [218, 76] on td "141 updated 5 mins ago Load | Resume | EraseTFList | Import Mutasi" at bounding box center [251, 52] width 67 height 47
click at [222, 71] on link "Import Mutasi" at bounding box center [251, 62] width 59 height 17
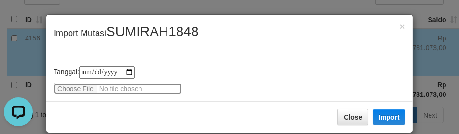
click at [76, 89] on input "file" at bounding box center [118, 88] width 128 height 11
type input "**********"
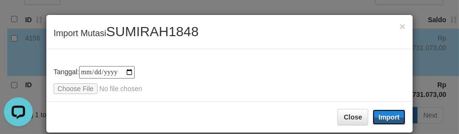
drag, startPoint x: 393, startPoint y: 115, endPoint x: 446, endPoint y: 134, distance: 55.4
click at [395, 115] on button "Import" at bounding box center [388, 116] width 33 height 15
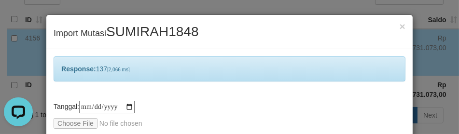
scroll to position [46, 0]
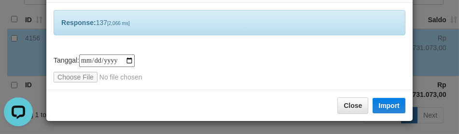
click at [259, 59] on div "**********" at bounding box center [229, 68] width 351 height 28
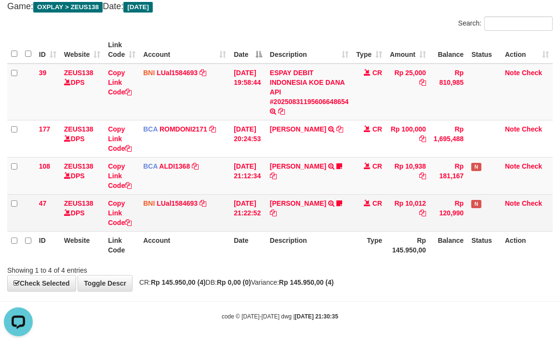
click at [107, 202] on td "Copy Link Code" at bounding box center [121, 212] width 35 height 37
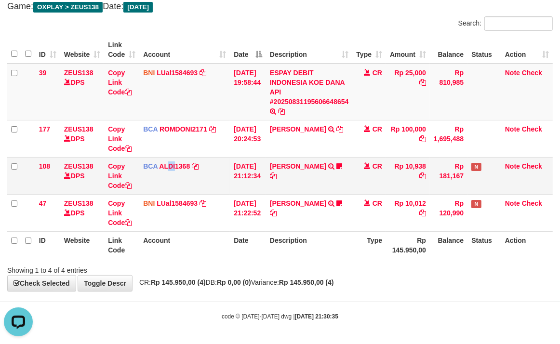
drag, startPoint x: 175, startPoint y: 176, endPoint x: 168, endPoint y: 174, distance: 7.2
click at [168, 174] on td "BCA ALDI1368 DPS ALDI mutasi_20250831_3354 | 108 mutasi_20250831_3354 | 108" at bounding box center [184, 175] width 91 height 37
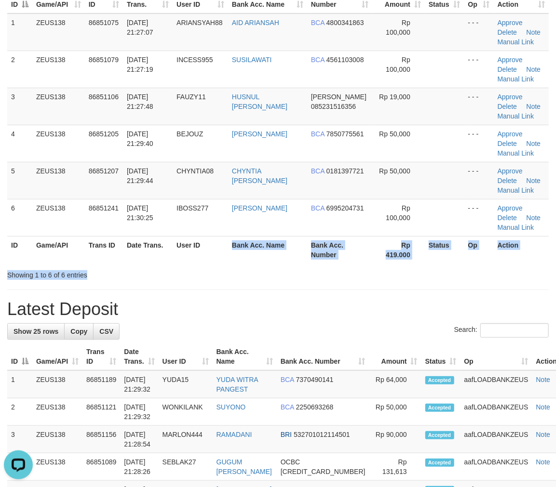
drag, startPoint x: 246, startPoint y: 264, endPoint x: 562, endPoint y: 319, distance: 320.1
click at [237, 254] on div "Search: ID Game/API Trans ID Date Trans. User ID Bank Acc. Name Bank Acc. Numbe…" at bounding box center [277, 123] width 541 height 314
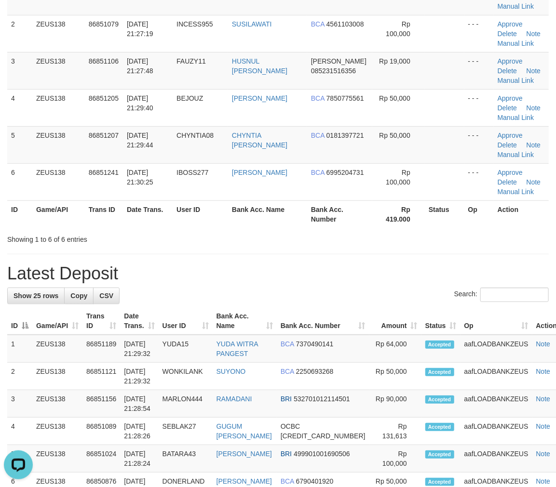
drag, startPoint x: 291, startPoint y: 268, endPoint x: 563, endPoint y: 304, distance: 274.4
click at [322, 268] on h1 "Latest Deposit" at bounding box center [277, 273] width 541 height 19
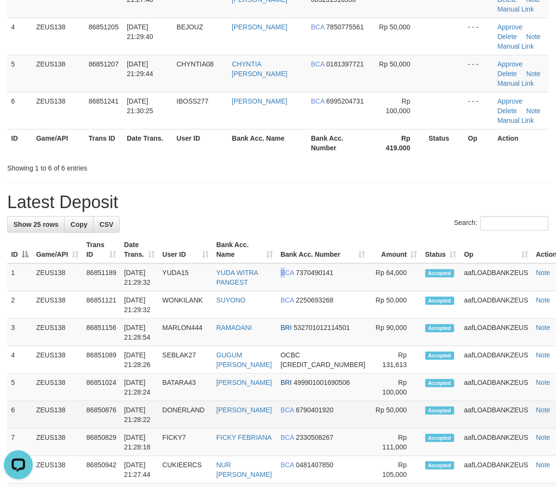
drag, startPoint x: 281, startPoint y: 287, endPoint x: 424, endPoint y: 308, distance: 145.1
click at [318, 288] on tr "1 ZEUS138 86851189 31/08/2025 21:29:32 YUDA15 YUDA WITRA PANGEST BCA 7370490141…" at bounding box center [289, 278] width 564 height 28
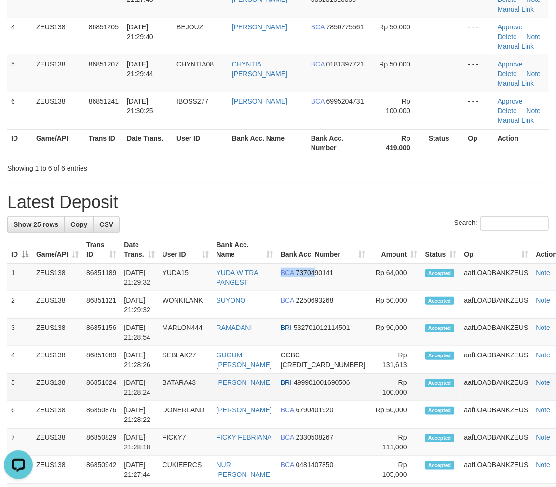
scroll to position [321, 0]
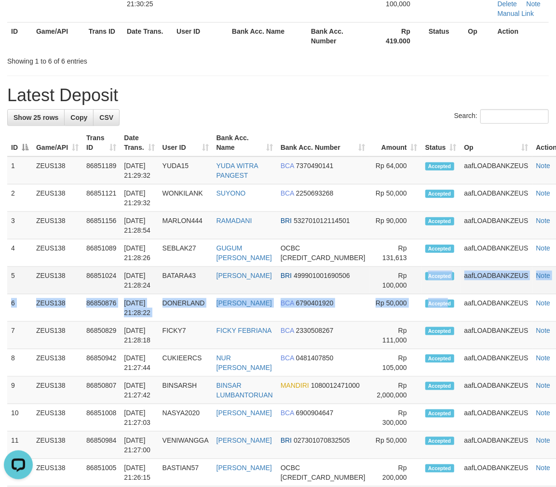
drag, startPoint x: 424, startPoint y: 308, endPoint x: 400, endPoint y: 295, distance: 27.2
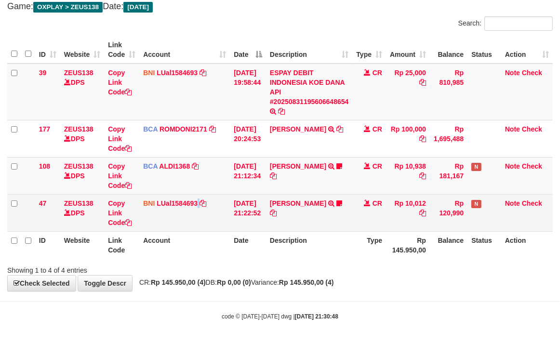
scroll to position [57, 0]
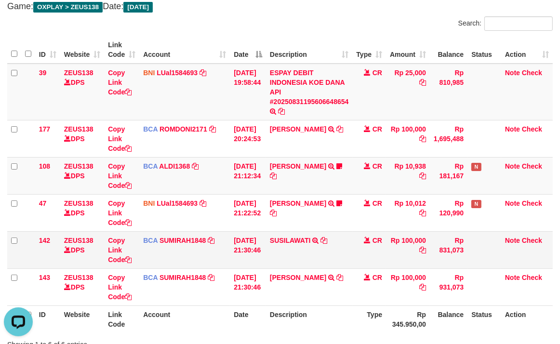
scroll to position [131, 0]
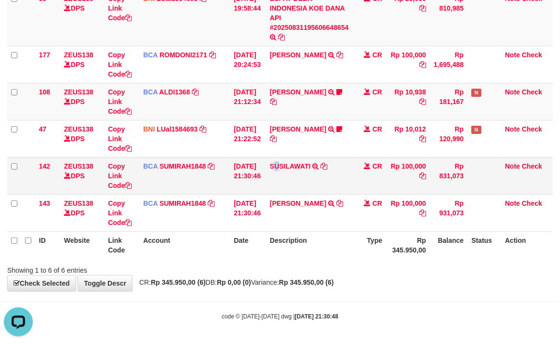
drag, startPoint x: 284, startPoint y: 171, endPoint x: 258, endPoint y: 164, distance: 27.2
click at [263, 165] on tr "142 ZEUS138 DPS Copy Link Code BCA SUMIRAH1848 DPS SUMIRAH mutasi_20250831_4156…" at bounding box center [280, 175] width 546 height 37
drag, startPoint x: 147, startPoint y: 177, endPoint x: 9, endPoint y: 150, distance: 141.0
click at [147, 176] on td "BCA SUMIRAH1848 DPS SUMIRAH mutasi_20250831_4156 | 142 mutasi_20250831_4156 | 1…" at bounding box center [184, 175] width 91 height 37
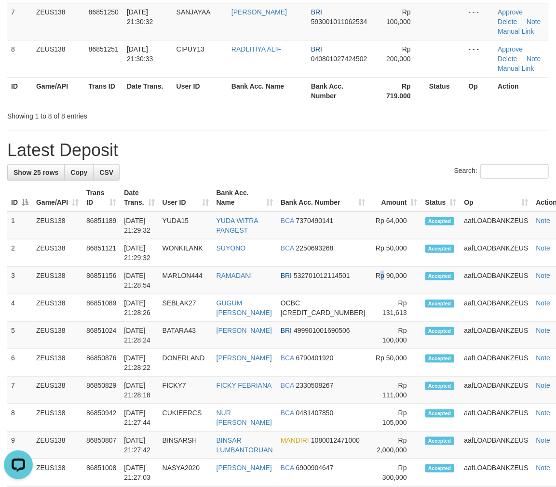
drag, startPoint x: 372, startPoint y: 287, endPoint x: 561, endPoint y: 312, distance: 191.1
click at [408, 291] on tr "3 ZEUS138 86851156 31/08/2025 21:28:54 MARLON444 RAMADANI BRI 532701012114501 R…" at bounding box center [289, 280] width 564 height 27
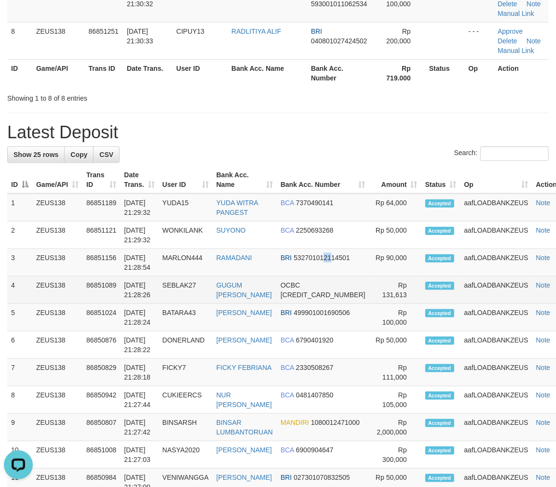
drag, startPoint x: 330, startPoint y: 269, endPoint x: 509, endPoint y: 289, distance: 180.0
click at [359, 271] on tr "3 ZEUS138 86851156 31/08/2025 21:28:54 MARLON444 RAMADANI BRI 532701012114501 R…" at bounding box center [289, 262] width 564 height 27
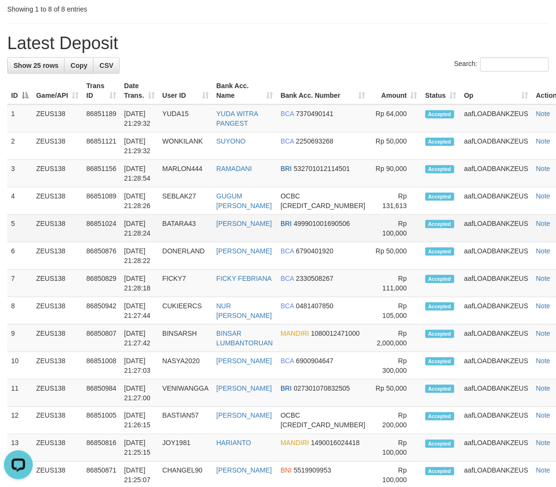
click at [268, 215] on td "GUGUM [PERSON_NAME]" at bounding box center [245, 201] width 64 height 27
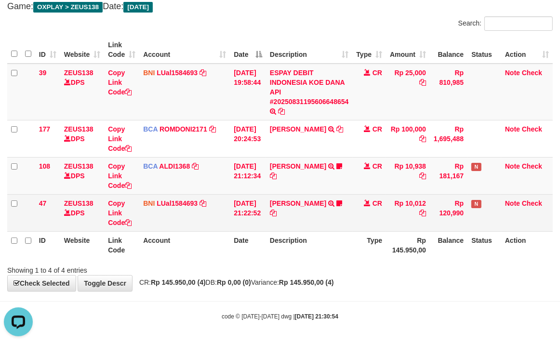
drag, startPoint x: 272, startPoint y: 224, endPoint x: 269, endPoint y: 214, distance: 10.8
click at [269, 217] on tr "47 ZEUS138 DPS Copy Link Code BNI LUal1584693 DPS LUCKY ALAMSYAH mutasi_2025083…" at bounding box center [280, 212] width 546 height 37
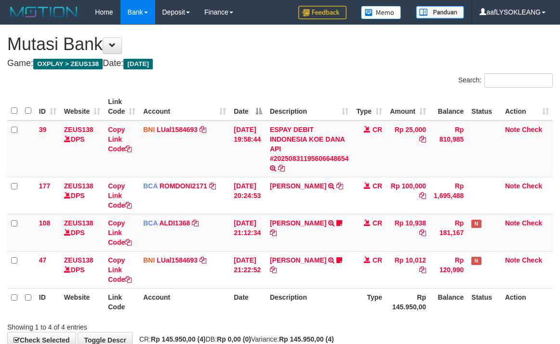
scroll to position [57, 0]
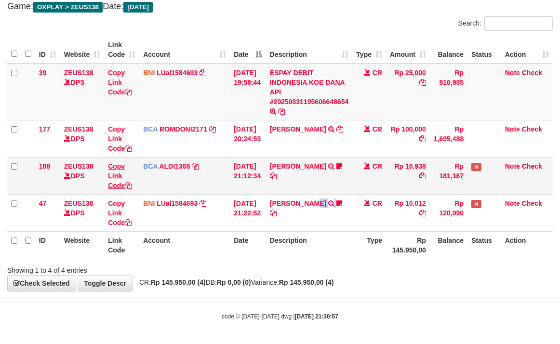
drag, startPoint x: 319, startPoint y: 205, endPoint x: 115, endPoint y: 166, distance: 207.8
click at [295, 199] on td "[PERSON_NAME] TRANSFER DARI SDR ANTOK FITRIANTO ID Anaksukses01 [URL][DOMAIN_NA…" at bounding box center [309, 212] width 87 height 37
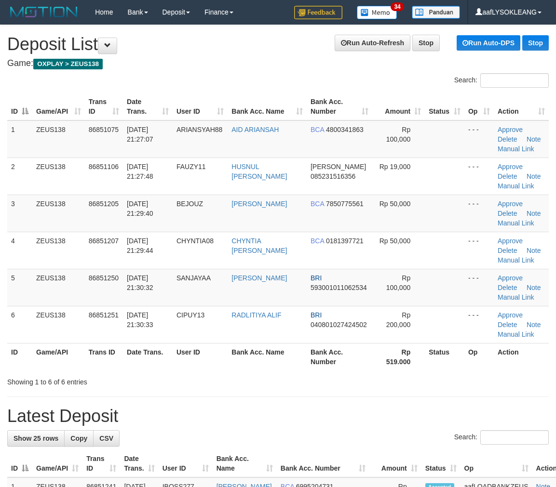
scroll to position [54, 0]
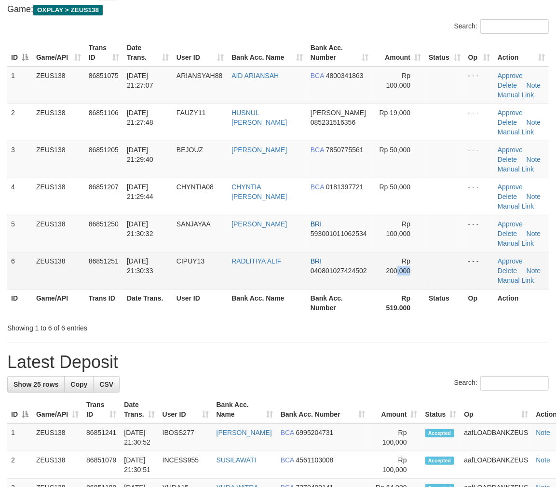
drag, startPoint x: 394, startPoint y: 285, endPoint x: 415, endPoint y: 288, distance: 20.9
click at [415, 288] on td "Rp 200,000" at bounding box center [398, 270] width 53 height 37
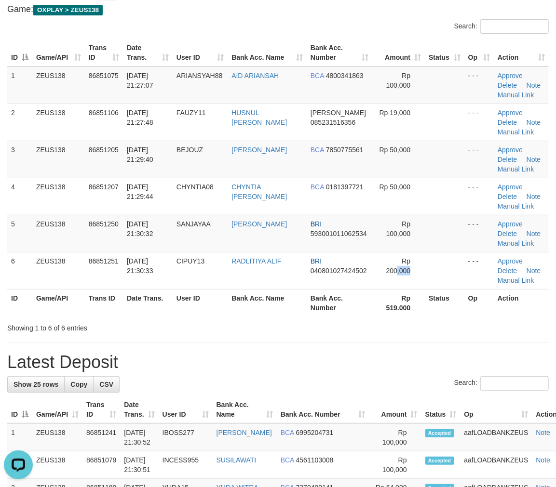
scroll to position [90, 0]
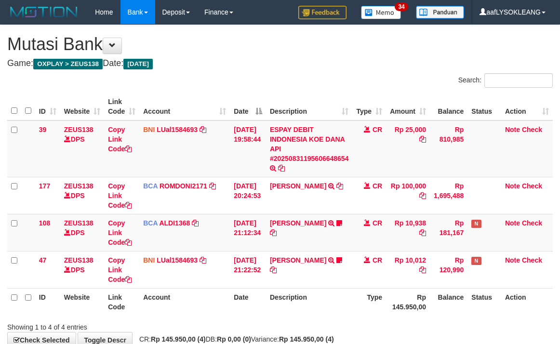
scroll to position [57, 0]
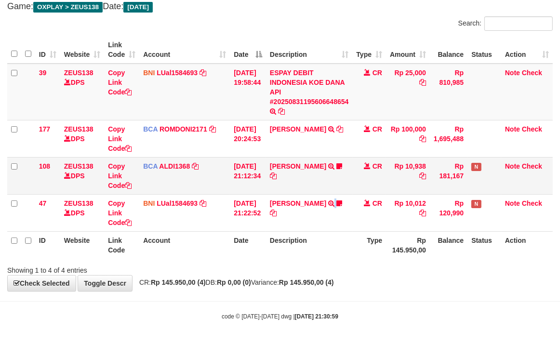
drag, startPoint x: 345, startPoint y: 197, endPoint x: 316, endPoint y: 183, distance: 31.9
click at [343, 196] on td "[PERSON_NAME] TRANSFER DARI SDR ANTOK FITRIANTO ID Anaksukses01 [URL][DOMAIN_NA…" at bounding box center [309, 212] width 87 height 37
drag, startPoint x: 373, startPoint y: 190, endPoint x: 321, endPoint y: 181, distance: 52.8
click at [372, 190] on td "CR" at bounding box center [369, 175] width 34 height 37
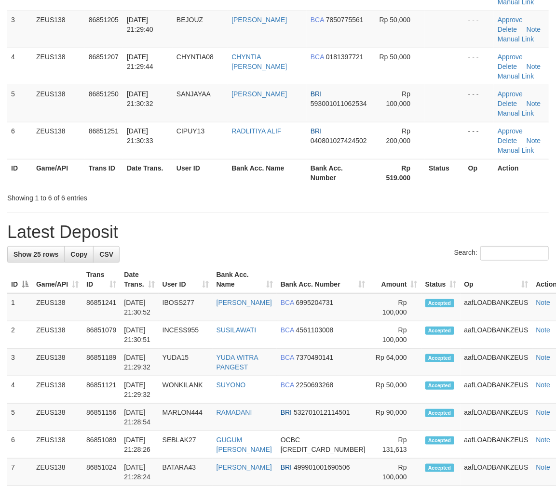
scroll to position [90, 0]
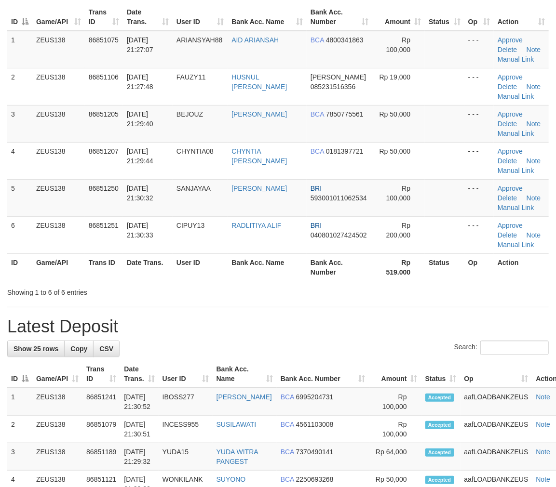
drag, startPoint x: 465, startPoint y: 307, endPoint x: 495, endPoint y: 297, distance: 31.3
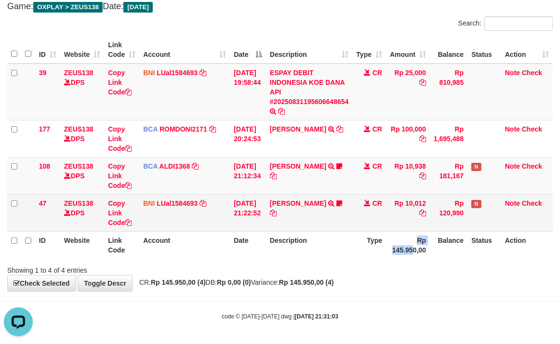
drag, startPoint x: 408, startPoint y: 241, endPoint x: 249, endPoint y: 216, distance: 160.6
click at [378, 237] on tr "ID Website Link Code Account Date Description Type Rp 145.950,00 Balance Status…" at bounding box center [280, 244] width 546 height 27
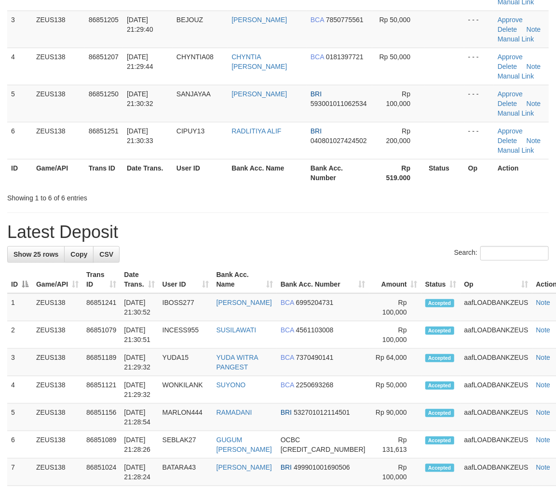
scroll to position [90, 0]
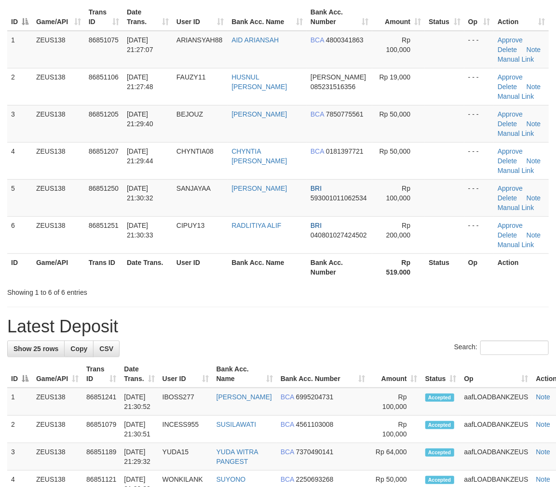
drag, startPoint x: 382, startPoint y: 292, endPoint x: 445, endPoint y: 291, distance: 63.2
click at [384, 293] on div "Showing 1 to 6 of 6 entries" at bounding box center [278, 291] width 556 height 14
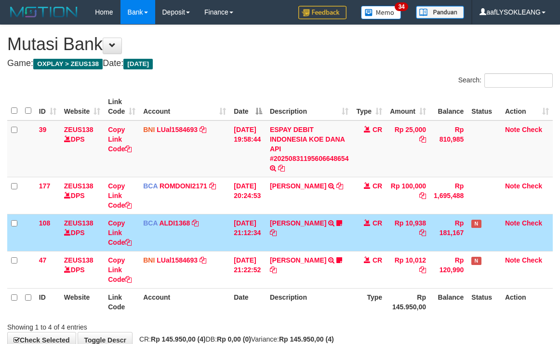
scroll to position [57, 0]
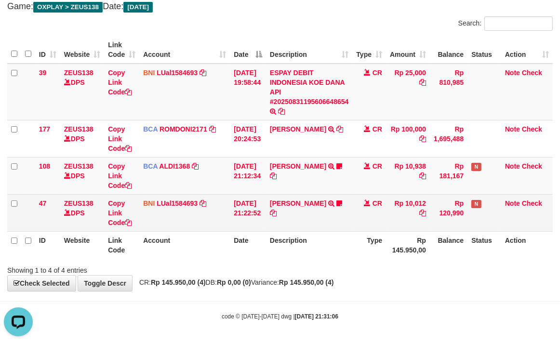
drag, startPoint x: 324, startPoint y: 236, endPoint x: 302, endPoint y: 229, distance: 23.5
click at [307, 230] on table "ID Website Link Code Account Date Description Type Amount Balance Status Action…" at bounding box center [280, 147] width 546 height 223
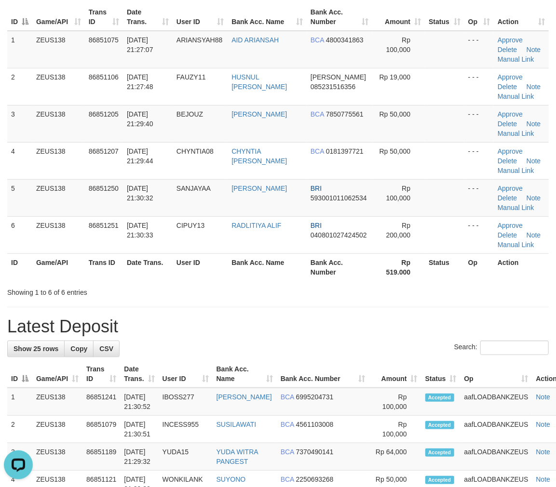
click at [478, 320] on h1 "Latest Deposit" at bounding box center [277, 326] width 541 height 19
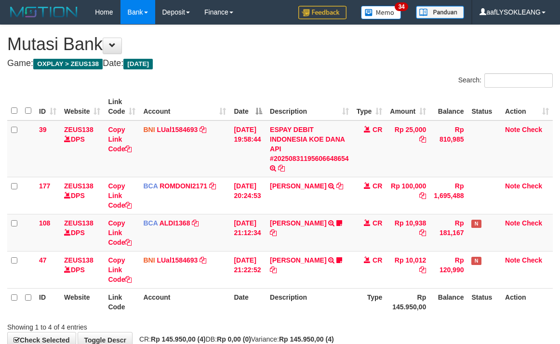
click at [360, 251] on td "CR" at bounding box center [370, 269] width 34 height 37
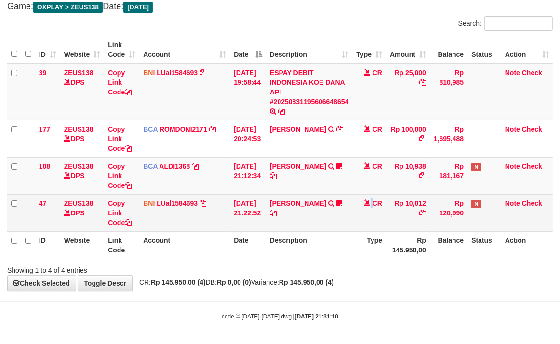
scroll to position [57, 0]
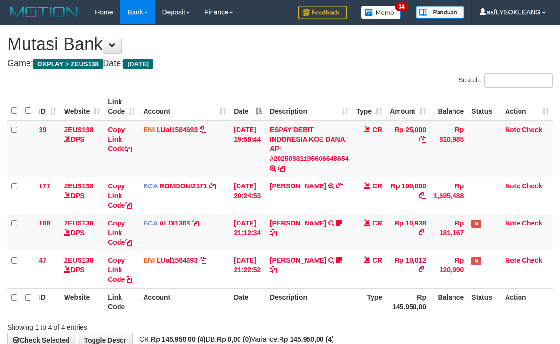
scroll to position [57, 0]
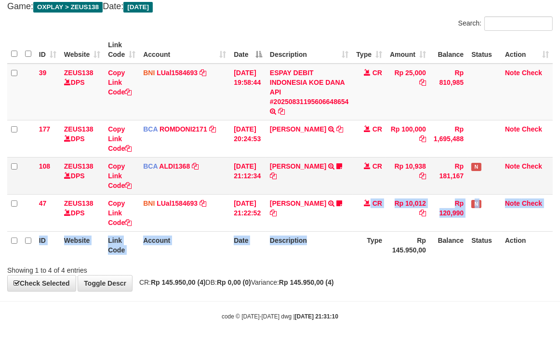
drag, startPoint x: 342, startPoint y: 238, endPoint x: 69, endPoint y: 181, distance: 279.2
click at [269, 225] on table "ID Website Link Code Account Date Description Type Amount Balance Status Action…" at bounding box center [280, 147] width 546 height 223
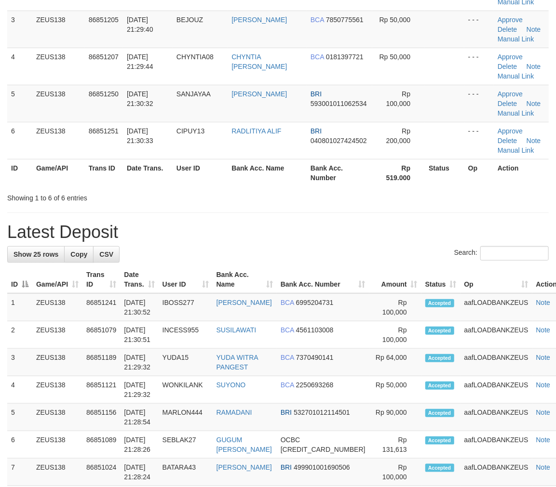
scroll to position [90, 0]
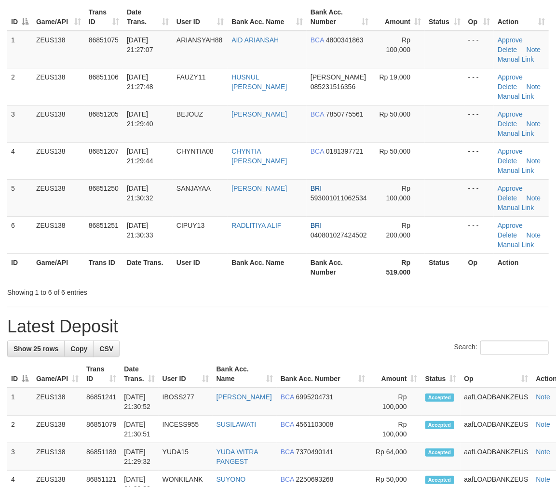
drag, startPoint x: 408, startPoint y: 285, endPoint x: 426, endPoint y: 290, distance: 18.6
click at [421, 288] on div "Showing 1 to 6 of 6 entries" at bounding box center [278, 291] width 556 height 14
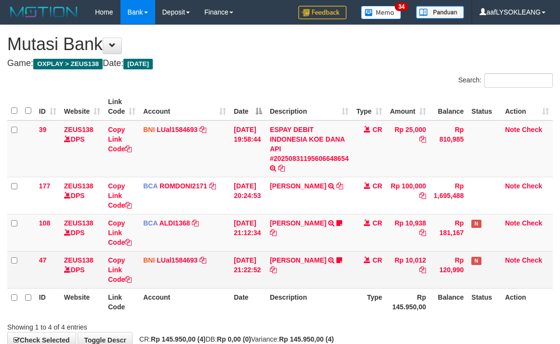
scroll to position [57, 0]
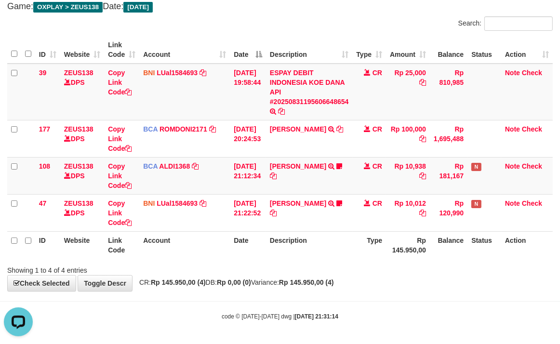
drag, startPoint x: 336, startPoint y: 251, endPoint x: 268, endPoint y: 232, distance: 70.7
click at [321, 243] on th "Description" at bounding box center [309, 244] width 87 height 27
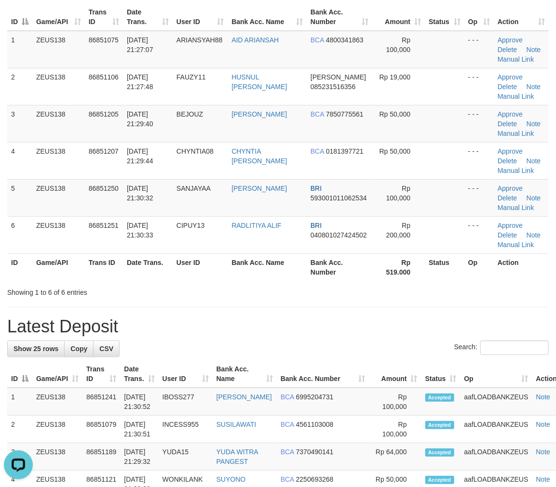
click at [417, 341] on div "Search:" at bounding box center [277, 349] width 541 height 17
drag, startPoint x: 422, startPoint y: 339, endPoint x: 556, endPoint y: 336, distance: 134.1
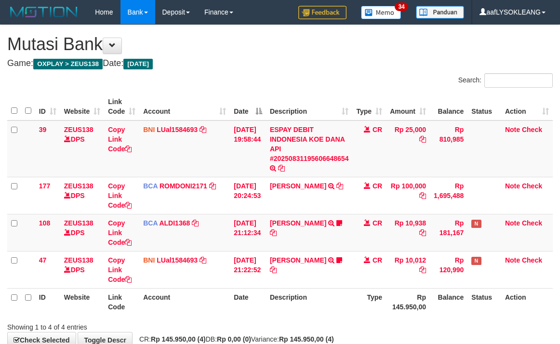
scroll to position [57, 0]
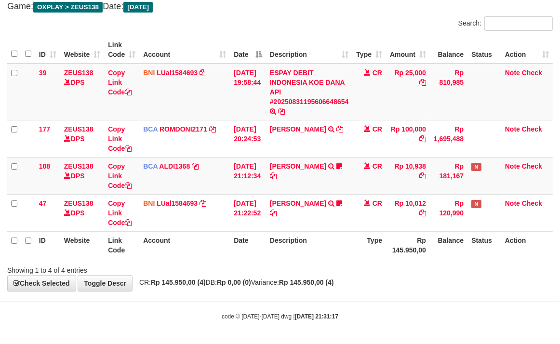
drag, startPoint x: 336, startPoint y: 254, endPoint x: 328, endPoint y: 240, distance: 15.5
click at [335, 251] on th "Description" at bounding box center [309, 244] width 87 height 27
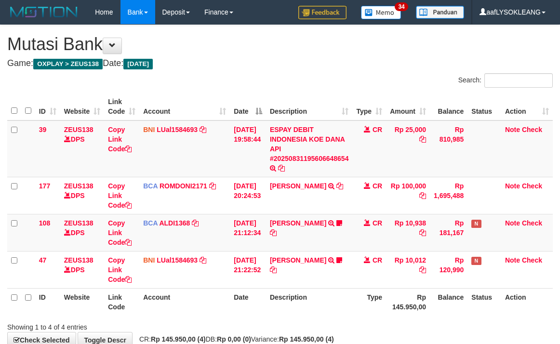
scroll to position [57, 0]
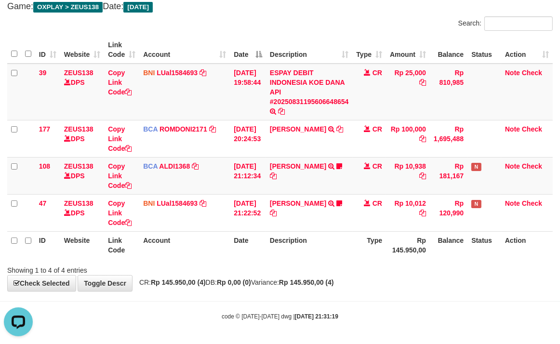
drag, startPoint x: 380, startPoint y: 234, endPoint x: 0, endPoint y: 145, distance: 389.8
click at [371, 230] on table "ID Website Link Code Account Date Description Type Amount Balance Status Action…" at bounding box center [280, 147] width 546 height 223
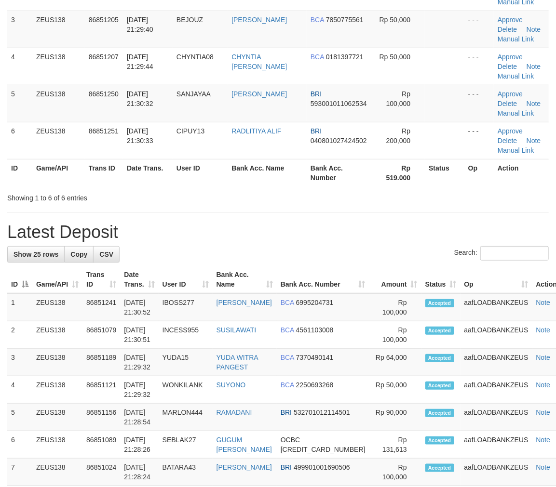
scroll to position [90, 0]
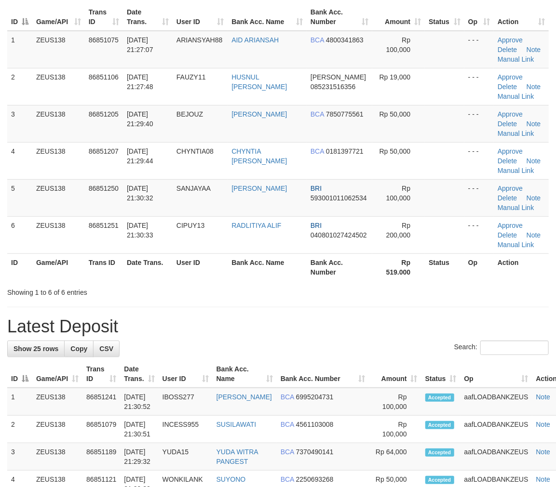
drag, startPoint x: 547, startPoint y: 287, endPoint x: 563, endPoint y: 290, distance: 16.7
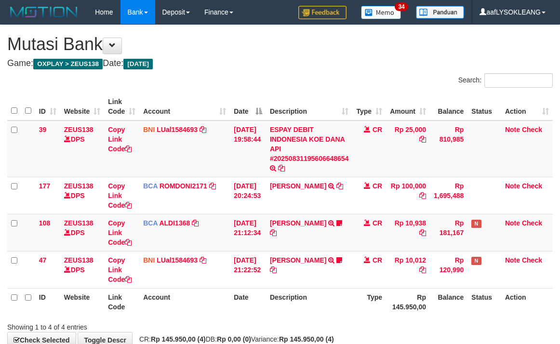
scroll to position [57, 0]
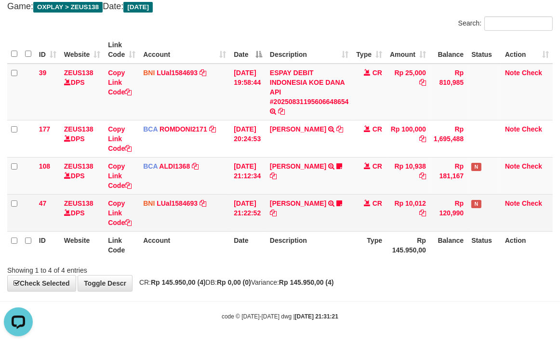
drag, startPoint x: 338, startPoint y: 240, endPoint x: 209, endPoint y: 202, distance: 134.7
click at [266, 217] on table "ID Website Link Code Account Date Description Type Amount Balance Status Action…" at bounding box center [280, 147] width 546 height 223
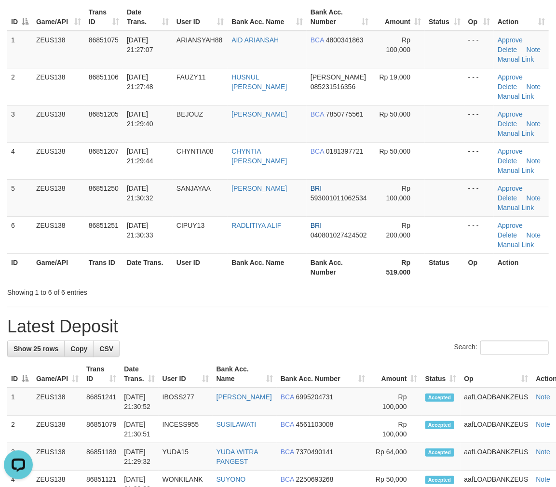
drag, startPoint x: 439, startPoint y: 302, endPoint x: 444, endPoint y: 304, distance: 5.0
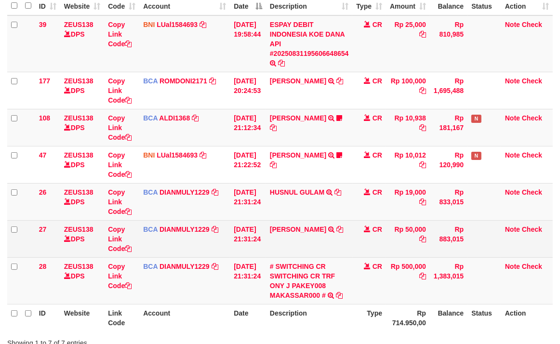
click at [338, 243] on td "BAMBANG KUSWANTO TRSF E-BANKING CR 3108/FTSCY/WS95031 50000.00BAMBANG KUSWANTO" at bounding box center [309, 238] width 87 height 37
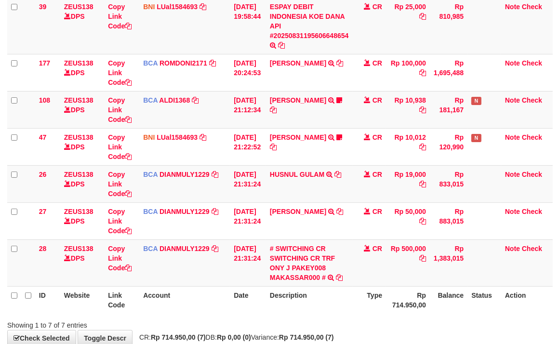
scroll to position [178, 0]
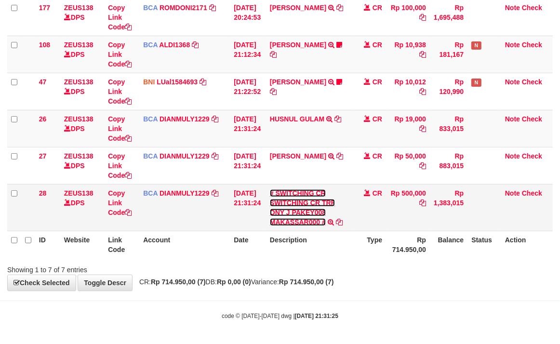
click at [298, 195] on link "# SWITCHING CR SWITCHING CR TRF ONY J PAKEY008 MAKASSAR000 #" at bounding box center [302, 207] width 65 height 37
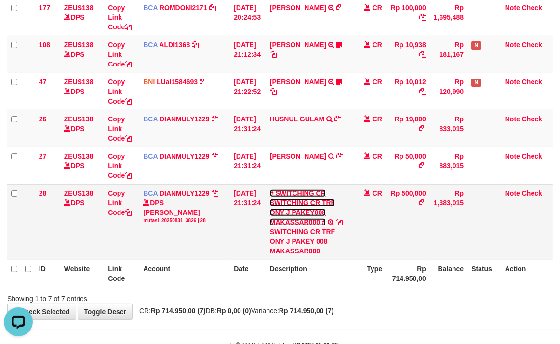
scroll to position [0, 0]
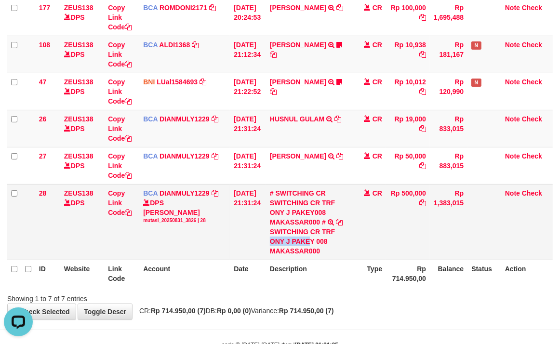
copy div "ONY J PAKE"
drag, startPoint x: 277, startPoint y: 239, endPoint x: 316, endPoint y: 240, distance: 38.6
click at [316, 240] on div "SWITCHING CR TRF ONY J PAKEY 008 MAKASSAR000" at bounding box center [309, 241] width 79 height 29
drag, startPoint x: 279, startPoint y: 61, endPoint x: 269, endPoint y: 65, distance: 10.7
click at [275, 64] on td "ROY YULISTIAWAN TRSF E-BANKING CR 3108/FTSCY/WS95031 10938.00ROY YULISTIAWAN Be…" at bounding box center [309, 54] width 87 height 37
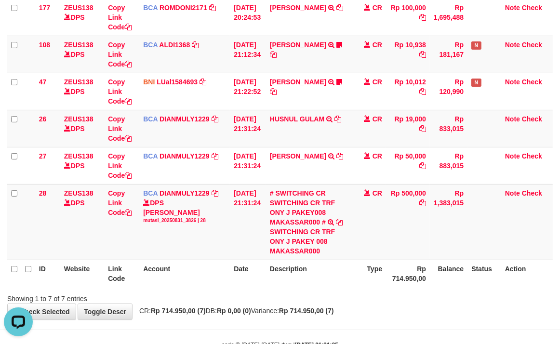
scroll to position [207, 0]
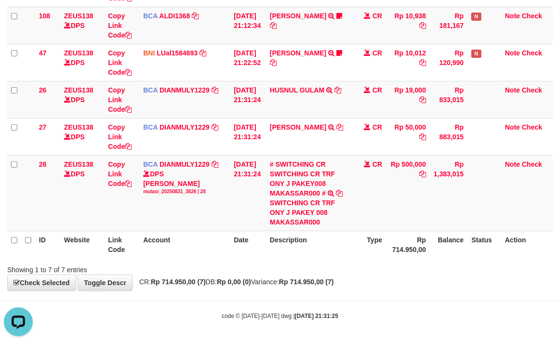
drag, startPoint x: 206, startPoint y: 211, endPoint x: 2, endPoint y: 176, distance: 207.1
click at [204, 211] on td "BCA DIANMULY1229 DPS DIAN MULYADI mutasi_20250831_3826 | 28 mutasi_20250831_382…" at bounding box center [184, 193] width 91 height 76
click at [303, 214] on div "SWITCHING CR TRF ONY J PAKEY 008 MAKASSAR000" at bounding box center [309, 212] width 79 height 29
copy div "PAKEY"
click at [303, 214] on div "SWITCHING CR TRF ONY J PAKEY 008 MAKASSAR000" at bounding box center [309, 212] width 79 height 29
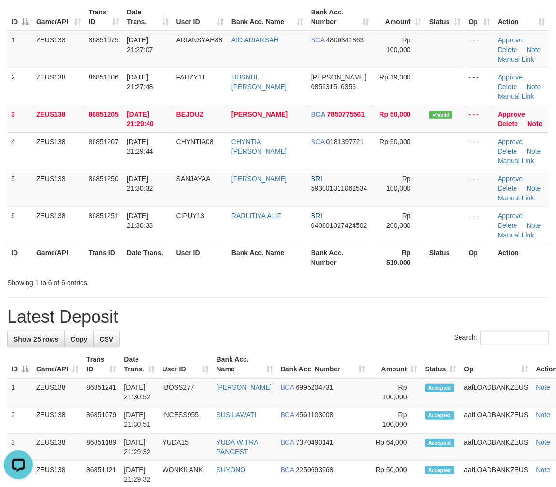
click at [457, 252] on th "Status" at bounding box center [445, 257] width 40 height 27
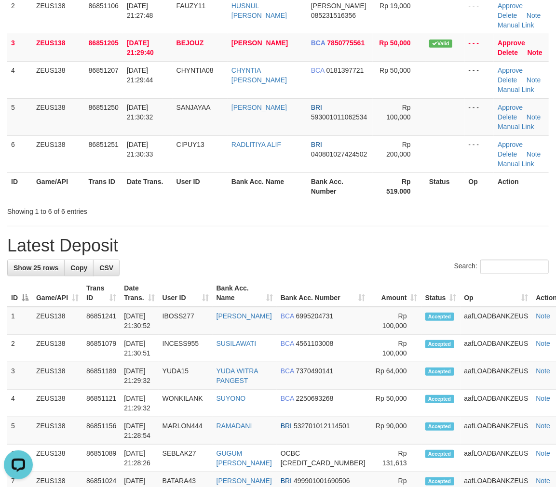
drag, startPoint x: 408, startPoint y: 276, endPoint x: 561, endPoint y: 247, distance: 155.5
click at [379, 241] on div "**********" at bounding box center [278, 461] width 556 height 1195
click at [418, 239] on h1 "Latest Deposit" at bounding box center [277, 245] width 541 height 19
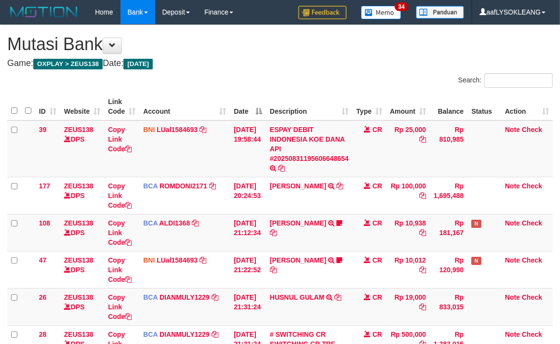
scroll to position [141, 0]
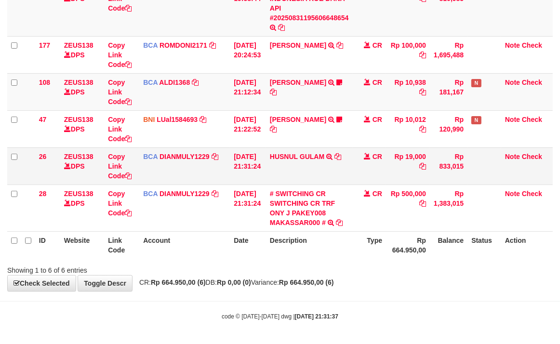
drag, startPoint x: 204, startPoint y: 187, endPoint x: 148, endPoint y: 175, distance: 57.8
click at [184, 183] on tbody "39 ZEUS138 DPS Copy Link Code BNI LUal1584693 DPS LUCKY ALAMSYAH mutasi_2025083…" at bounding box center [280, 106] width 546 height 252
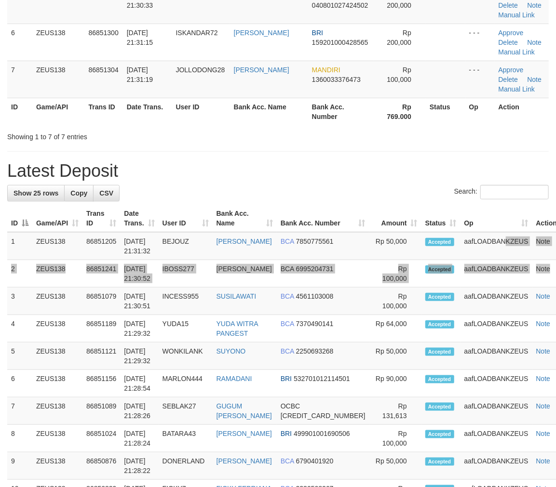
scroll to position [179, 0]
